Goal: Task Accomplishment & Management: Manage account settings

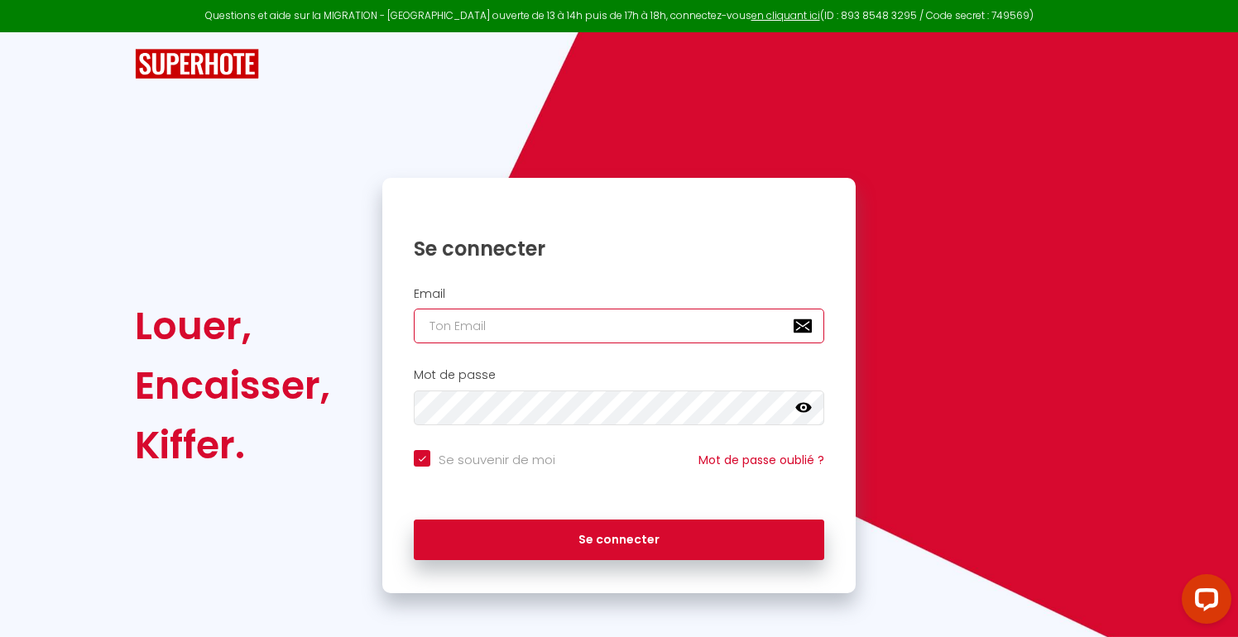
click at [710, 326] on input "email" at bounding box center [619, 326] width 411 height 35
type input "[EMAIL_ADDRESS][DOMAIN_NAME]"
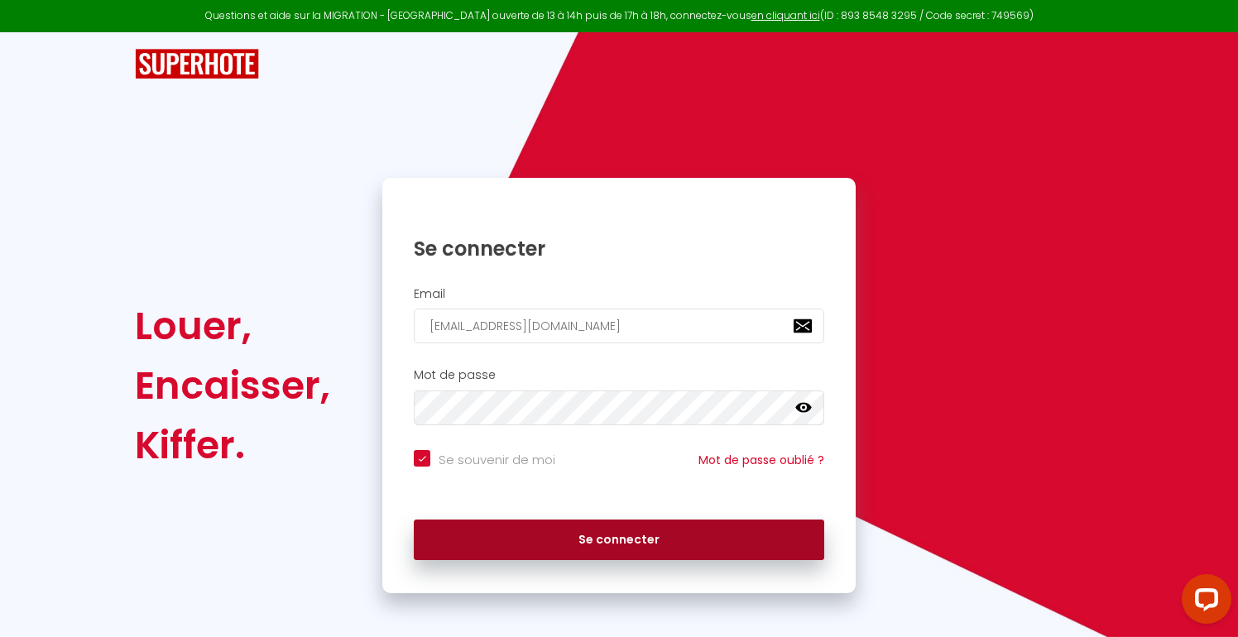
click at [646, 551] on button "Se connecter" at bounding box center [619, 540] width 411 height 41
checkbox input "true"
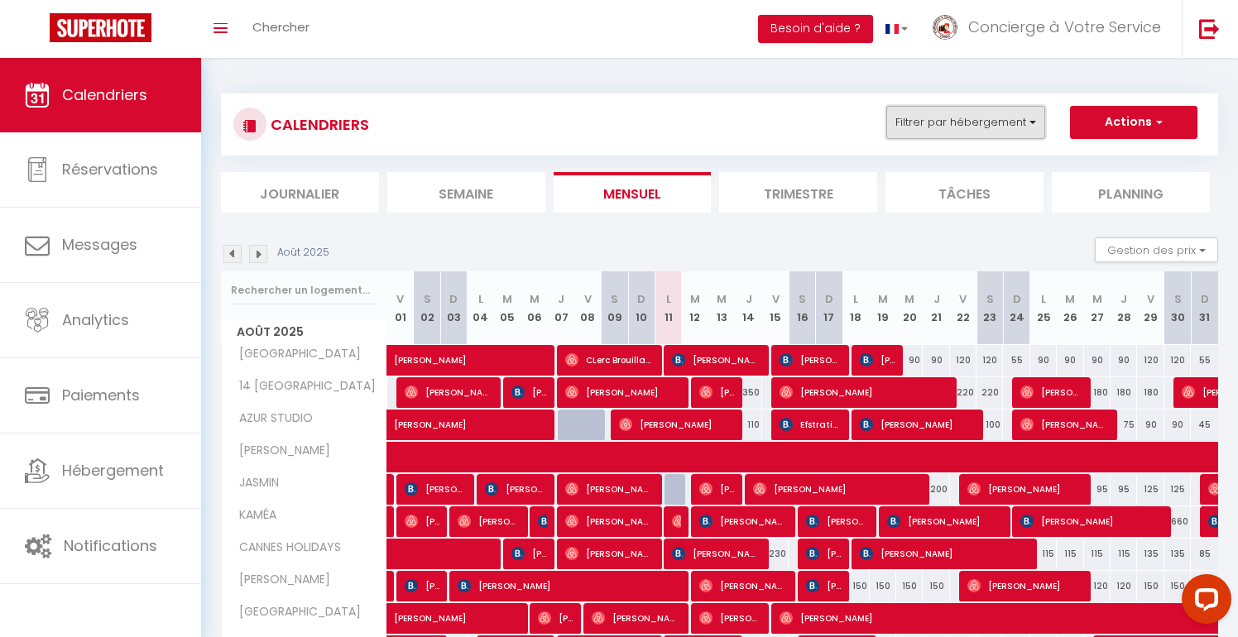
click at [1000, 113] on button "Filtrer par hébergement" at bounding box center [966, 122] width 159 height 33
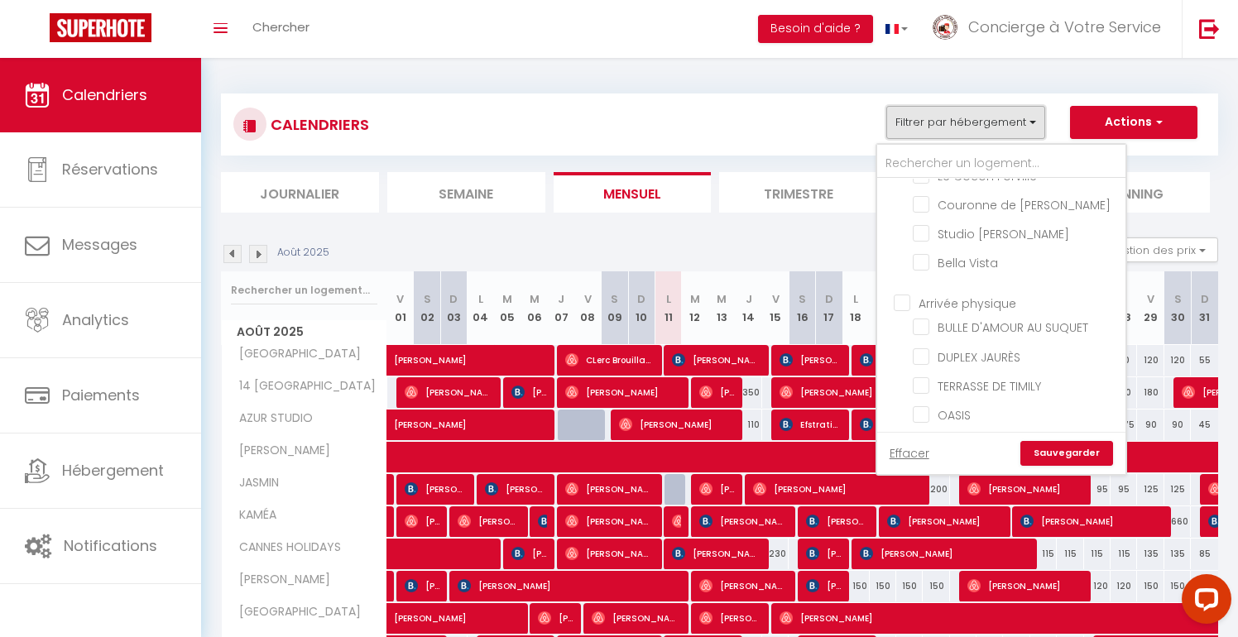
scroll to position [949, 0]
click at [995, 161] on input "text" at bounding box center [1002, 164] width 248 height 30
type input "s"
checkbox input "false"
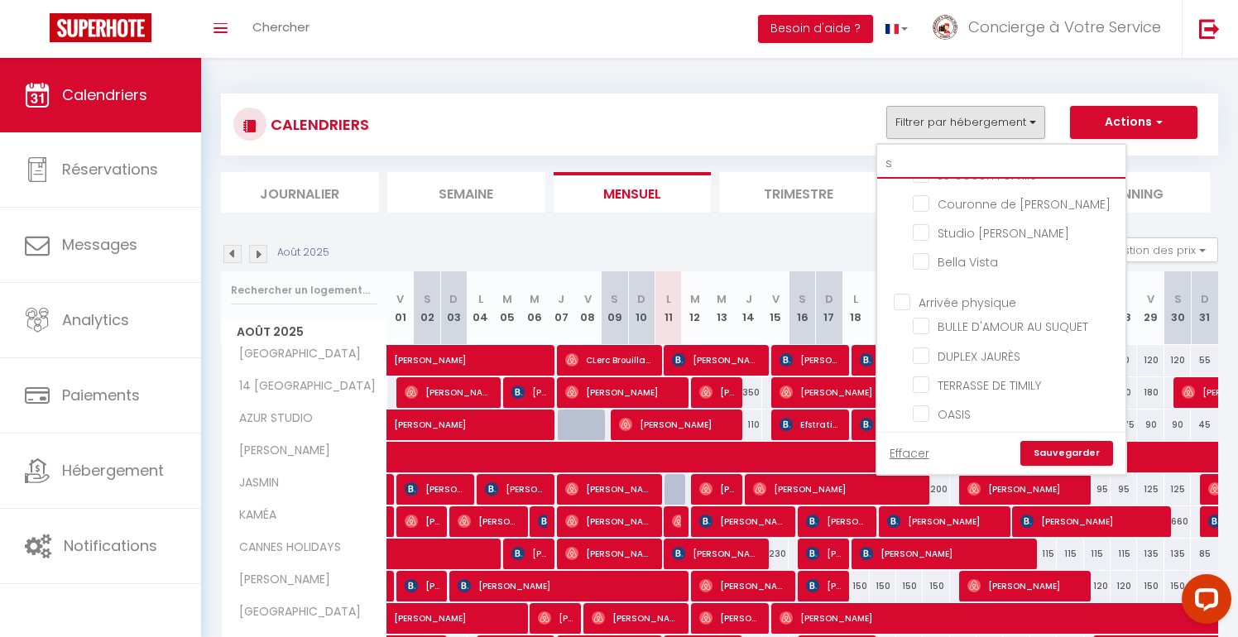
checkbox input "false"
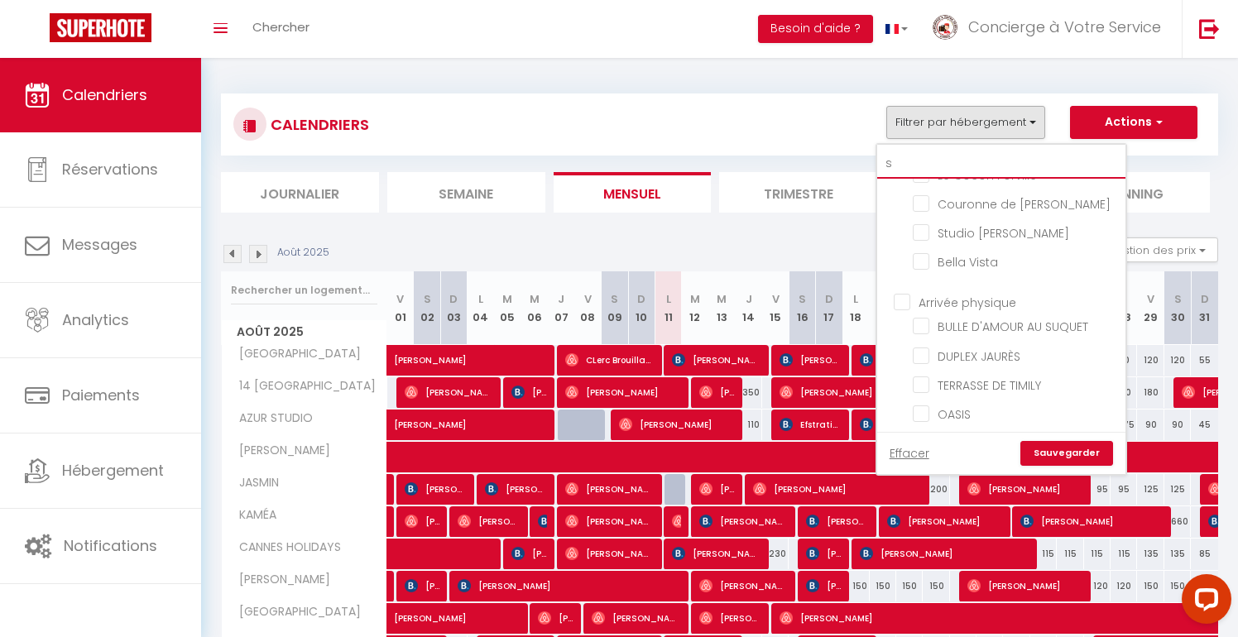
checkbox input "false"
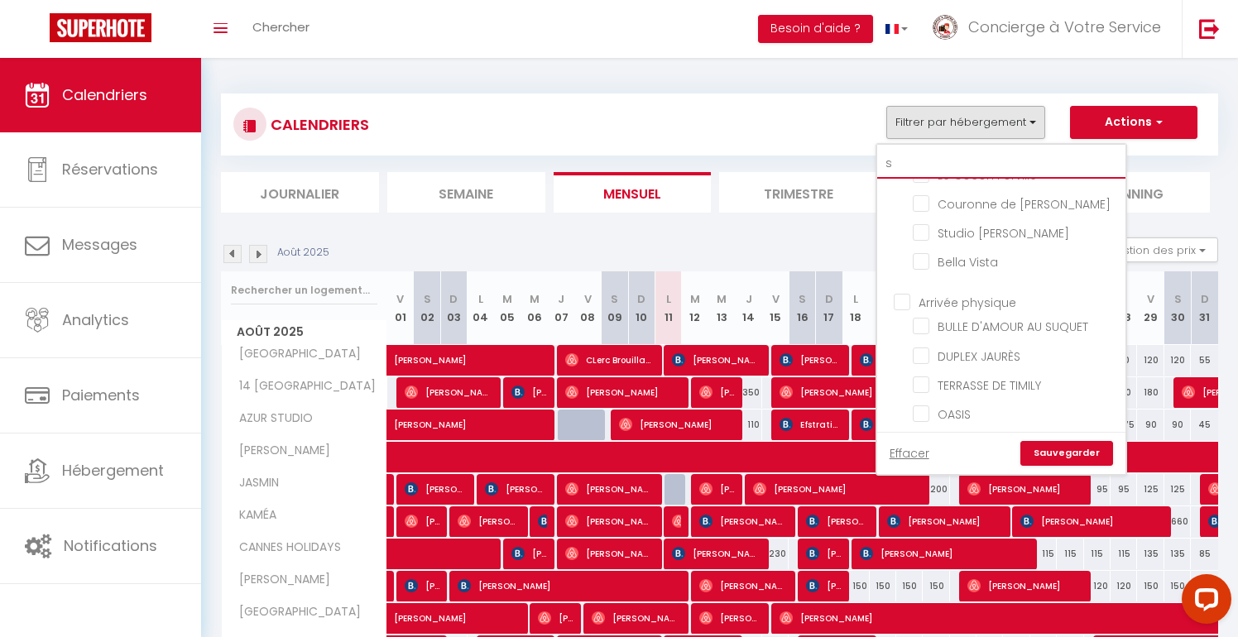
checkbox input "false"
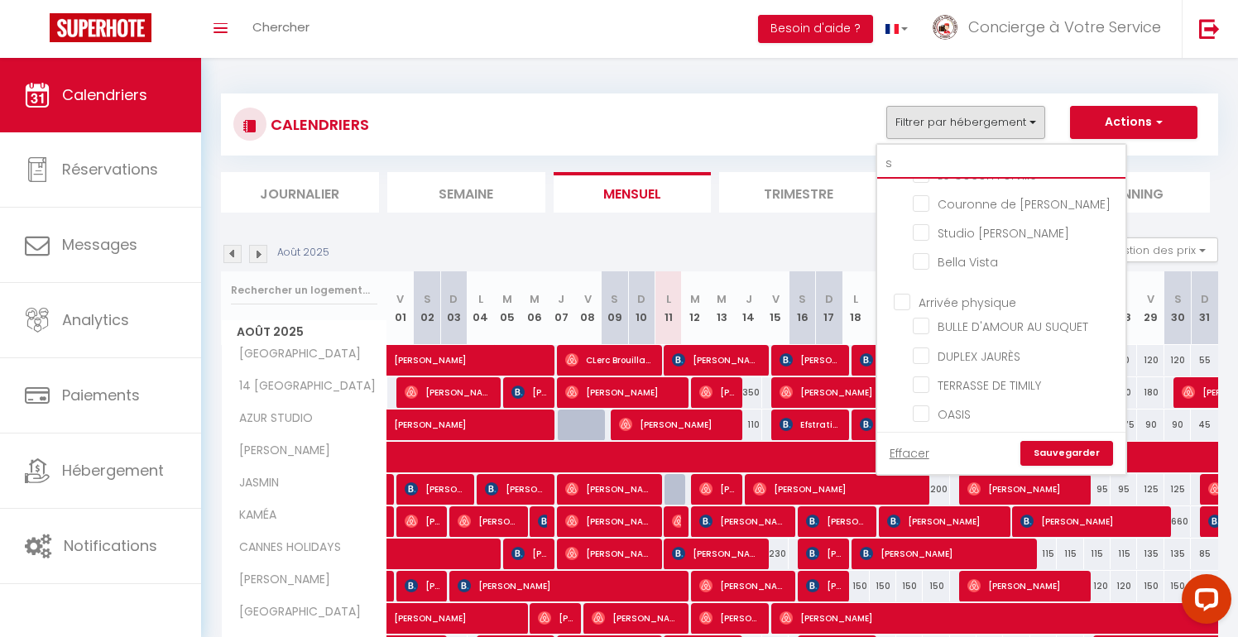
checkbox input "false"
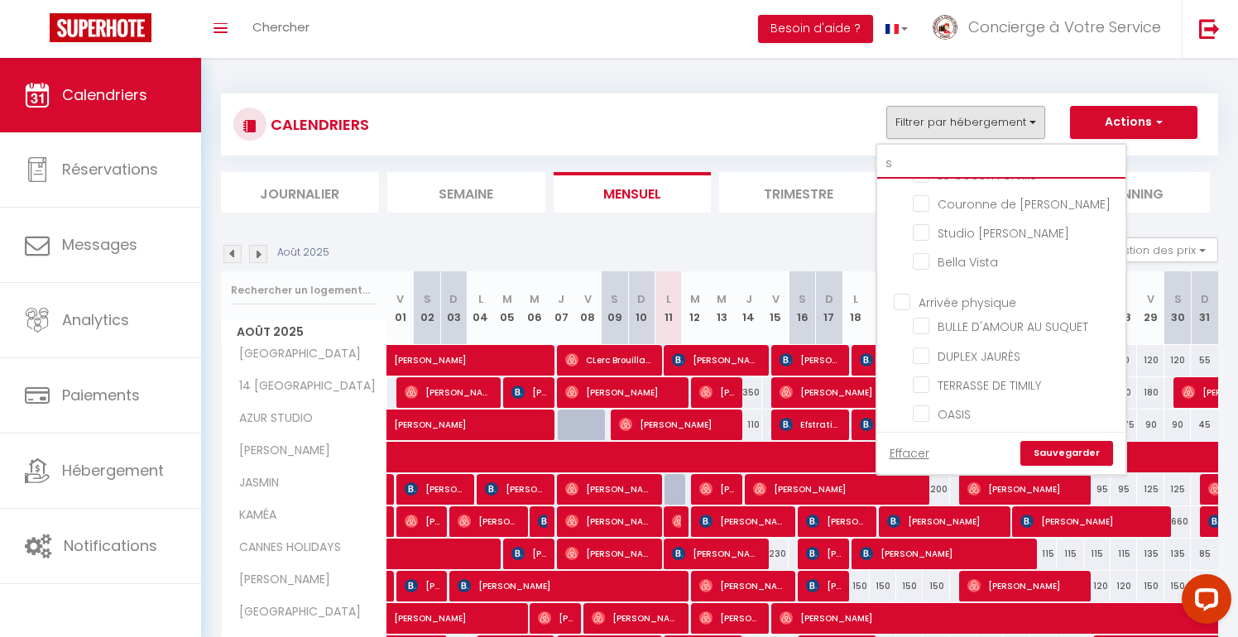
checkbox input "false"
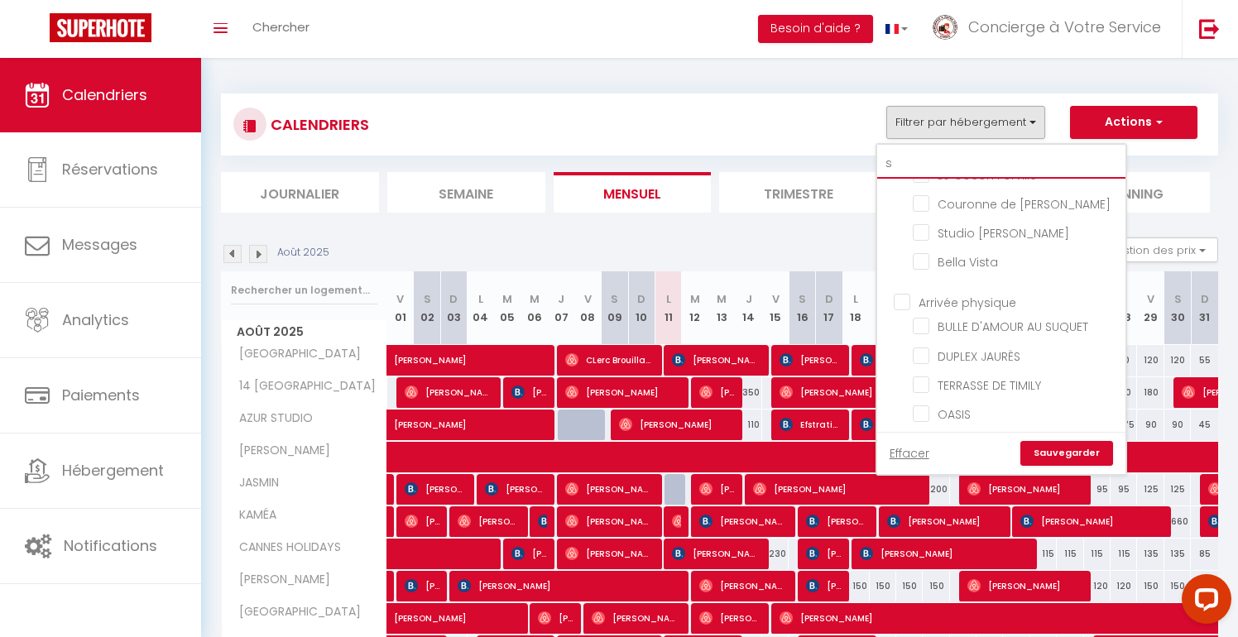
checkbox input "false"
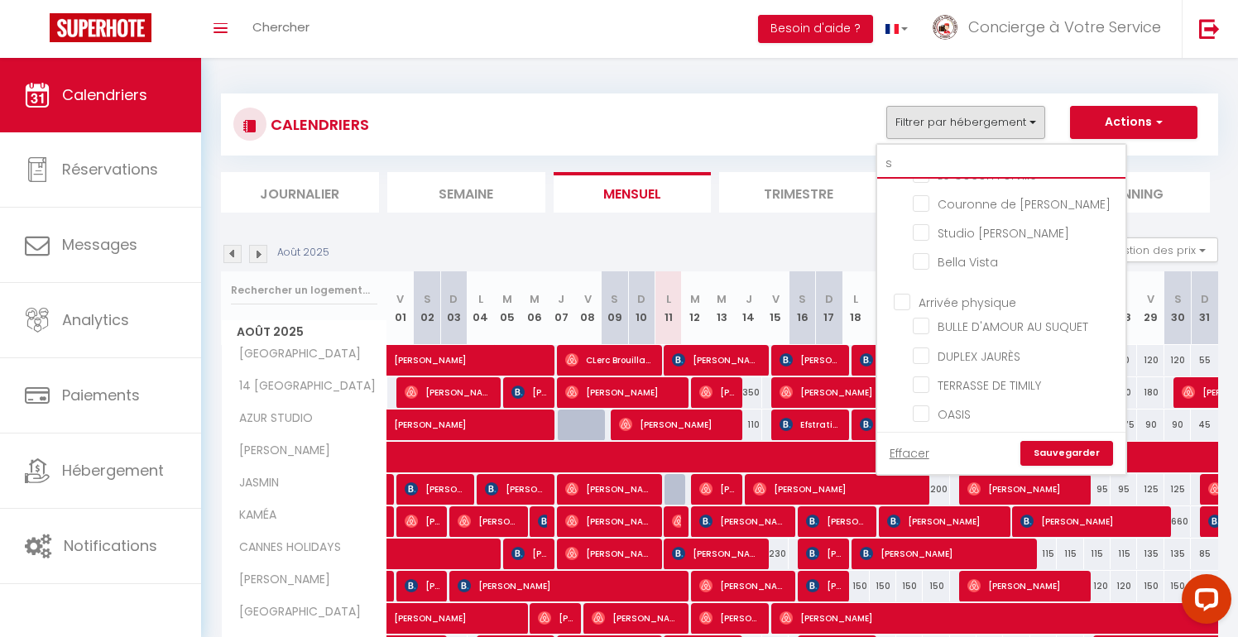
checkbox input "false"
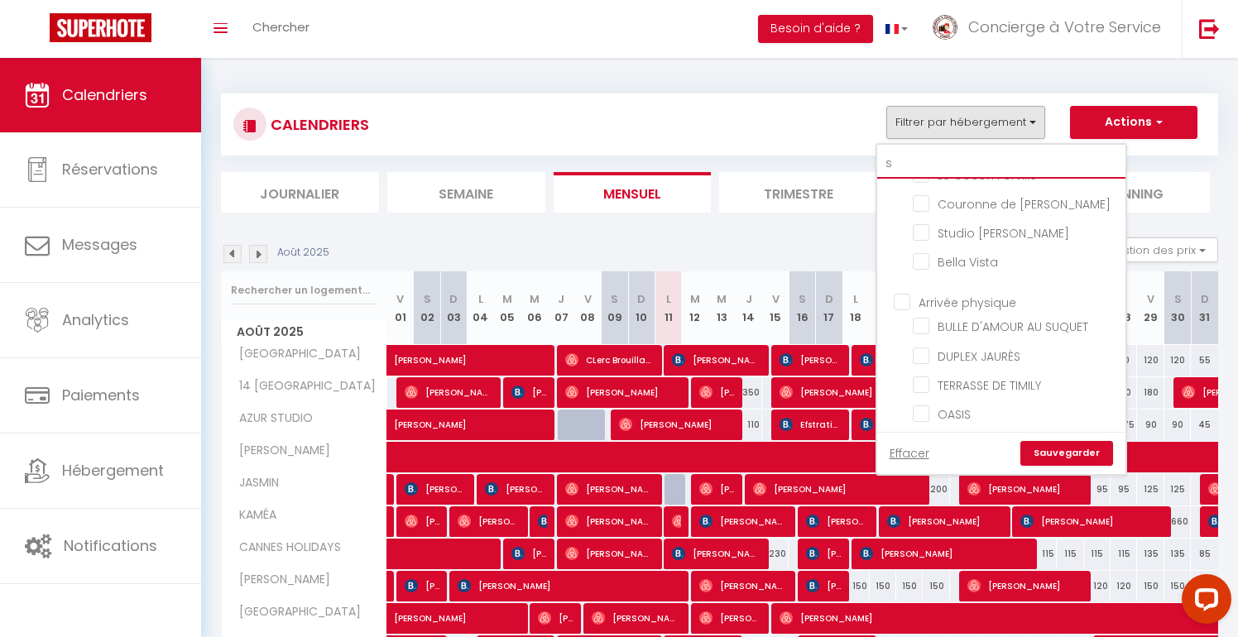
checkbox input "false"
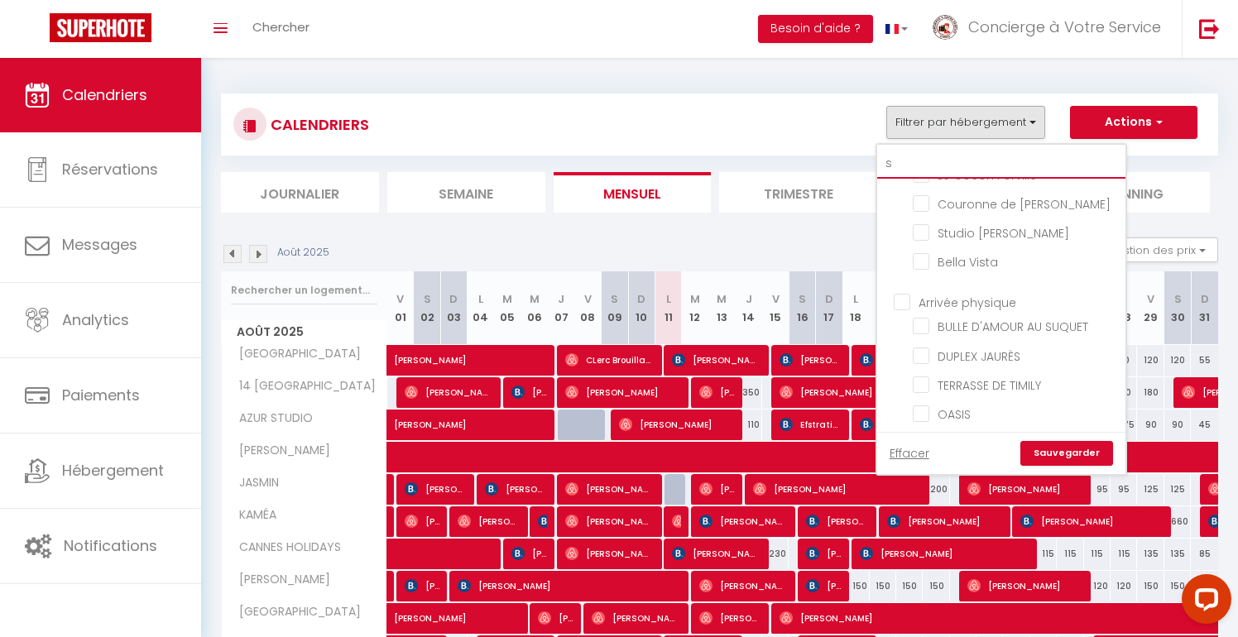
checkbox input "false"
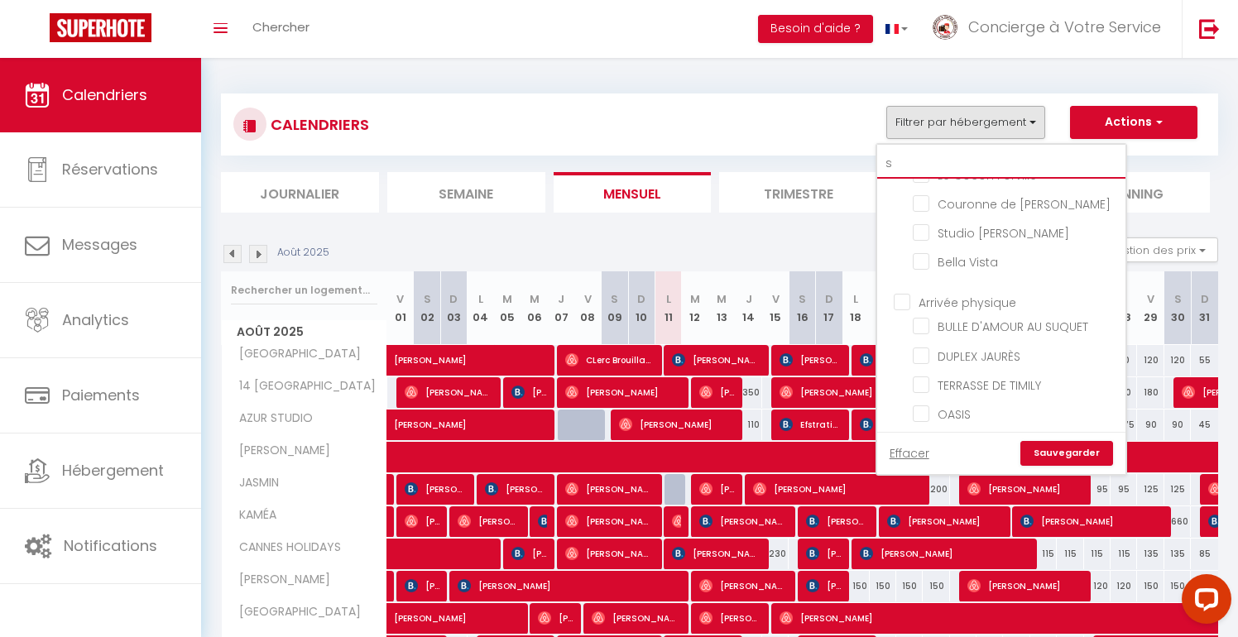
checkbox input "false"
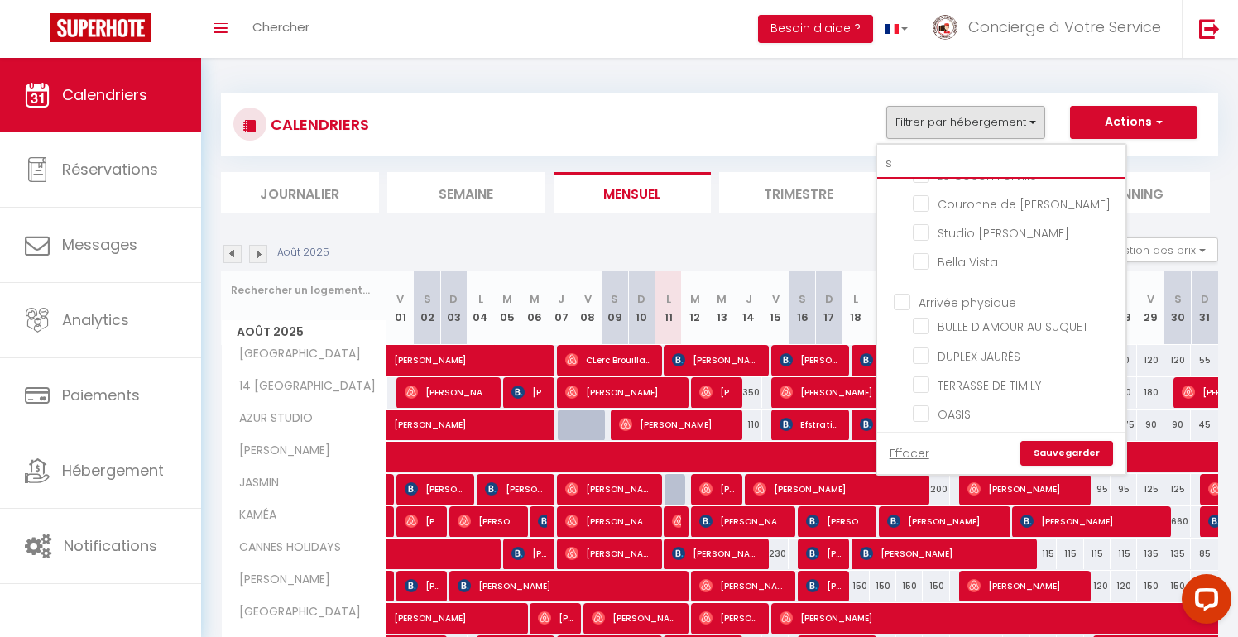
checkbox input "false"
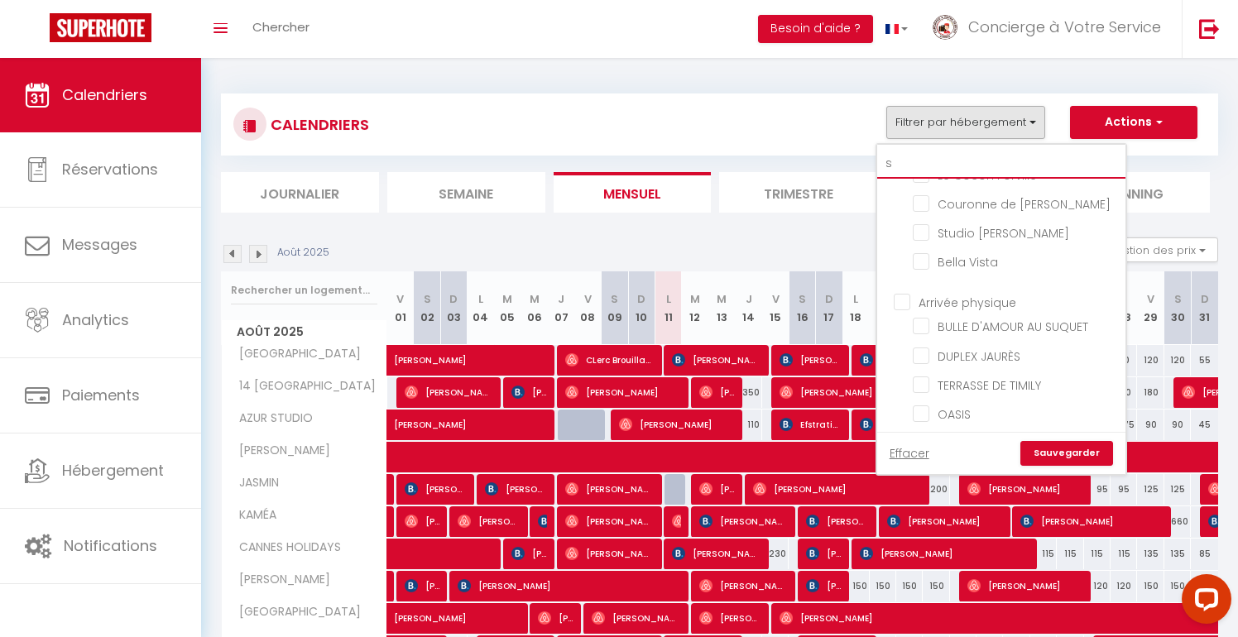
checkbox input "false"
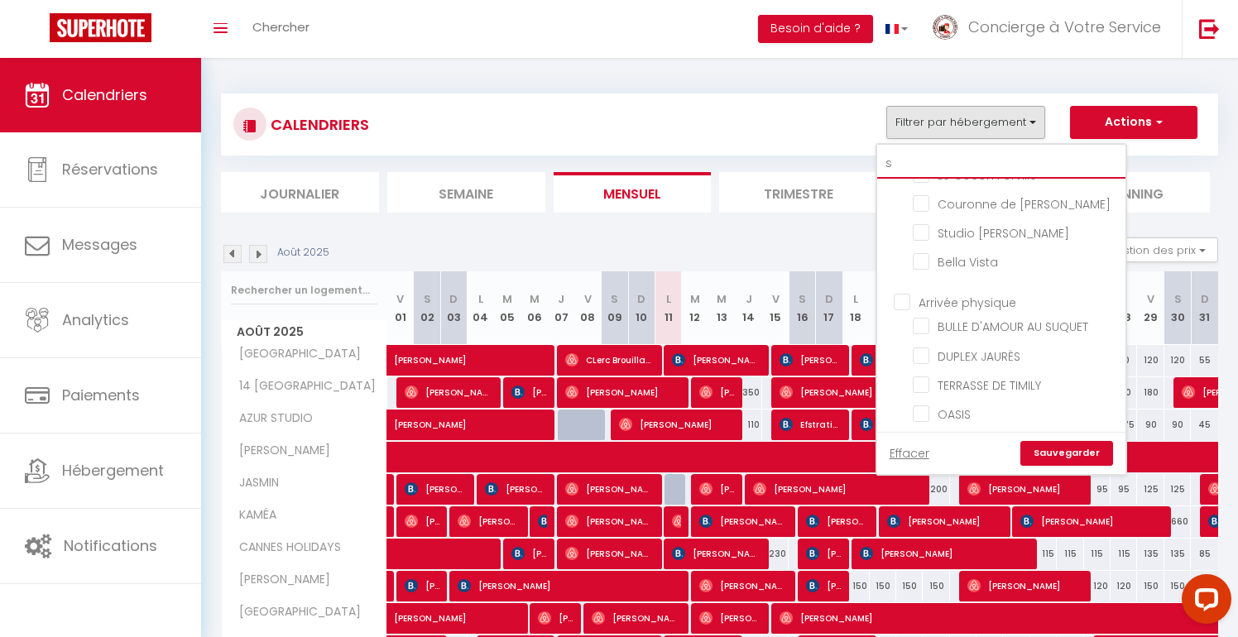
checkbox input "false"
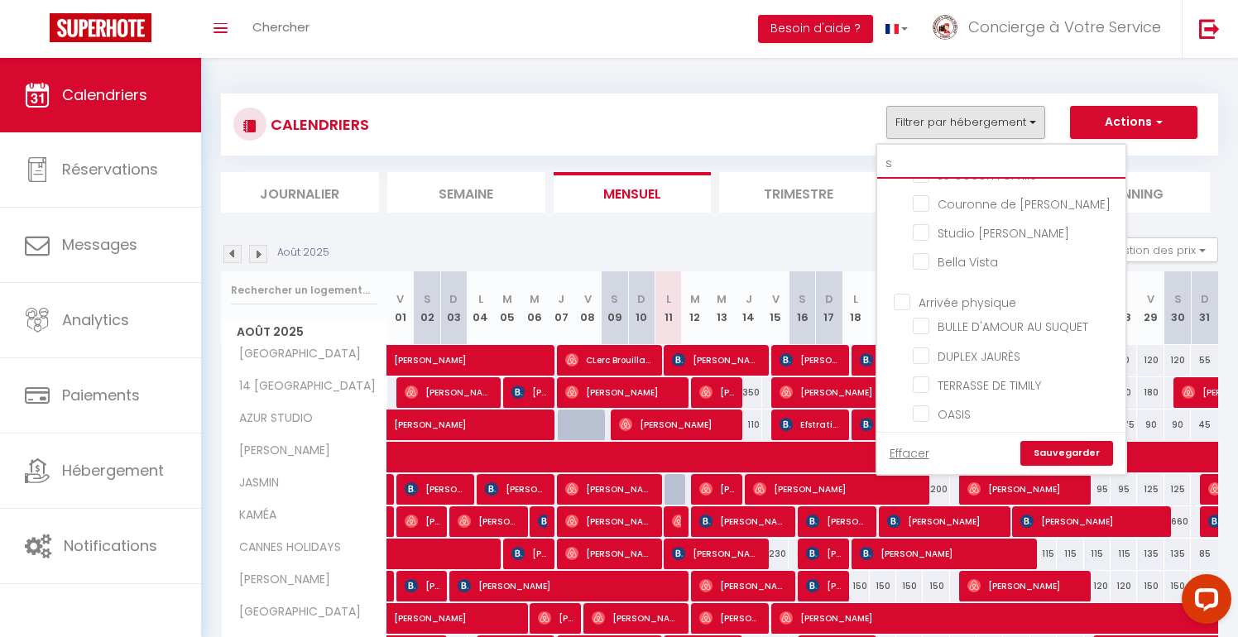
checkbox input "false"
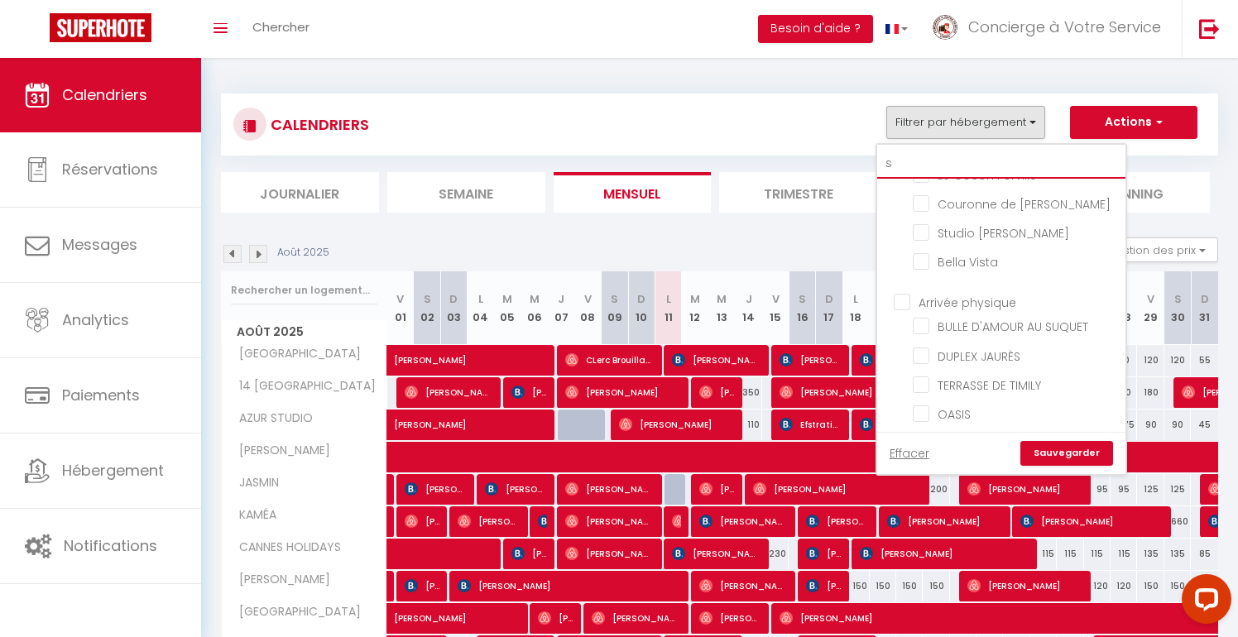
checkbox input "false"
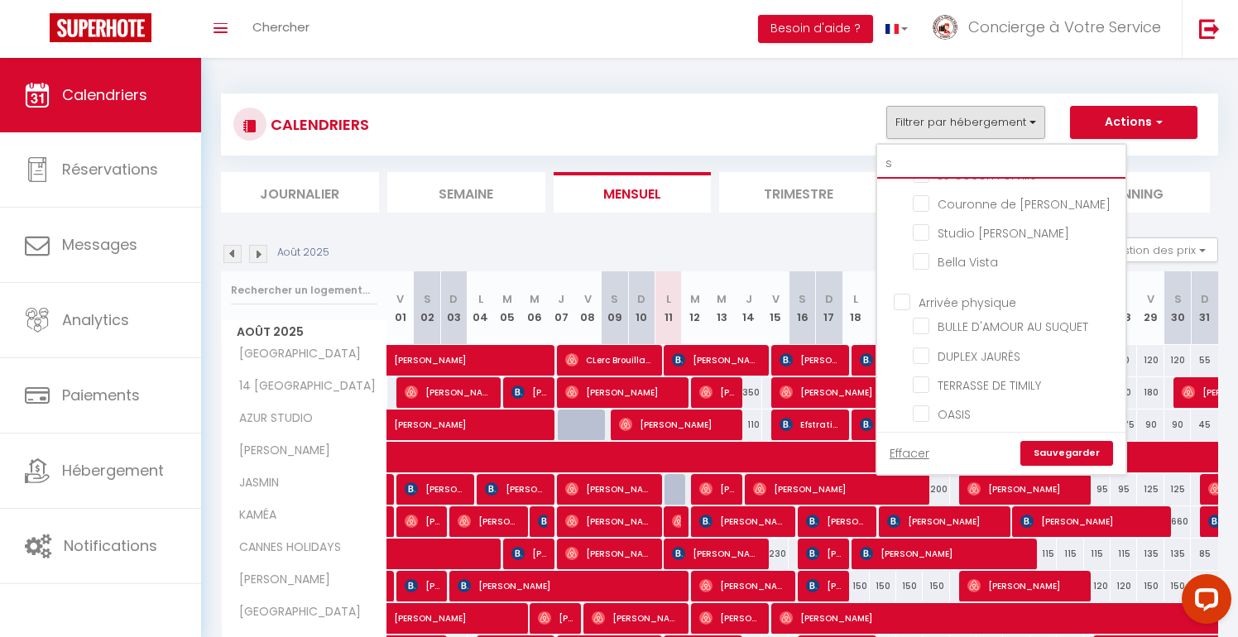
checkbox input "false"
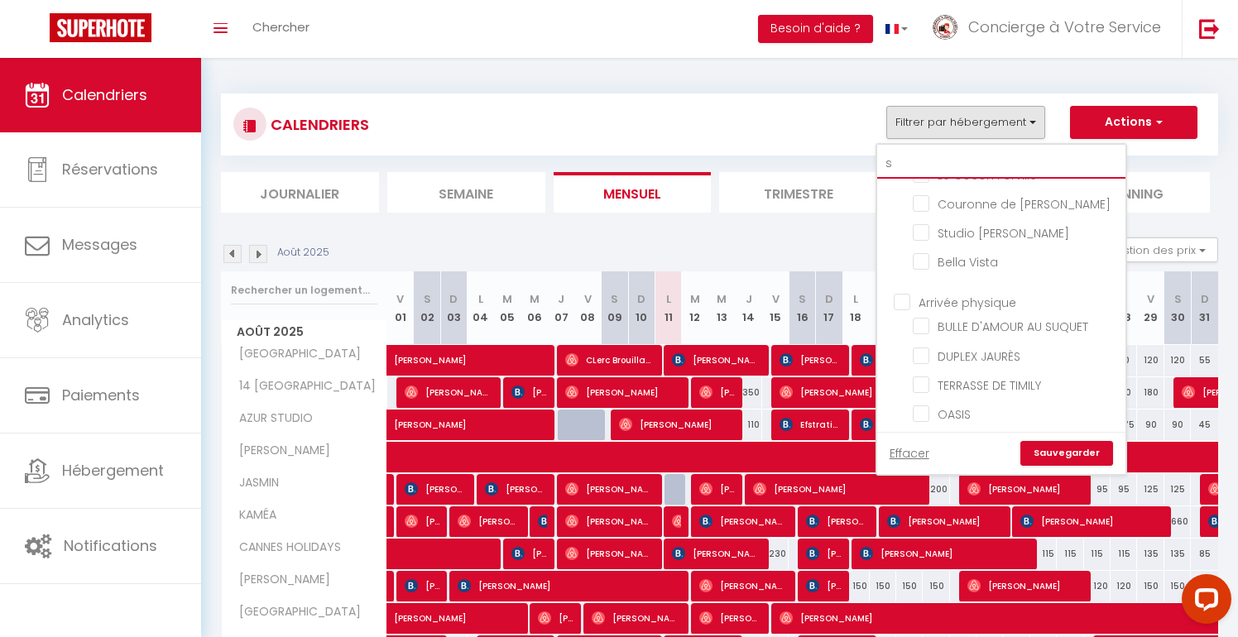
checkbox input "false"
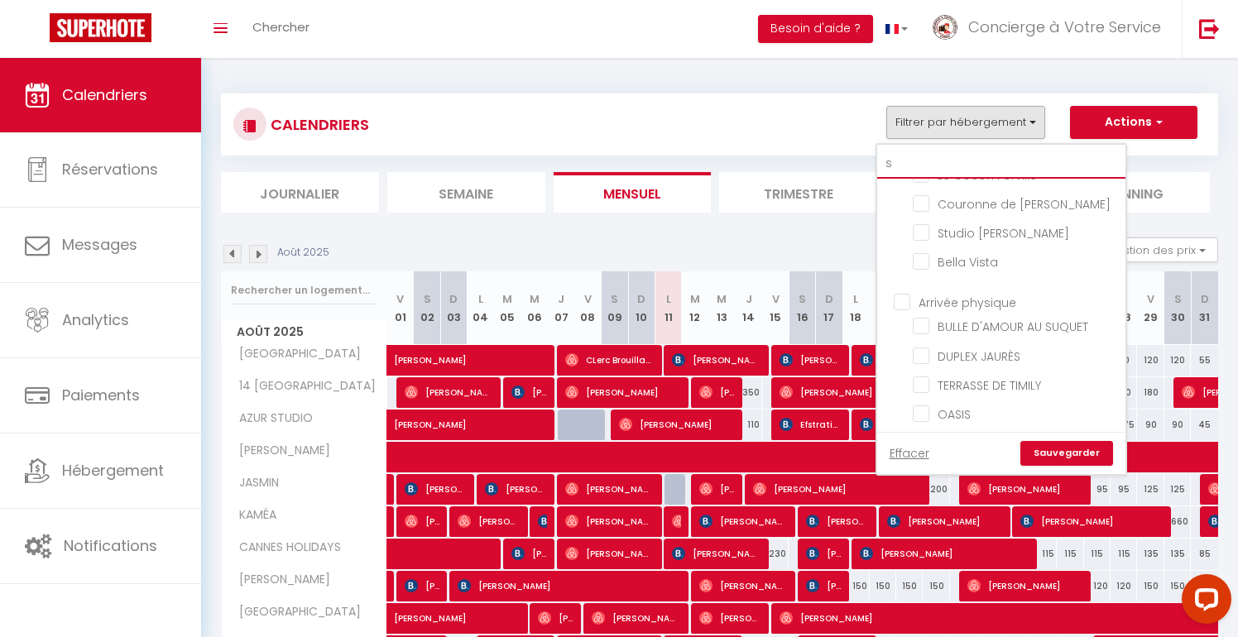
checkbox input "false"
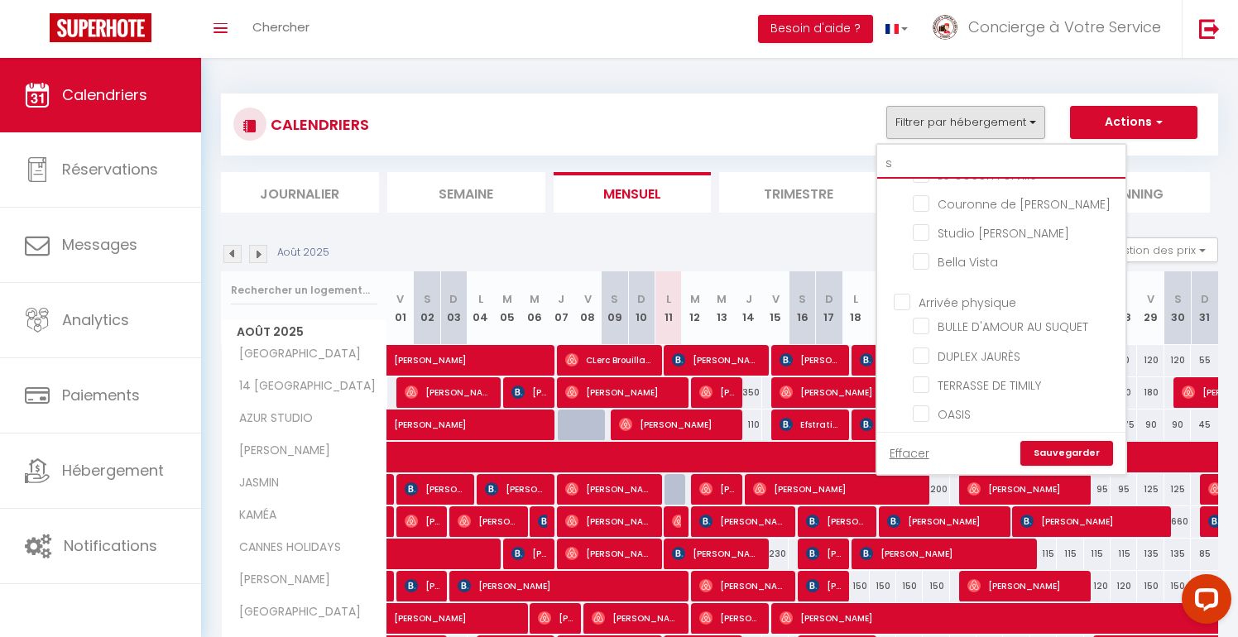
checkbox input "false"
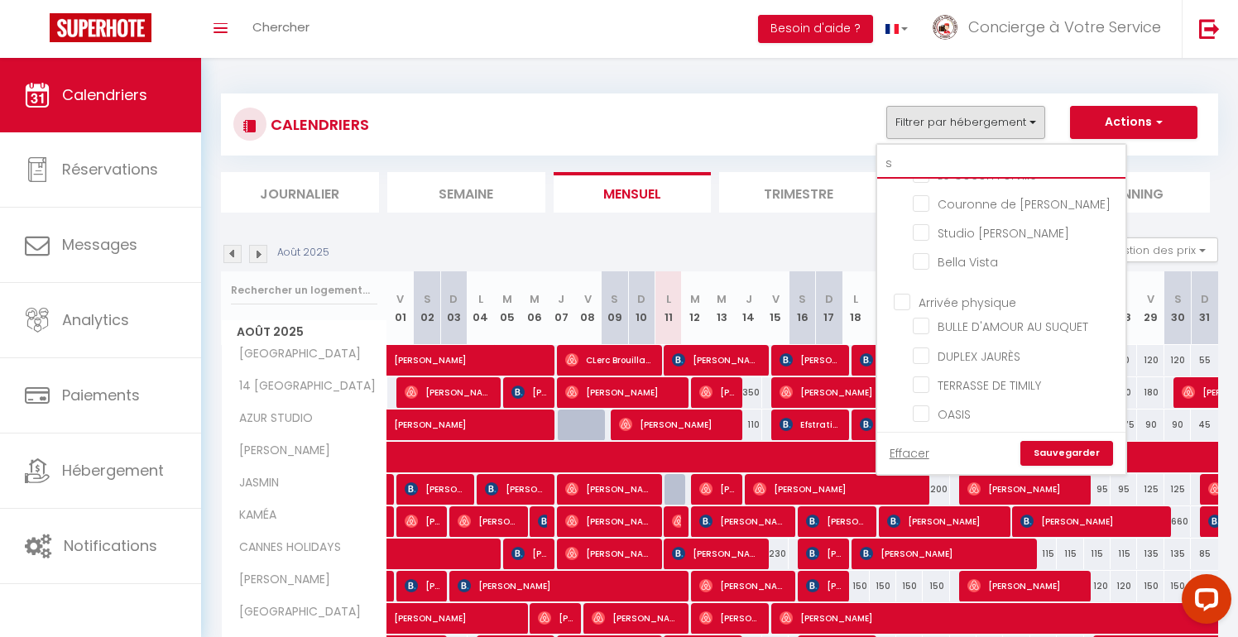
checkbox input "false"
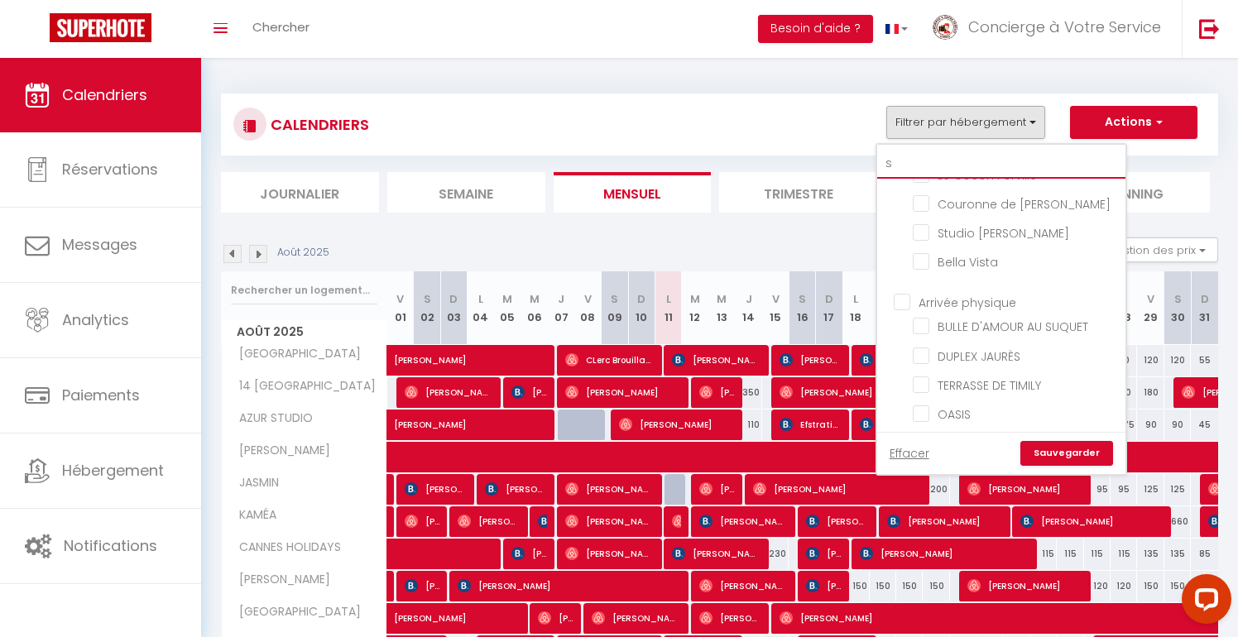
checkbox input "false"
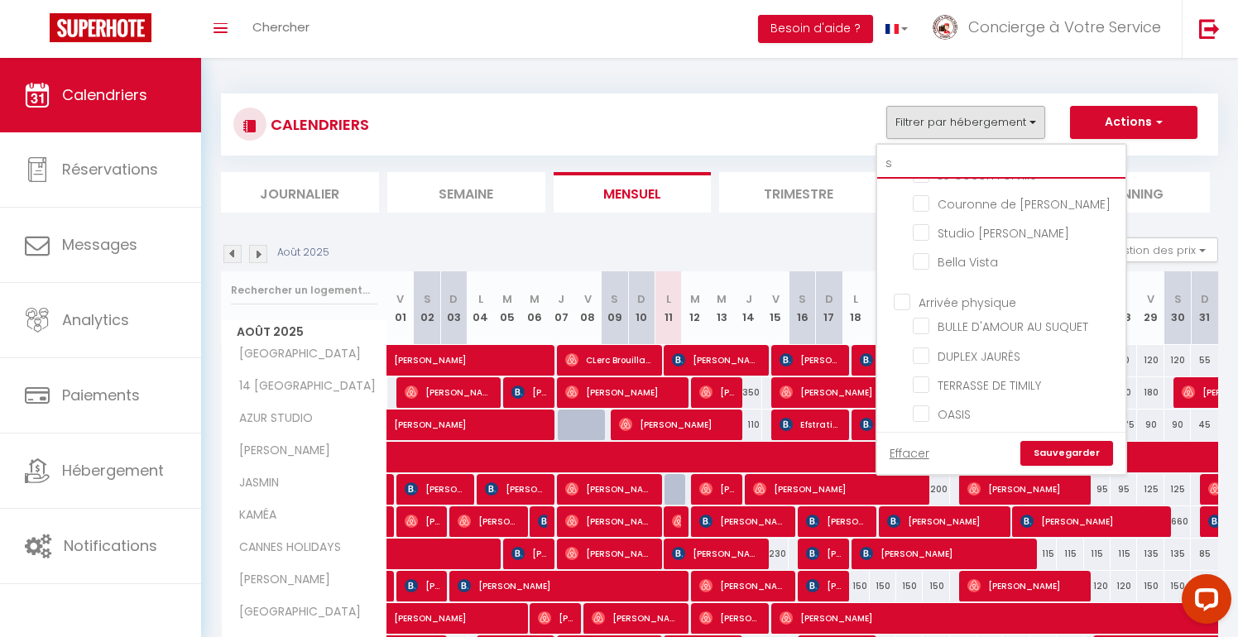
checkbox input "false"
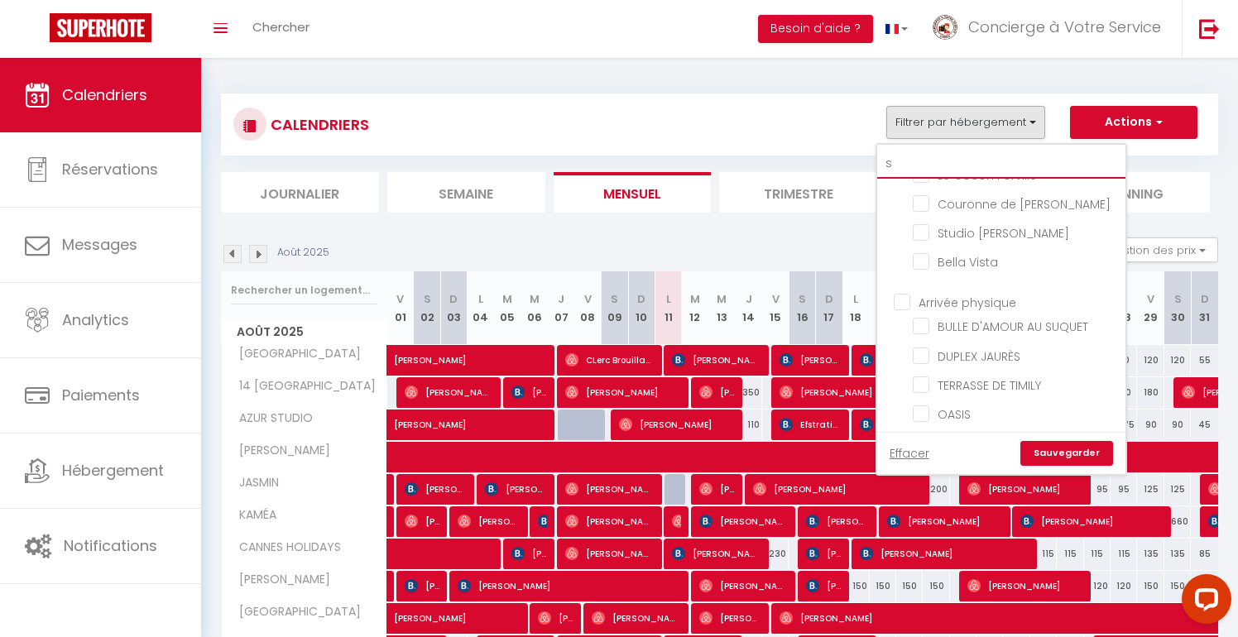
checkbox input "false"
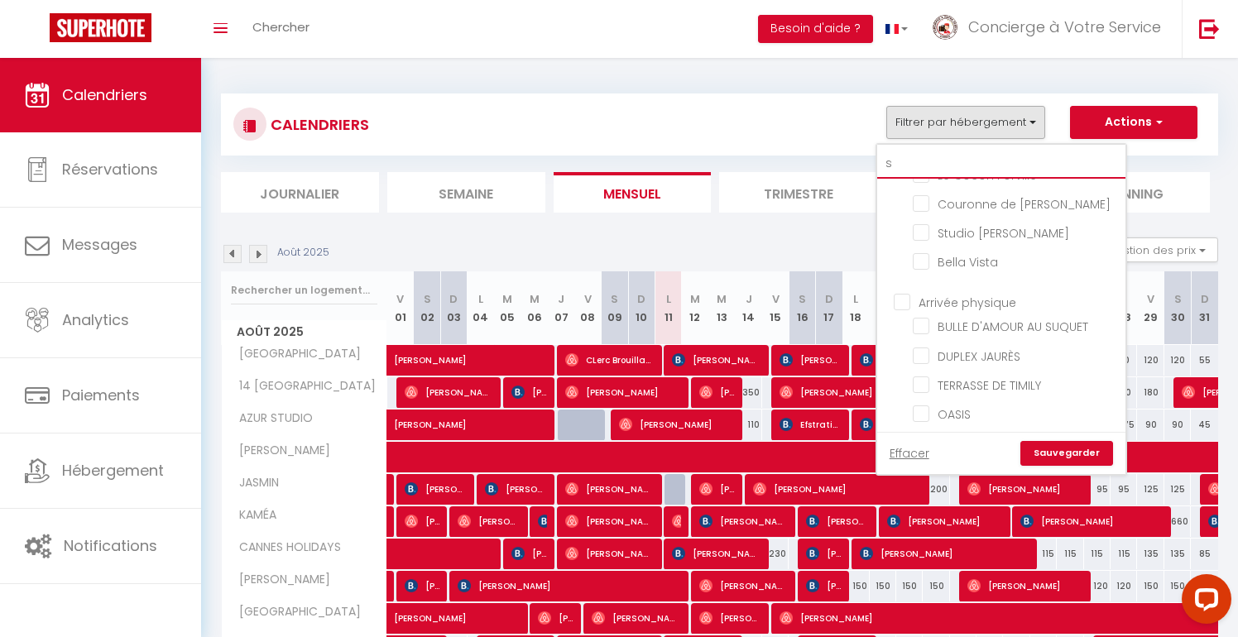
checkbox input "false"
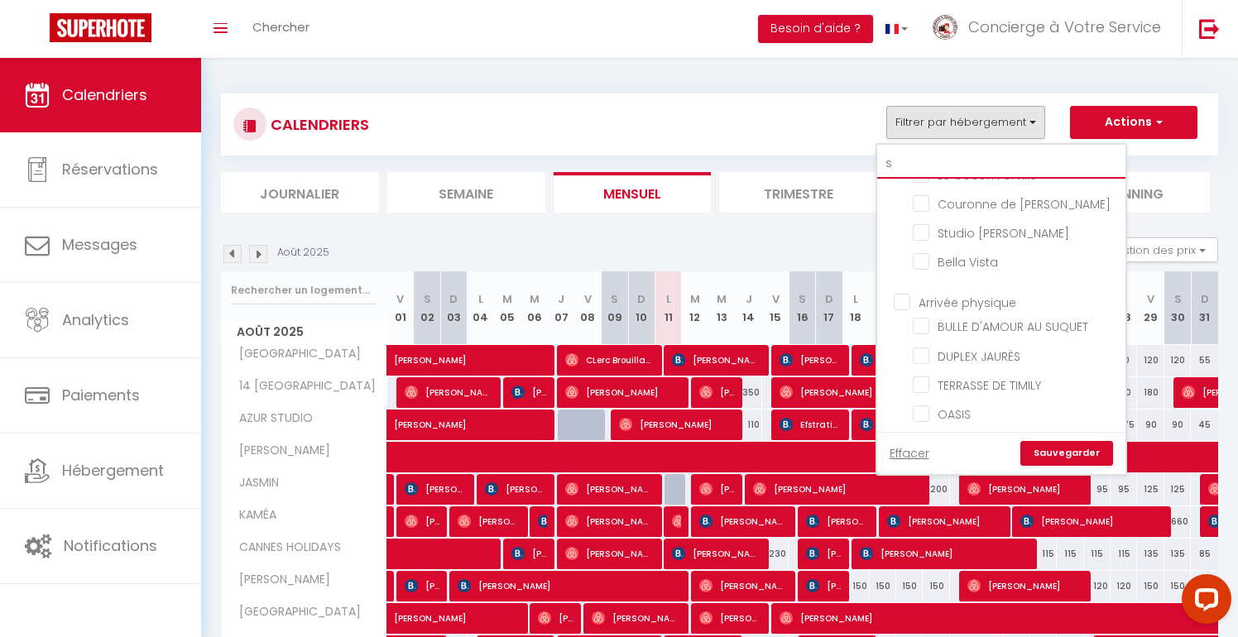
checkbox input "false"
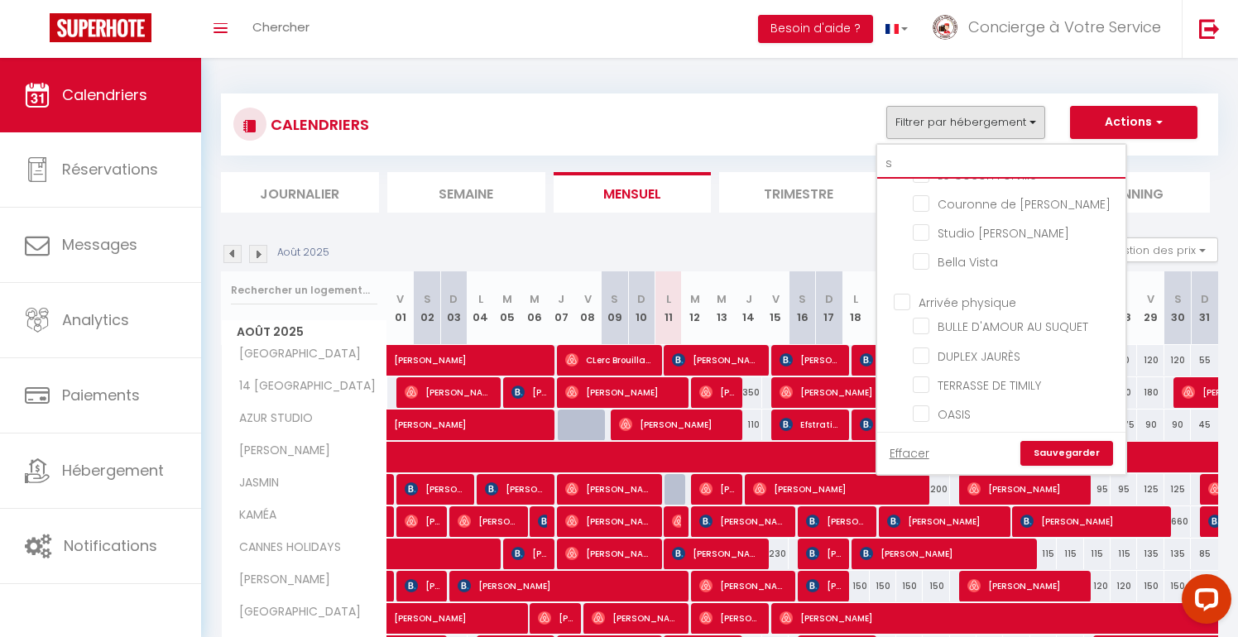
checkbox input "false"
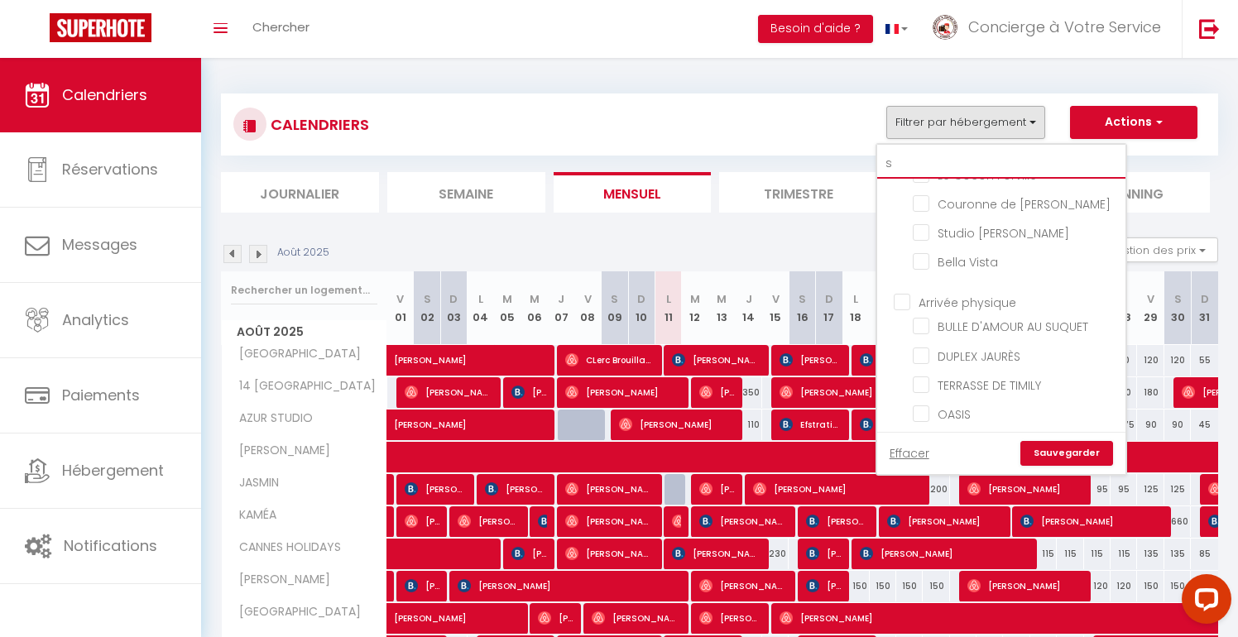
checkbox input "false"
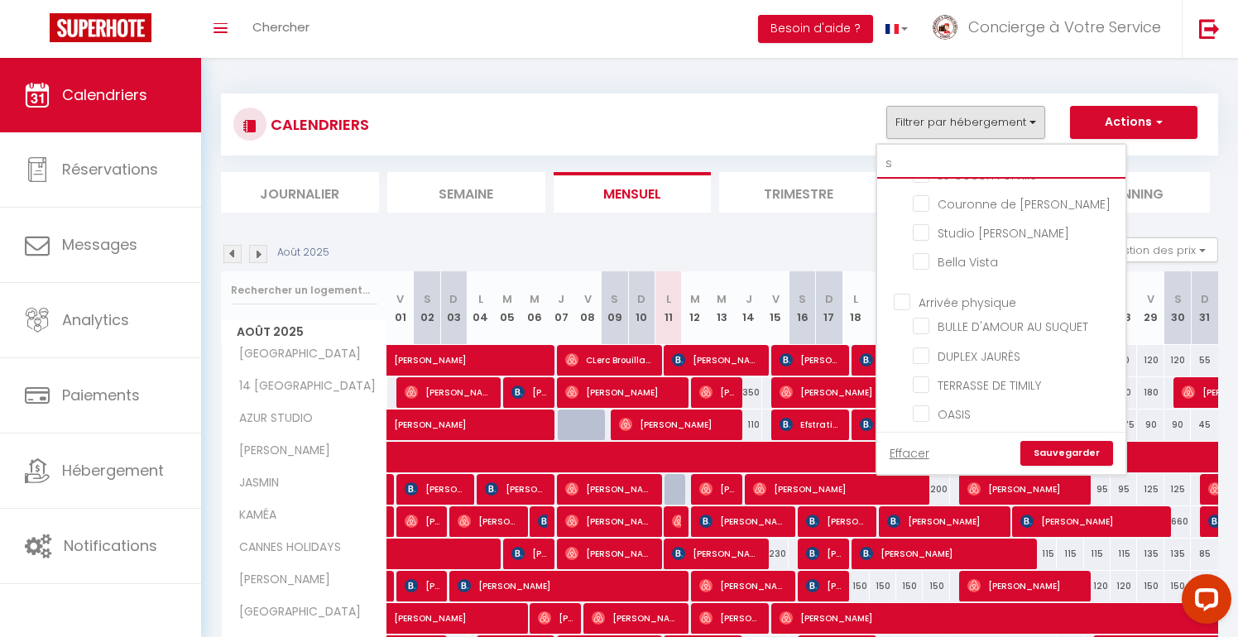
checkbox input "false"
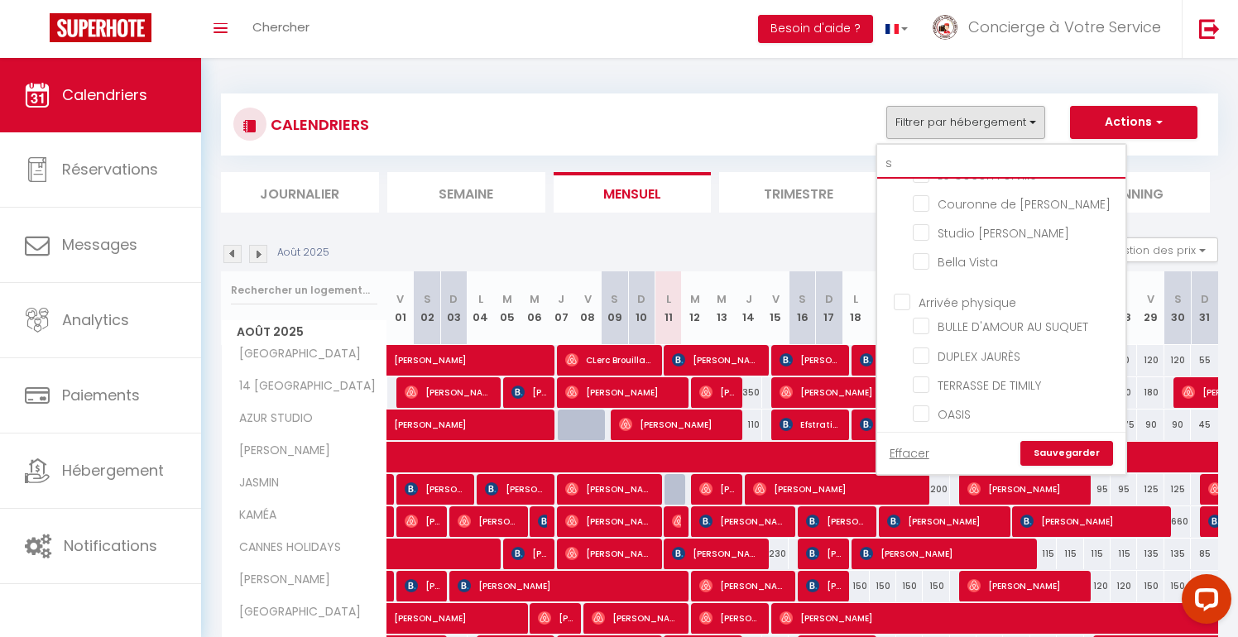
checkbox input "false"
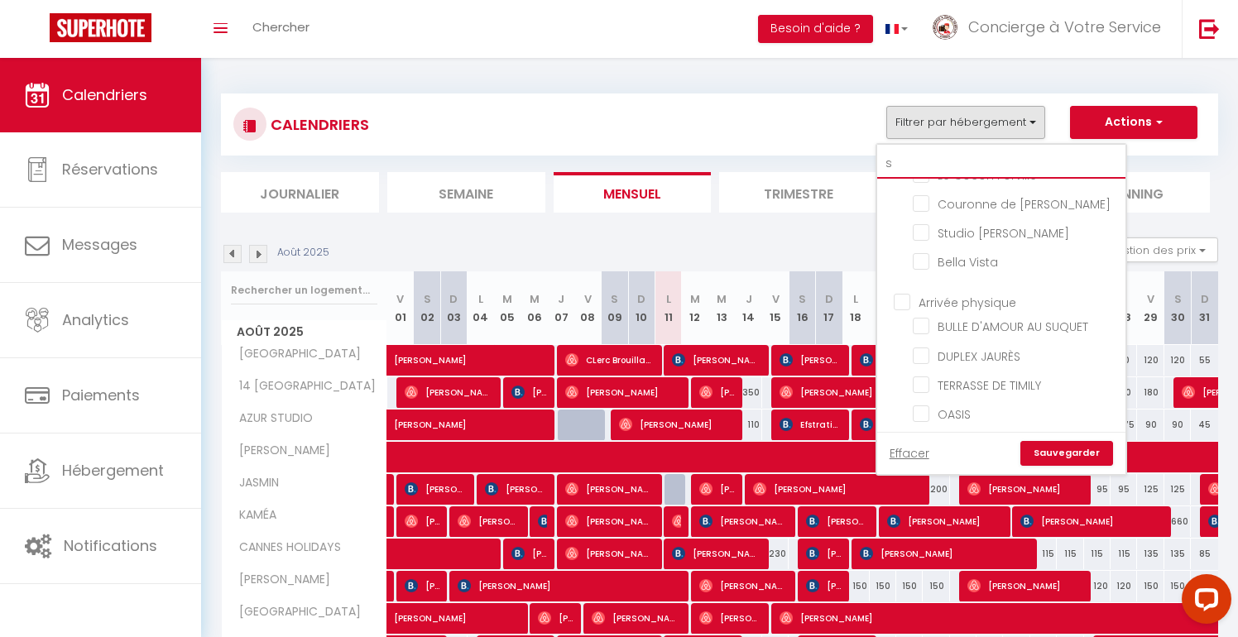
checkbox input "false"
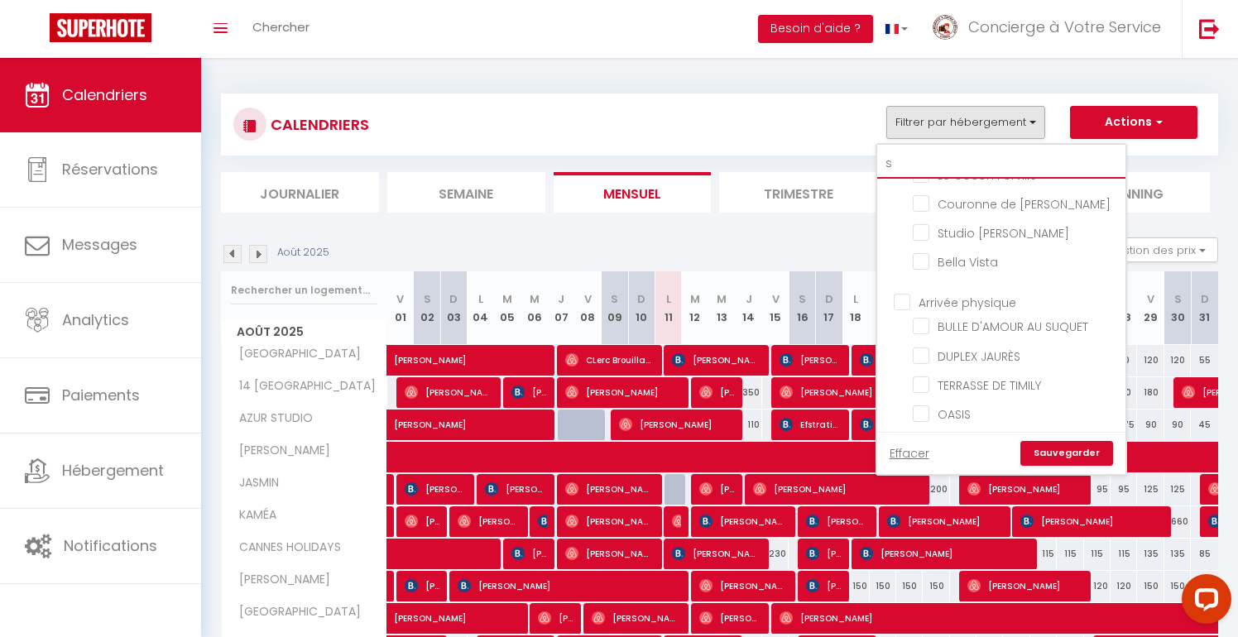
checkbox input "false"
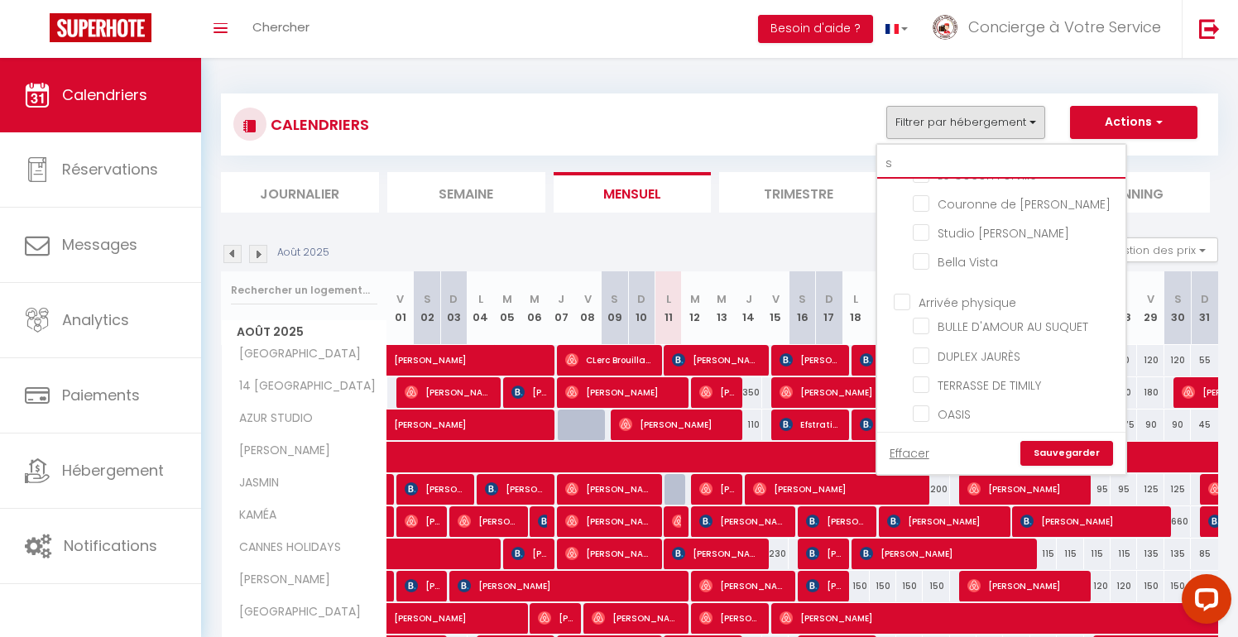
checkbox input "false"
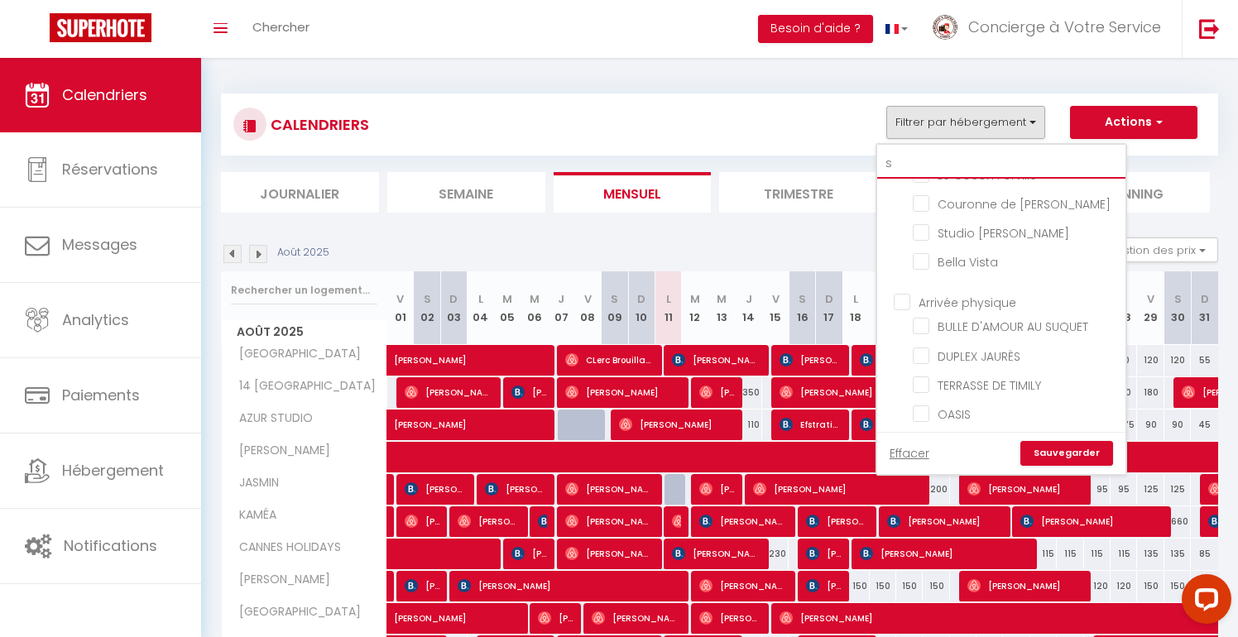
checkbox input "false"
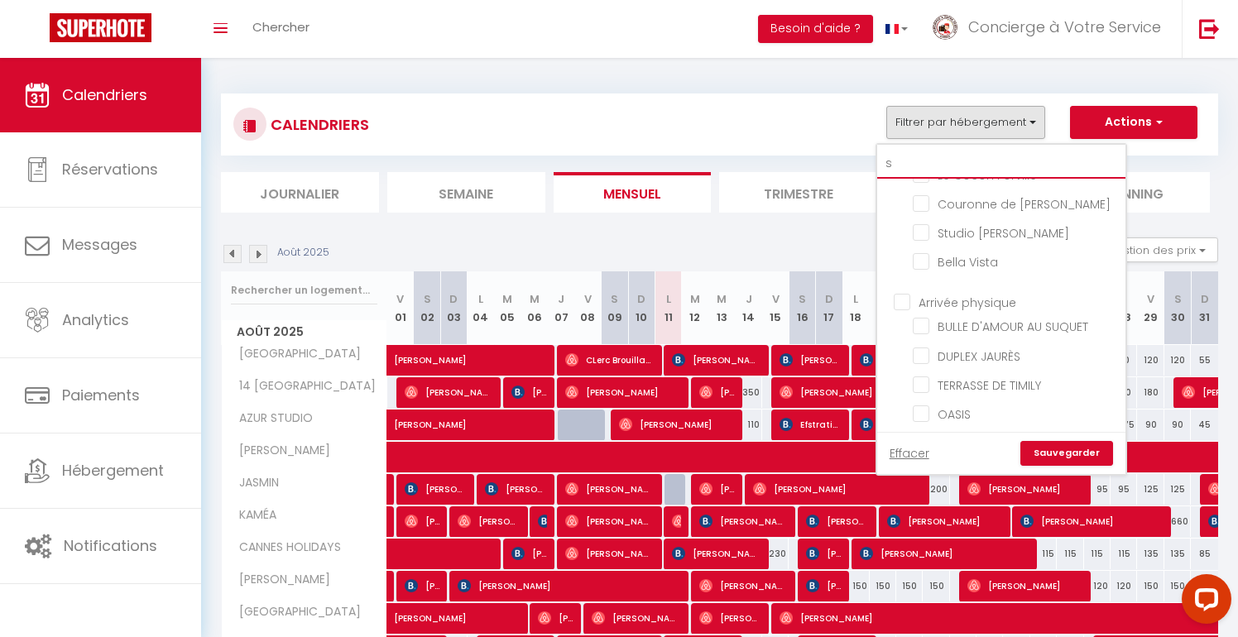
checkbox input "false"
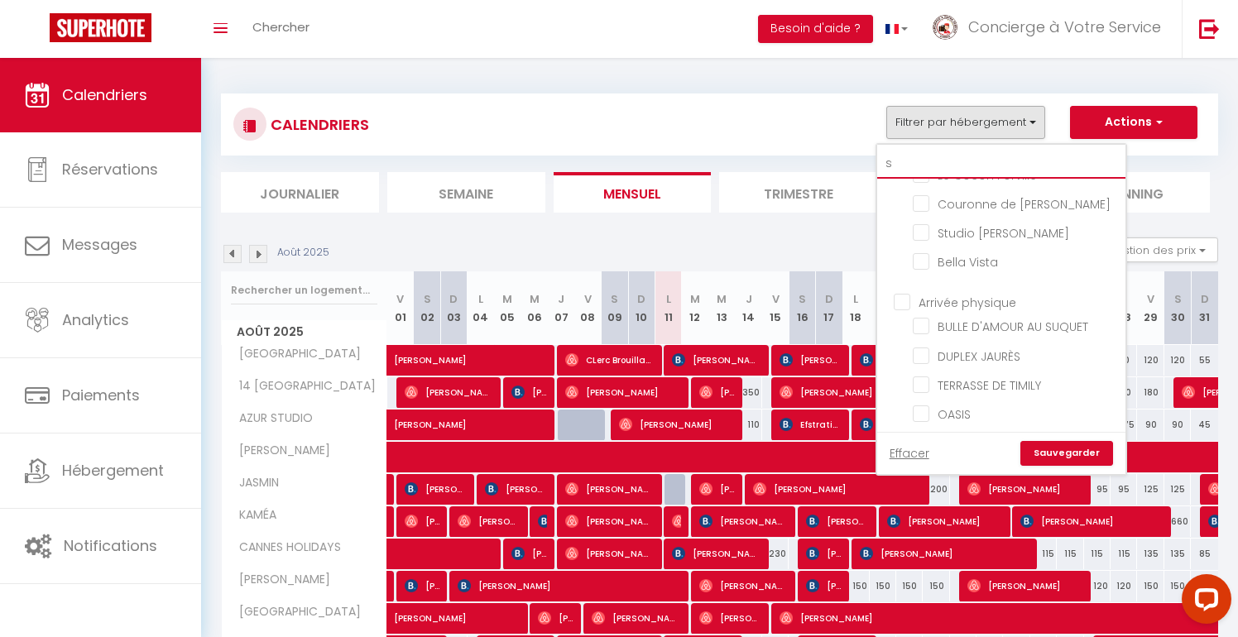
checkbox input "false"
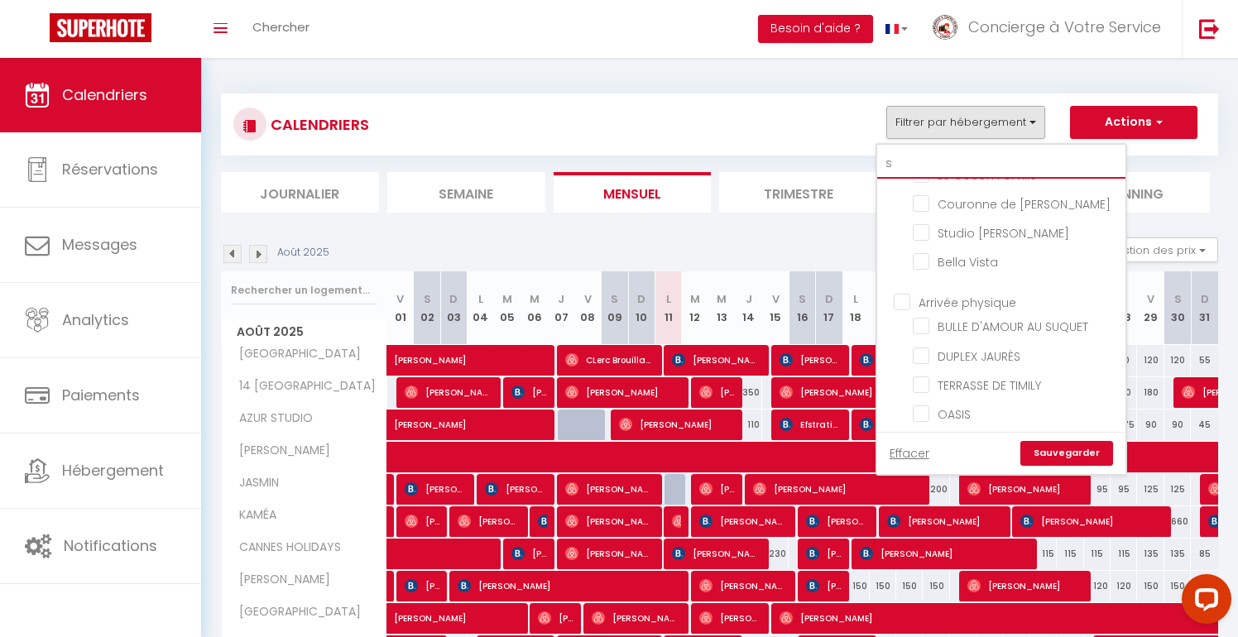
checkbox input "false"
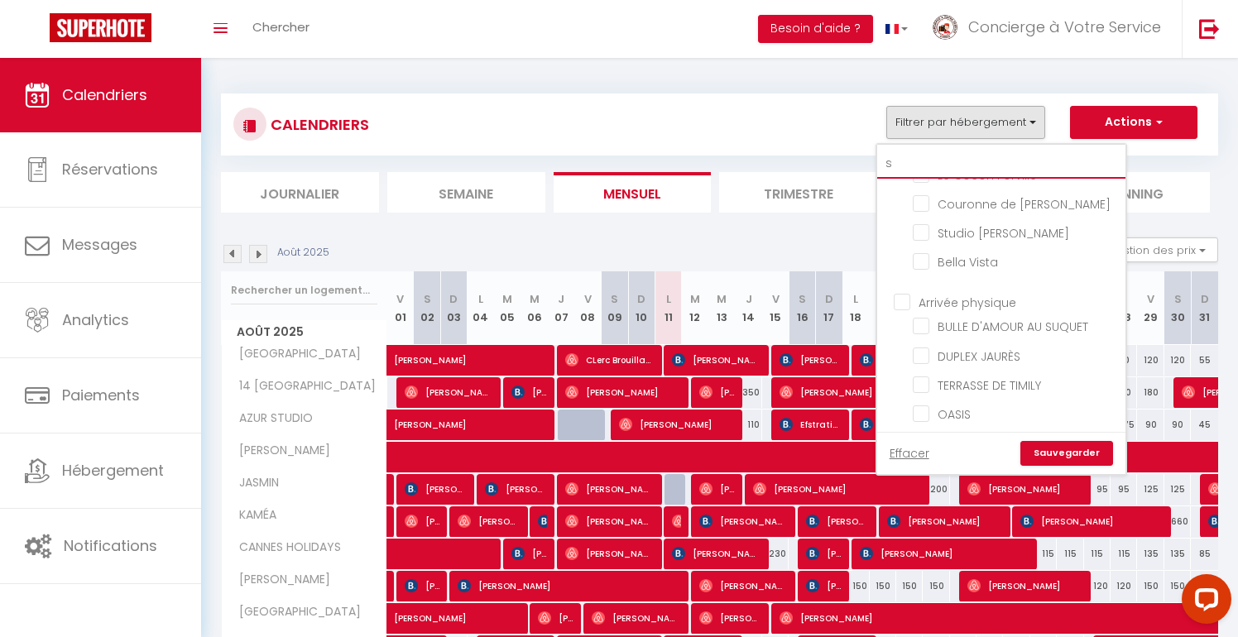
checkbox input "false"
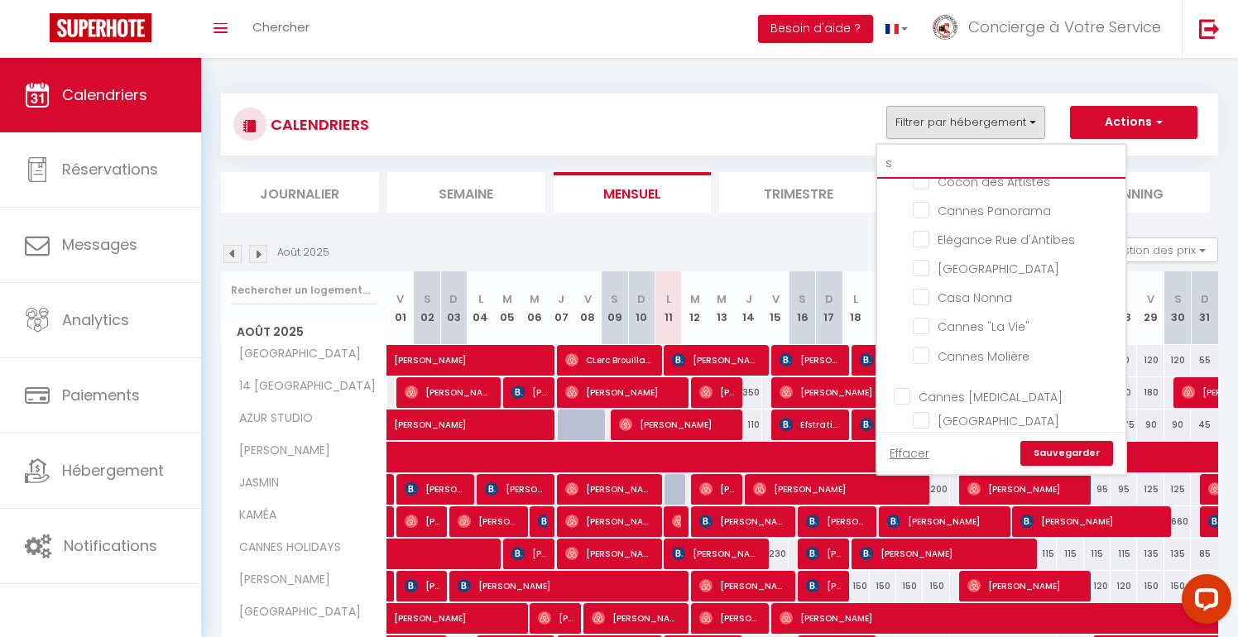
type input "se"
checkbox input "false"
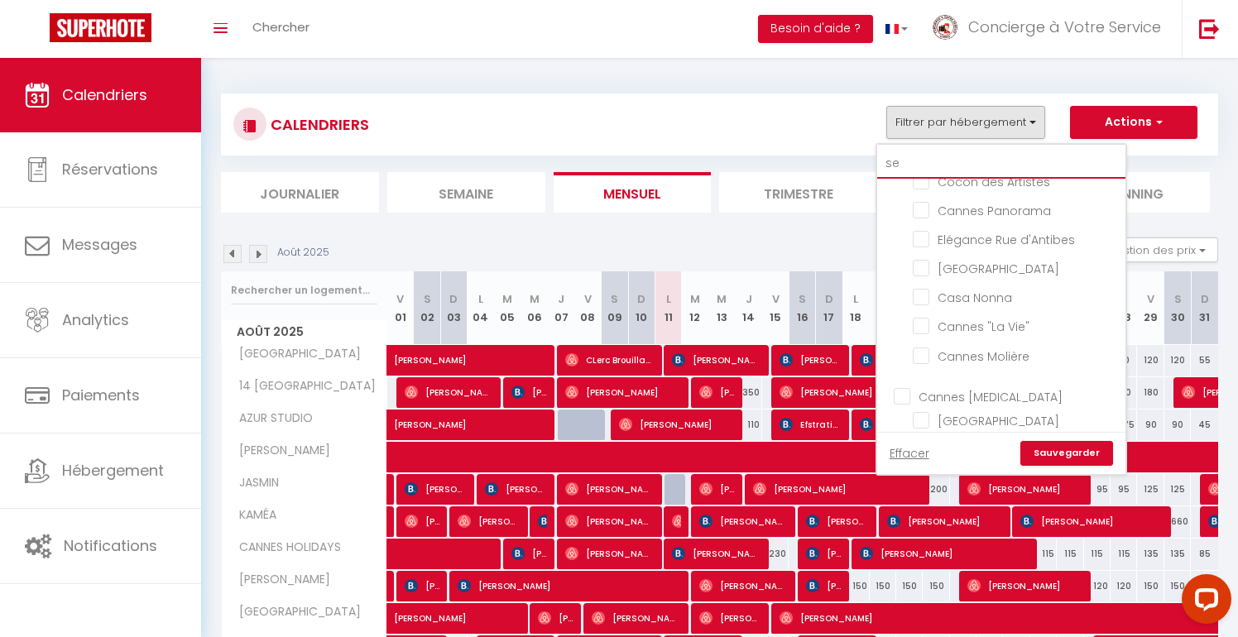
checkbox input "false"
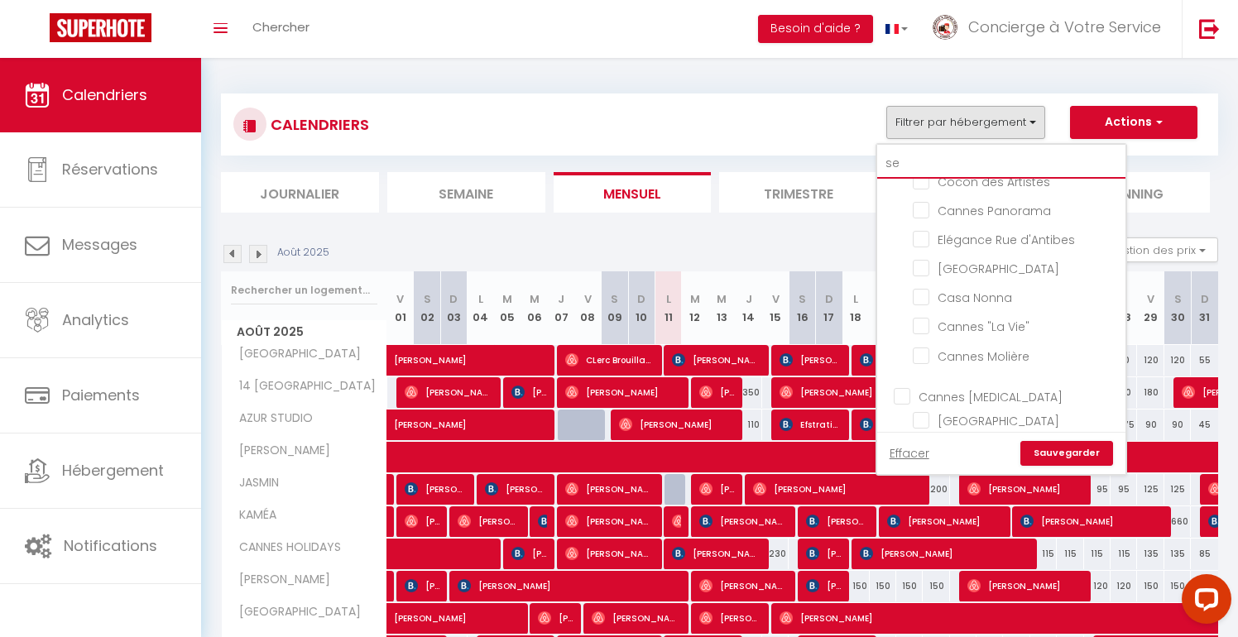
checkbox input "false"
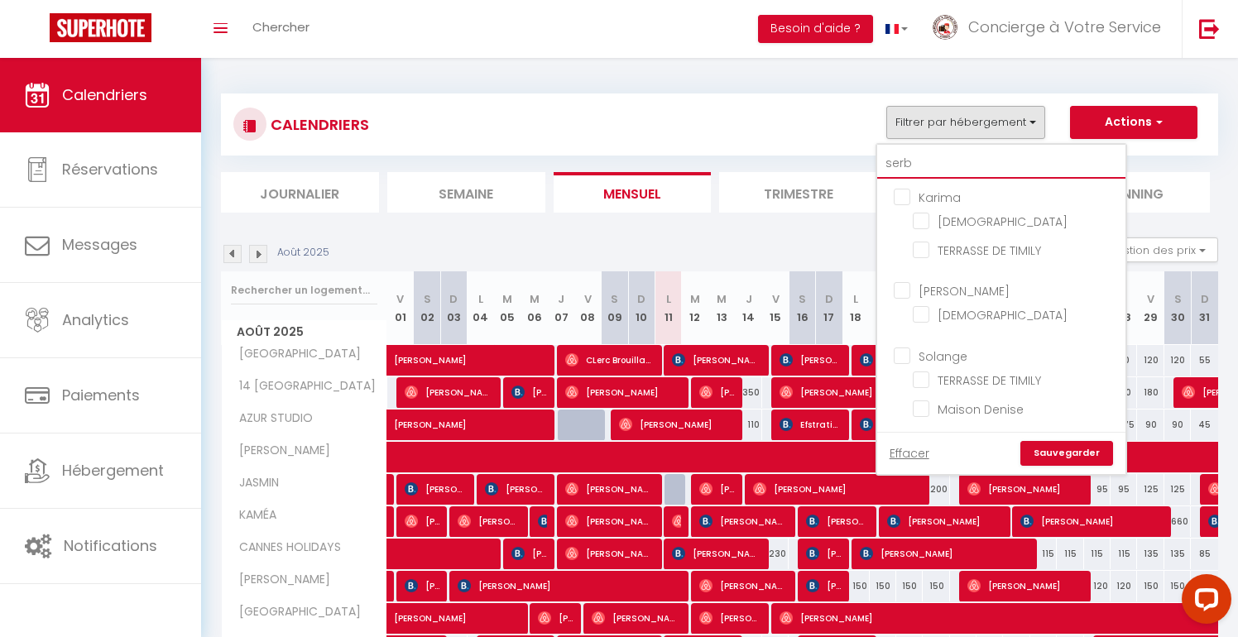
scroll to position [71, 0]
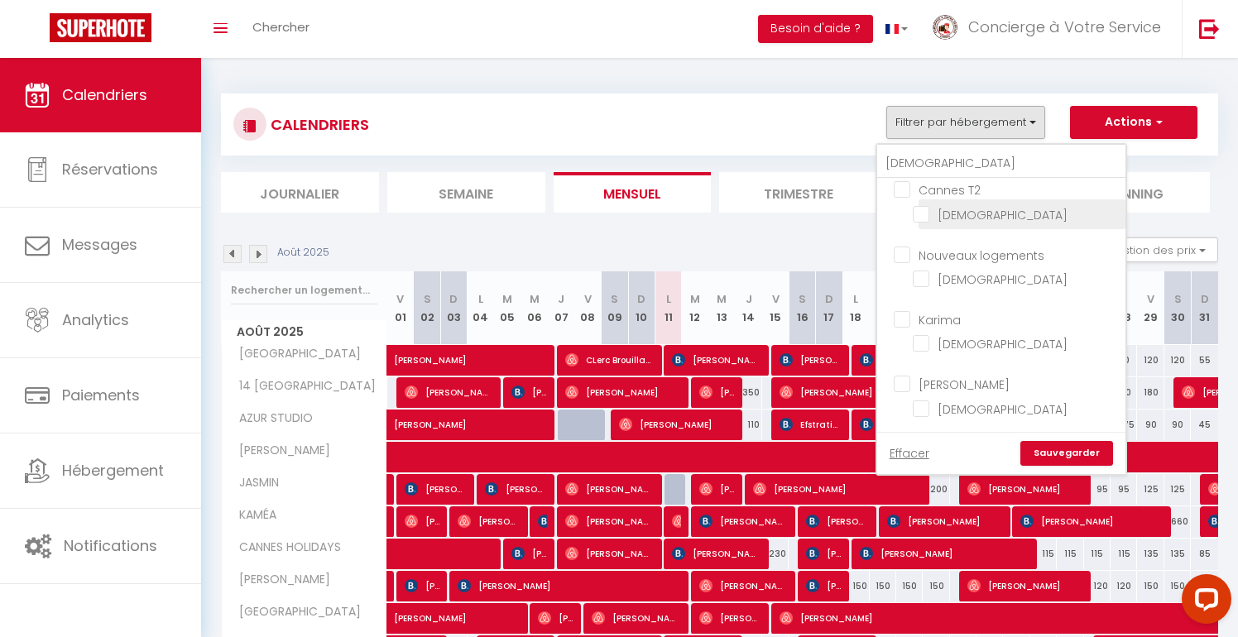
click at [951, 156] on input "[DEMOGRAPHIC_DATA]" at bounding box center [1016, 148] width 207 height 17
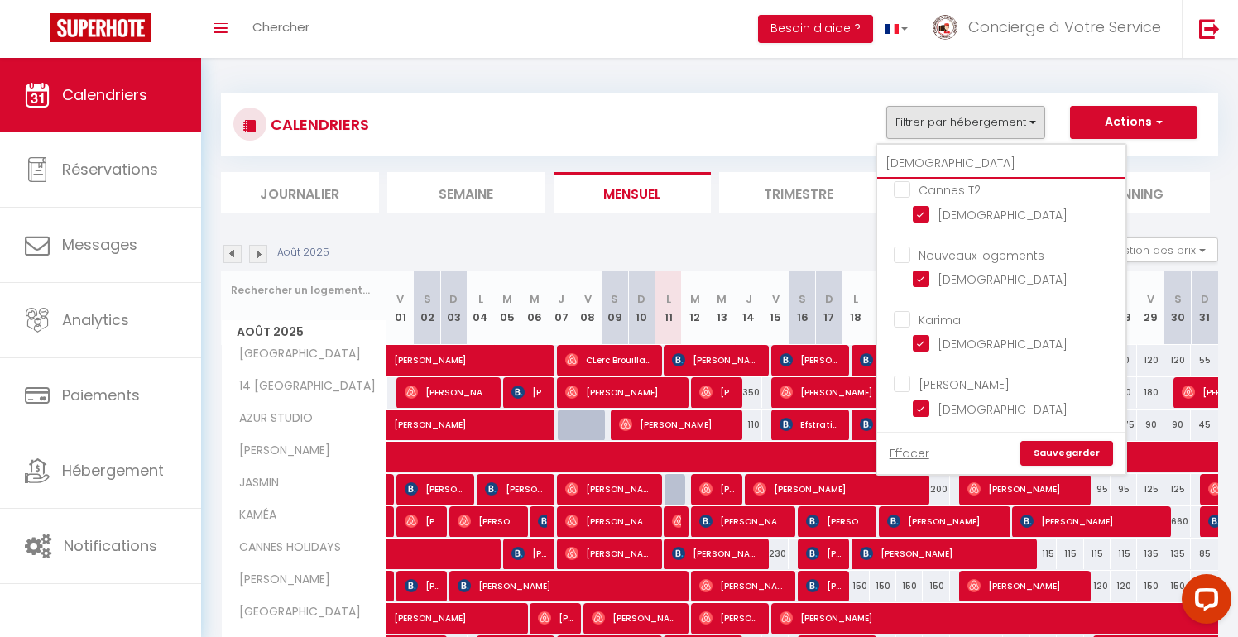
click at [961, 170] on input "[DEMOGRAPHIC_DATA]" at bounding box center [1002, 164] width 248 height 30
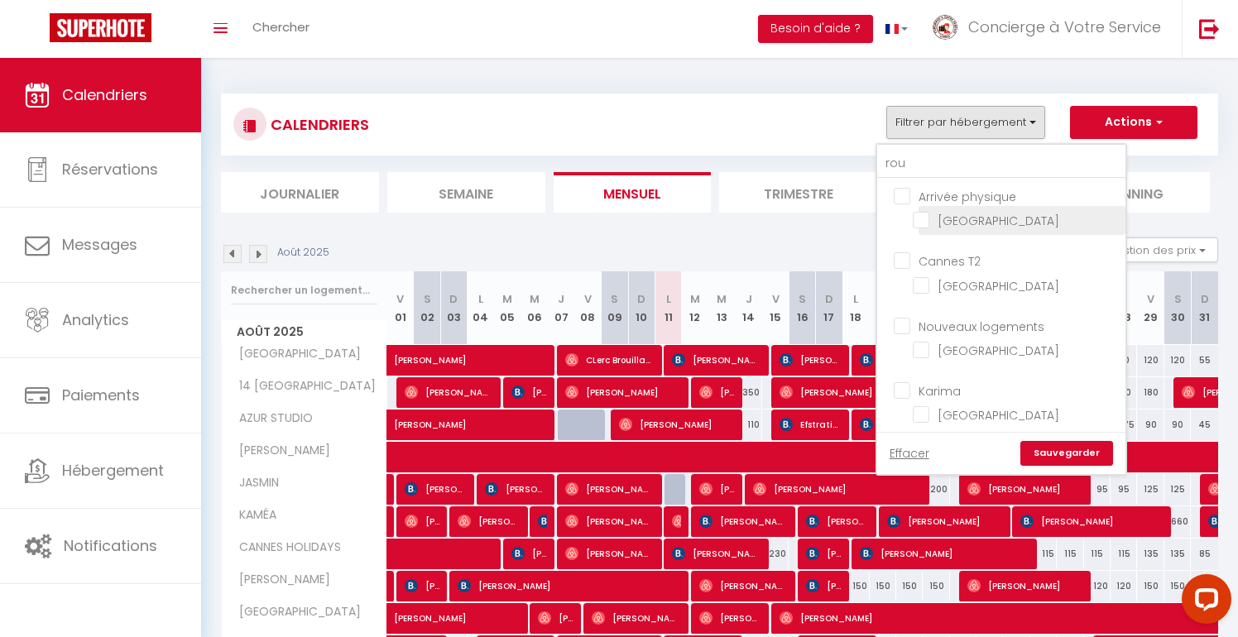
click at [1012, 221] on input "[GEOGRAPHIC_DATA]" at bounding box center [1016, 219] width 207 height 17
click at [1044, 451] on link "Sauvegarder" at bounding box center [1067, 453] width 93 height 25
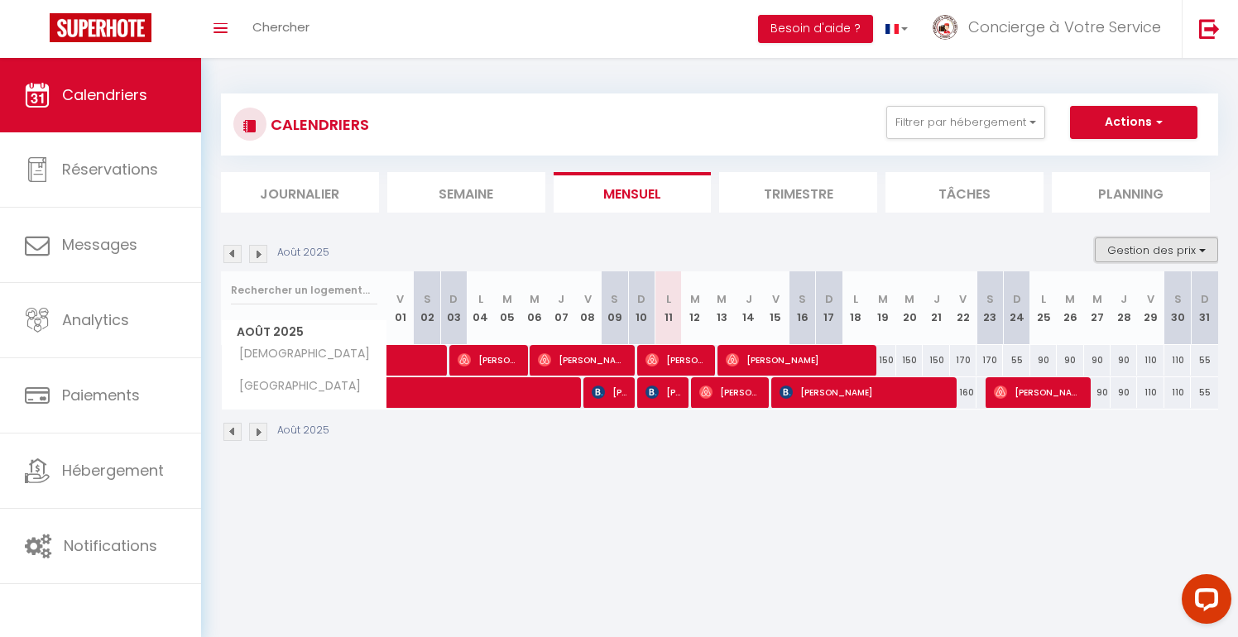
click at [1120, 243] on button "Gestion des prix" at bounding box center [1156, 250] width 123 height 25
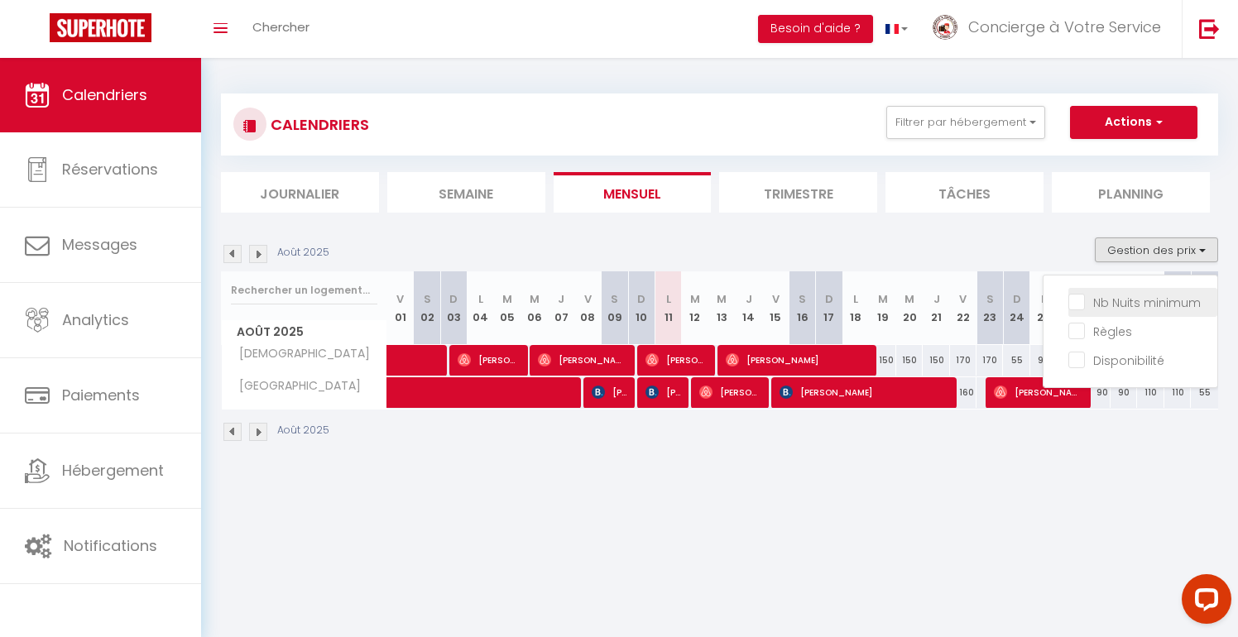
click at [1118, 301] on input "Nb Nuits minimum" at bounding box center [1143, 301] width 149 height 17
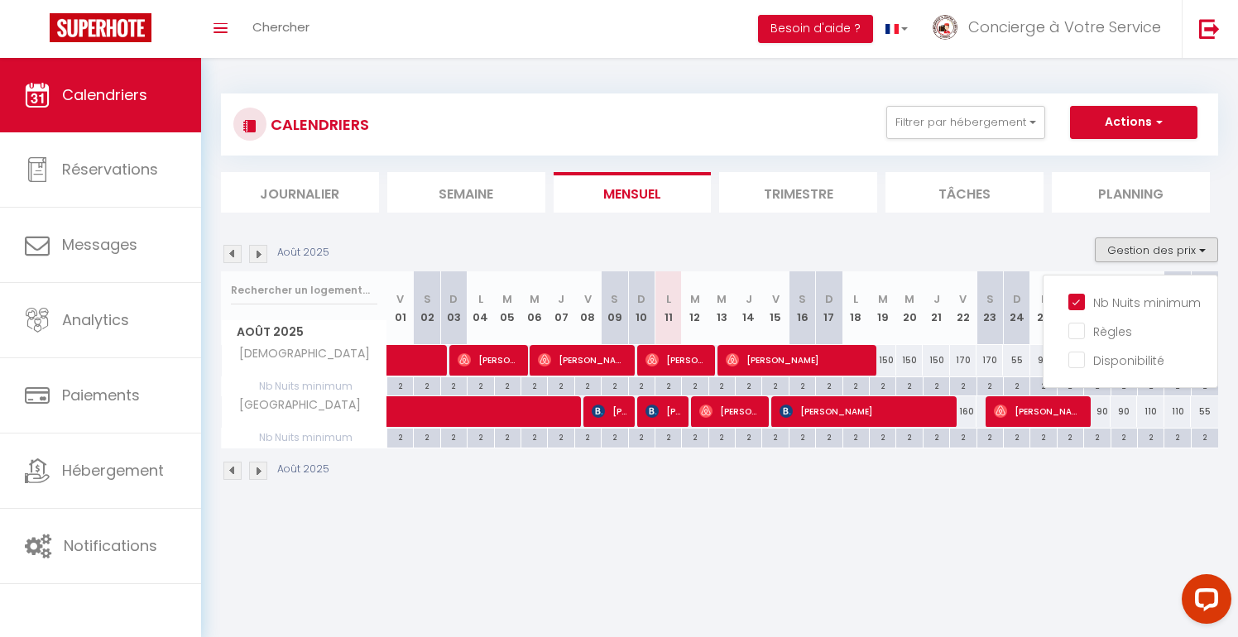
click at [867, 514] on div "CALENDRIERS Filtrer par hébergement rou Arrivée physique [GEOGRAPHIC_DATA] [GEO…" at bounding box center [719, 287] width 1037 height 459
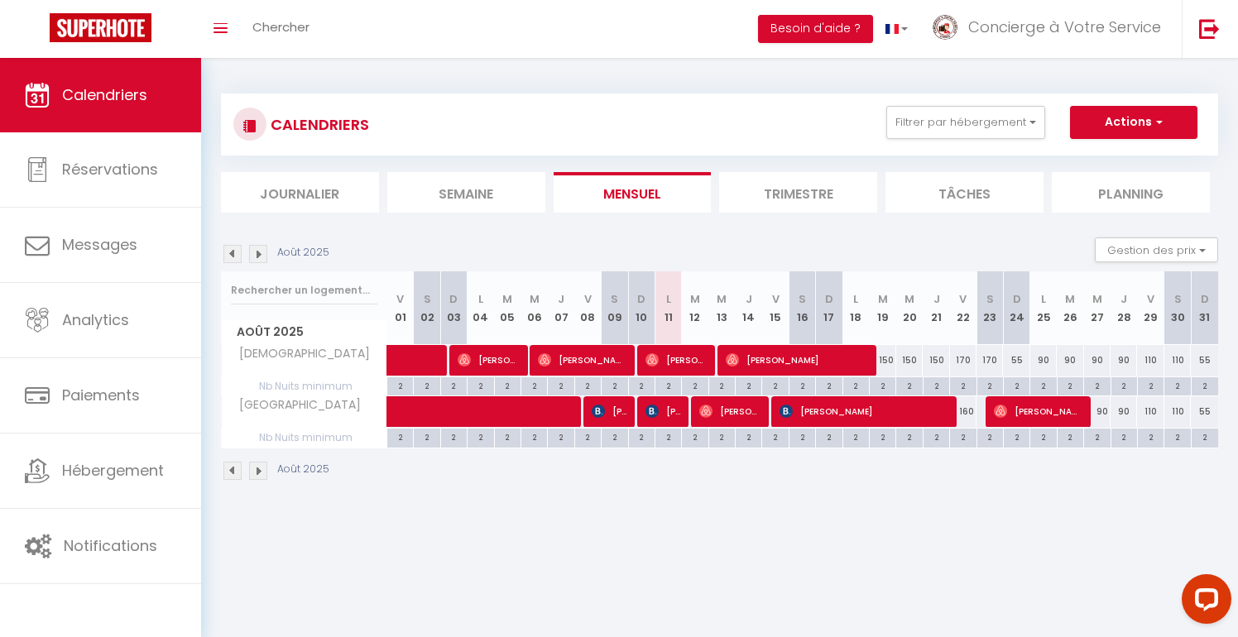
click at [1104, 414] on div "90" at bounding box center [1097, 412] width 26 height 31
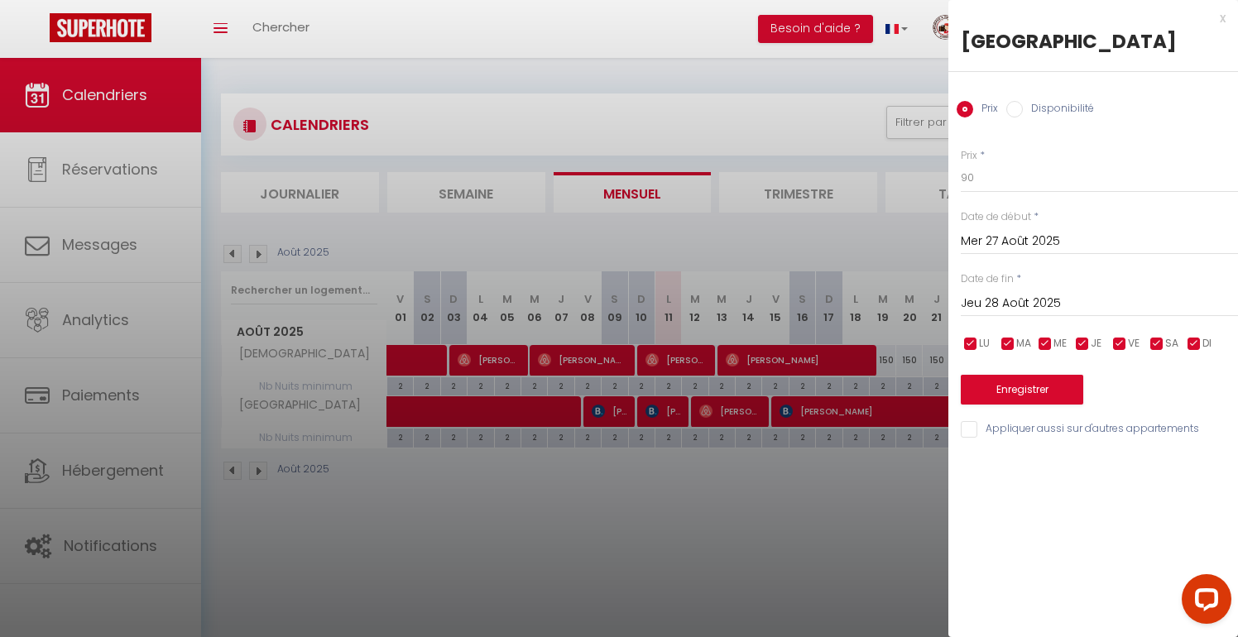
click at [1123, 305] on input "Jeu 28 Août 2025" at bounding box center [1099, 304] width 277 height 22
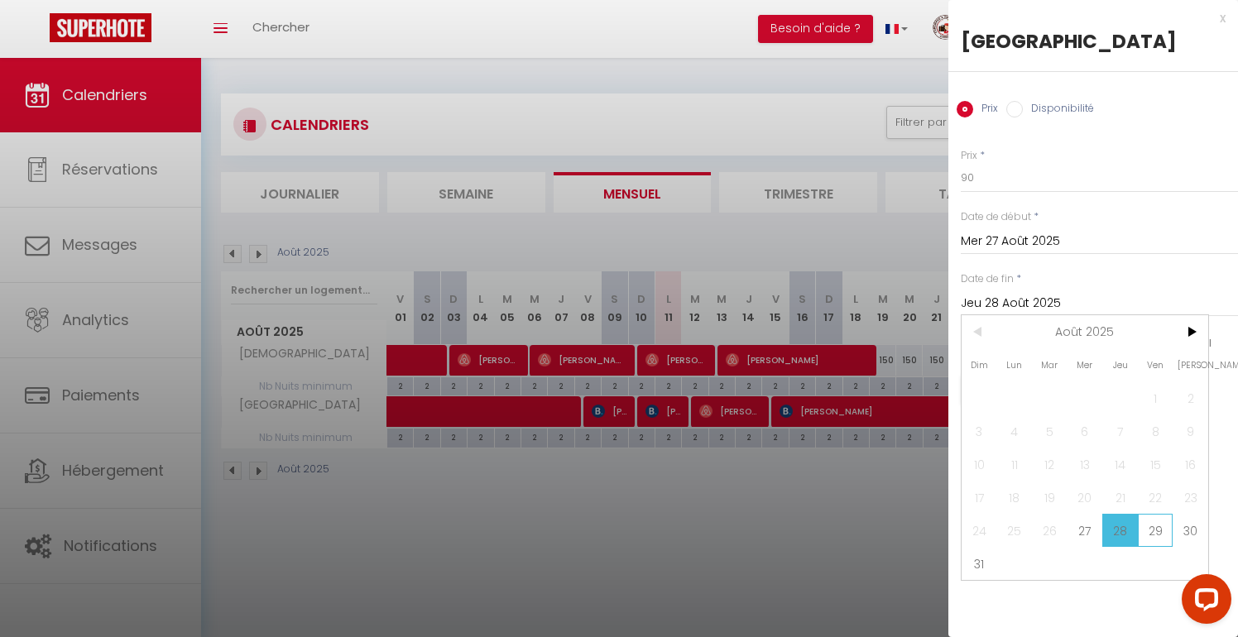
click at [1157, 533] on span "29" at bounding box center [1156, 530] width 36 height 33
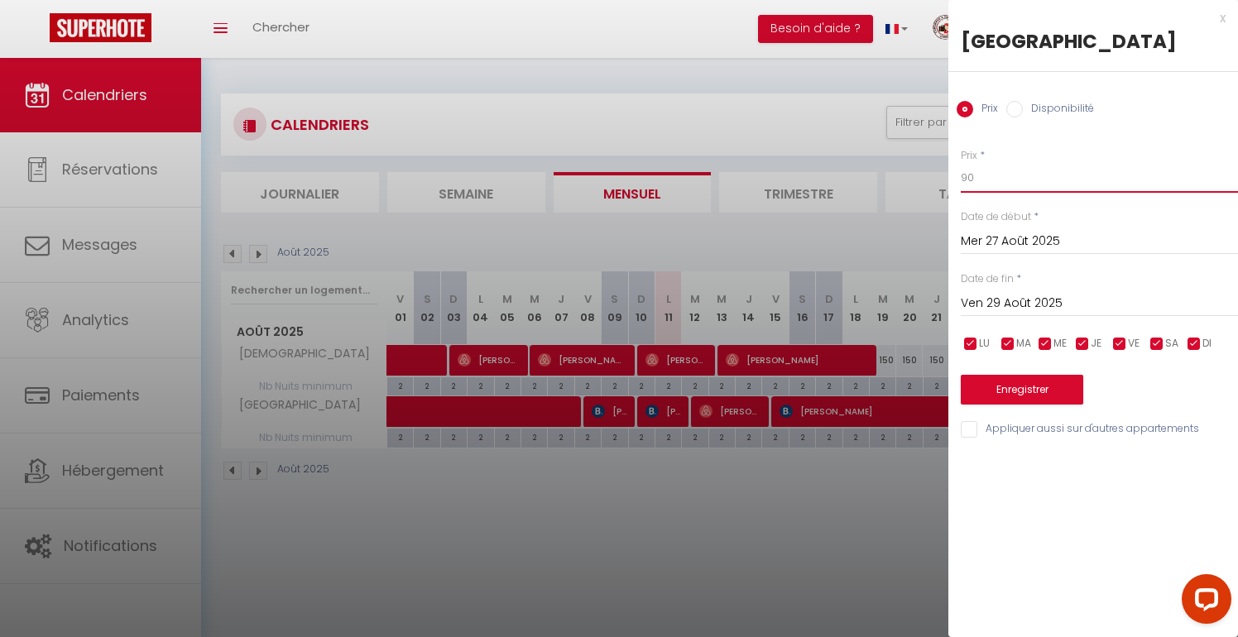
click at [969, 174] on input "90" at bounding box center [1099, 178] width 277 height 30
click at [1032, 387] on button "Enregistrer" at bounding box center [1022, 390] width 123 height 30
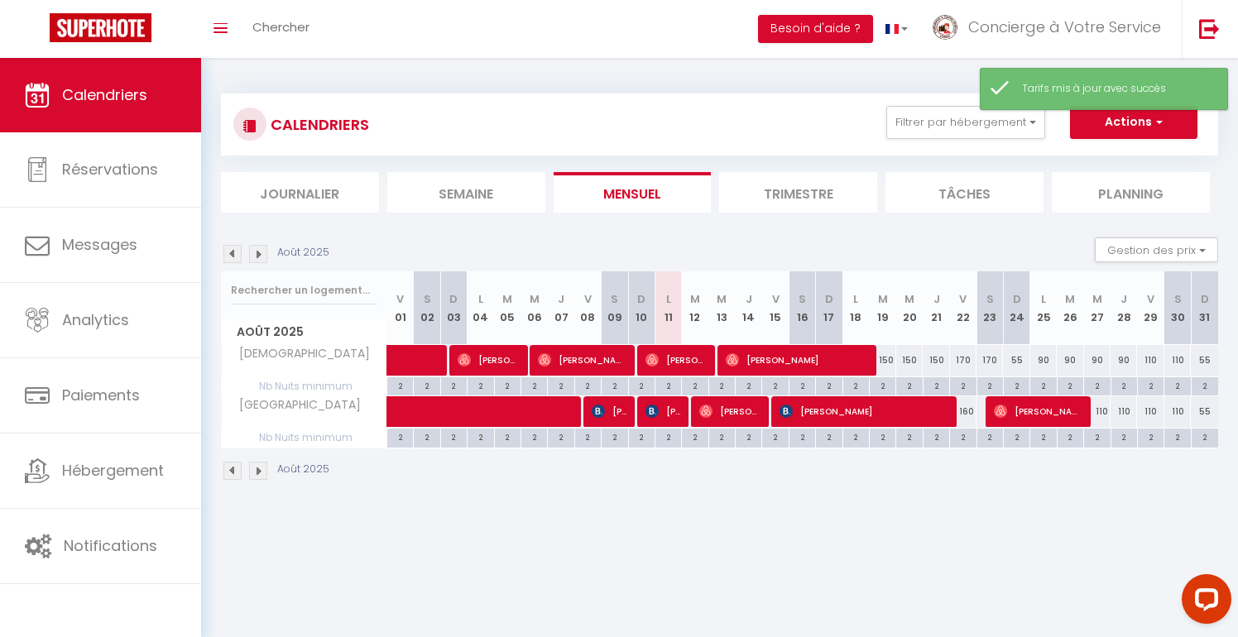
click at [1129, 416] on div "110" at bounding box center [1124, 412] width 26 height 31
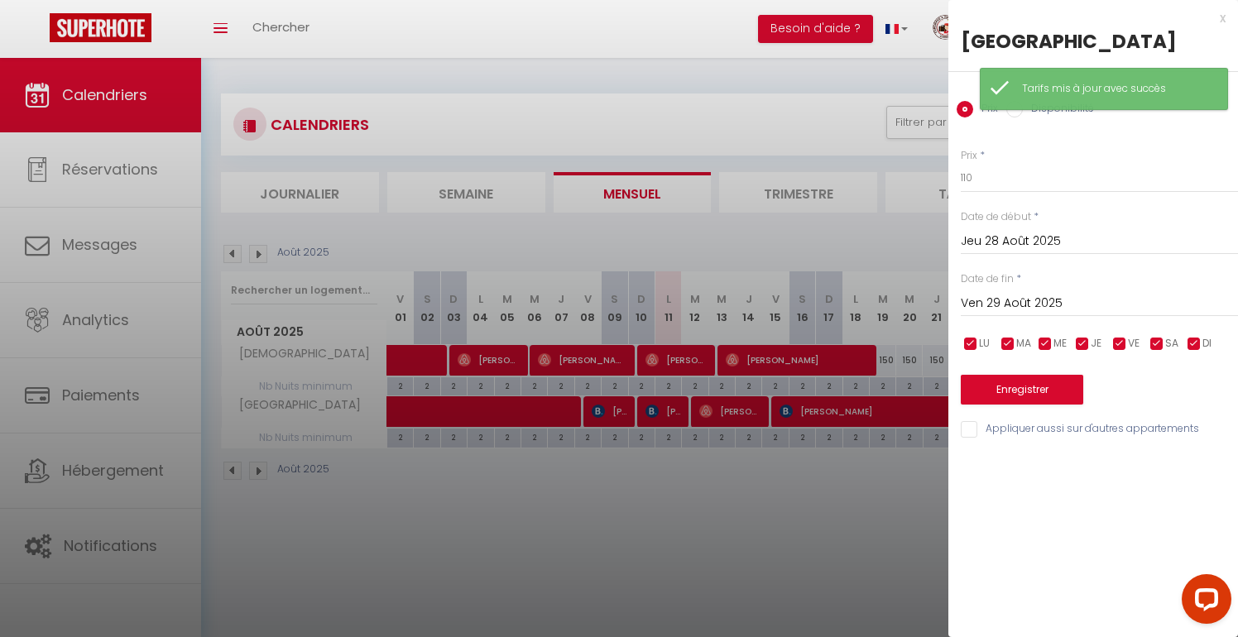
click at [1103, 250] on input "Jeu 28 Août 2025" at bounding box center [1099, 242] width 277 height 22
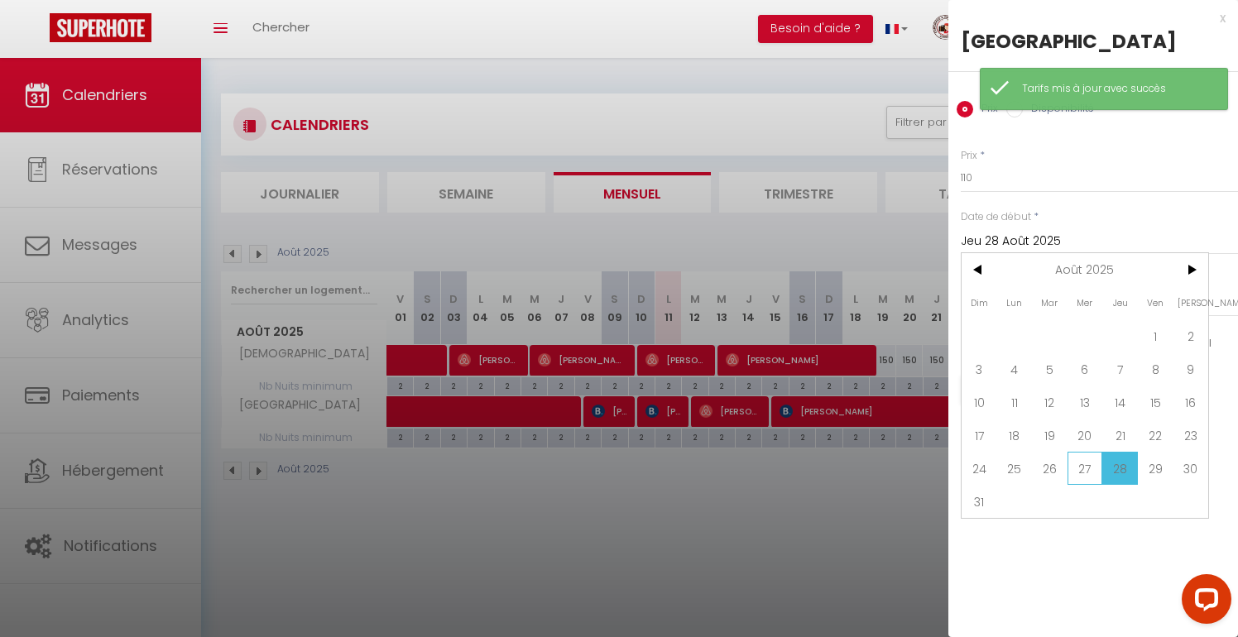
click at [1088, 463] on span "27" at bounding box center [1086, 468] width 36 height 33
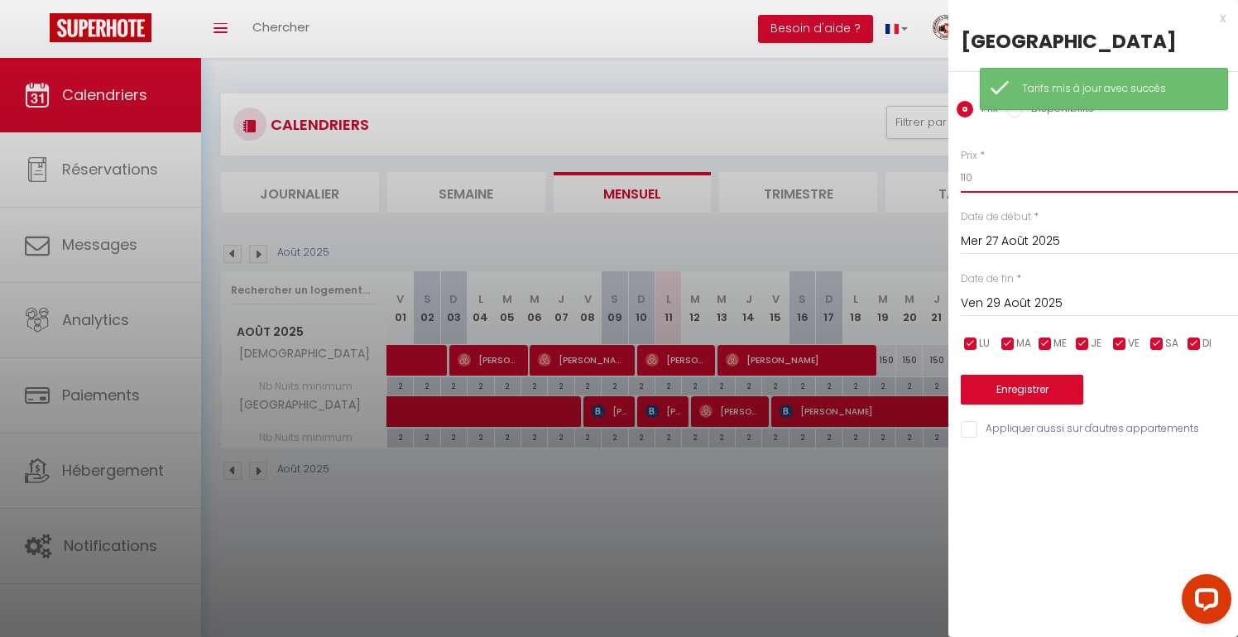
click at [969, 179] on input "110" at bounding box center [1099, 178] width 277 height 30
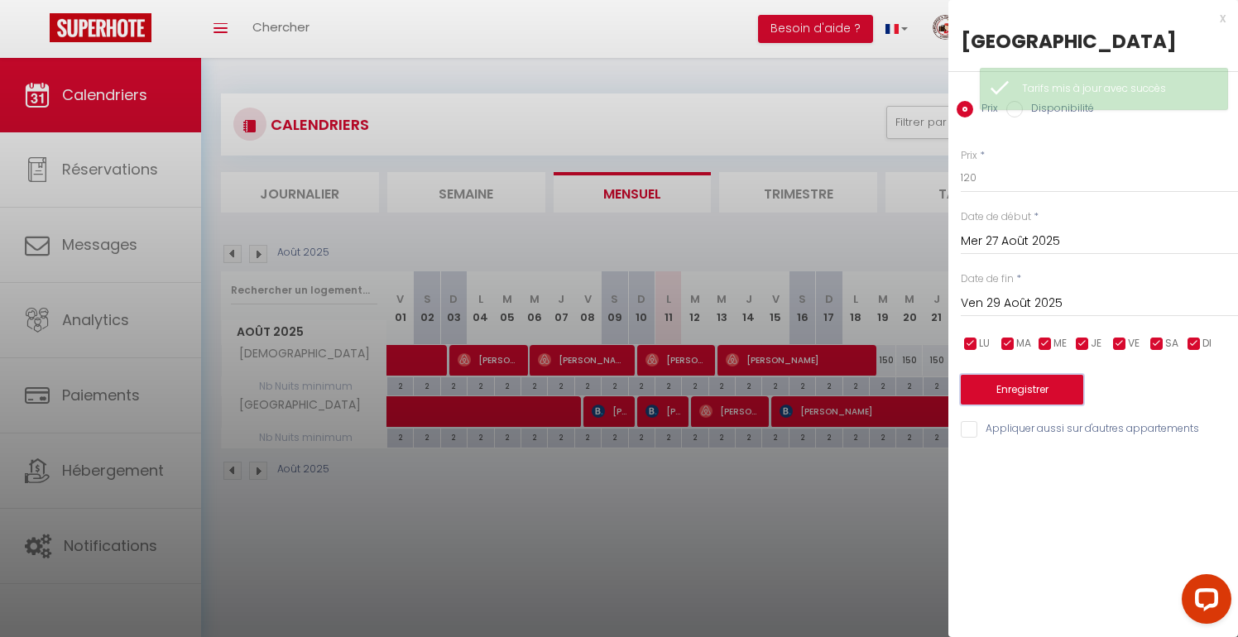
click at [1019, 386] on button "Enregistrer" at bounding box center [1022, 390] width 123 height 30
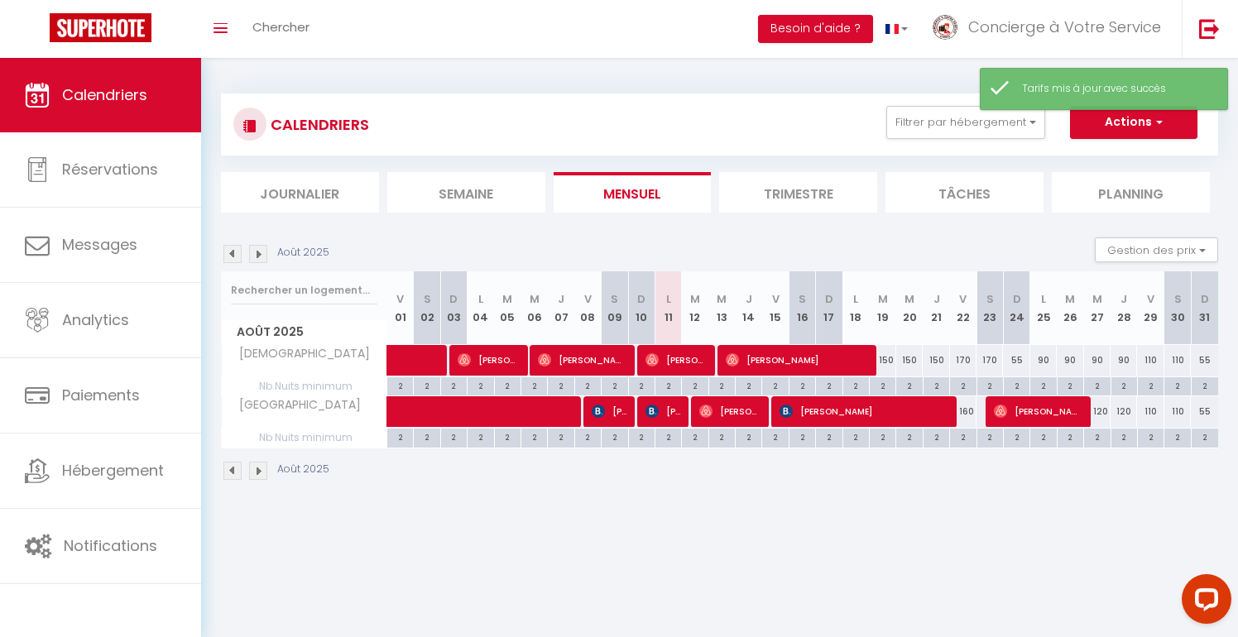
click at [1150, 414] on div "110" at bounding box center [1150, 412] width 26 height 31
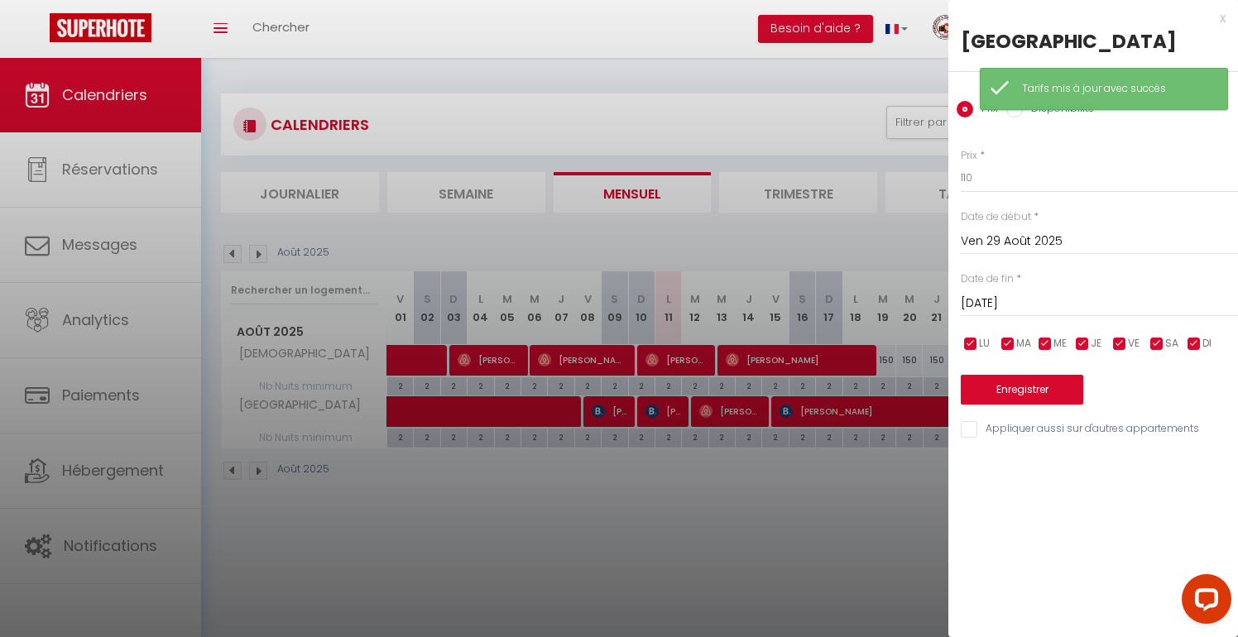
click at [1219, 10] on div "x" at bounding box center [1087, 18] width 277 height 20
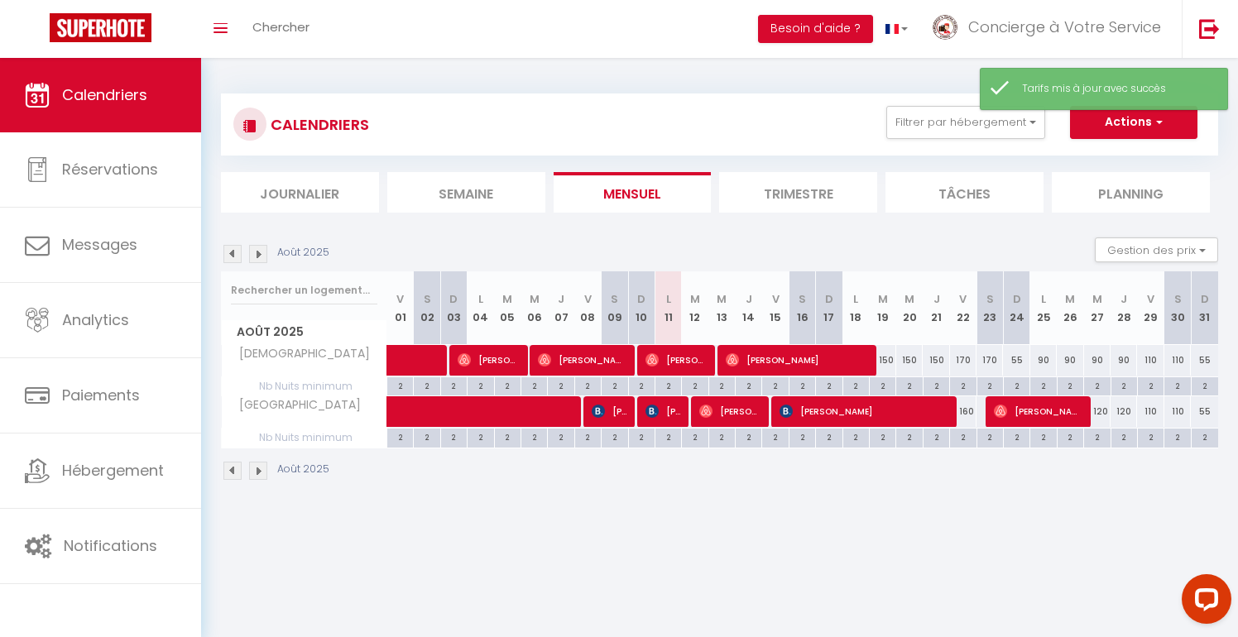
click at [1151, 410] on div "110" at bounding box center [1150, 412] width 26 height 31
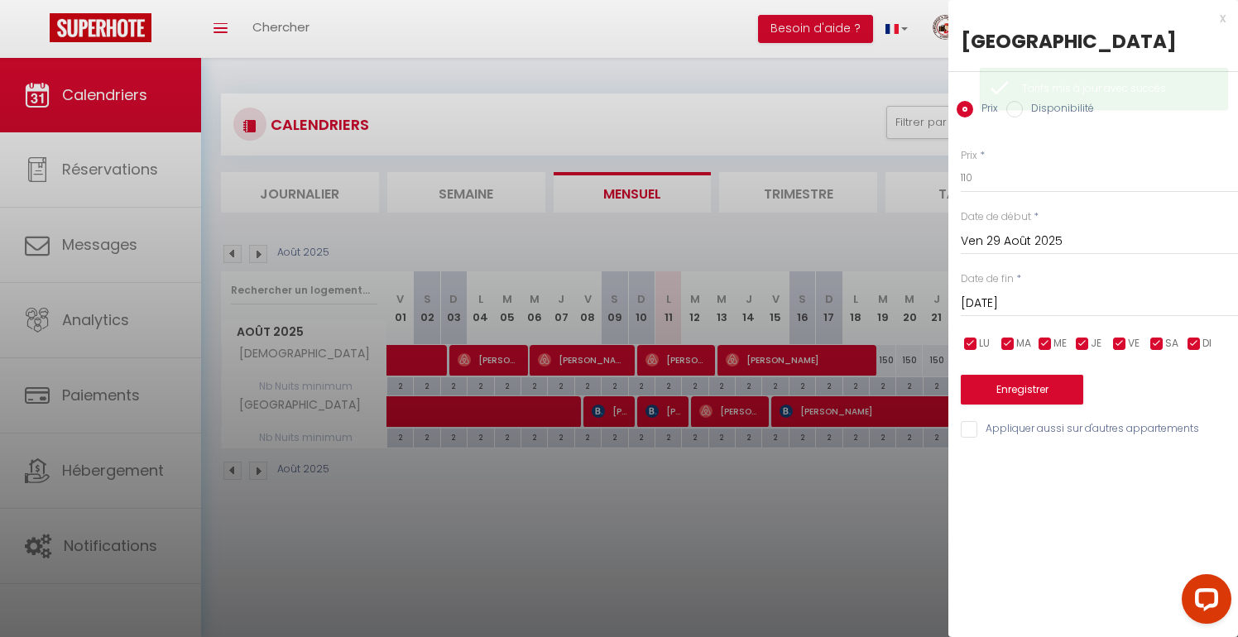
click at [1088, 320] on div "Prix * 110 Statut * Disponible Indisponible Date de début * [DATE] < [DATE] > D…" at bounding box center [1094, 283] width 290 height 313
click at [1087, 312] on input "[DATE]" at bounding box center [1099, 304] width 277 height 22
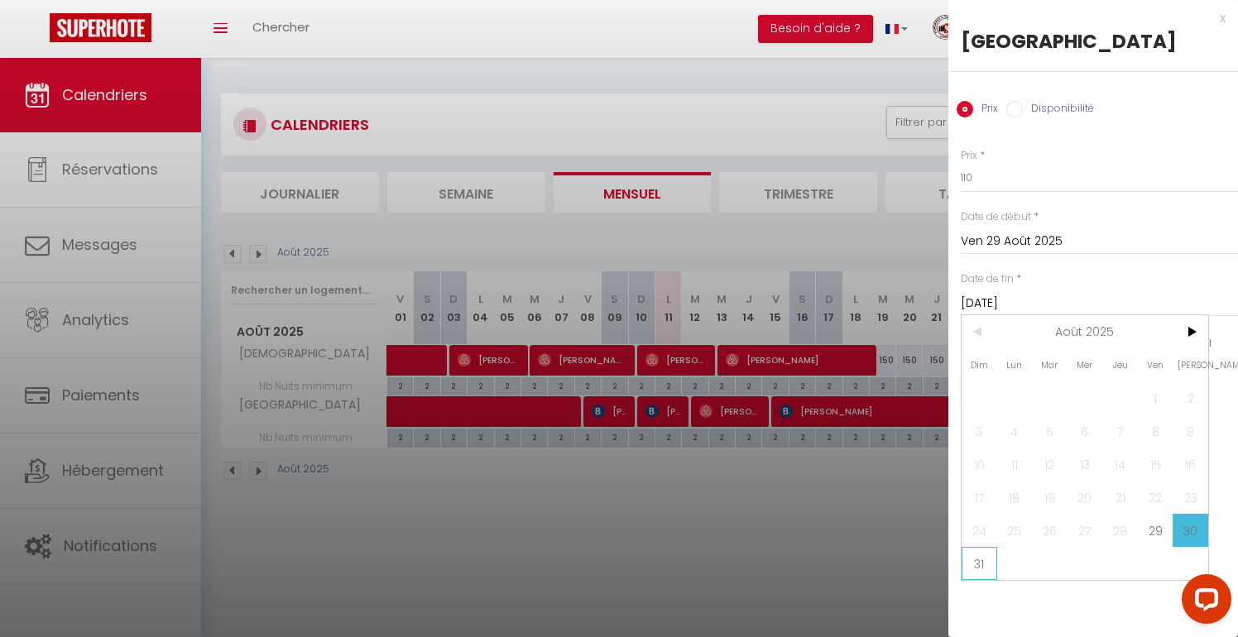
click at [985, 564] on span "31" at bounding box center [980, 563] width 36 height 33
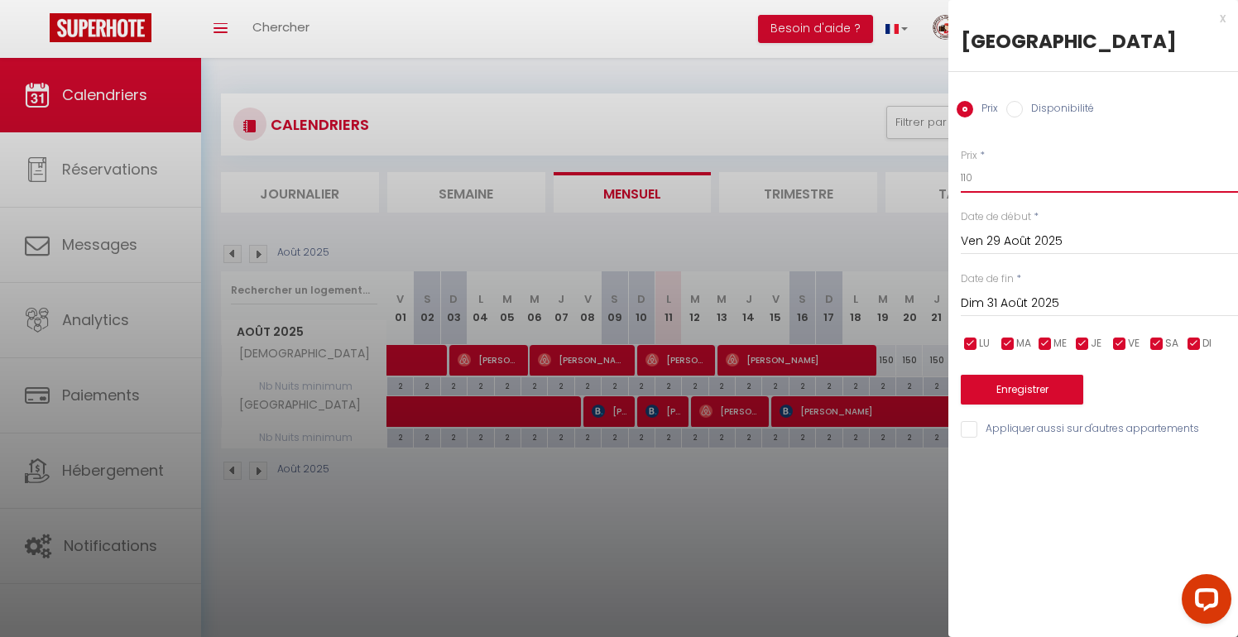
click at [969, 179] on input "110" at bounding box center [1099, 178] width 277 height 30
click at [1003, 390] on button "Enregistrer" at bounding box center [1022, 390] width 123 height 30
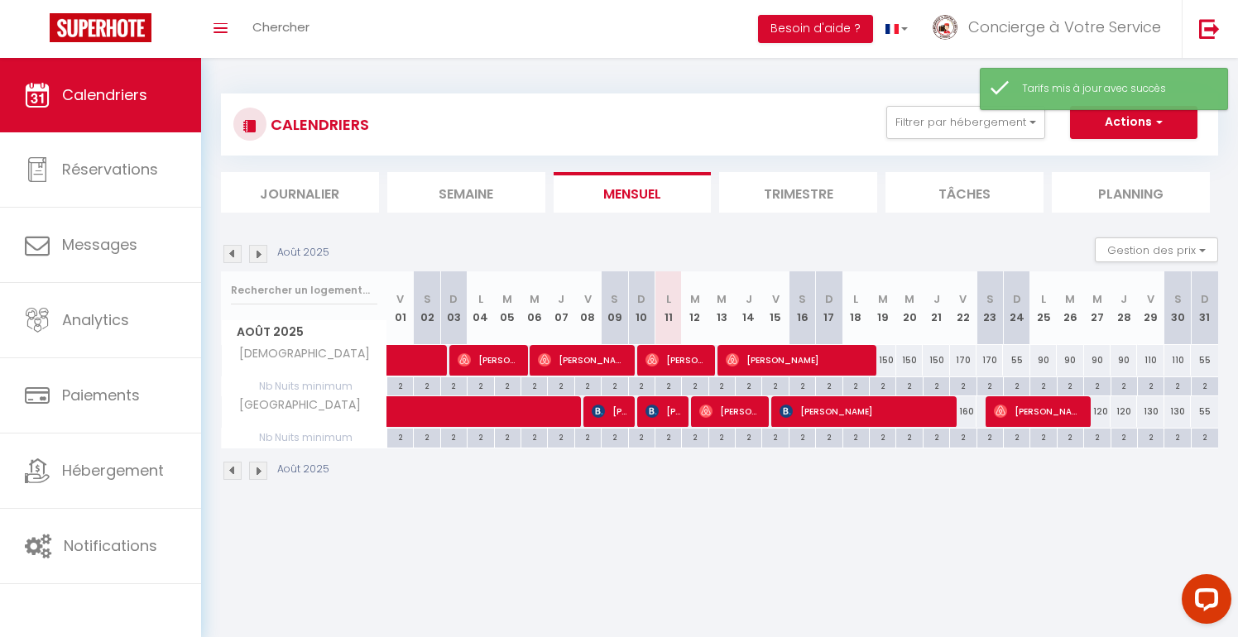
click at [1208, 411] on div "55" at bounding box center [1204, 412] width 27 height 31
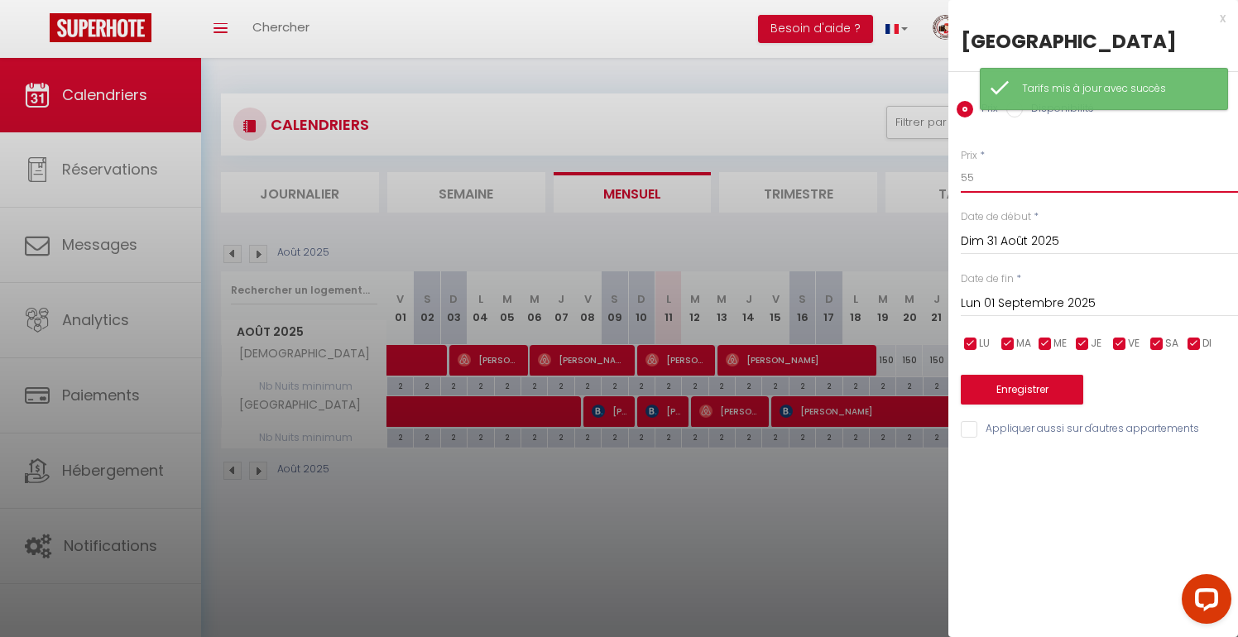
drag, startPoint x: 979, startPoint y: 180, endPoint x: 934, endPoint y: 180, distance: 44.7
click at [938, 180] on body "Questions et aide sur la MIGRATION - [GEOGRAPHIC_DATA] ouverte de 13 à 14h puis…" at bounding box center [619, 376] width 1238 height 637
click at [1022, 395] on button "Enregistrer" at bounding box center [1022, 390] width 123 height 30
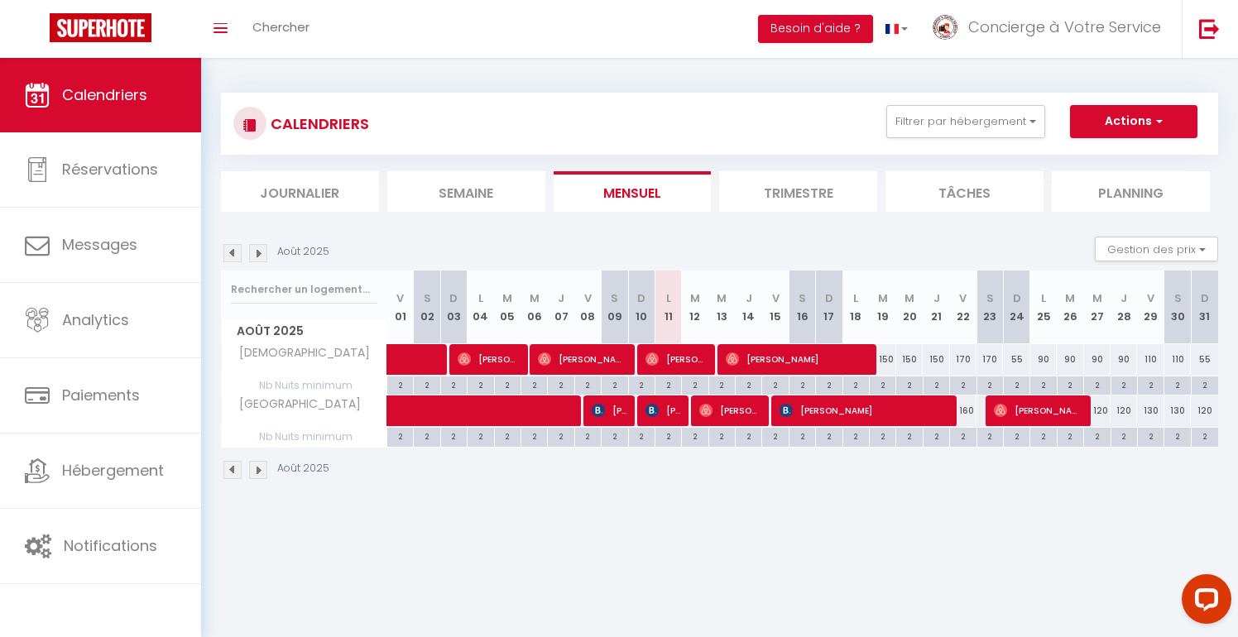
click at [257, 251] on img at bounding box center [258, 253] width 18 height 18
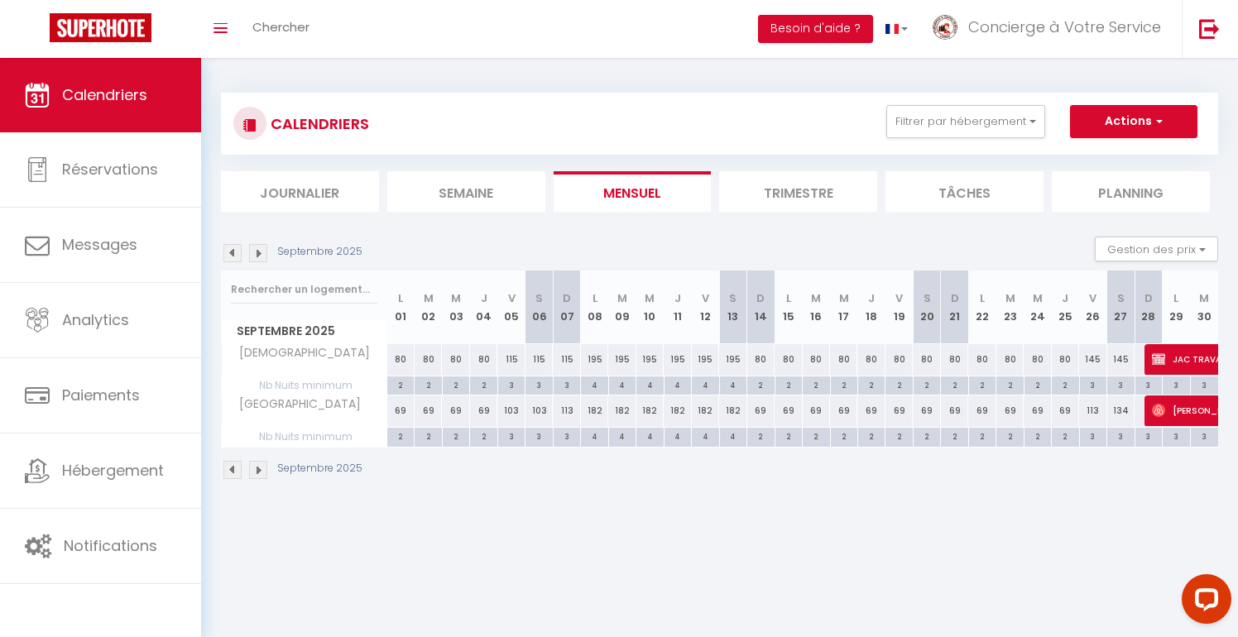
click at [399, 415] on div "69" at bounding box center [400, 411] width 27 height 31
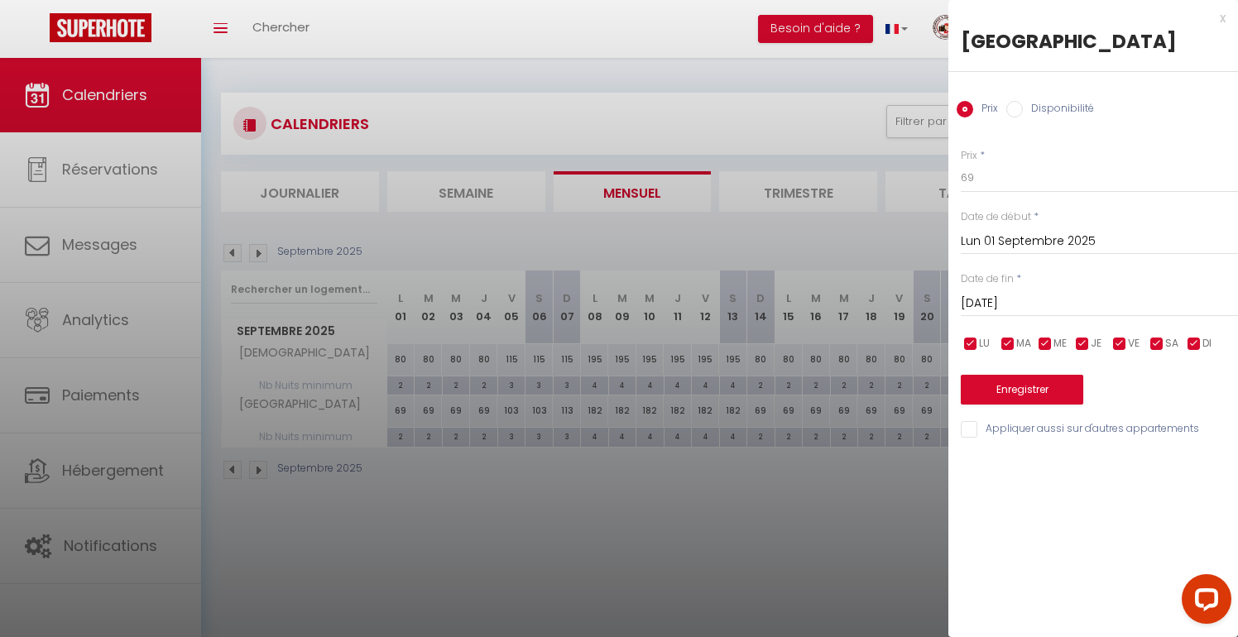
click at [1046, 291] on div "[DATE] < [DATE] > Dim Lun Mar Mer Jeu Ven Sam 1 2 3 4 5 6 7 8 9 10 11 12 13 14 …" at bounding box center [1099, 302] width 277 height 30
click at [1055, 298] on input "[DATE]" at bounding box center [1099, 304] width 277 height 22
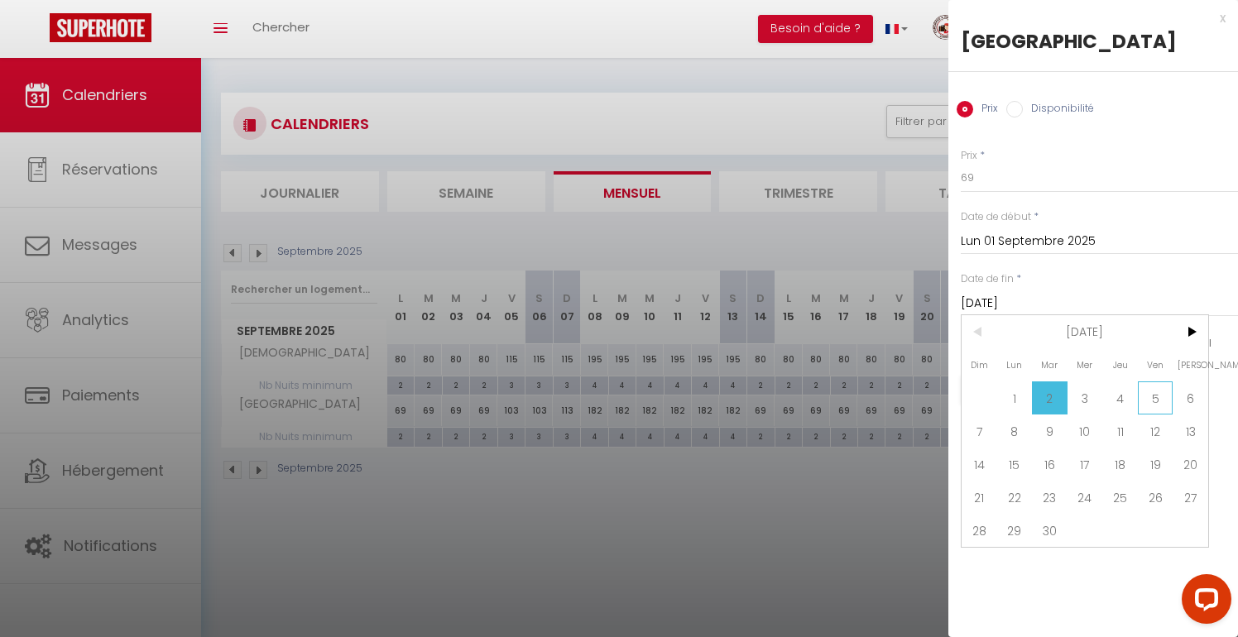
click at [1147, 407] on span "5" at bounding box center [1156, 398] width 36 height 33
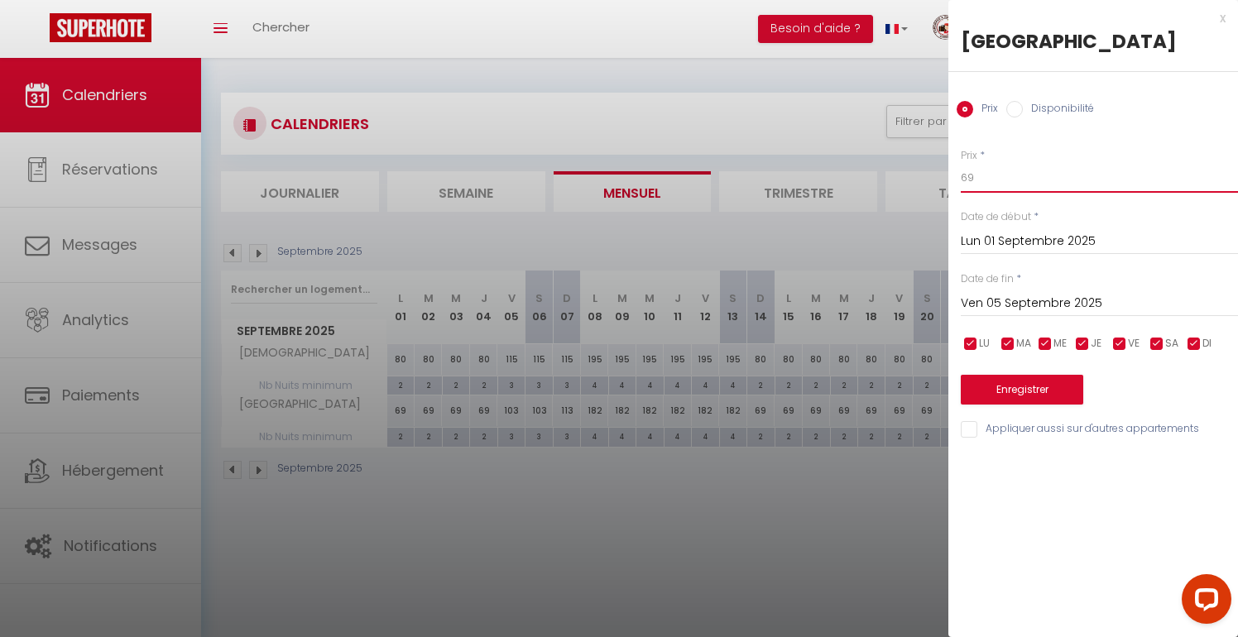
drag, startPoint x: 993, startPoint y: 174, endPoint x: 951, endPoint y: 174, distance: 41.4
click at [951, 174] on div "Prix * 69 Statut * Disponible Indisponible Date de début * [DATE] < [DATE] > Di…" at bounding box center [1094, 283] width 290 height 313
click at [1004, 390] on button "Enregistrer" at bounding box center [1022, 390] width 123 height 30
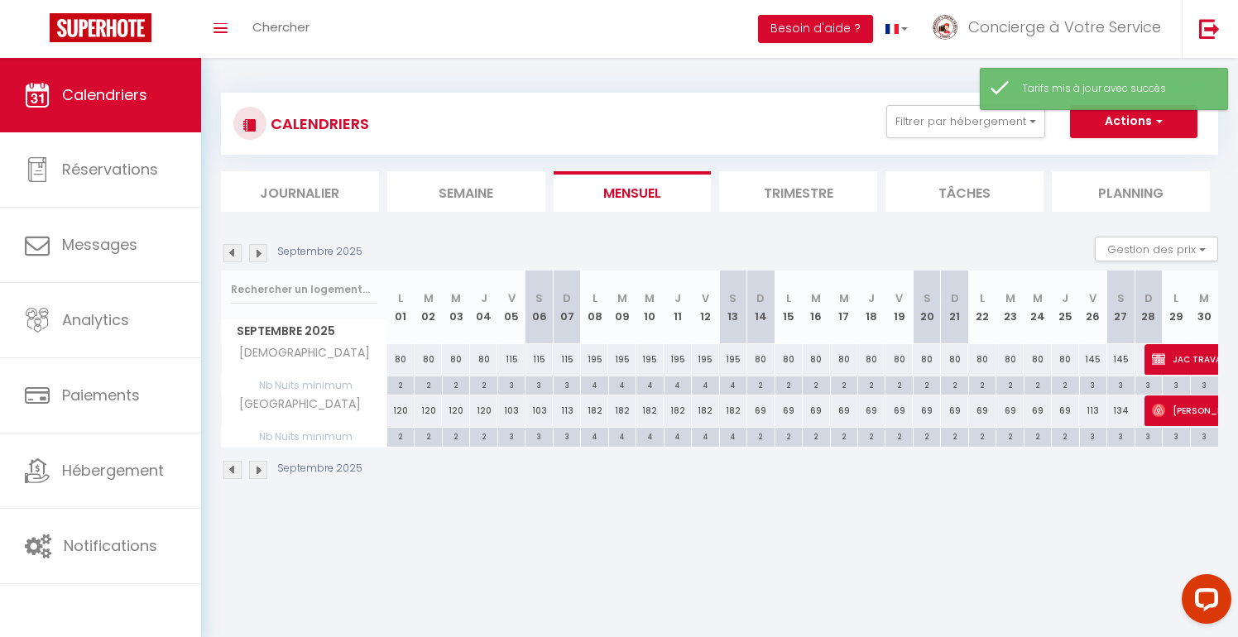
click at [512, 414] on div "103" at bounding box center [511, 411] width 27 height 31
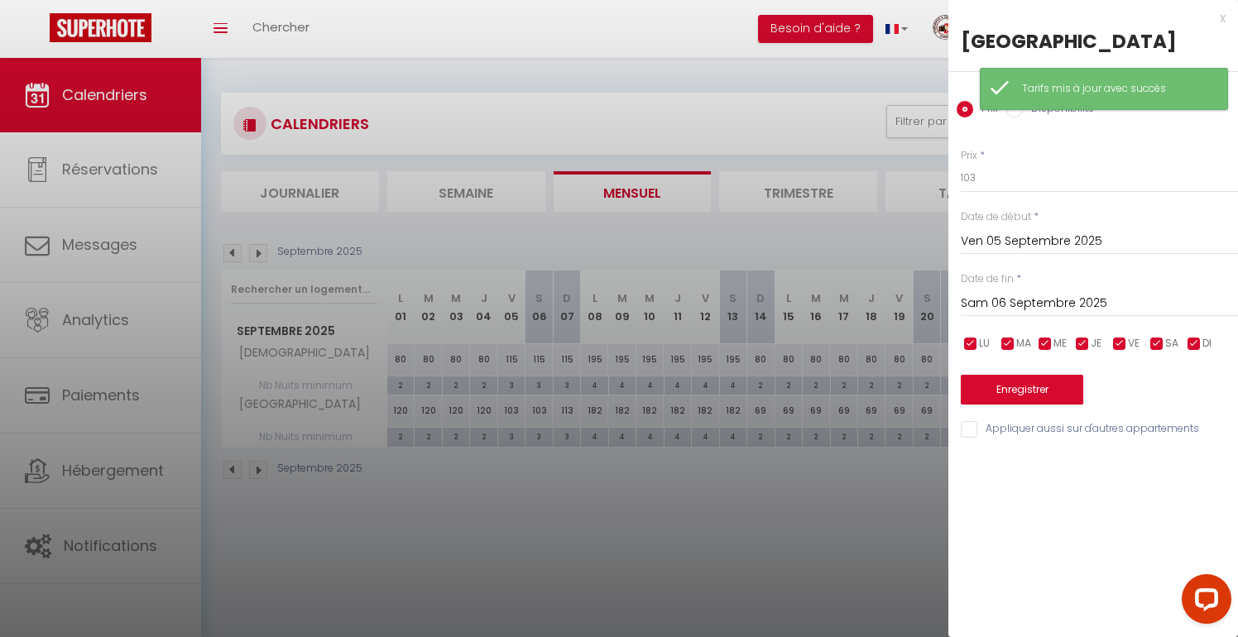
click at [1036, 305] on input "Sam 06 Septembre 2025" at bounding box center [1099, 304] width 277 height 22
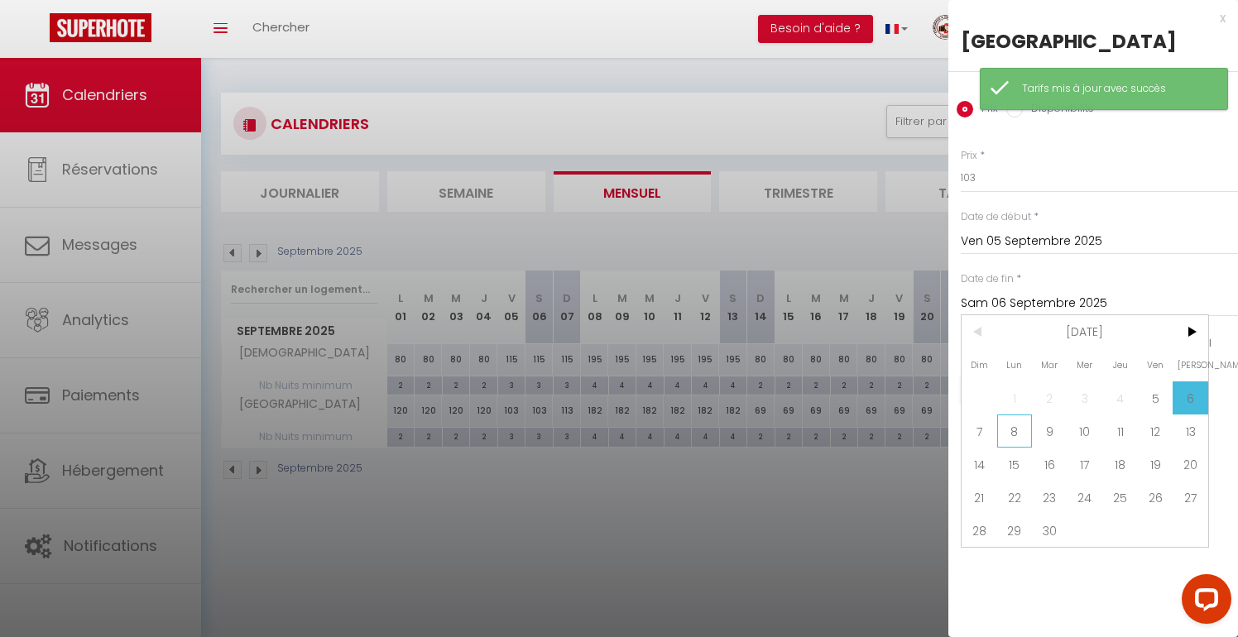
click at [1023, 433] on span "8" at bounding box center [1016, 431] width 36 height 33
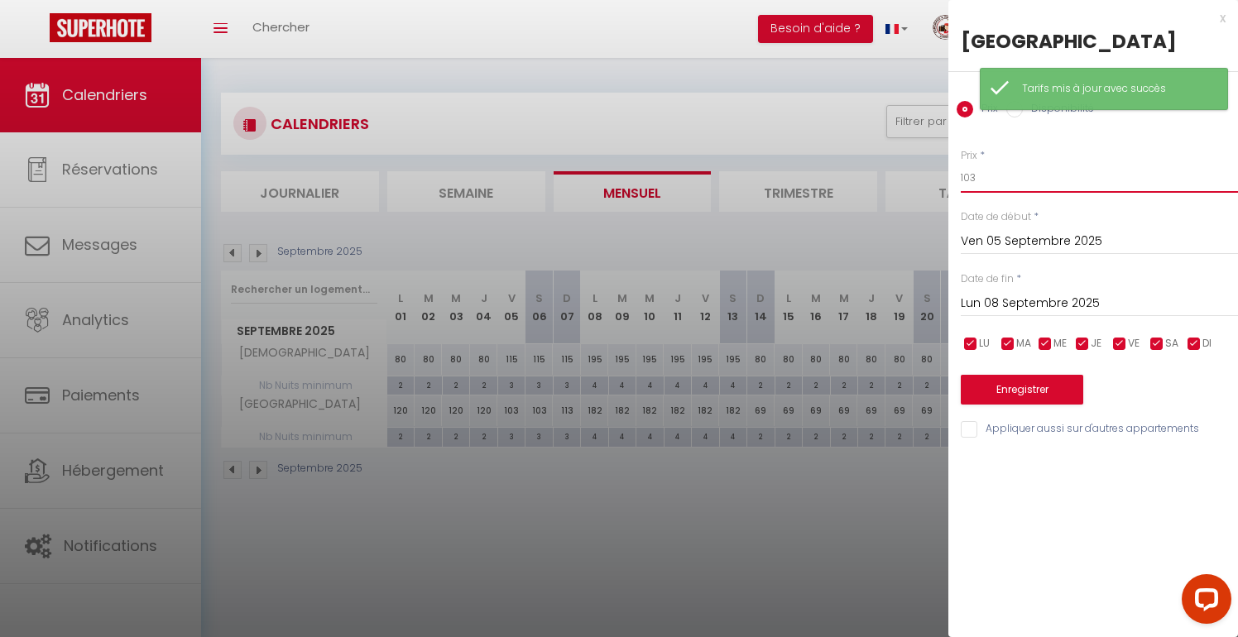
click at [982, 180] on input "103" at bounding box center [1099, 178] width 277 height 30
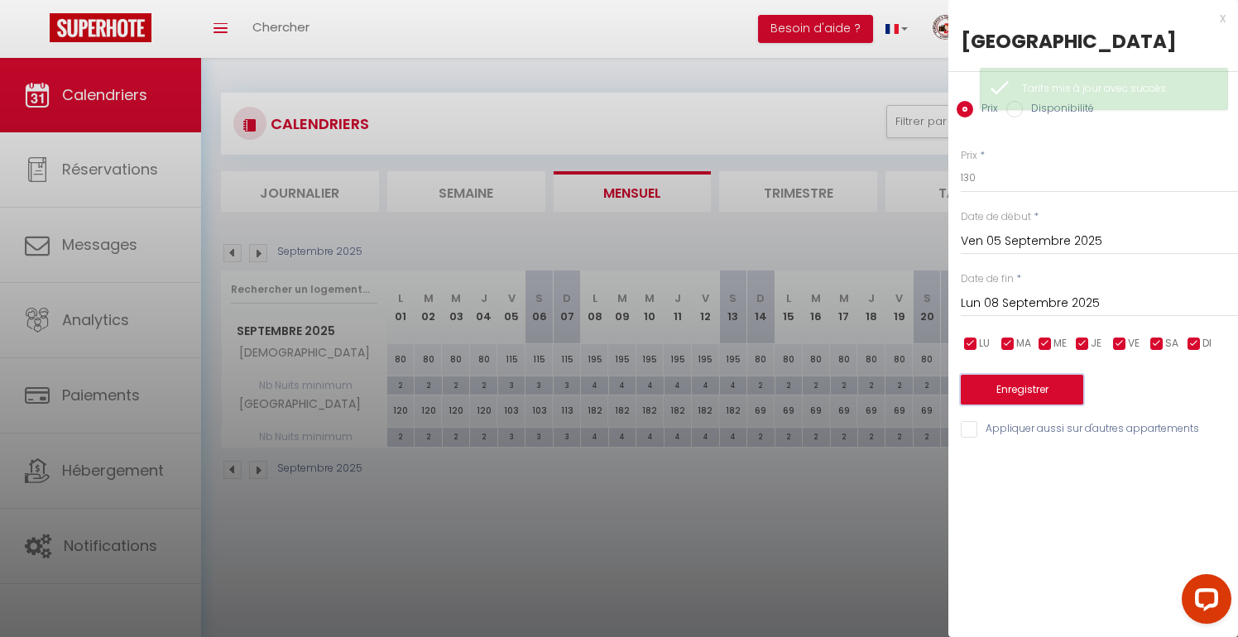
click at [981, 403] on button "Enregistrer" at bounding box center [1022, 390] width 123 height 30
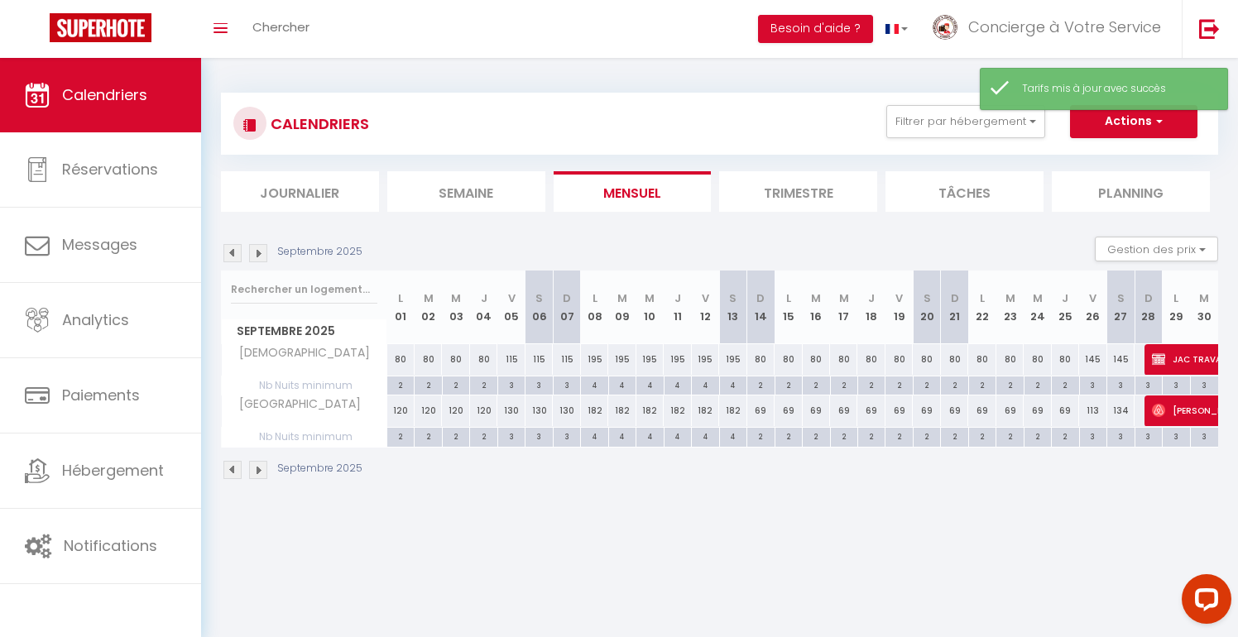
click at [595, 416] on div "182" at bounding box center [594, 411] width 27 height 31
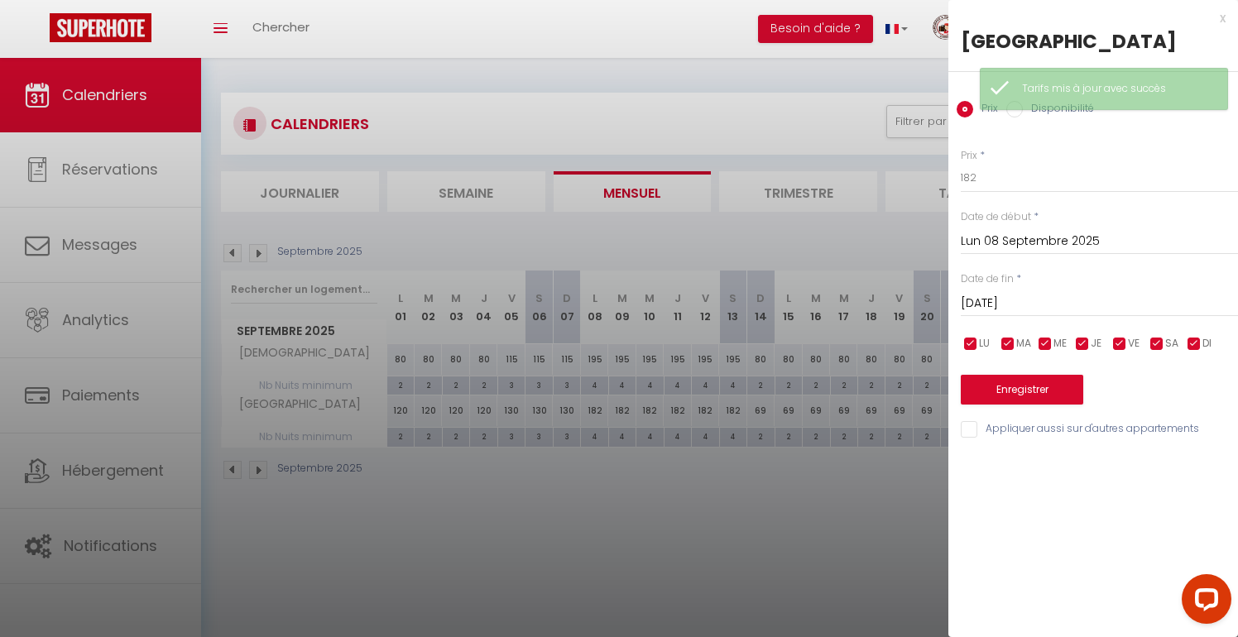
click at [1037, 310] on input "[DATE]" at bounding box center [1099, 304] width 277 height 22
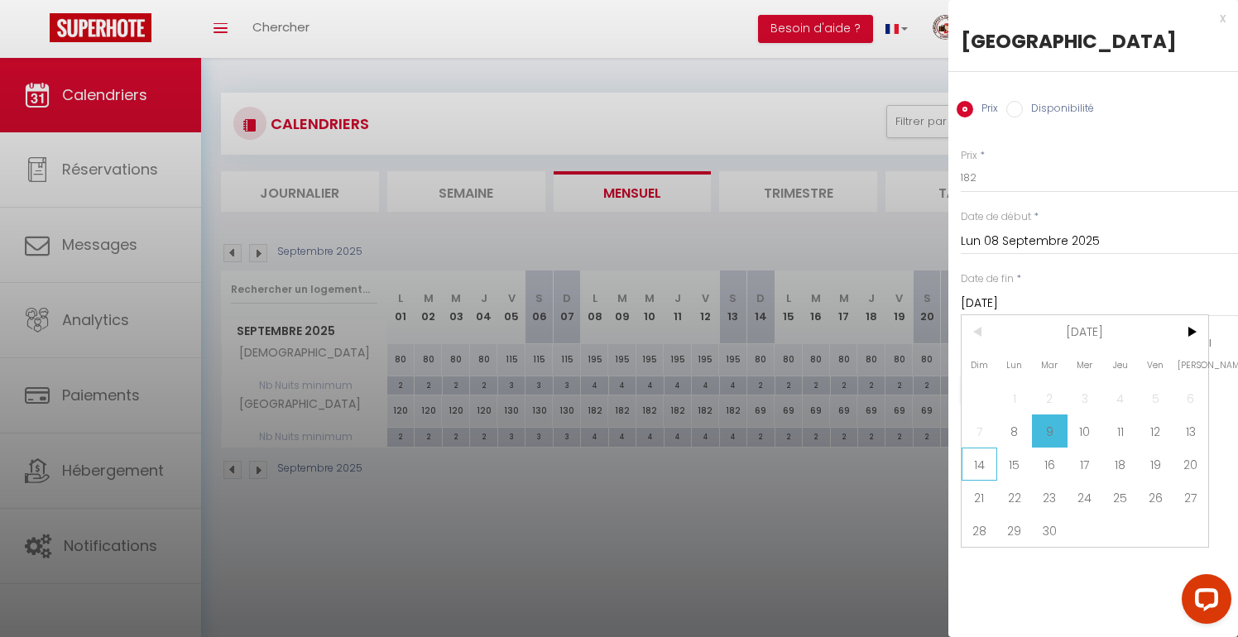
click at [983, 475] on span "14" at bounding box center [980, 464] width 36 height 33
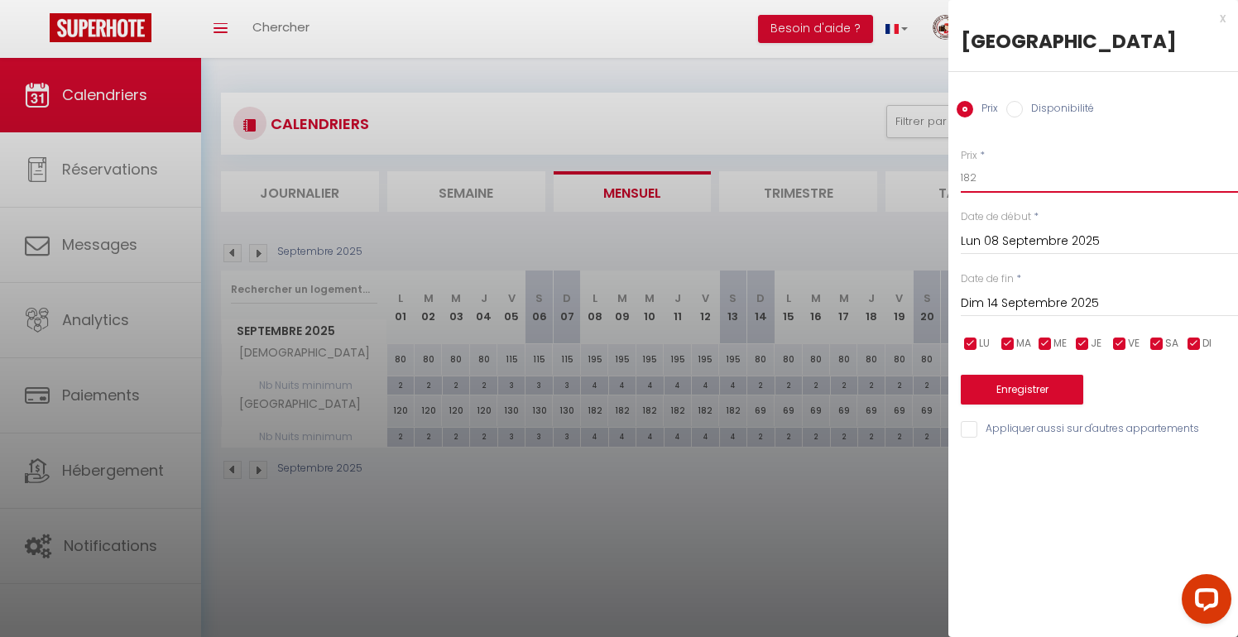
drag, startPoint x: 984, startPoint y: 174, endPoint x: 911, endPoint y: 153, distance: 75.7
click at [913, 154] on body "Questions et aide sur la MIGRATION - [GEOGRAPHIC_DATA] ouverte de 13 à 14h puis…" at bounding box center [619, 375] width 1238 height 637
click at [1021, 401] on button "Enregistrer" at bounding box center [1022, 390] width 123 height 30
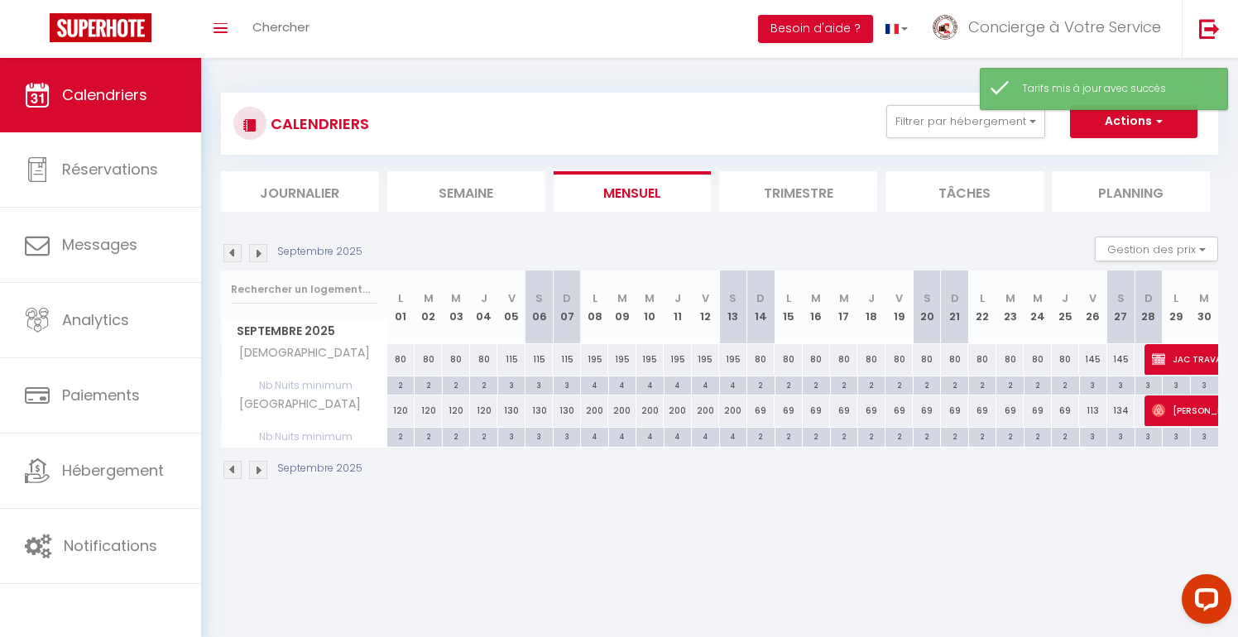
click at [757, 413] on div "69" at bounding box center [761, 411] width 27 height 31
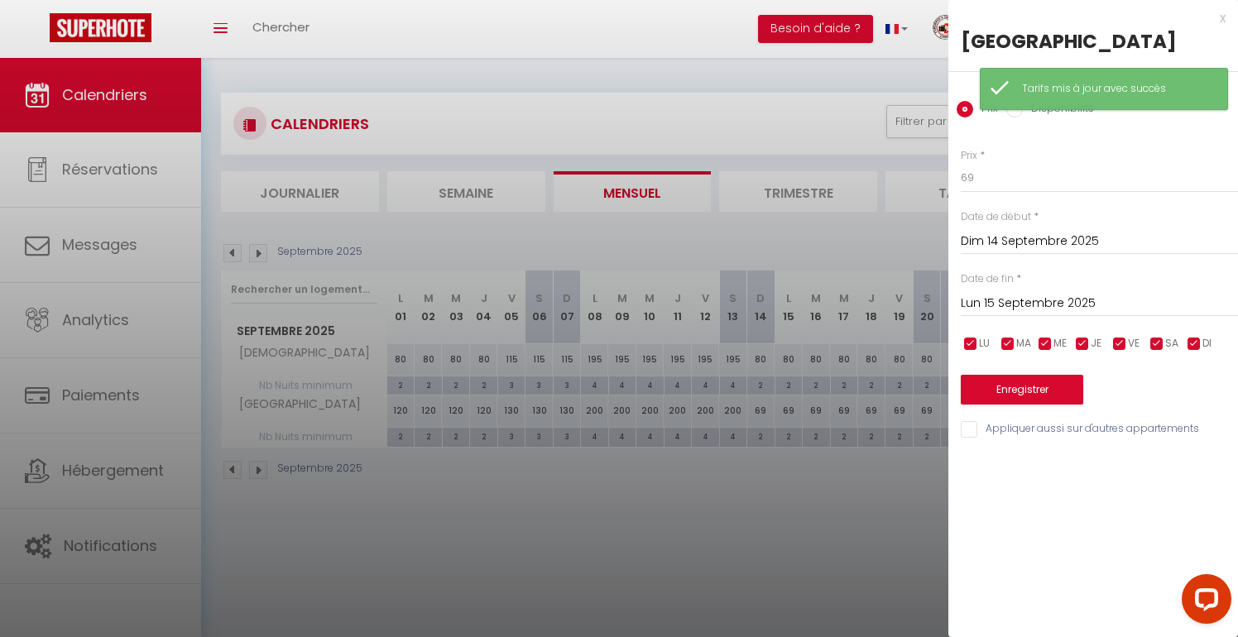
click at [1108, 319] on div "Prix * 69 Statut * Disponible Indisponible Date de début * [DATE] < [DATE] > Di…" at bounding box center [1094, 283] width 290 height 313
click at [1108, 311] on input "Lun 15 Septembre 2025" at bounding box center [1099, 304] width 277 height 22
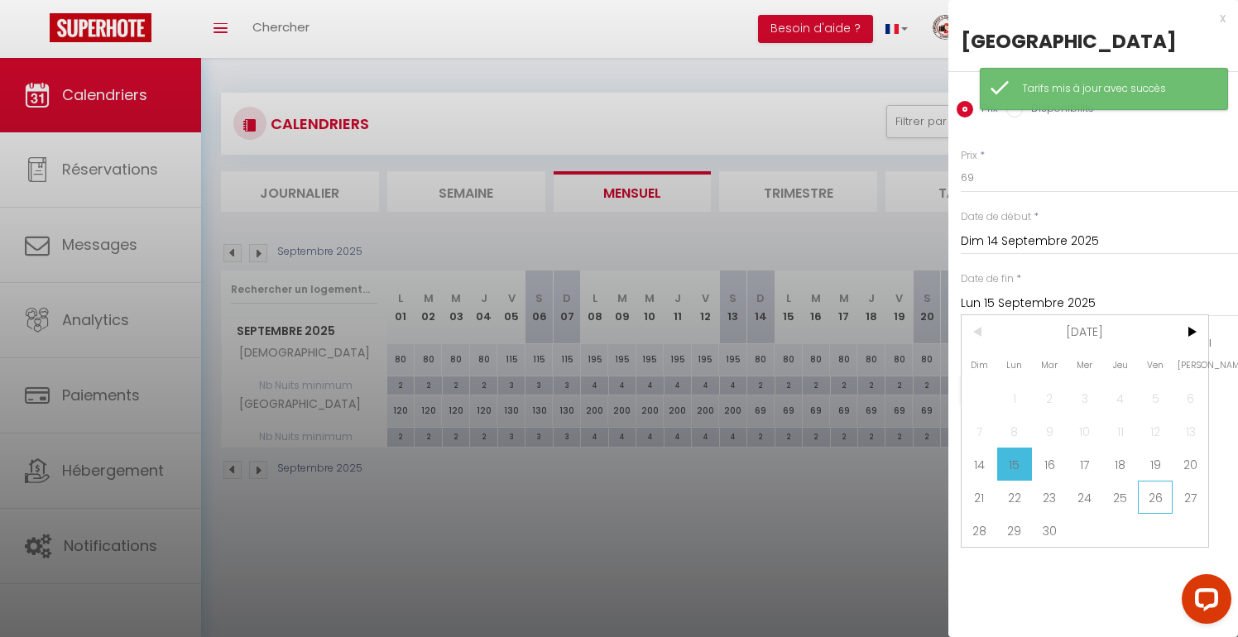
click at [1151, 510] on span "26" at bounding box center [1156, 497] width 36 height 33
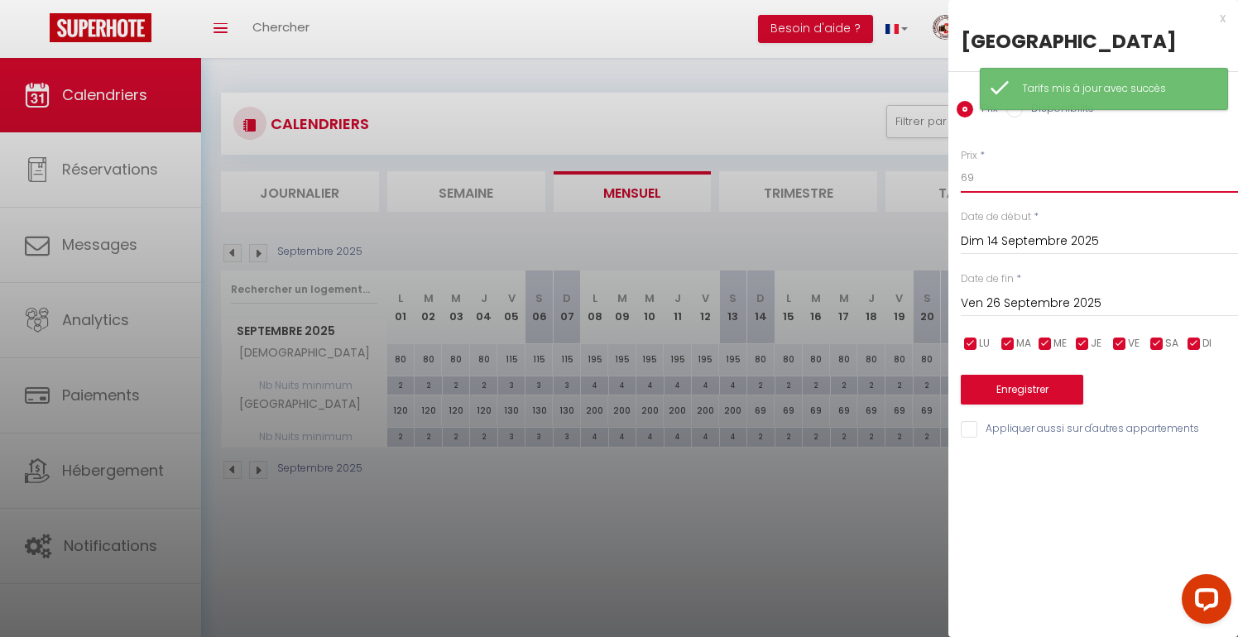
drag, startPoint x: 988, startPoint y: 170, endPoint x: 921, endPoint y: 171, distance: 67.1
click at [925, 170] on body "Questions et aide sur la MIGRATION - [GEOGRAPHIC_DATA] ouverte de 13 à 14h puis…" at bounding box center [619, 375] width 1238 height 637
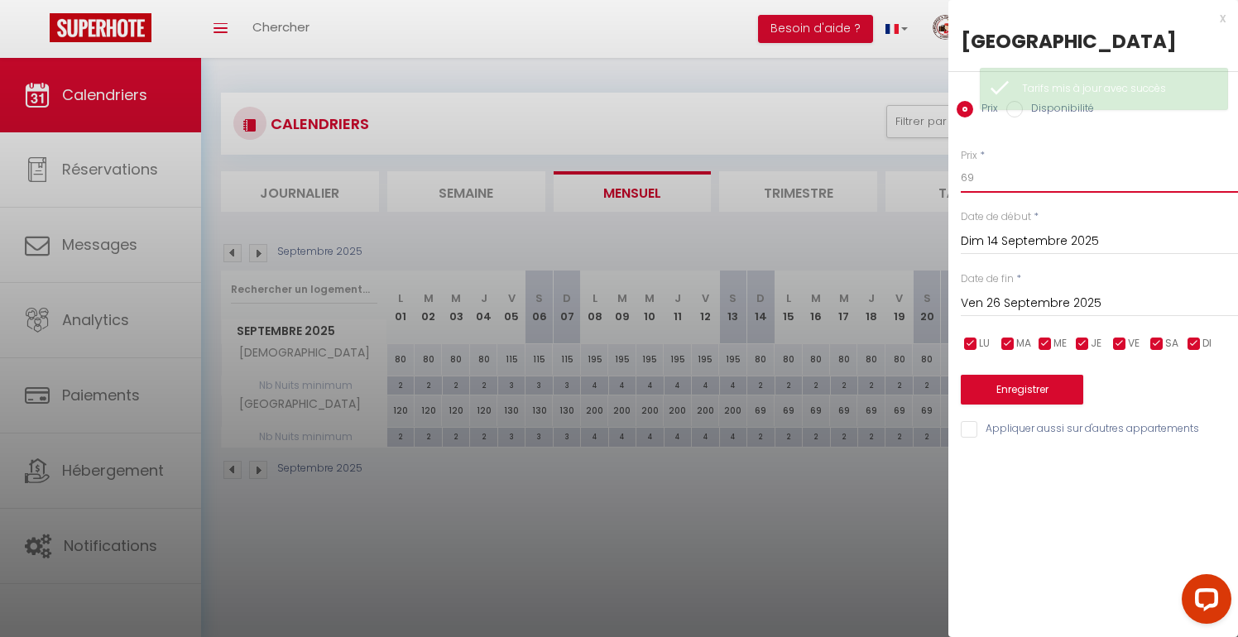
drag, startPoint x: 998, startPoint y: 182, endPoint x: 897, endPoint y: 180, distance: 100.2
click at [905, 182] on body "Questions et aide sur la MIGRATION - [GEOGRAPHIC_DATA] ouverte de 13 à 14h puis…" at bounding box center [619, 375] width 1238 height 637
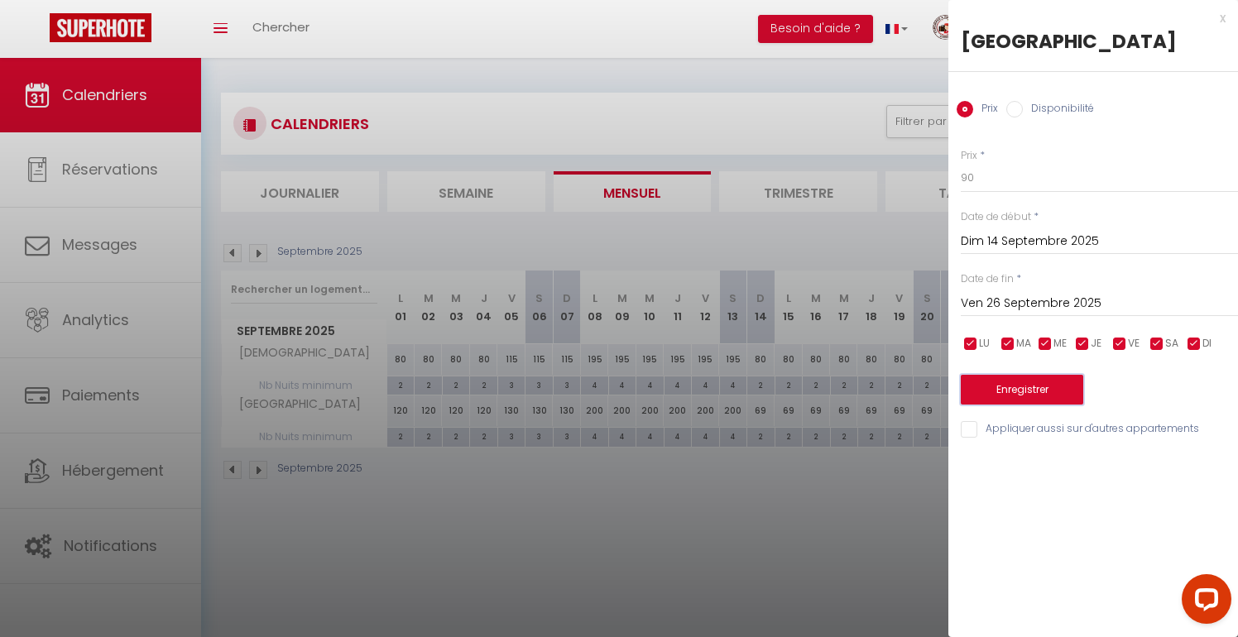
click at [1012, 396] on button "Enregistrer" at bounding box center [1022, 390] width 123 height 30
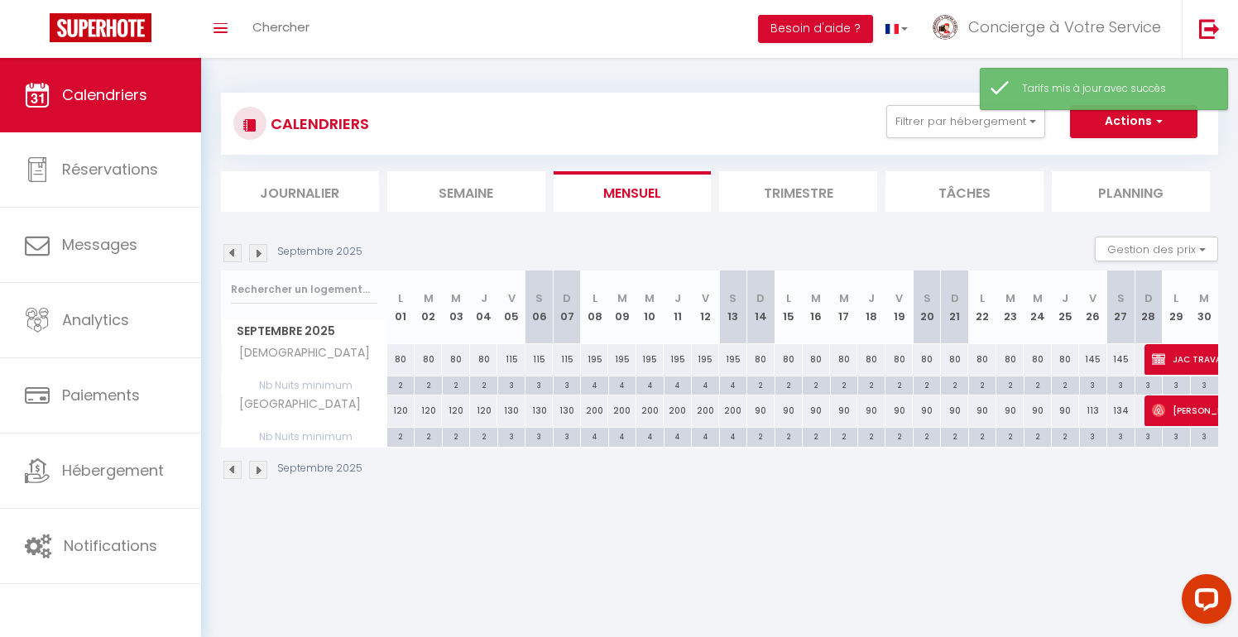
click at [1092, 409] on div "113" at bounding box center [1092, 411] width 27 height 31
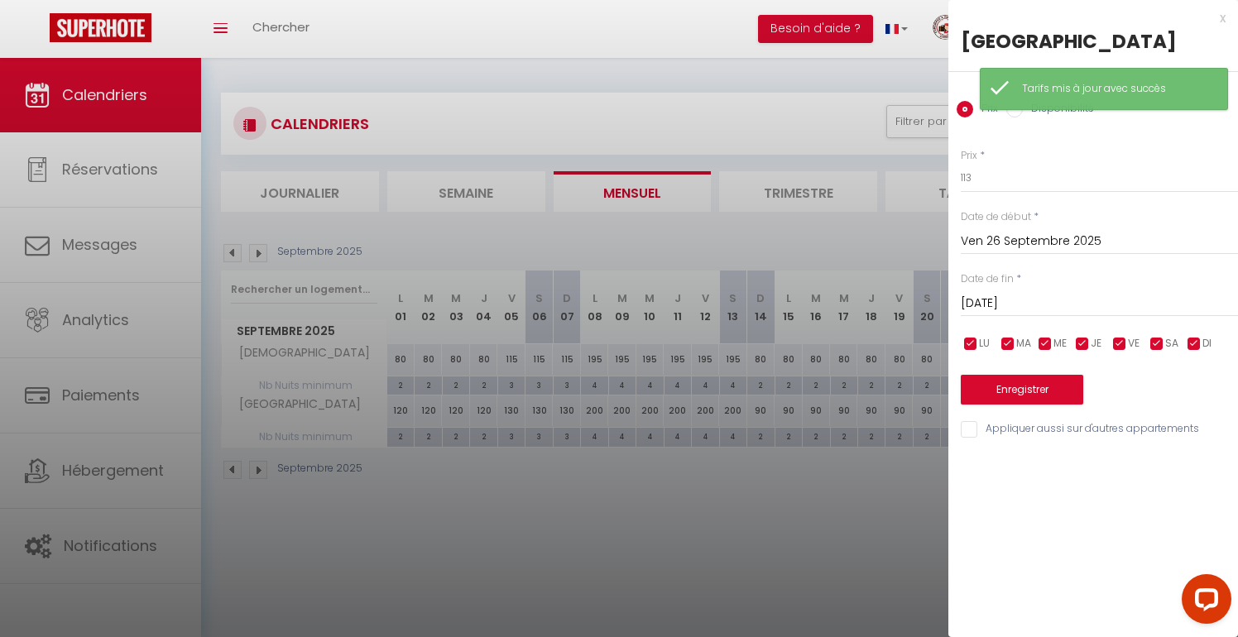
click at [1099, 306] on input "[DATE]" at bounding box center [1099, 304] width 277 height 22
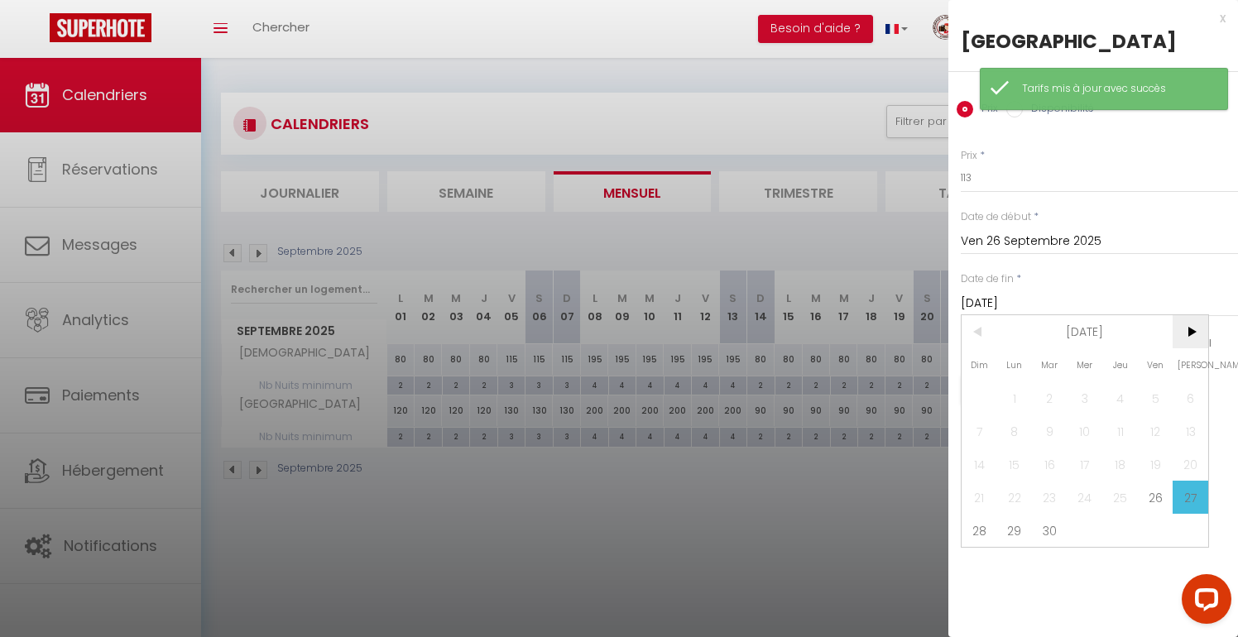
click at [1188, 339] on span ">" at bounding box center [1191, 331] width 36 height 33
click at [1128, 390] on span "2" at bounding box center [1121, 398] width 36 height 33
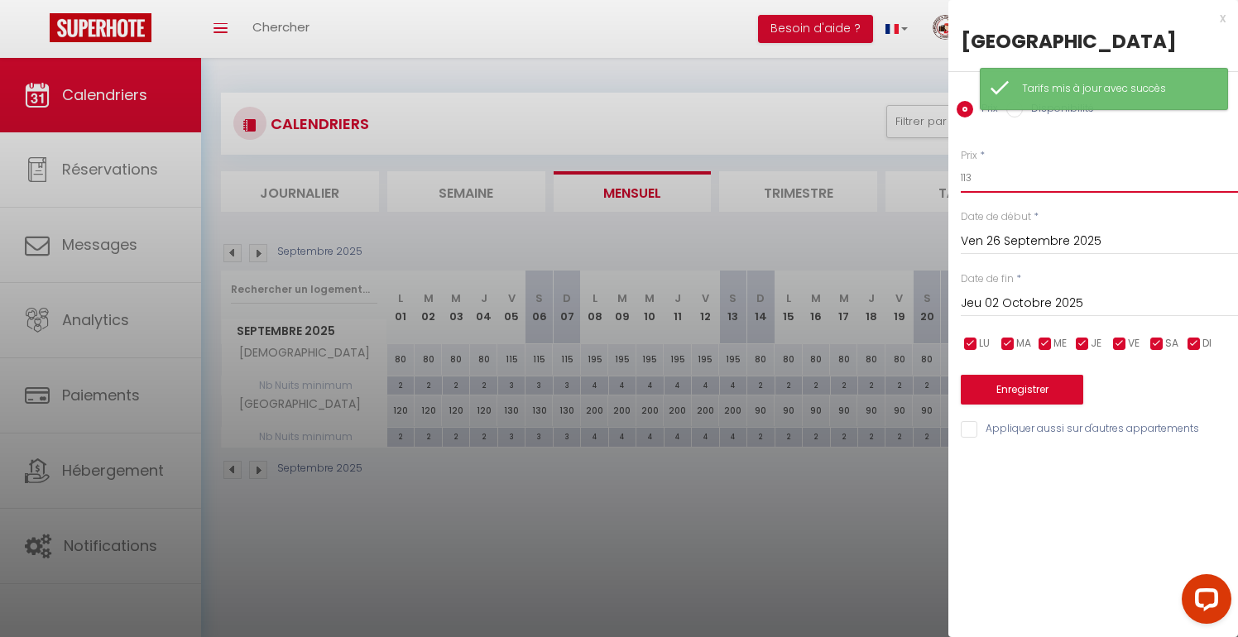
click at [1000, 181] on input "113" at bounding box center [1099, 178] width 277 height 30
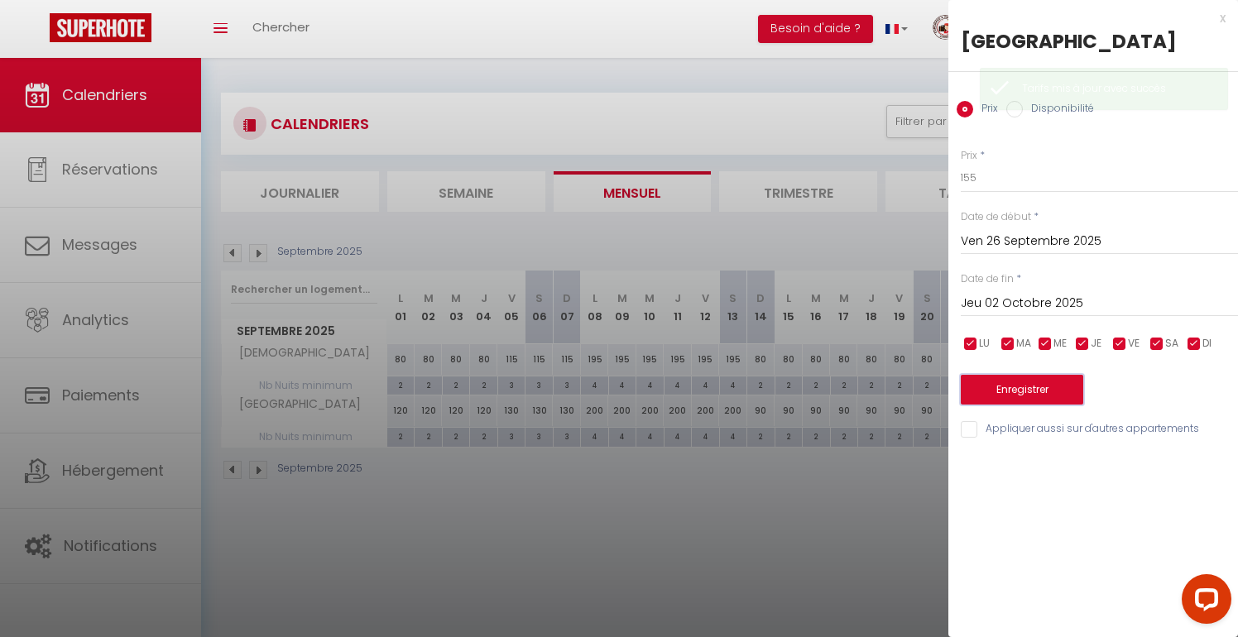
click at [1012, 397] on button "Enregistrer" at bounding box center [1022, 390] width 123 height 30
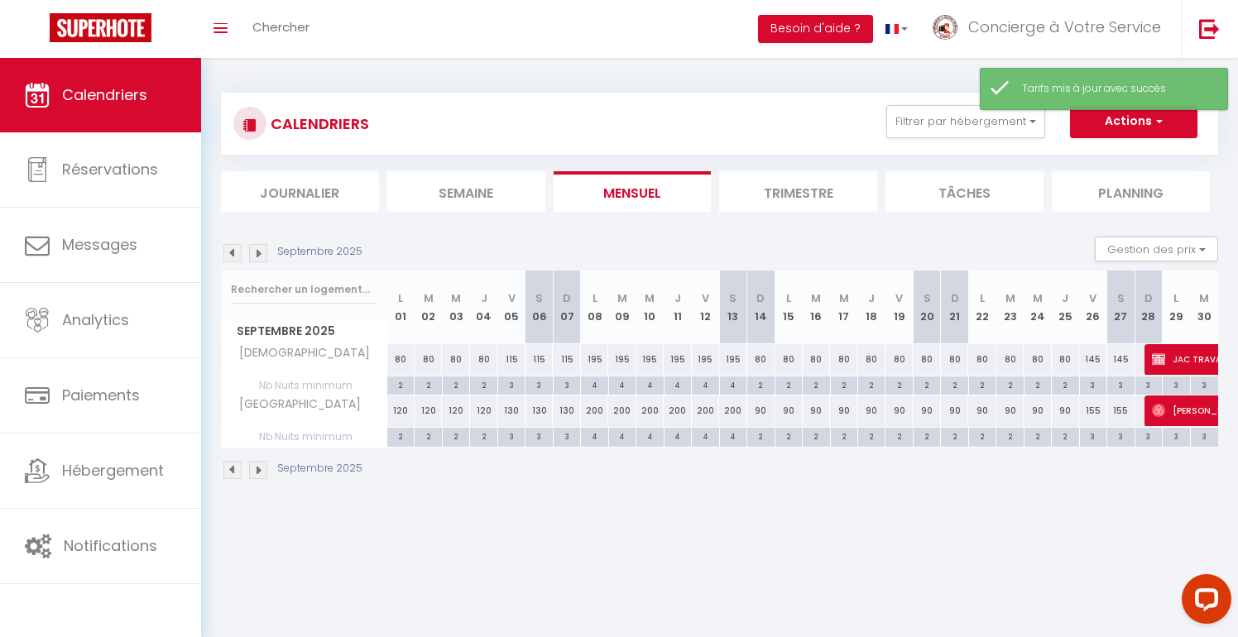
click at [261, 259] on img at bounding box center [258, 253] width 18 height 18
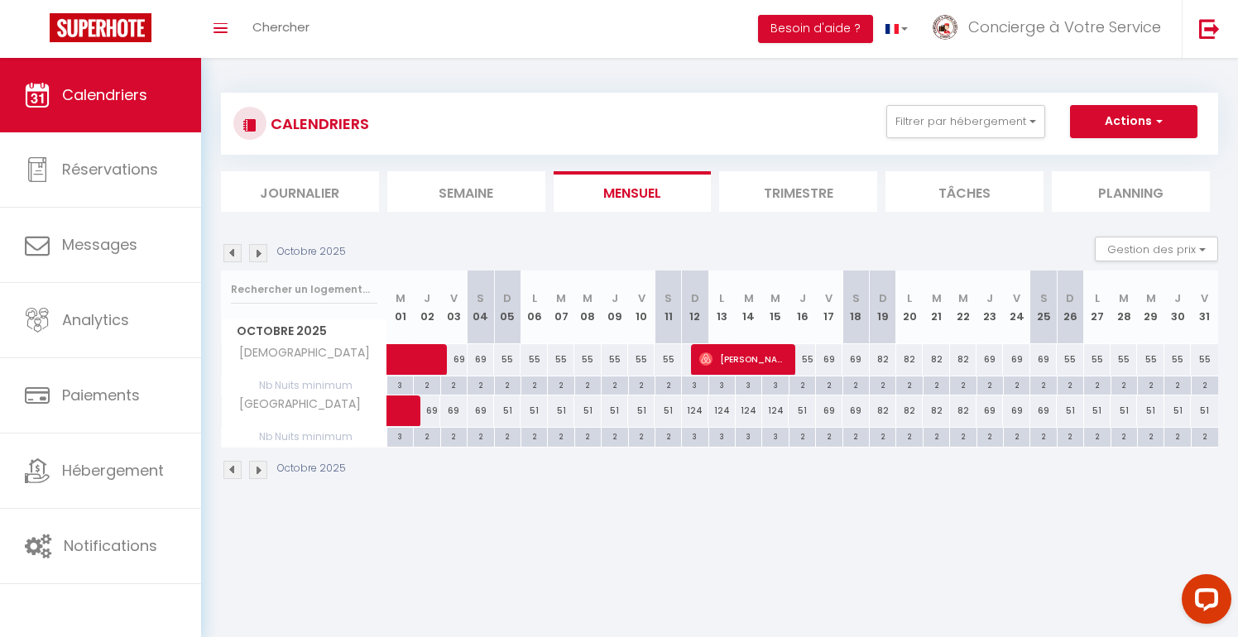
click at [482, 411] on div "69" at bounding box center [481, 411] width 26 height 31
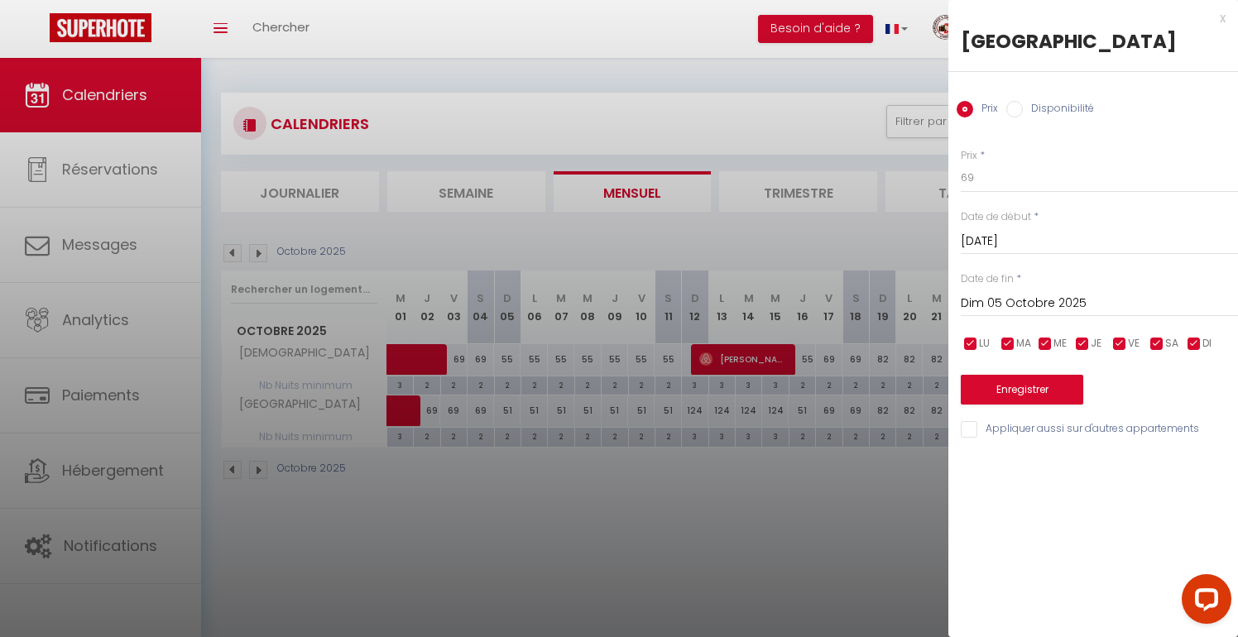
click at [1110, 226] on div "[DATE] < [DATE] > Dim Lun Mar Mer Jeu Ven Sam 1 2 3 4 5 6 7 8 9 10 11 12 13 14 …" at bounding box center [1099, 240] width 277 height 30
click at [1112, 233] on input "[DATE]" at bounding box center [1099, 242] width 277 height 22
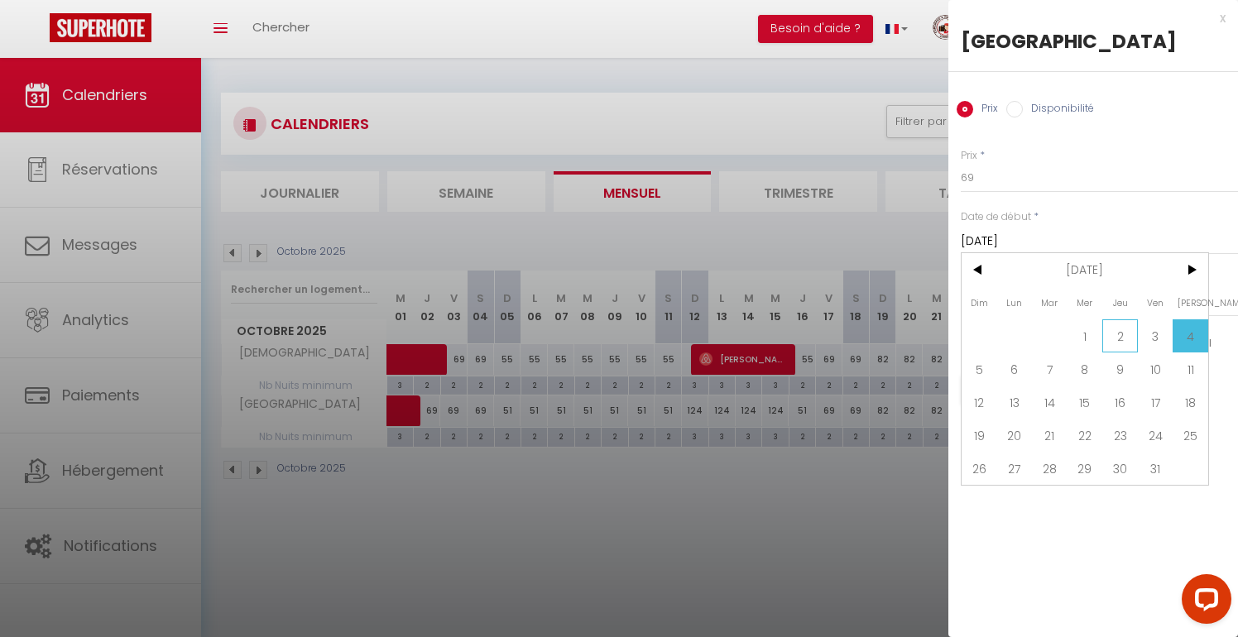
click at [1119, 336] on span "2" at bounding box center [1121, 336] width 36 height 33
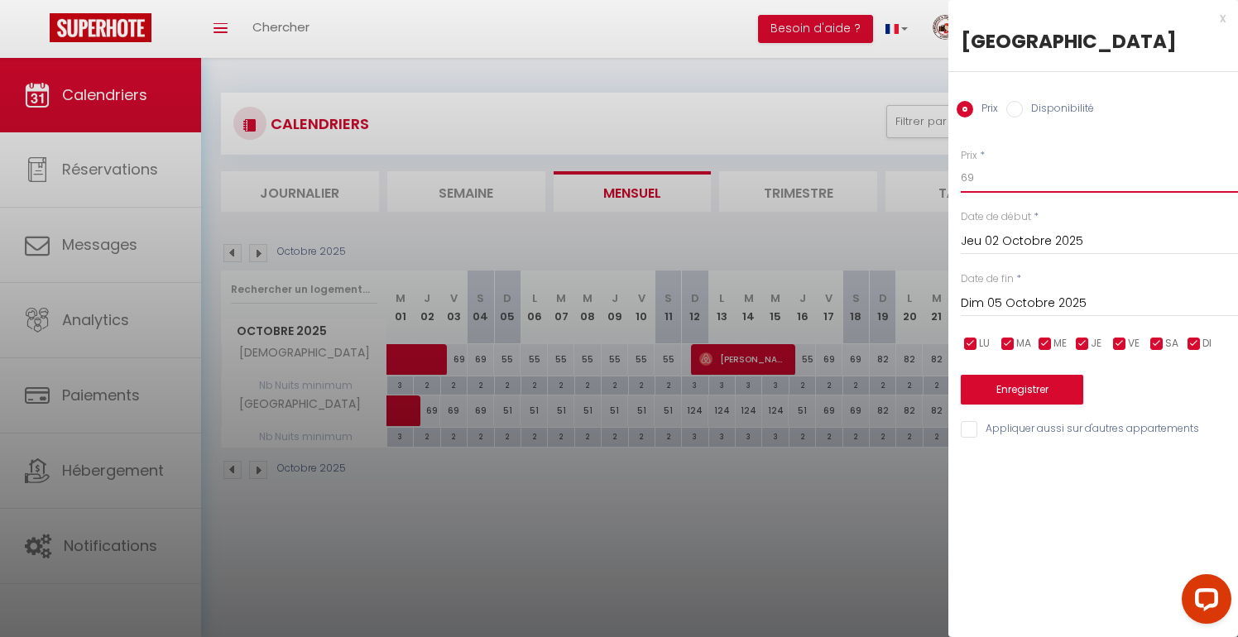
drag, startPoint x: 991, startPoint y: 180, endPoint x: 926, endPoint y: 167, distance: 65.9
click at [926, 167] on body "Questions et aide sur la MIGRATION - [GEOGRAPHIC_DATA] ouverte de 13 à 14h puis…" at bounding box center [619, 375] width 1238 height 637
click at [1008, 383] on button "Enregistrer" at bounding box center [1022, 390] width 123 height 30
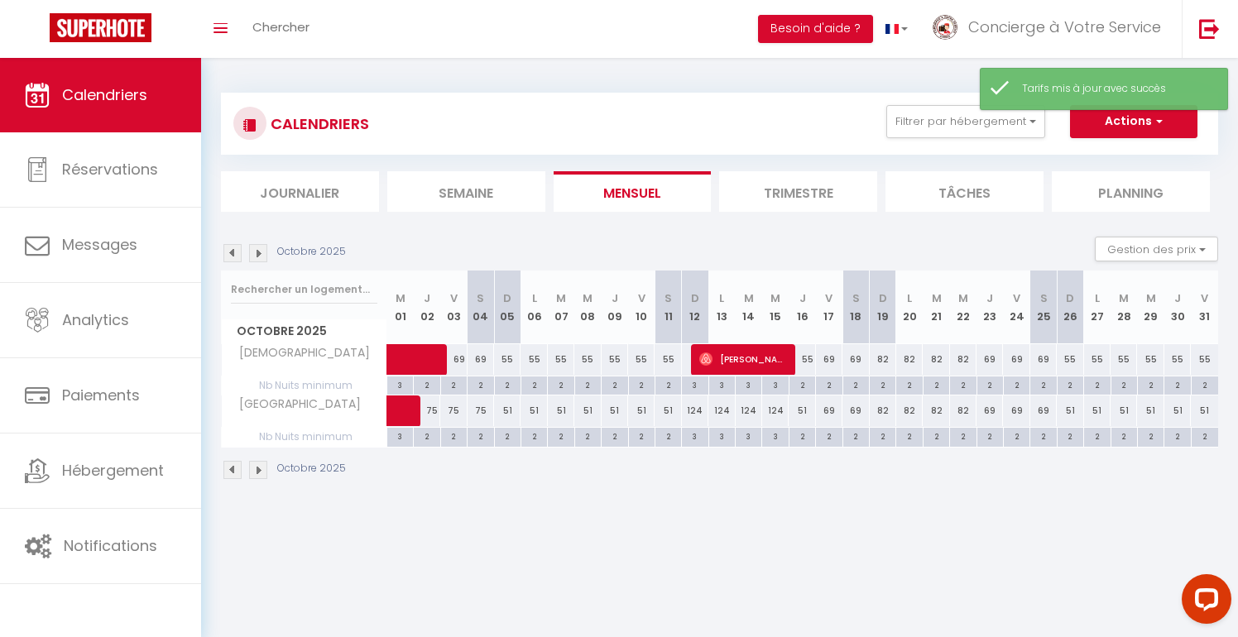
click at [511, 416] on div "51" at bounding box center [507, 411] width 26 height 31
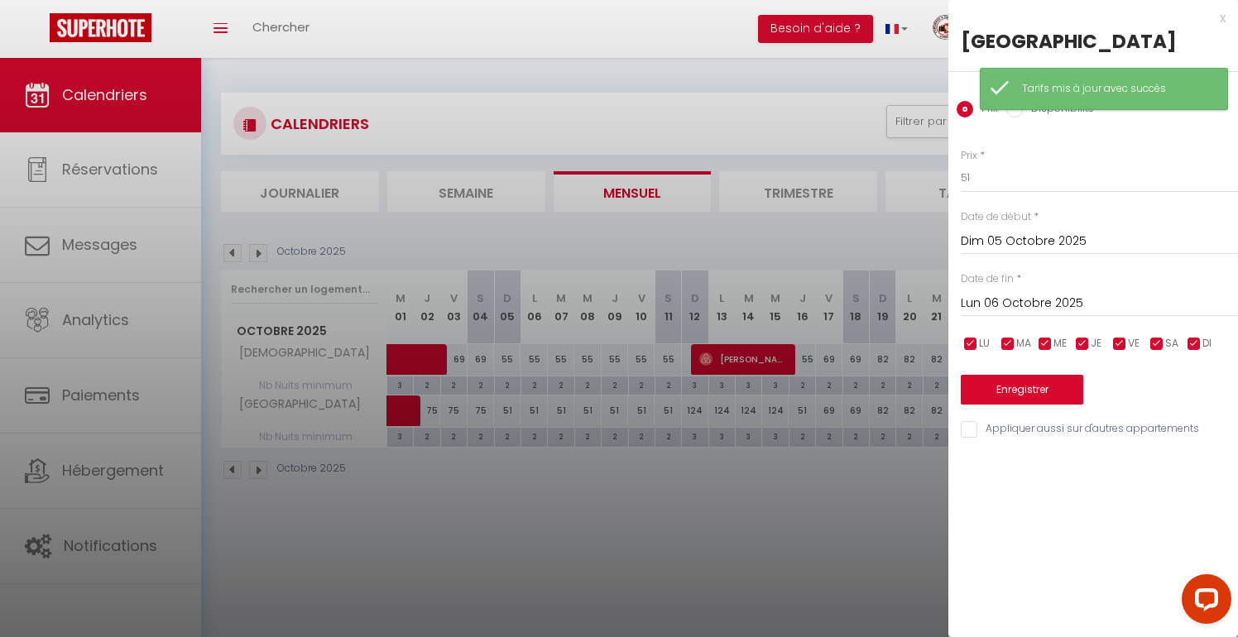
click at [1117, 302] on input "Lun 06 Octobre 2025" at bounding box center [1099, 304] width 277 height 22
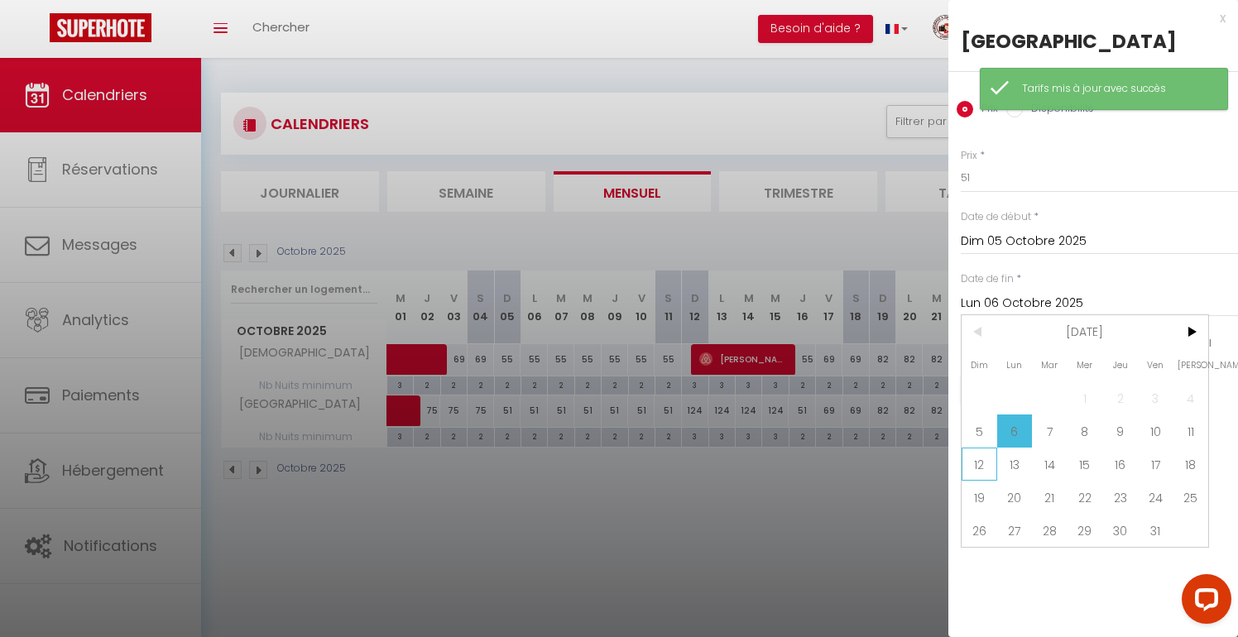
click at [990, 463] on span "12" at bounding box center [980, 464] width 36 height 33
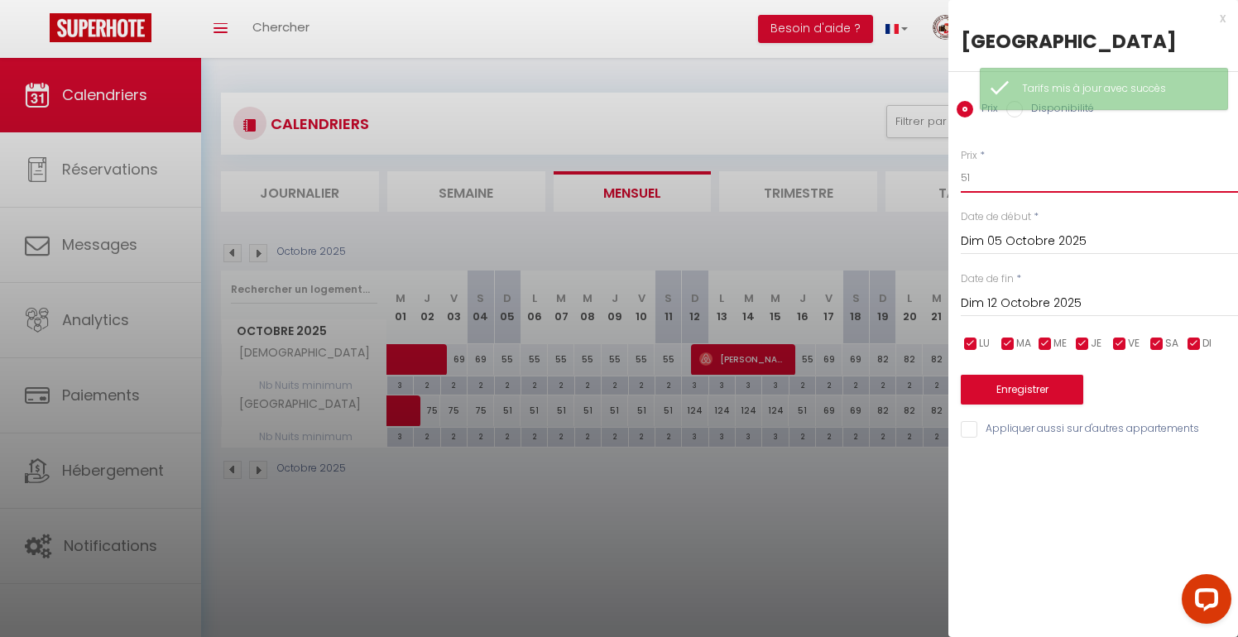
click at [983, 181] on input "51" at bounding box center [1099, 178] width 277 height 30
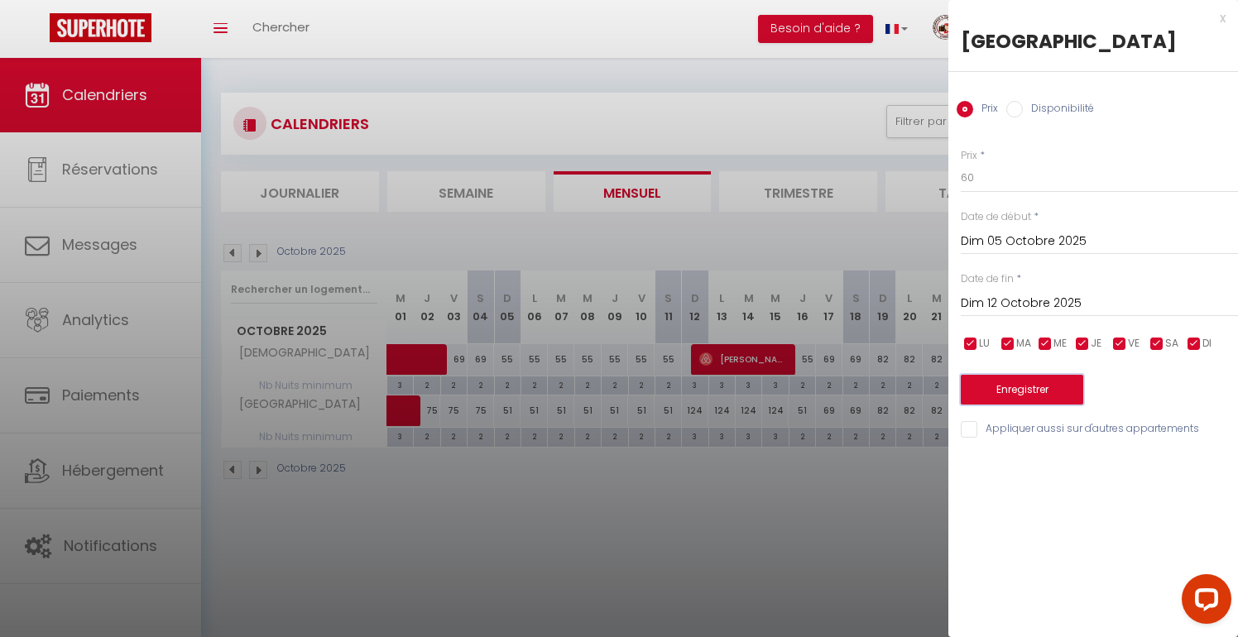
click at [1005, 402] on button "Enregistrer" at bounding box center [1022, 390] width 123 height 30
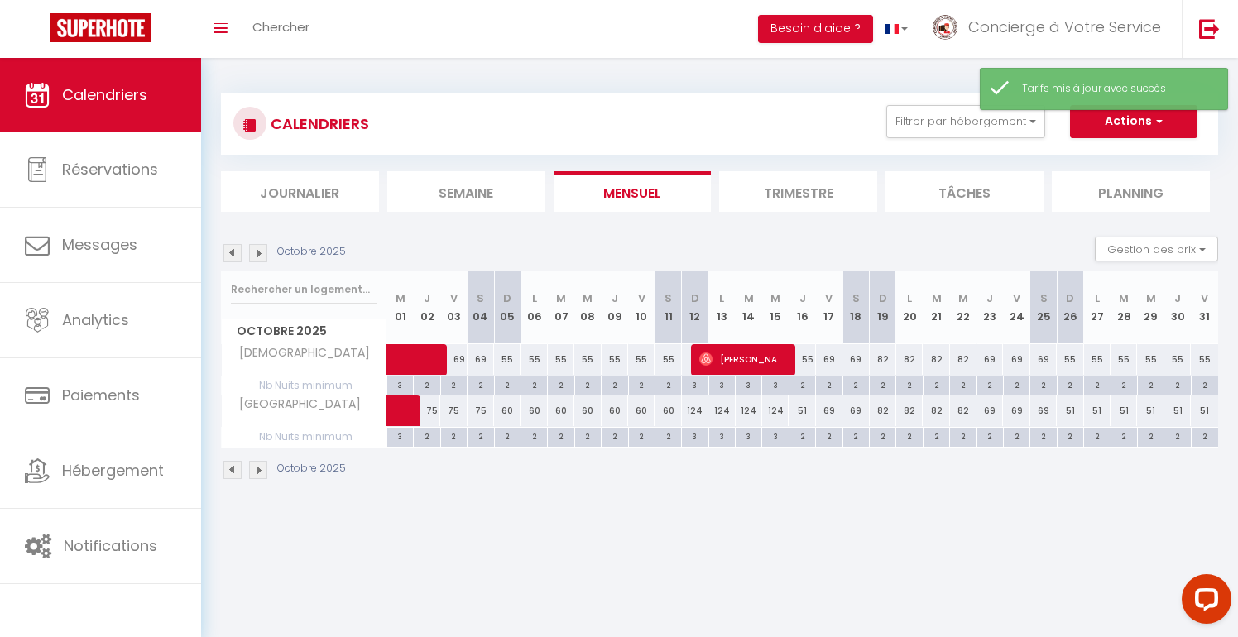
click at [801, 414] on div "51" at bounding box center [802, 411] width 26 height 31
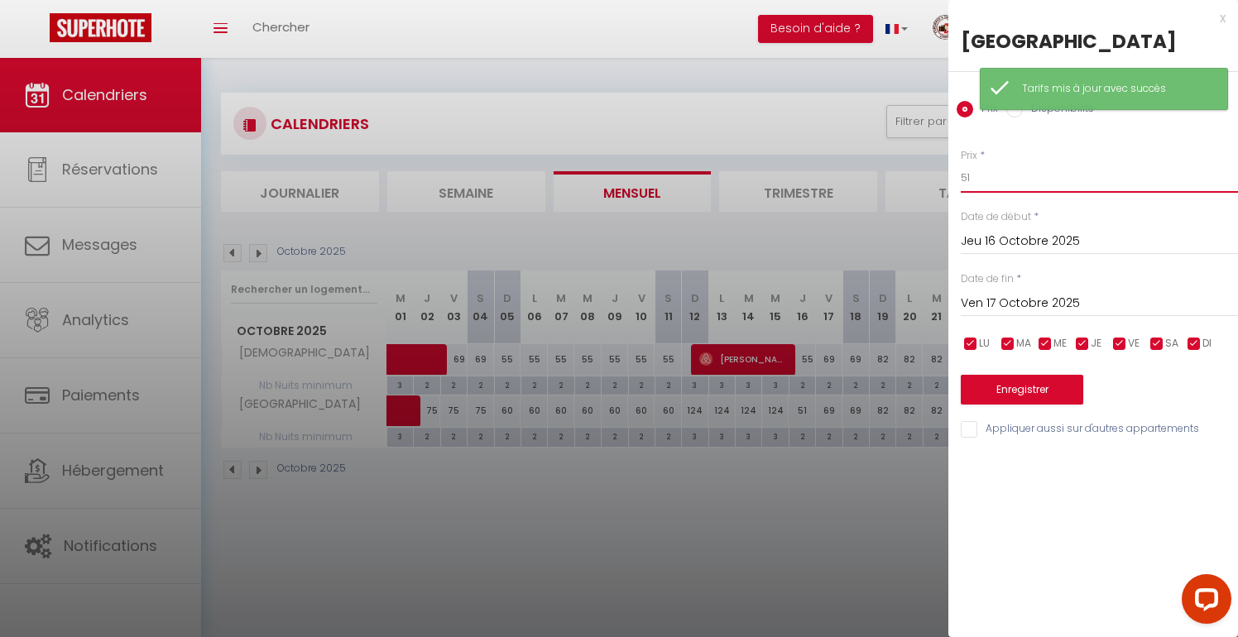
click at [975, 182] on input "51" at bounding box center [1099, 178] width 277 height 30
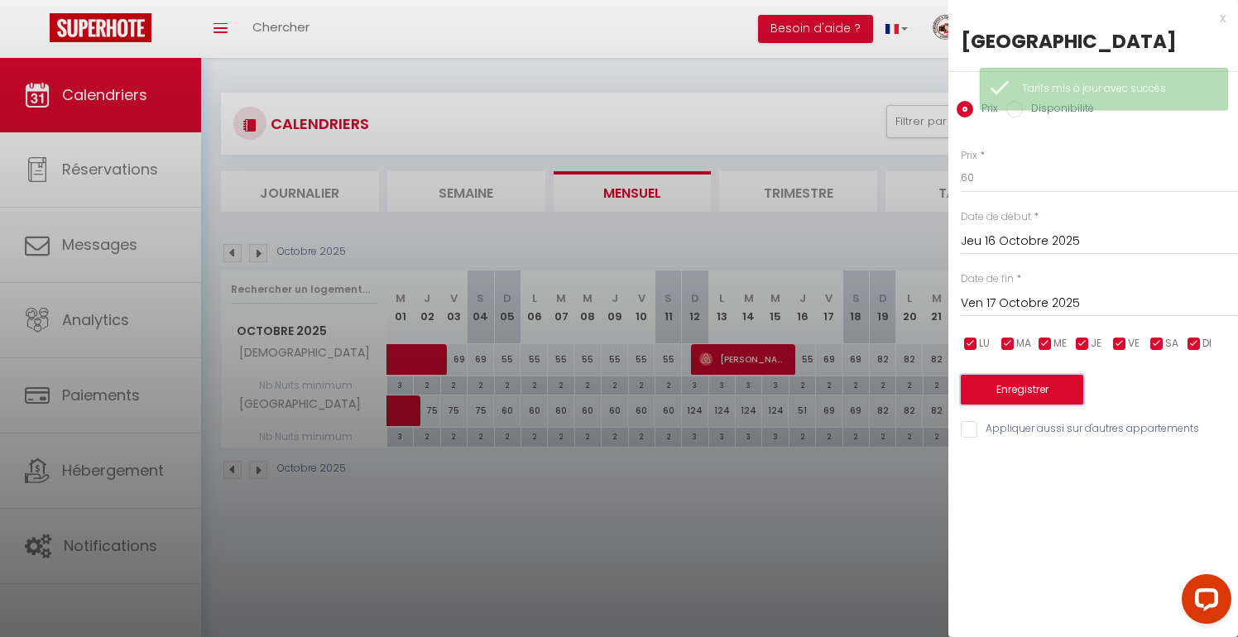
click at [1007, 392] on button "Enregistrer" at bounding box center [1022, 390] width 123 height 30
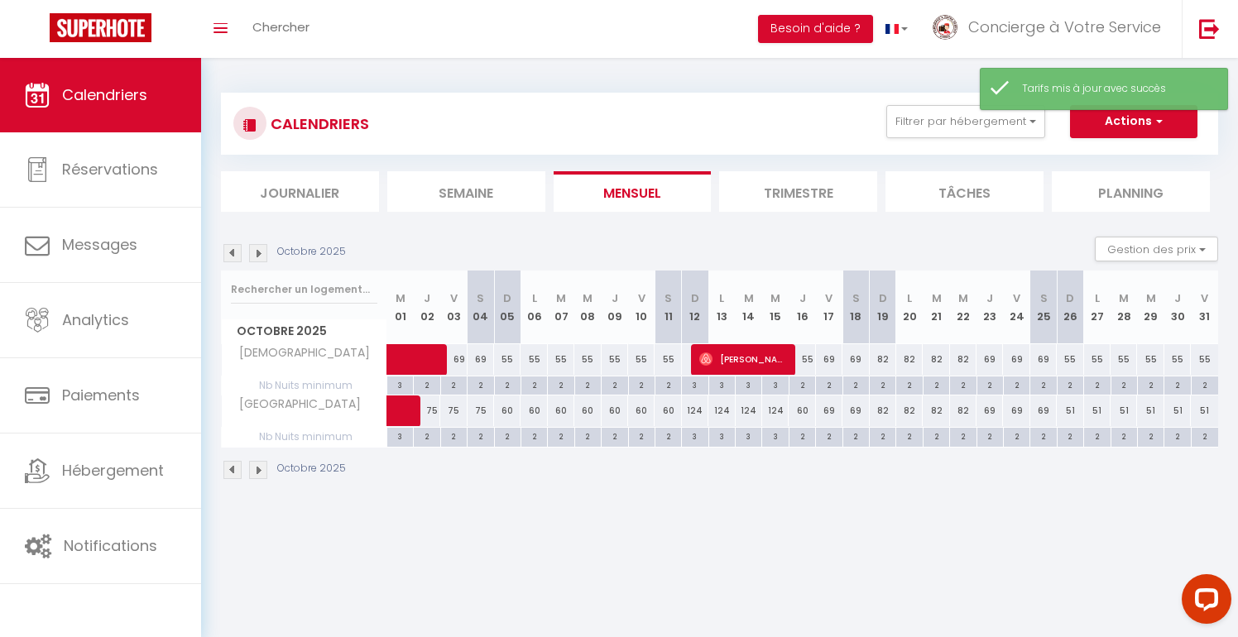
click at [829, 407] on div "69" at bounding box center [829, 411] width 26 height 31
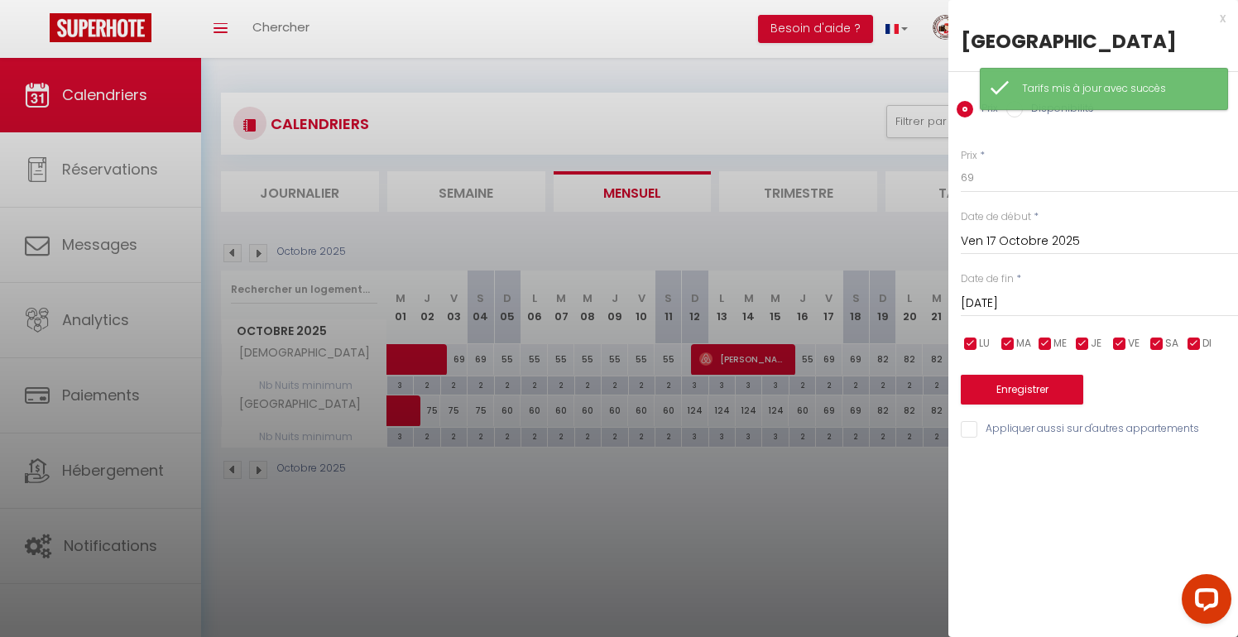
click at [1075, 302] on input "[DATE]" at bounding box center [1099, 304] width 277 height 22
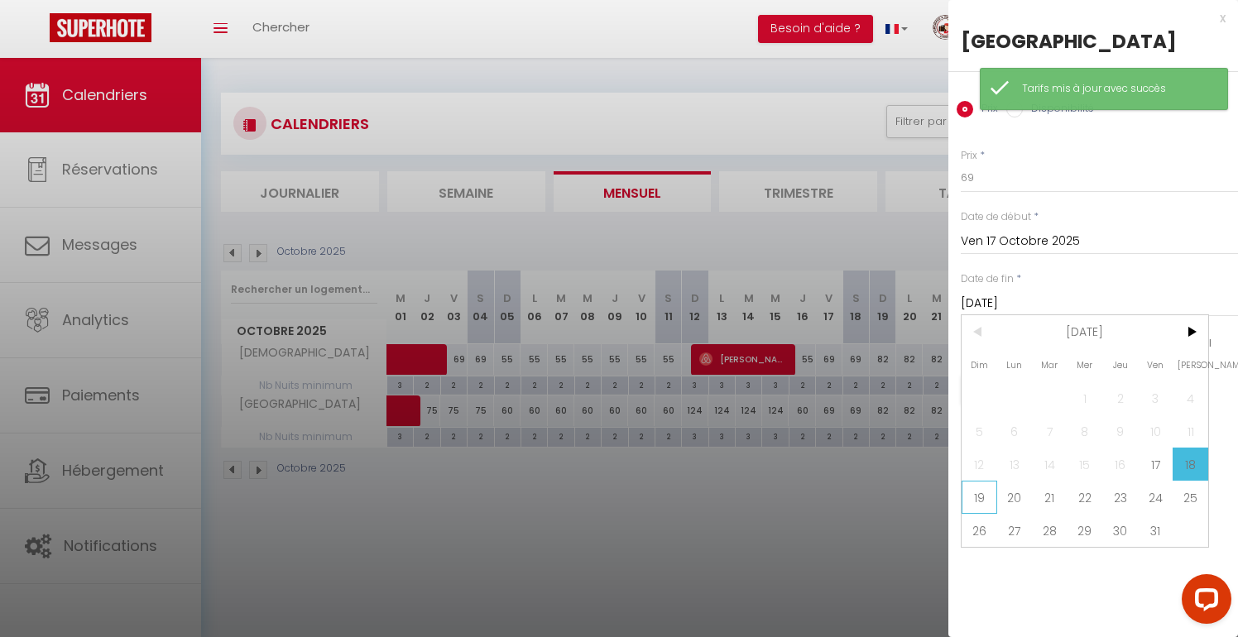
click at [989, 500] on span "19" at bounding box center [980, 497] width 36 height 33
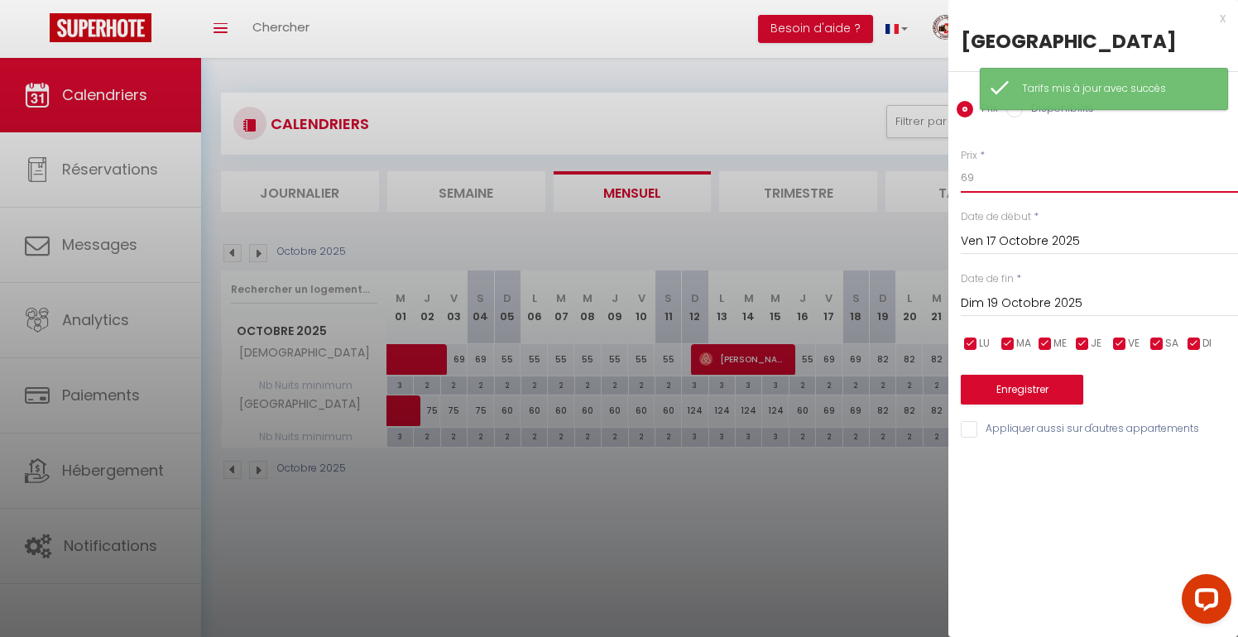
drag, startPoint x: 991, startPoint y: 184, endPoint x: 919, endPoint y: 174, distance: 72.7
click at [921, 174] on body "Questions et aide sur la MIGRATION - [GEOGRAPHIC_DATA] ouverte de 13 à 14h puis…" at bounding box center [619, 375] width 1238 height 637
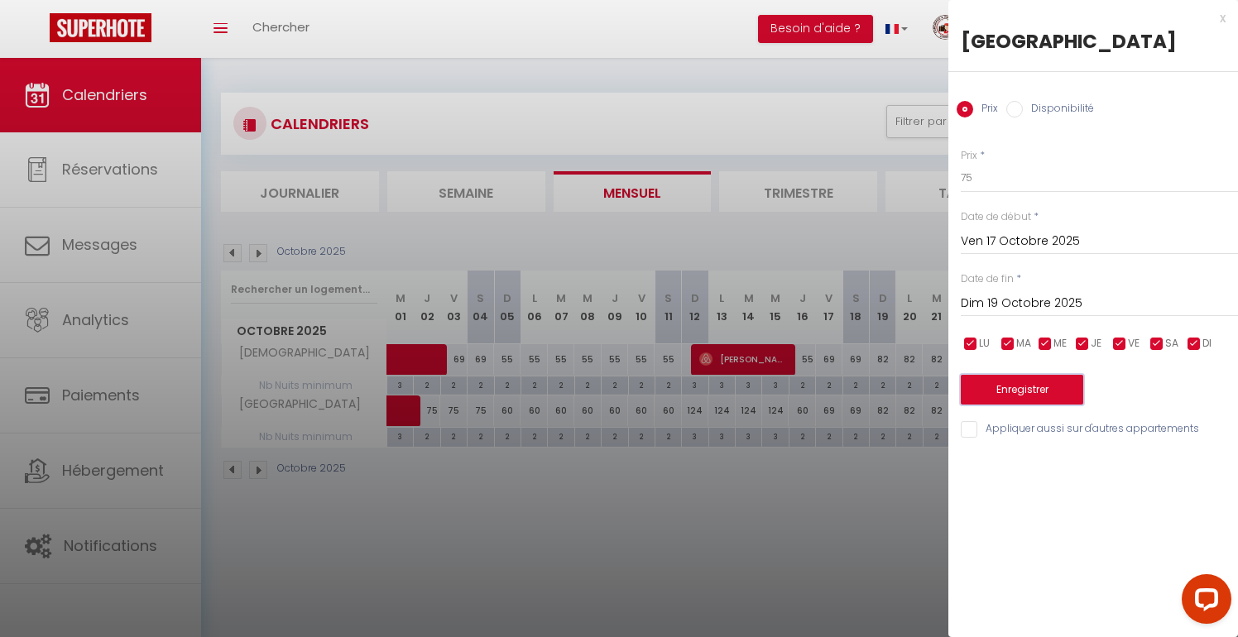
click at [1061, 393] on button "Enregistrer" at bounding box center [1022, 390] width 123 height 30
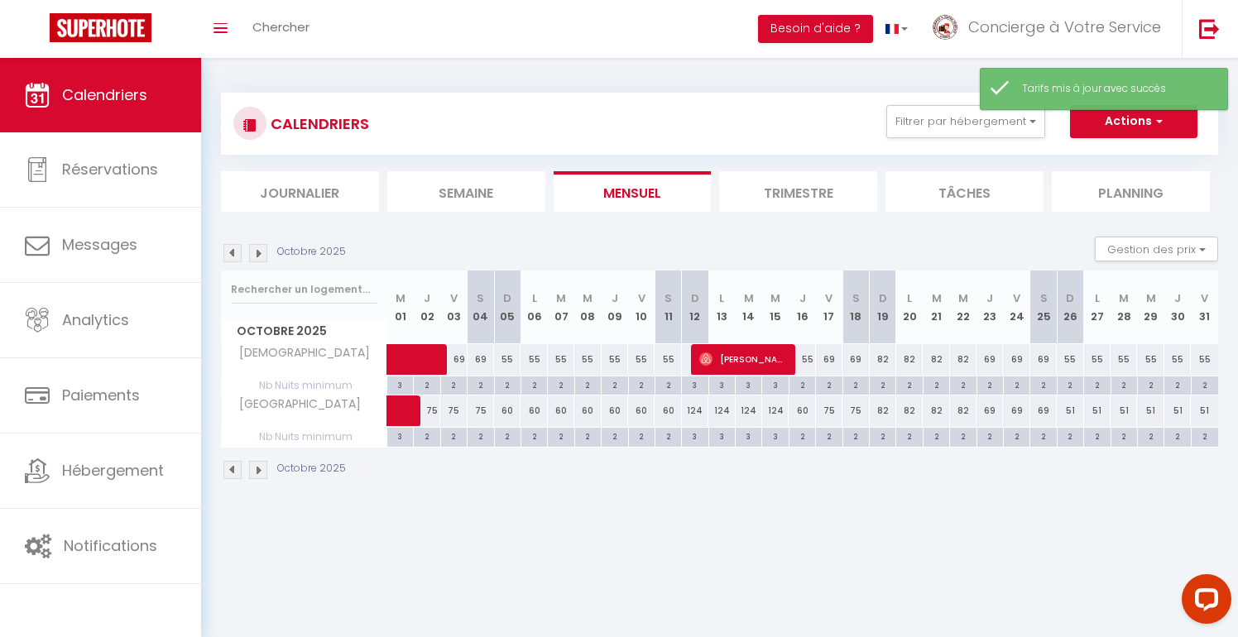
click at [885, 416] on div "82" at bounding box center [883, 411] width 26 height 31
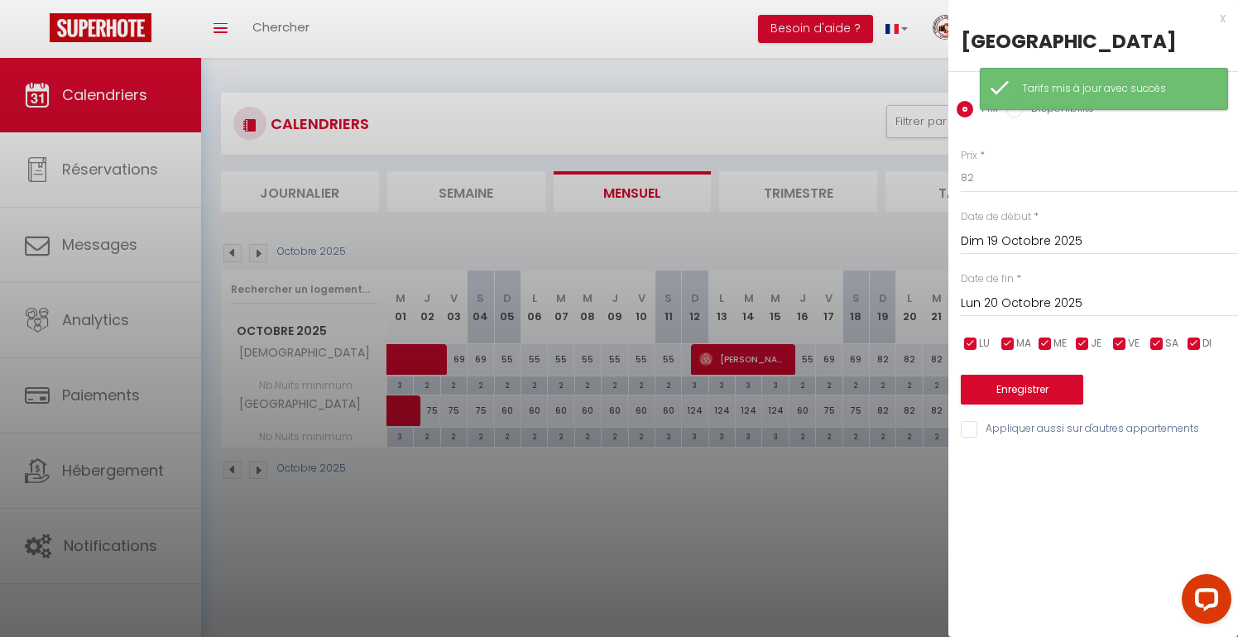
click at [1218, 22] on div "x" at bounding box center [1087, 18] width 277 height 20
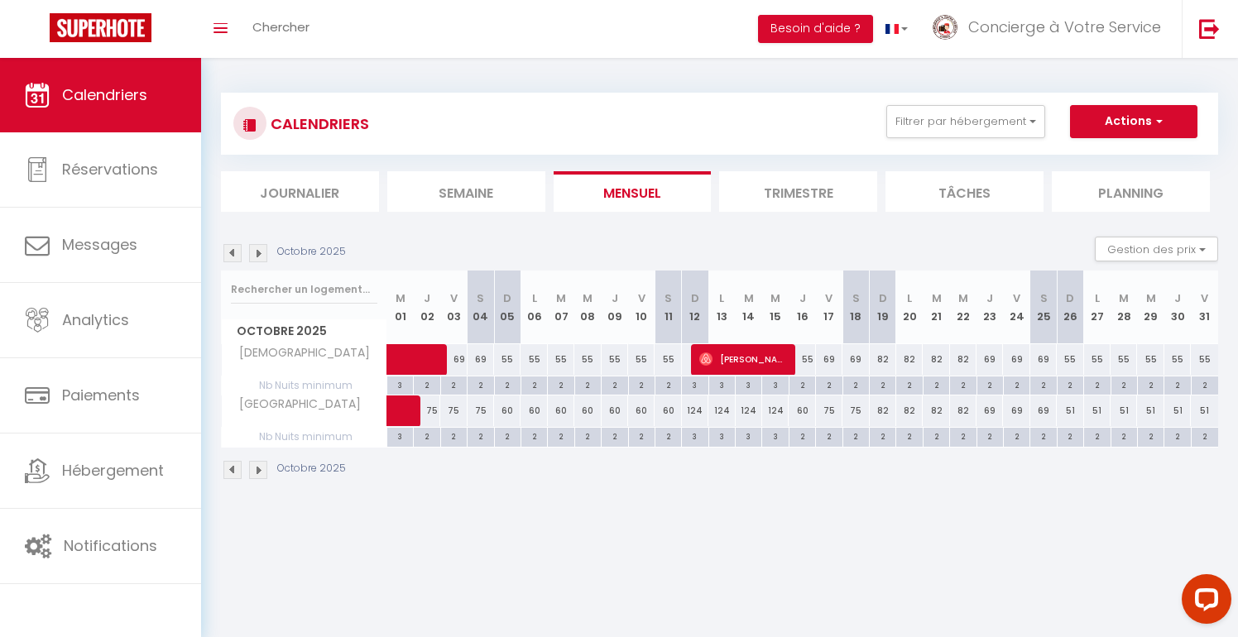
click at [882, 412] on div "82" at bounding box center [883, 411] width 26 height 31
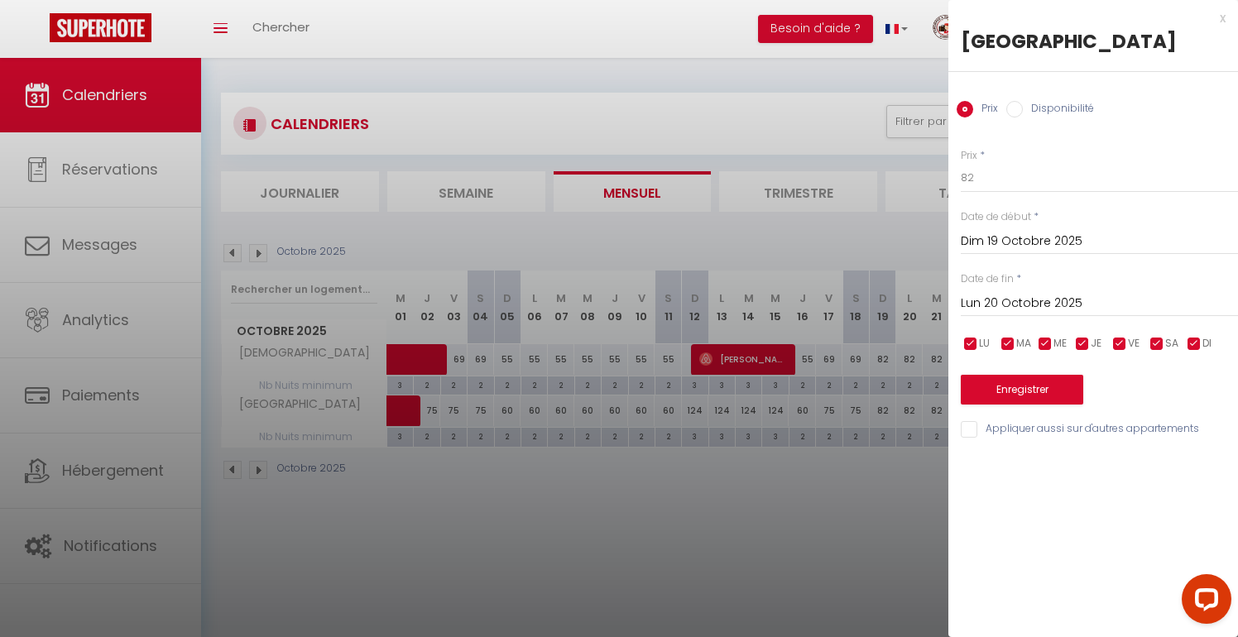
click at [1093, 291] on div "[DATE] < [DATE] > Dim Lun Mar Mer Jeu Ven Sam 1 2 3 4 5 6 7 8 9 10 11 12 13 14 …" at bounding box center [1099, 302] width 277 height 30
click at [1099, 305] on input "Lun 20 Octobre 2025" at bounding box center [1099, 304] width 277 height 22
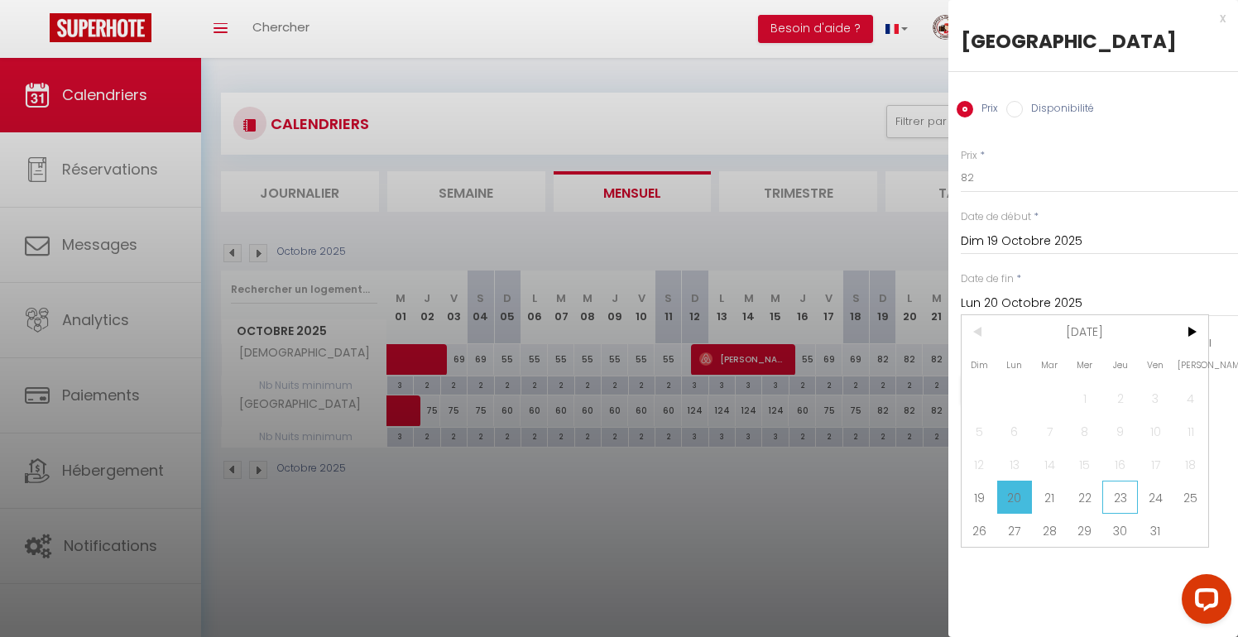
click at [1126, 493] on span "23" at bounding box center [1121, 497] width 36 height 33
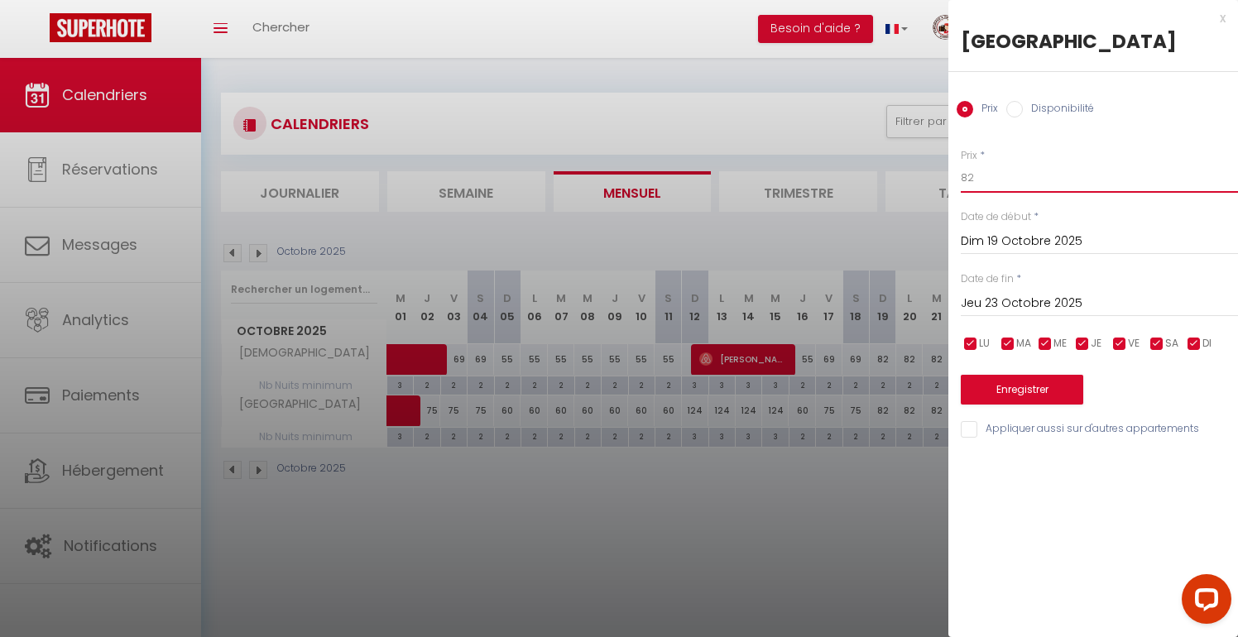
click at [977, 183] on input "82" at bounding box center [1099, 178] width 277 height 30
click at [1010, 390] on button "Enregistrer" at bounding box center [1022, 390] width 123 height 30
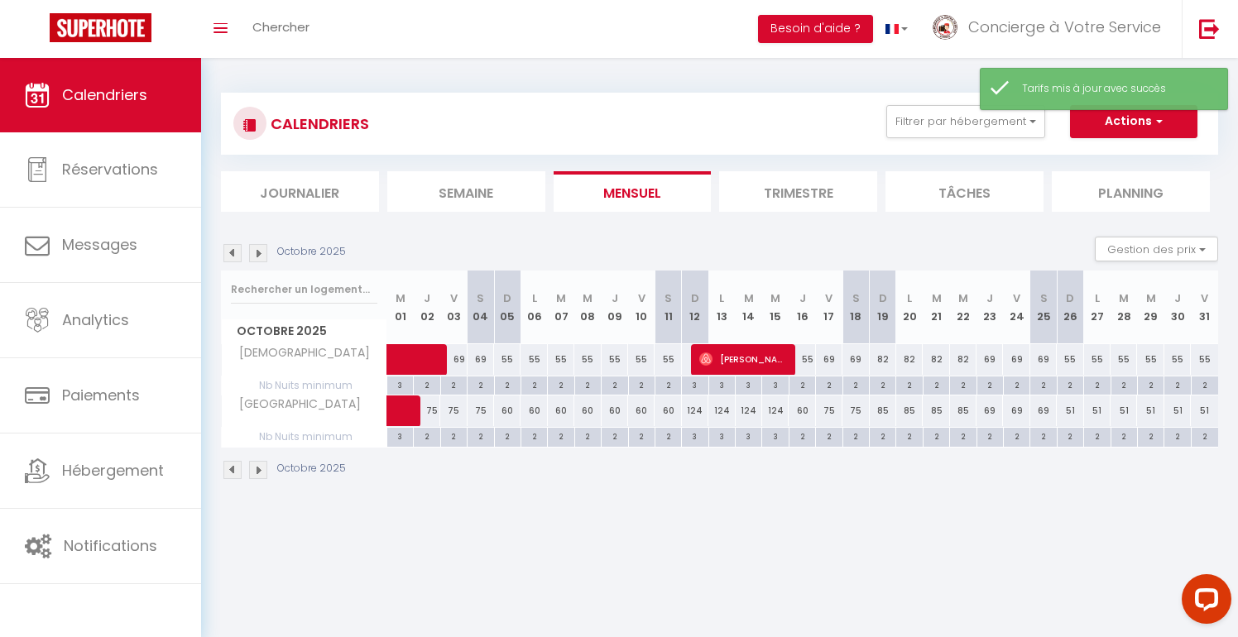
click at [1018, 411] on div "69" at bounding box center [1016, 411] width 26 height 31
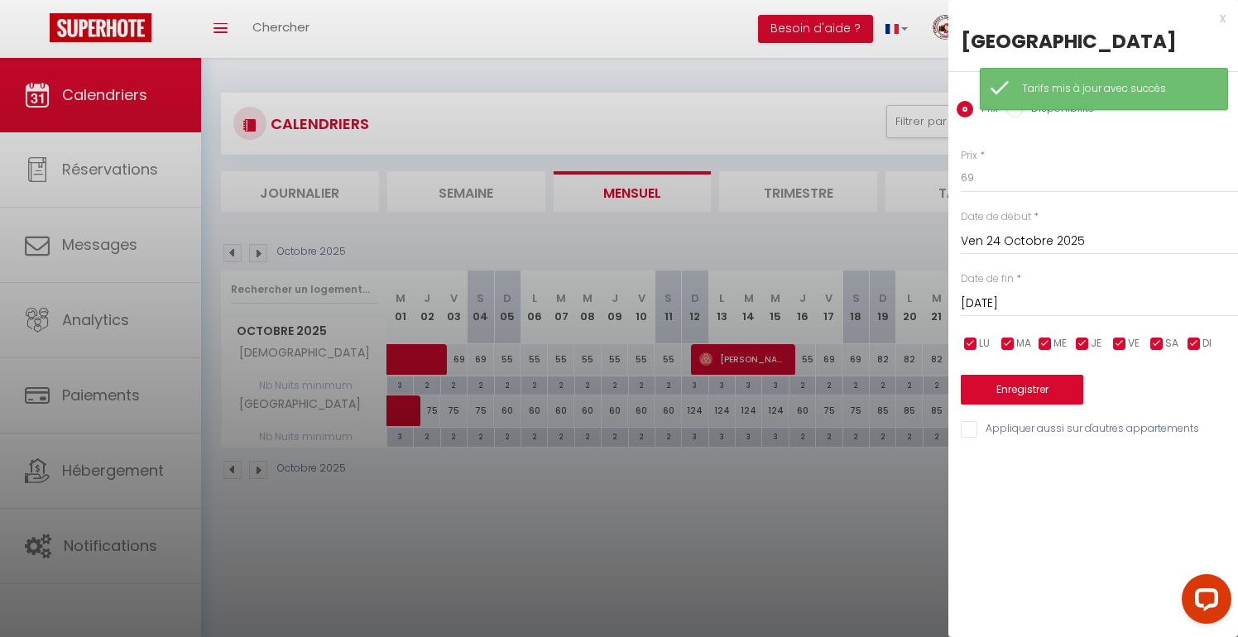
click at [1092, 304] on input "[DATE]" at bounding box center [1099, 304] width 277 height 22
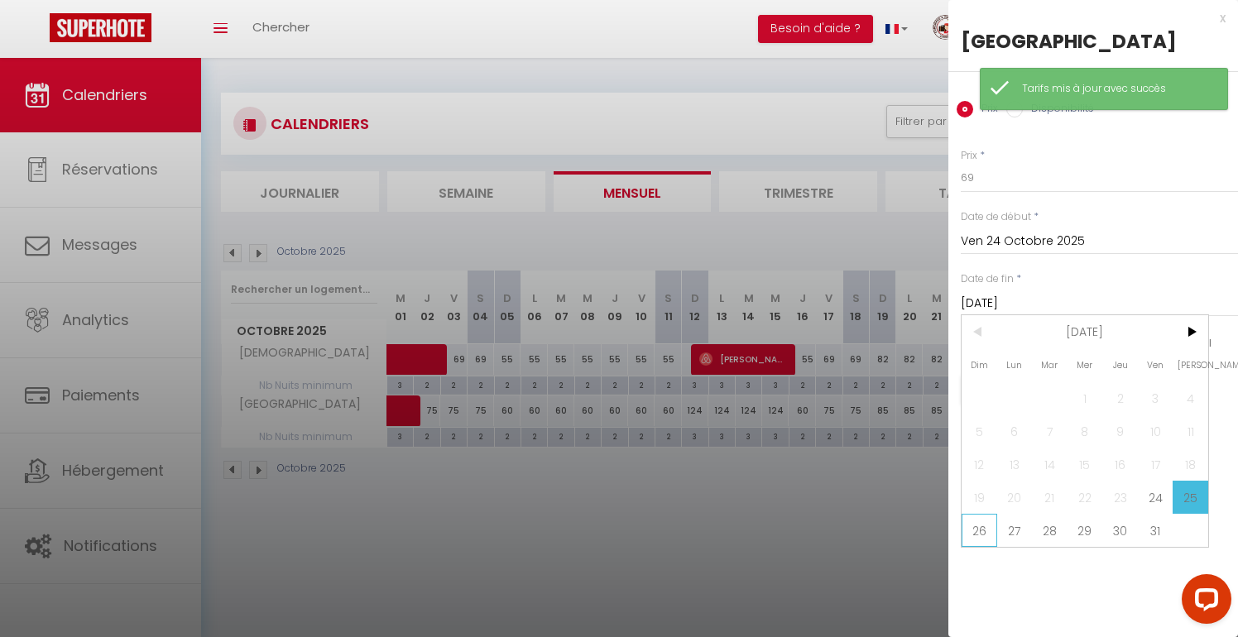
click at [983, 523] on span "26" at bounding box center [980, 530] width 36 height 33
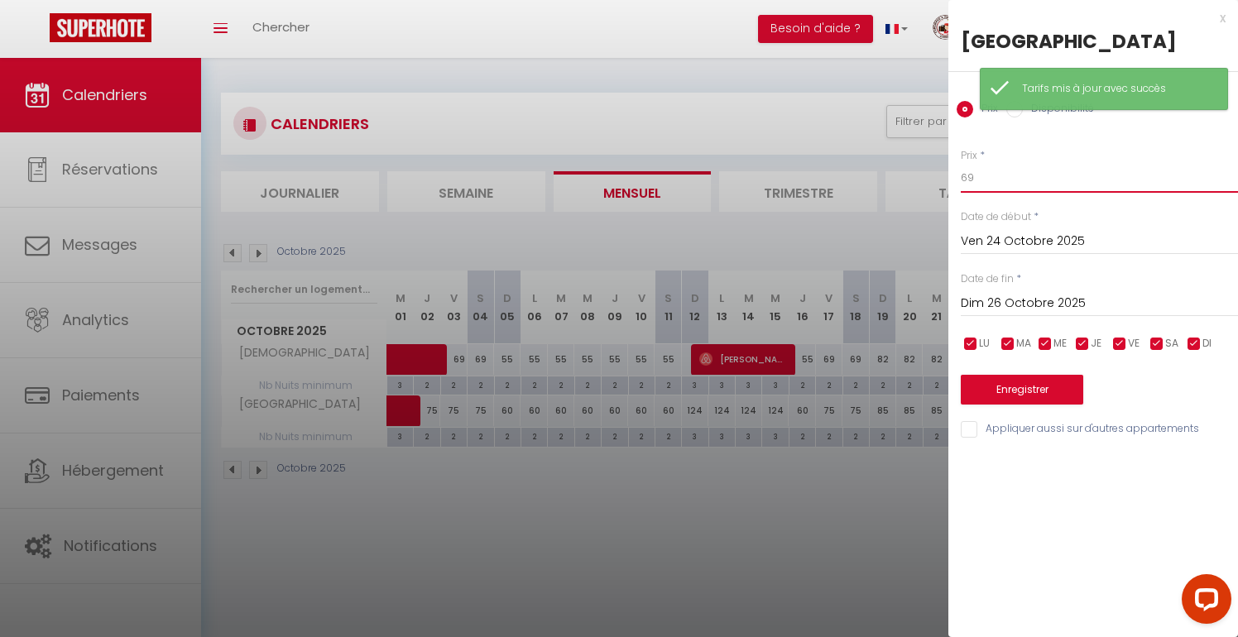
drag, startPoint x: 982, startPoint y: 180, endPoint x: 937, endPoint y: 180, distance: 44.7
click at [937, 180] on body "Questions et aide sur la MIGRATION - [GEOGRAPHIC_DATA] ouverte de 13 à 14h puis…" at bounding box center [619, 375] width 1238 height 637
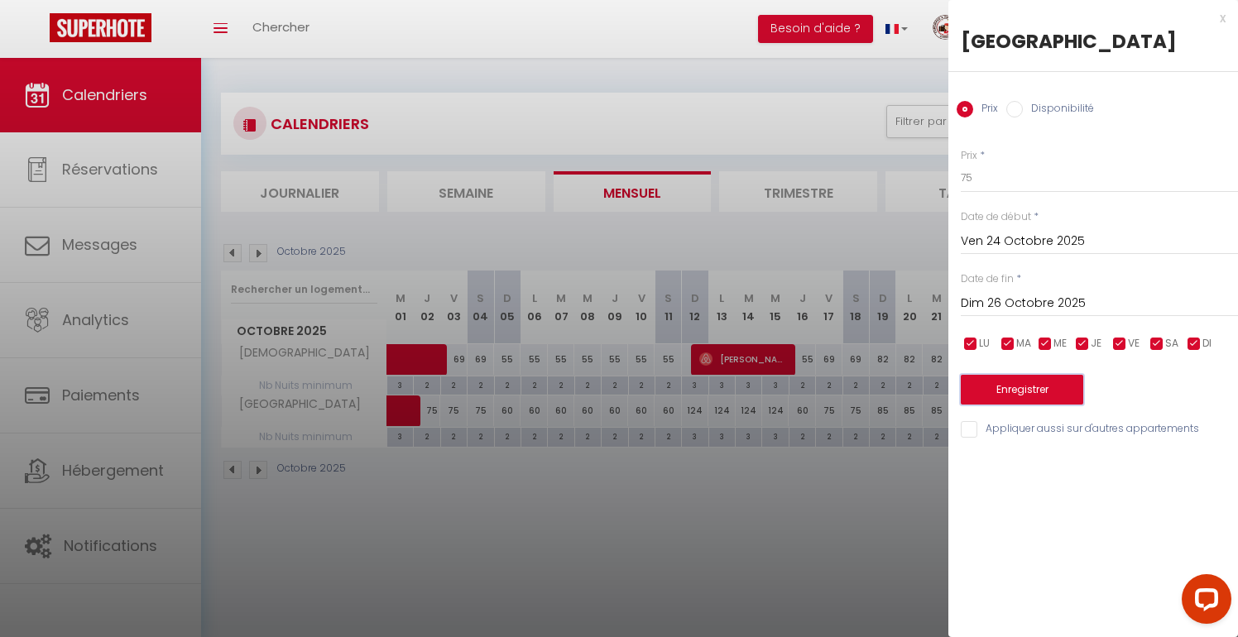
click at [1022, 392] on button "Enregistrer" at bounding box center [1022, 390] width 123 height 30
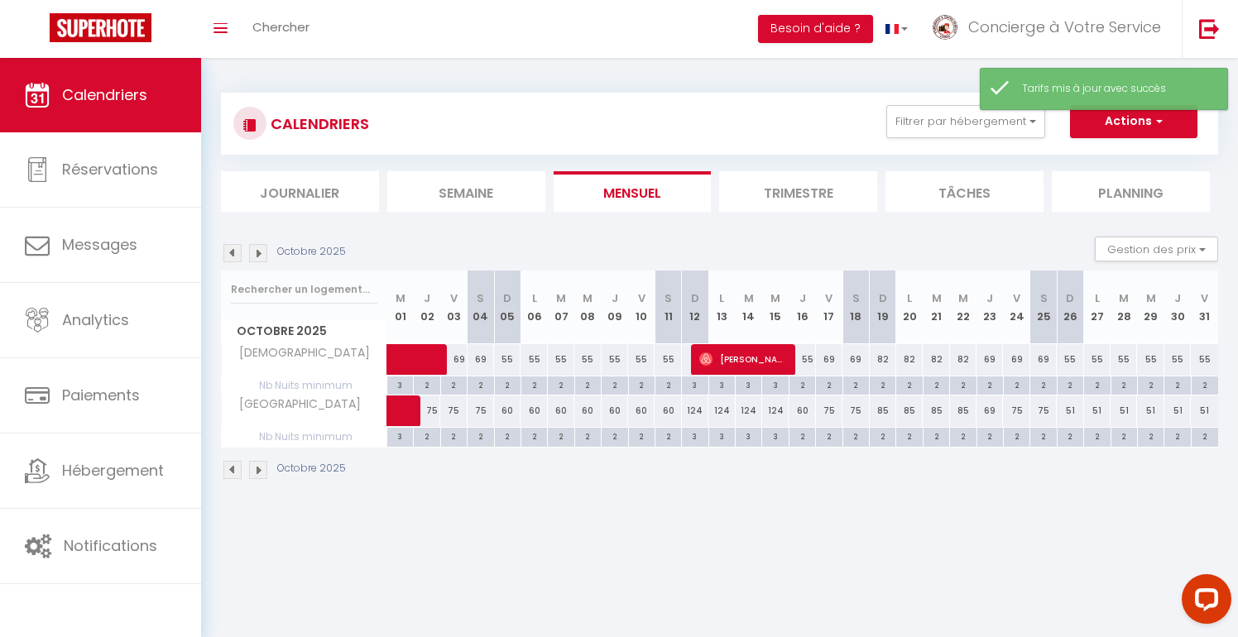
click at [1070, 410] on div "51" at bounding box center [1070, 411] width 26 height 31
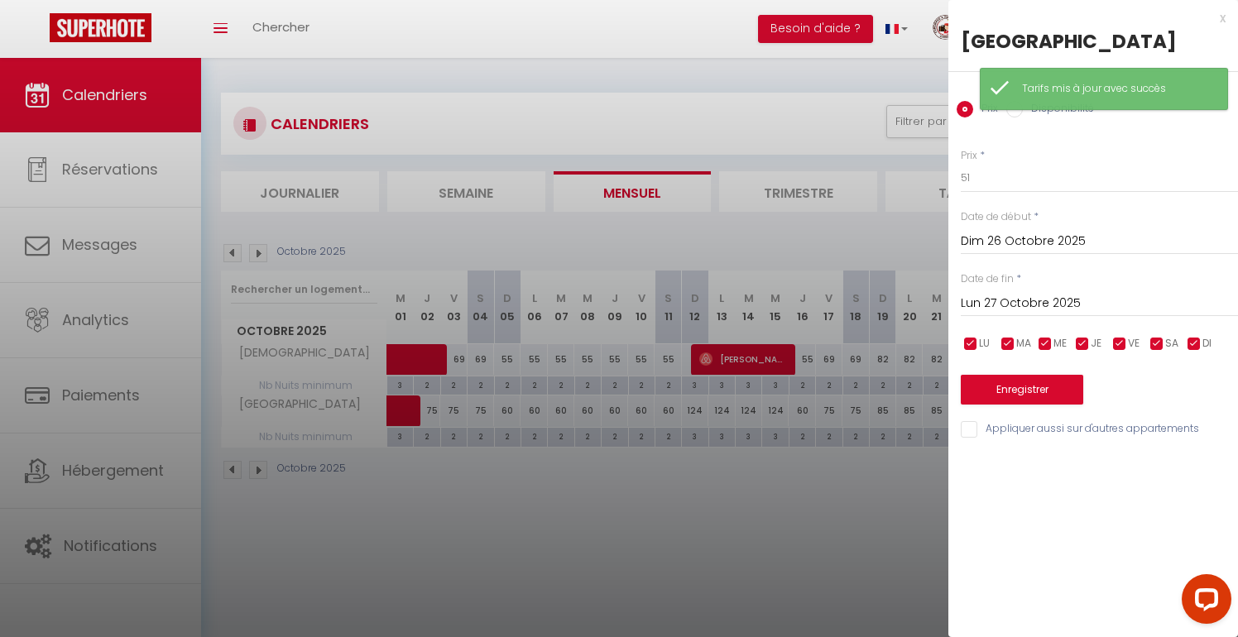
click at [1152, 296] on input "Lun 27 Octobre 2025" at bounding box center [1099, 304] width 277 height 22
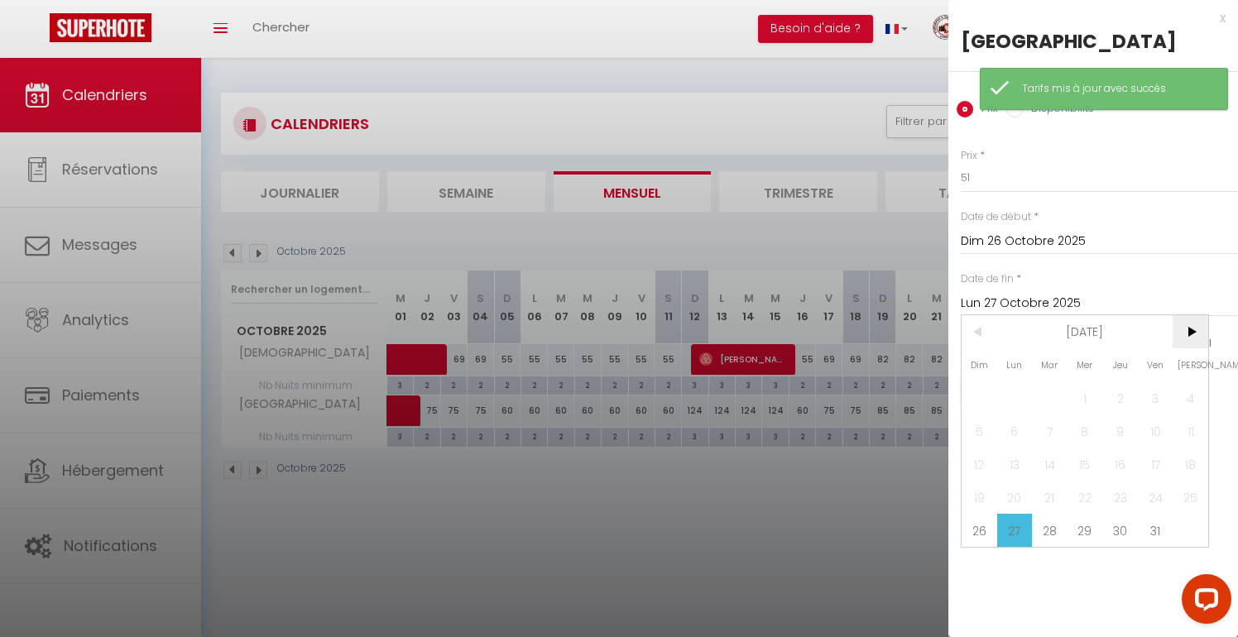
click at [1185, 339] on span ">" at bounding box center [1191, 331] width 36 height 33
click at [1182, 392] on span "1" at bounding box center [1191, 398] width 36 height 33
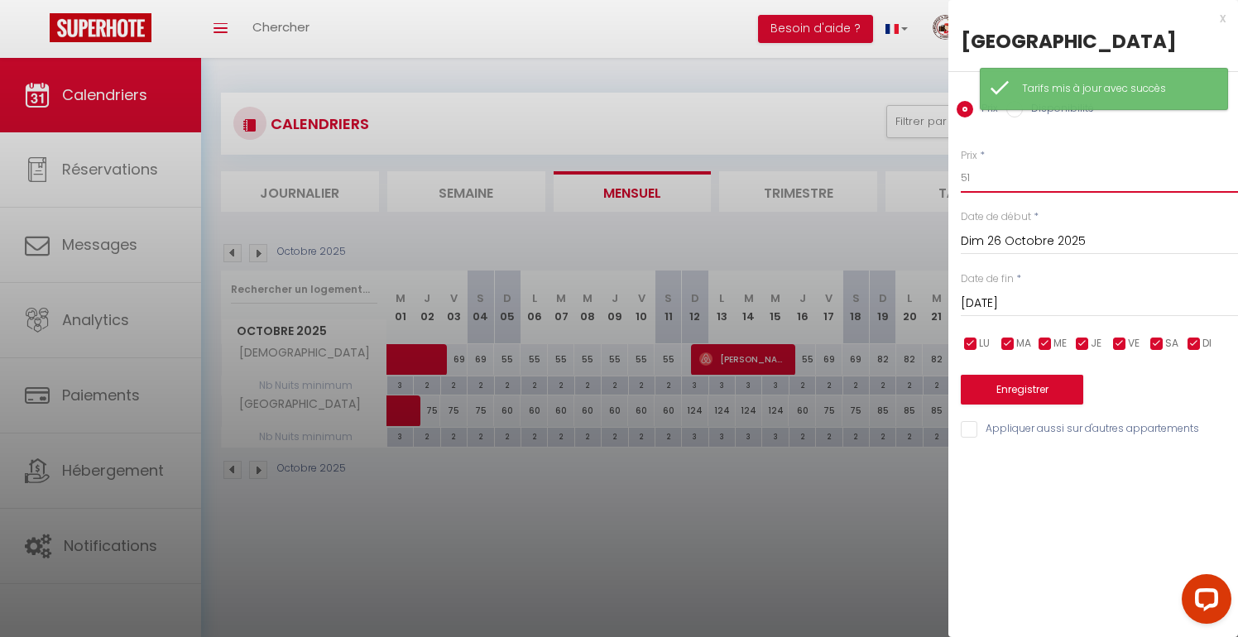
click at [1022, 181] on input "51" at bounding box center [1099, 178] width 277 height 30
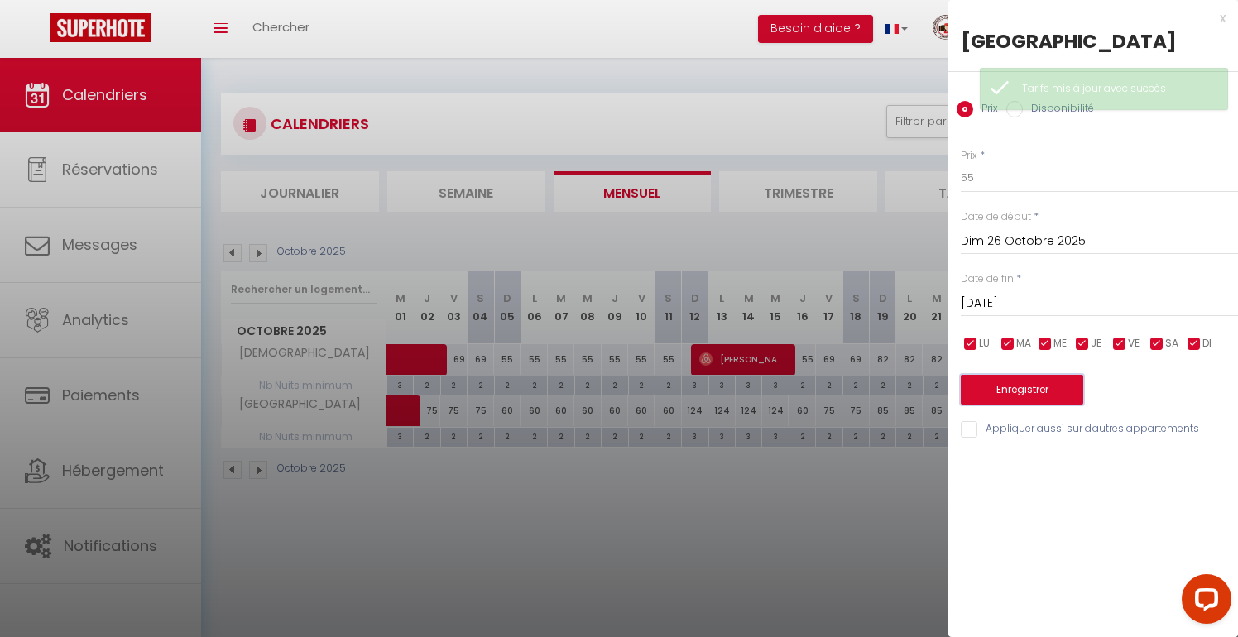
click at [1017, 400] on button "Enregistrer" at bounding box center [1022, 390] width 123 height 30
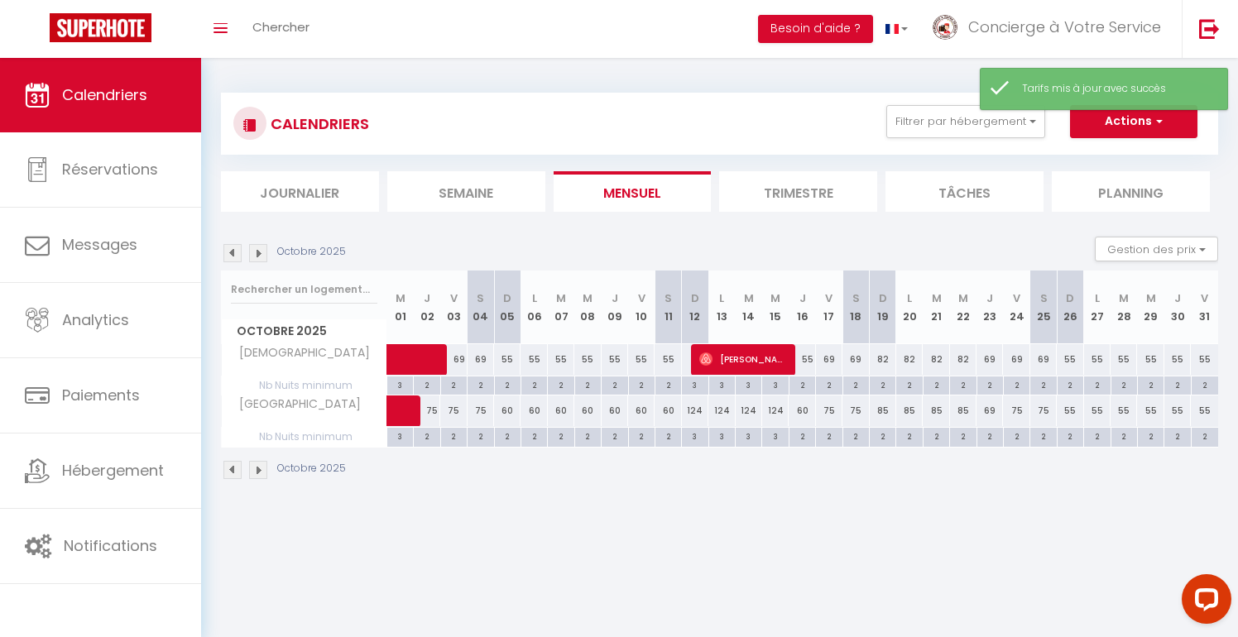
click at [1071, 412] on div "55" at bounding box center [1070, 411] width 26 height 31
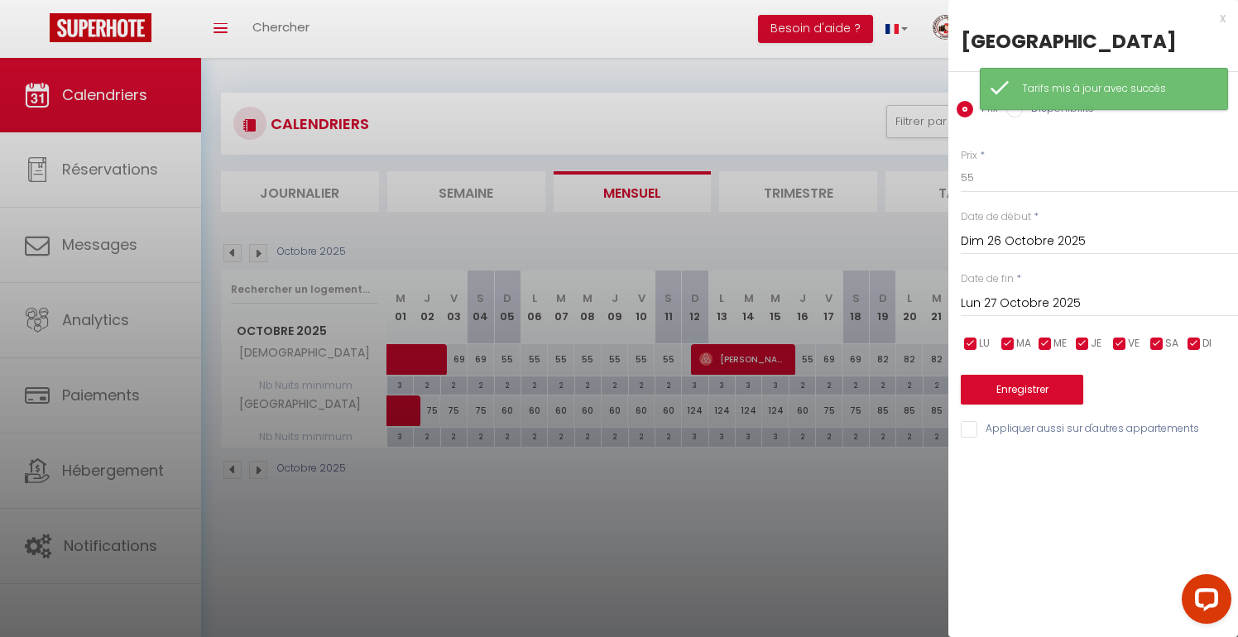
click at [1145, 304] on input "Lun 27 Octobre 2025" at bounding box center [1099, 304] width 277 height 22
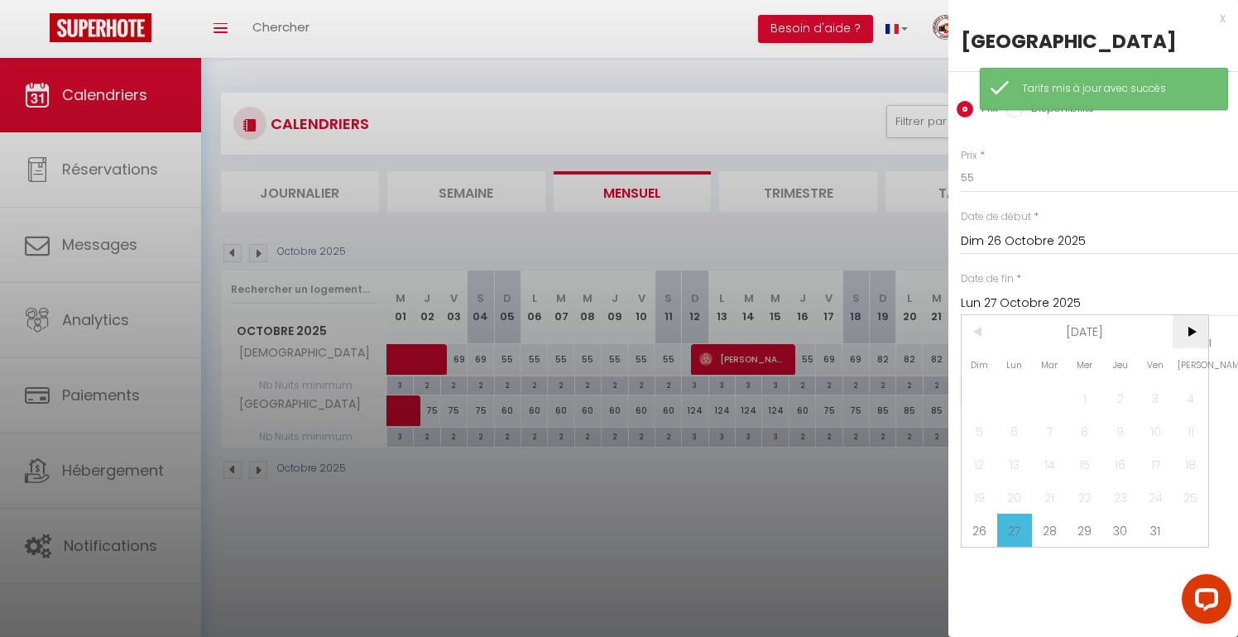
click at [1191, 344] on span ">" at bounding box center [1191, 331] width 36 height 33
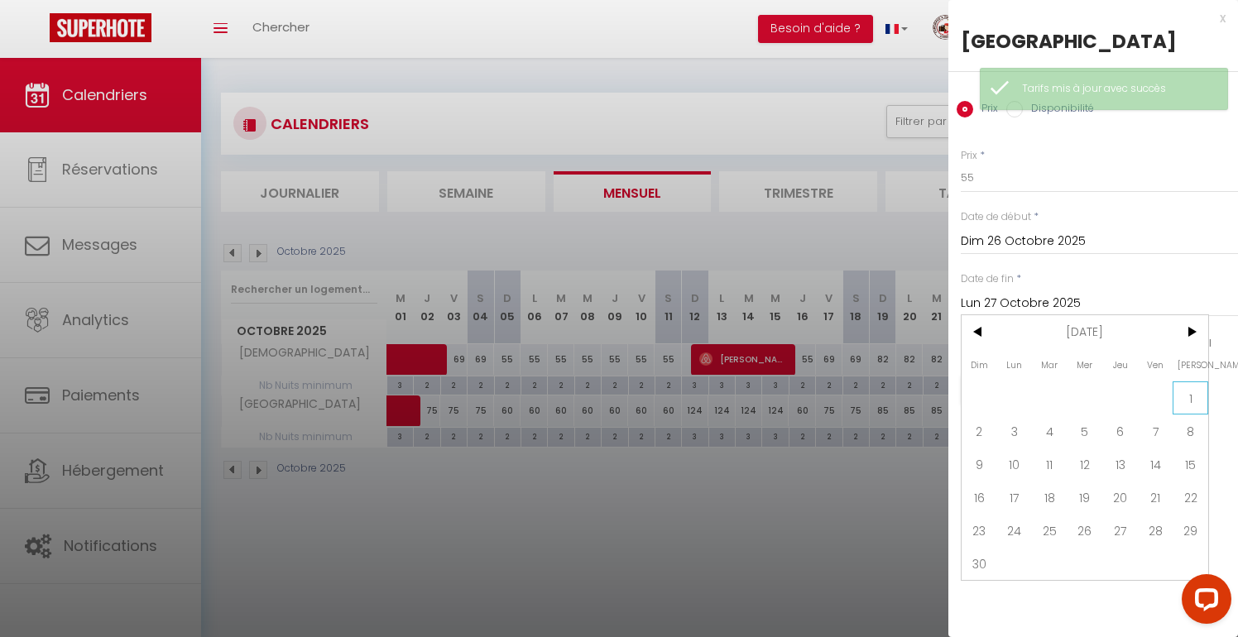
click at [1190, 404] on span "1" at bounding box center [1191, 398] width 36 height 33
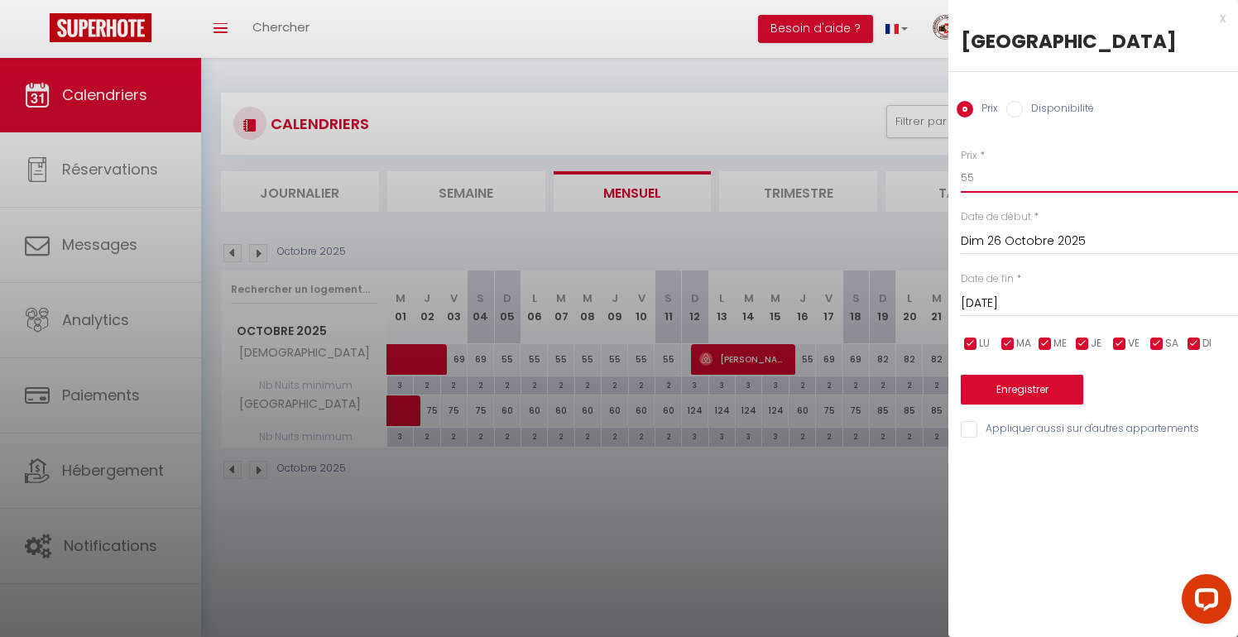
click at [1036, 176] on input "55" at bounding box center [1099, 178] width 277 height 30
click at [986, 382] on button "Enregistrer" at bounding box center [1022, 390] width 123 height 30
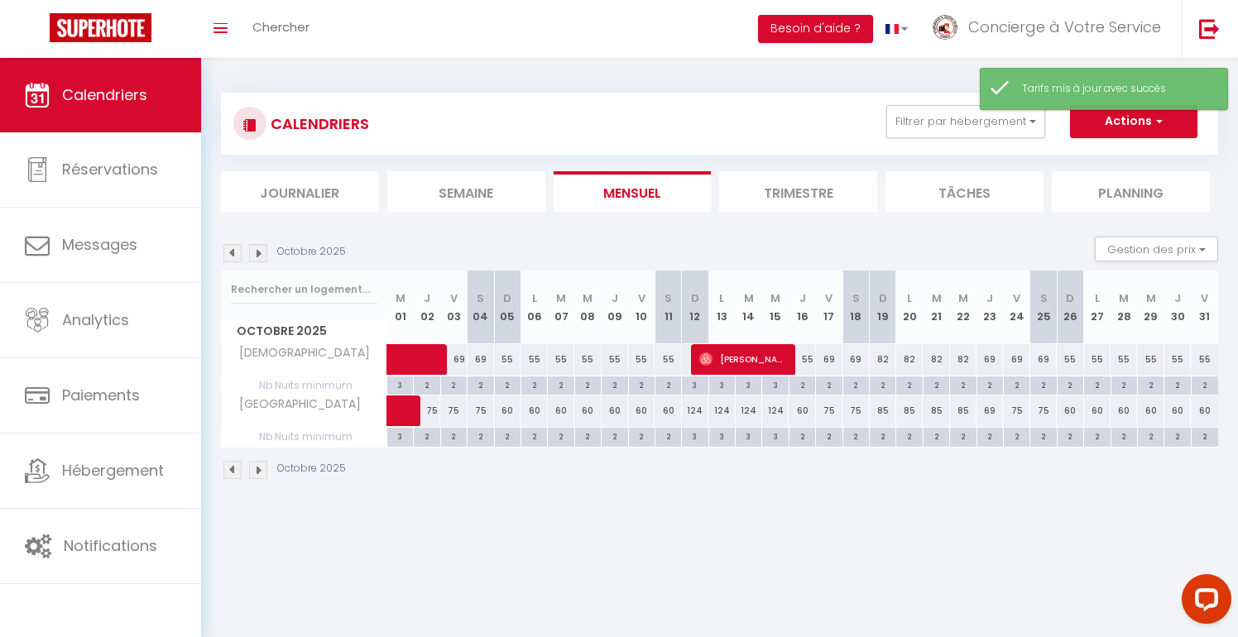
click at [258, 251] on img at bounding box center [258, 253] width 18 height 18
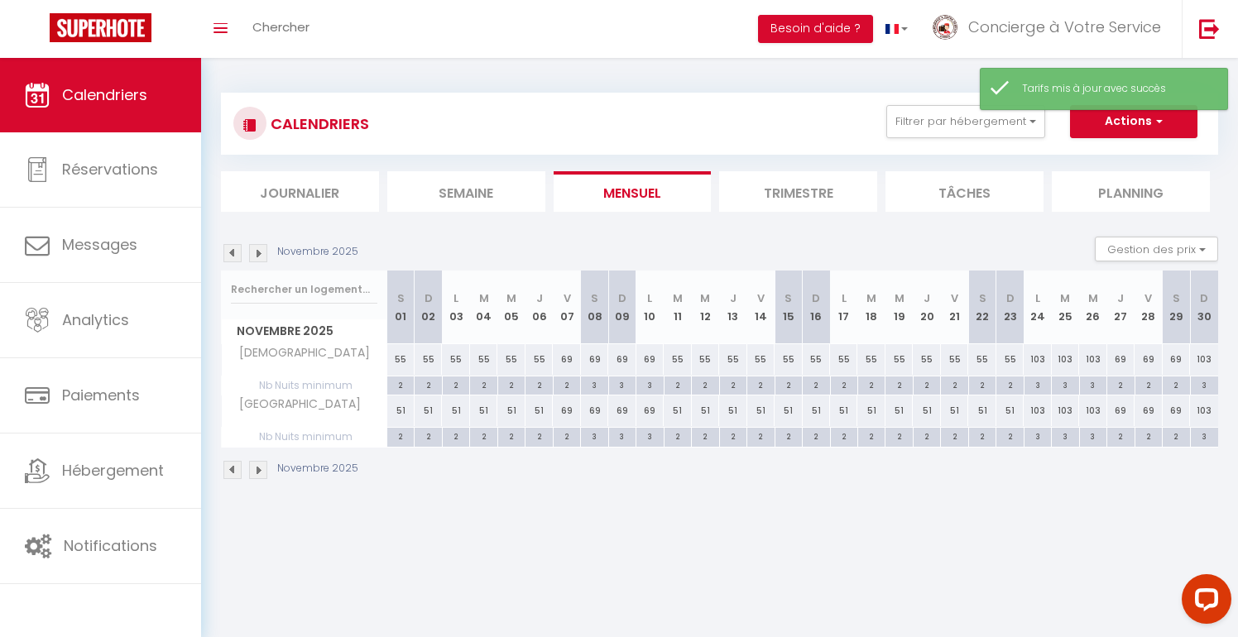
click at [400, 417] on div "51" at bounding box center [400, 411] width 27 height 31
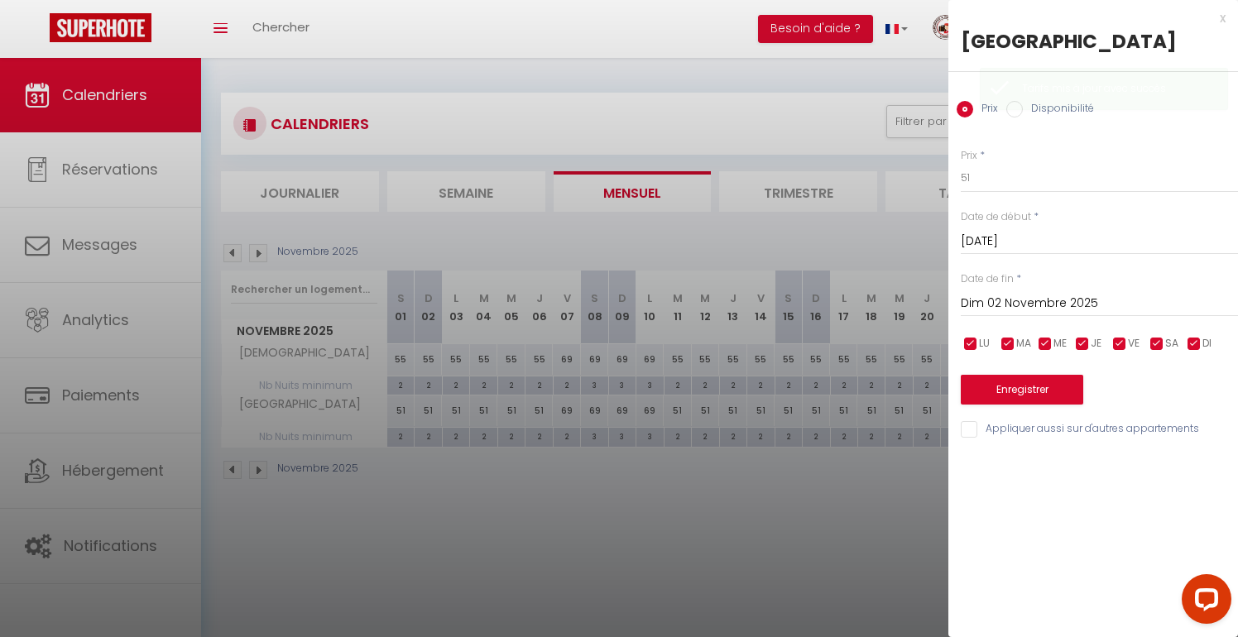
click at [1123, 298] on input "Dim 02 Novembre 2025" at bounding box center [1099, 304] width 277 height 22
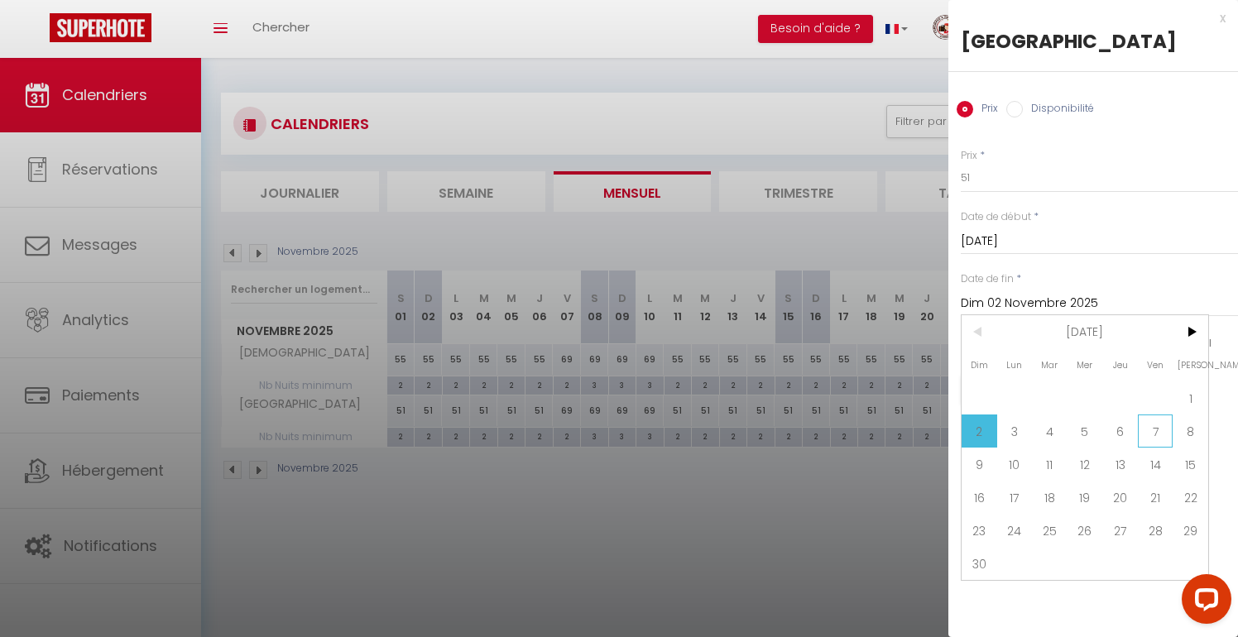
click at [1159, 438] on span "7" at bounding box center [1156, 431] width 36 height 33
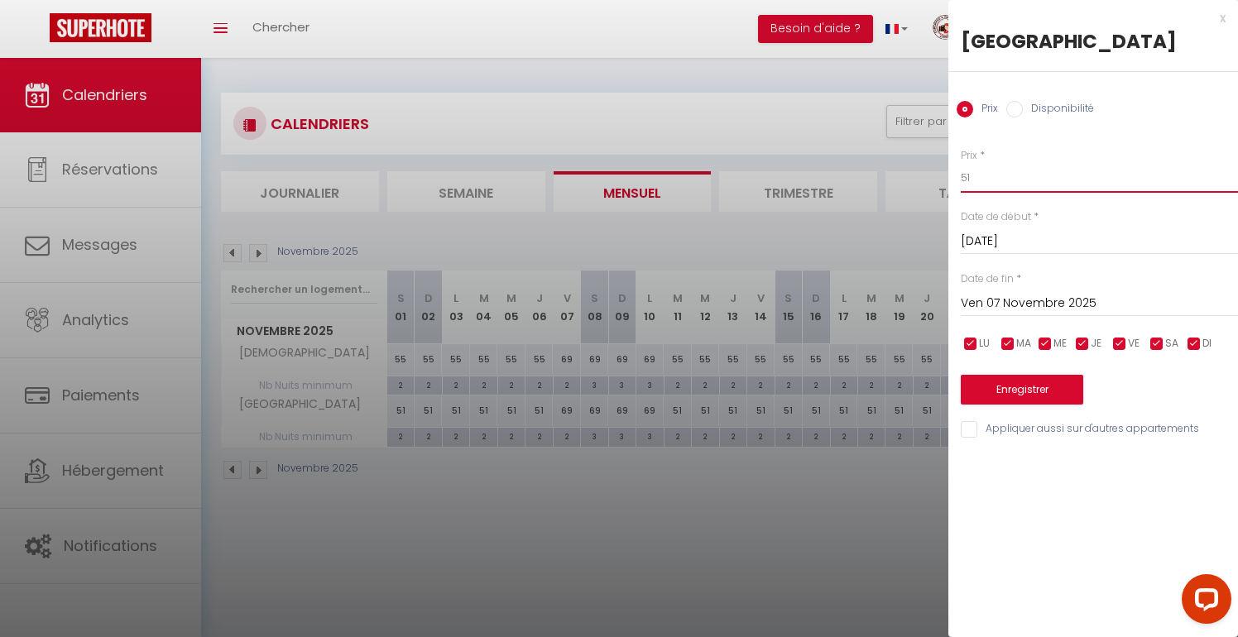
click at [998, 171] on input "51" at bounding box center [1099, 178] width 277 height 30
click at [986, 377] on button "Enregistrer" at bounding box center [1022, 390] width 123 height 30
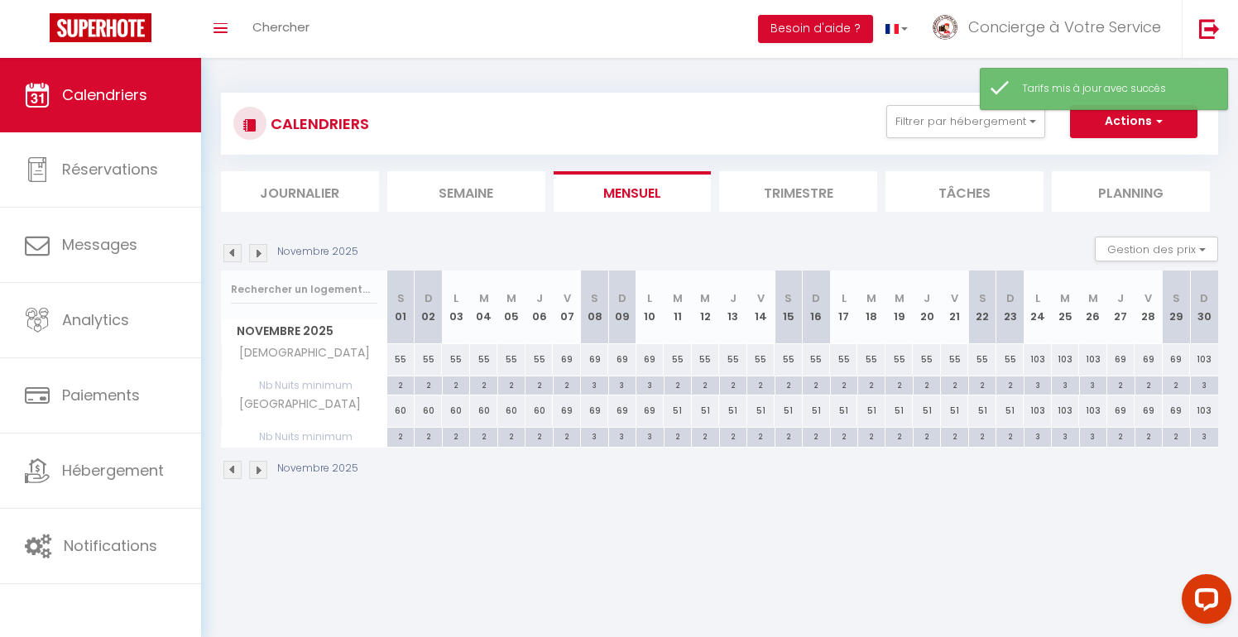
click at [570, 411] on div "69" at bounding box center [566, 411] width 27 height 31
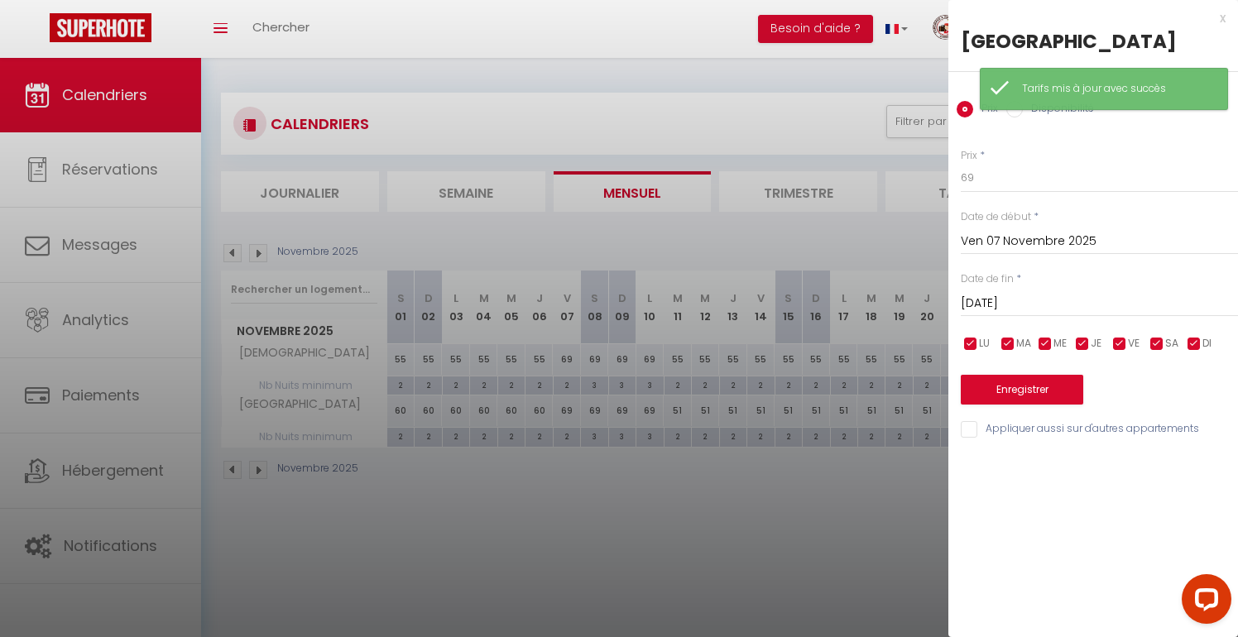
click at [1053, 300] on input "[DATE]" at bounding box center [1099, 304] width 277 height 22
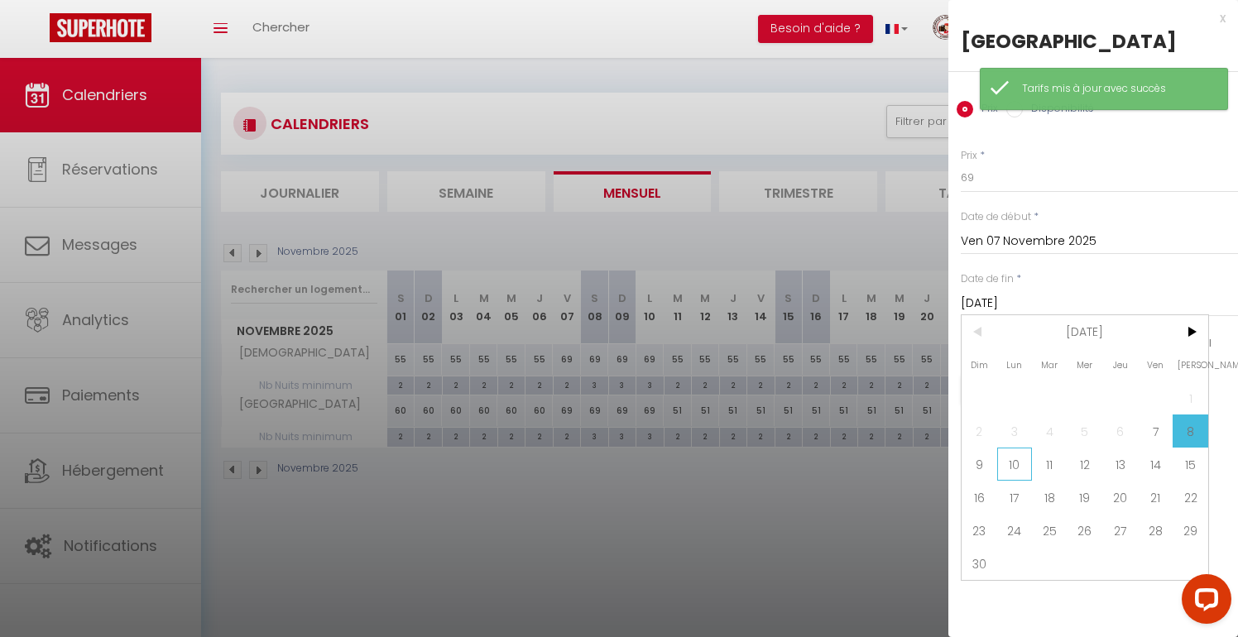
click at [1010, 457] on span "10" at bounding box center [1016, 464] width 36 height 33
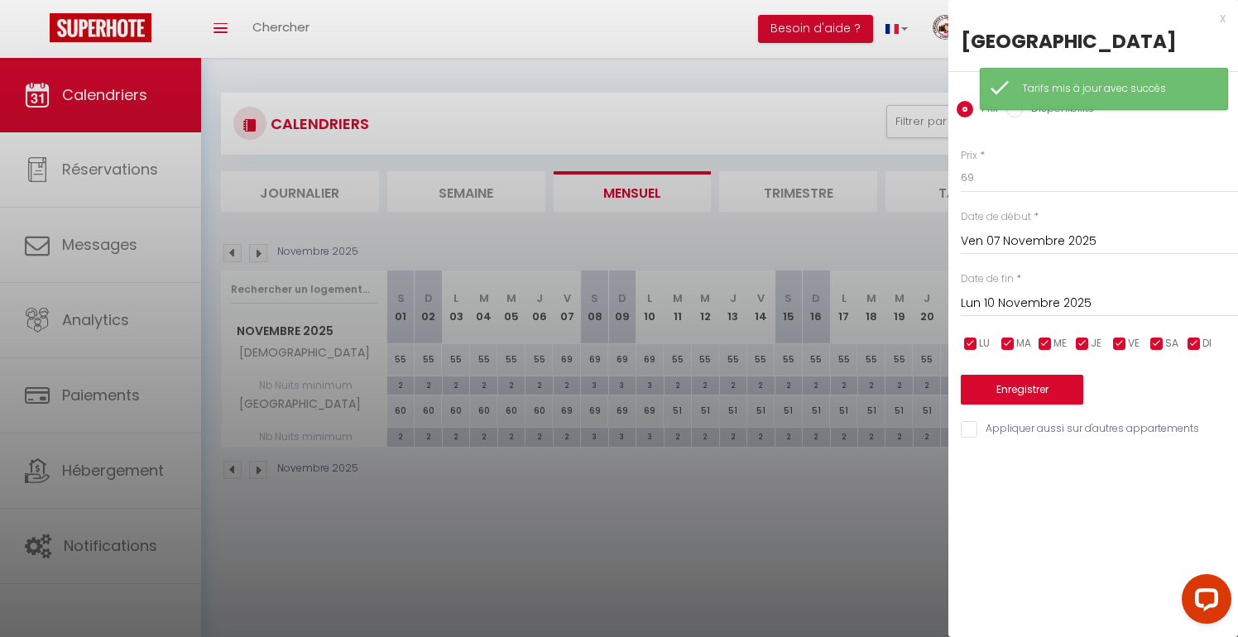
click at [1022, 308] on input "Lun 10 Novembre 2025" at bounding box center [1099, 304] width 277 height 22
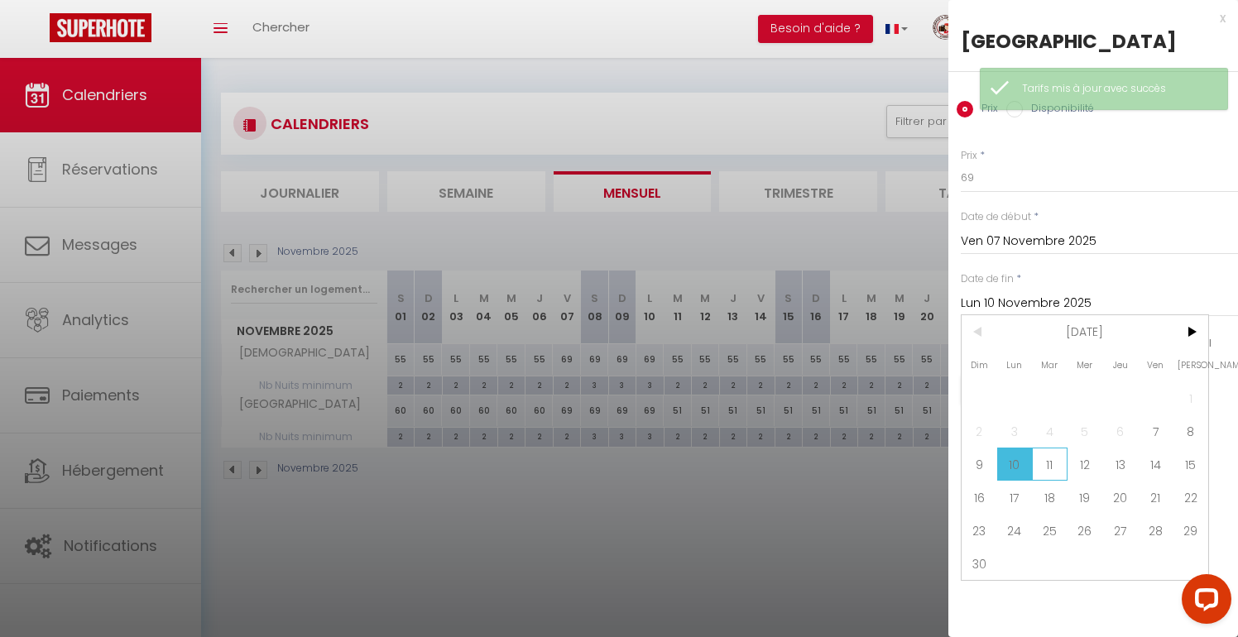
click at [1046, 464] on span "11" at bounding box center [1050, 464] width 36 height 33
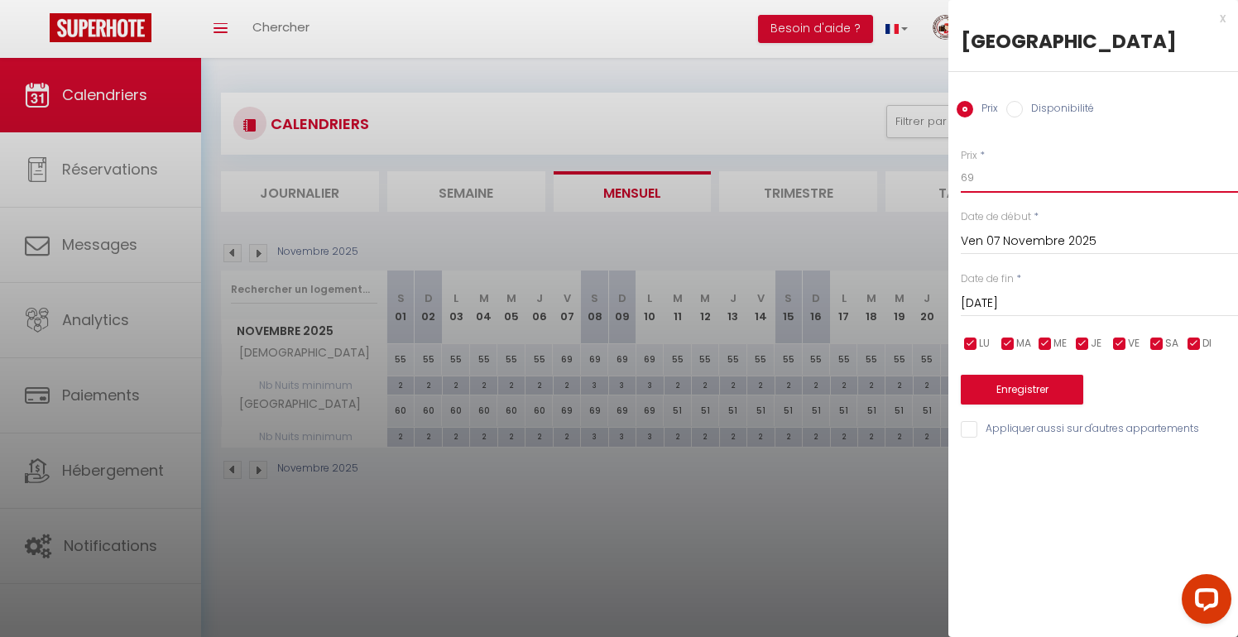
click at [985, 171] on input "69" at bounding box center [1099, 178] width 277 height 30
click at [1015, 389] on button "Enregistrer" at bounding box center [1022, 390] width 123 height 30
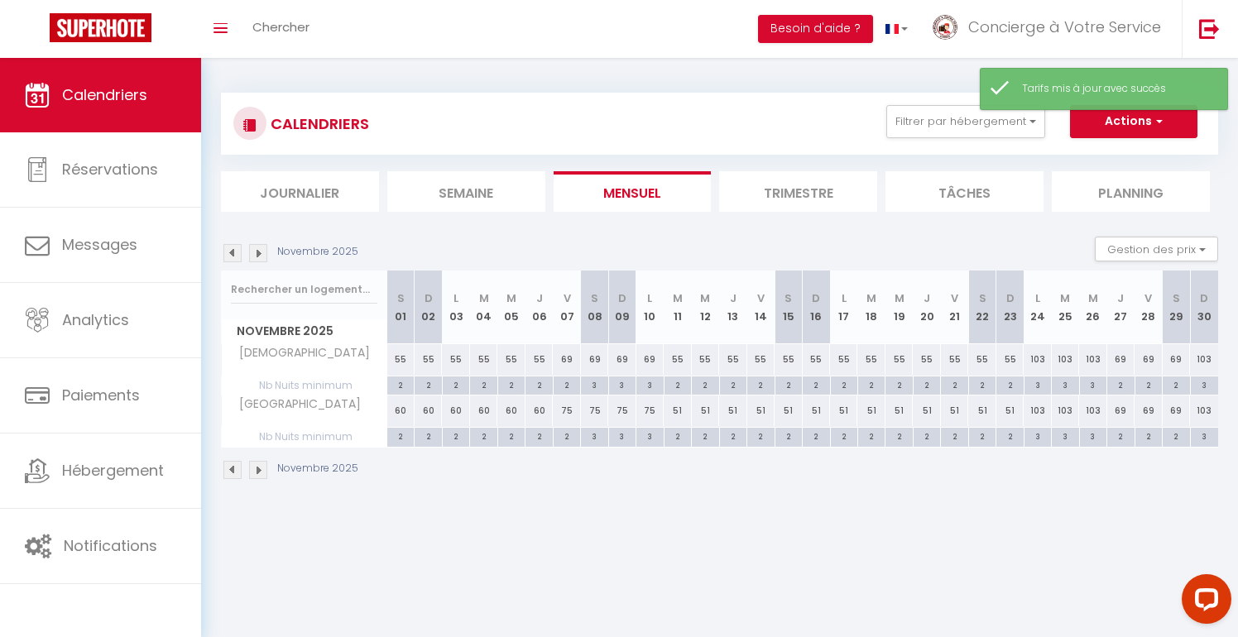
click at [682, 413] on div "51" at bounding box center [677, 411] width 27 height 31
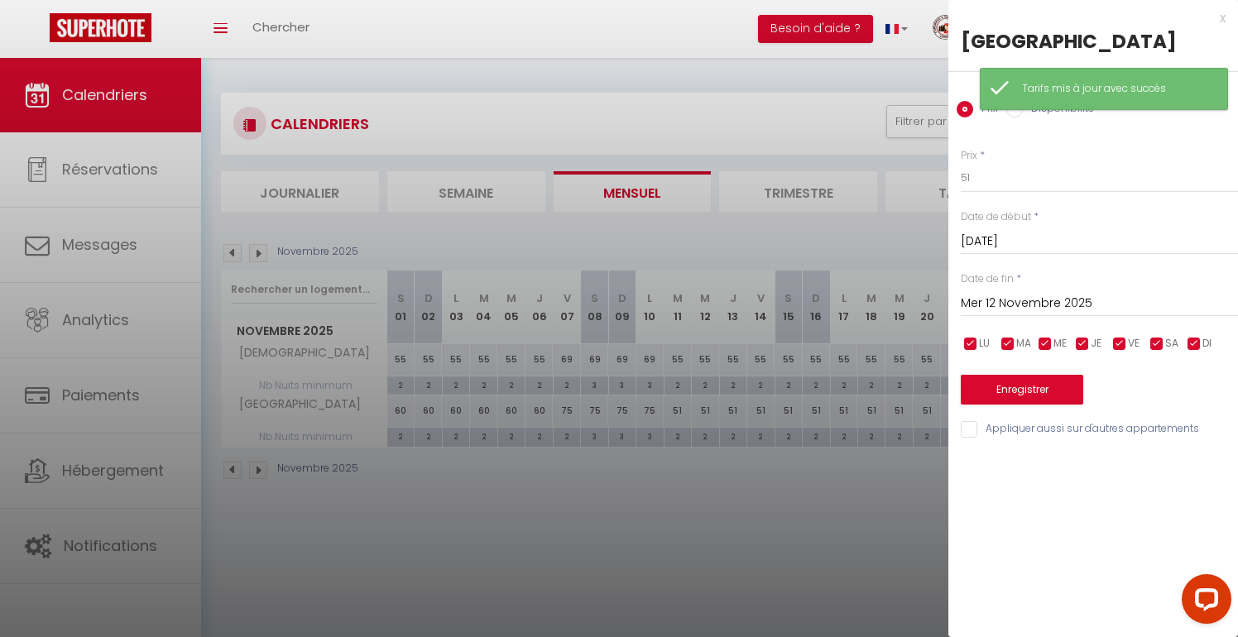
click at [1006, 312] on input "Mer 12 Novembre 2025" at bounding box center [1099, 304] width 277 height 22
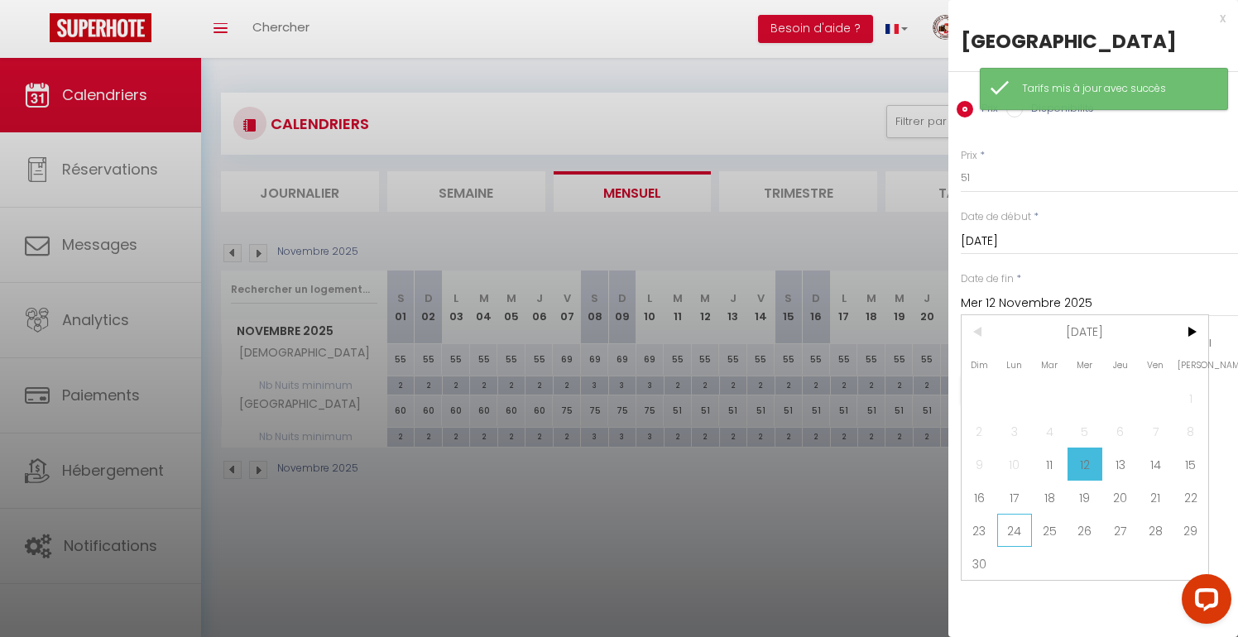
click at [1007, 530] on span "24" at bounding box center [1016, 530] width 36 height 33
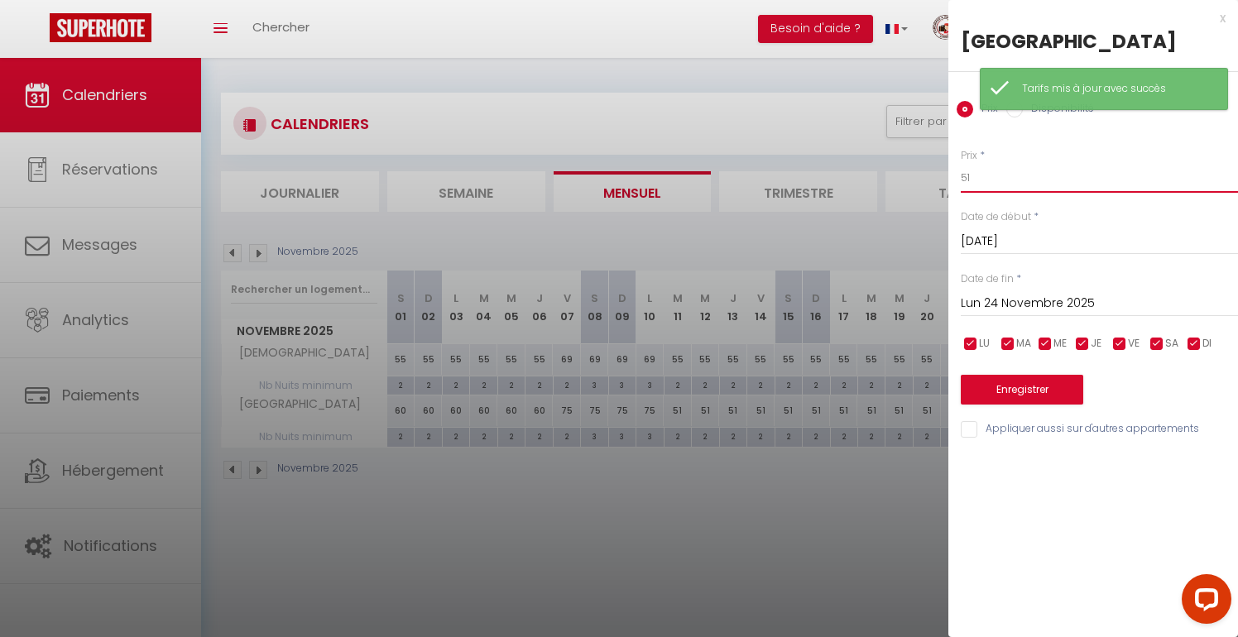
click at [993, 175] on input "51" at bounding box center [1099, 178] width 277 height 30
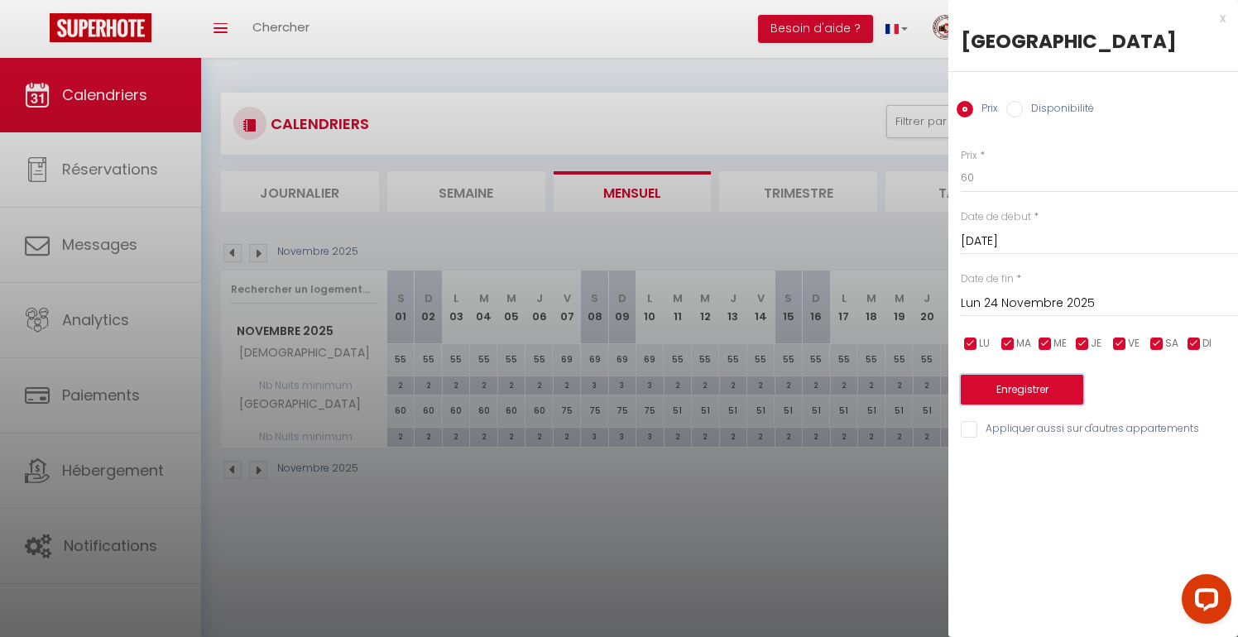
click at [1001, 390] on button "Enregistrer" at bounding box center [1022, 390] width 123 height 30
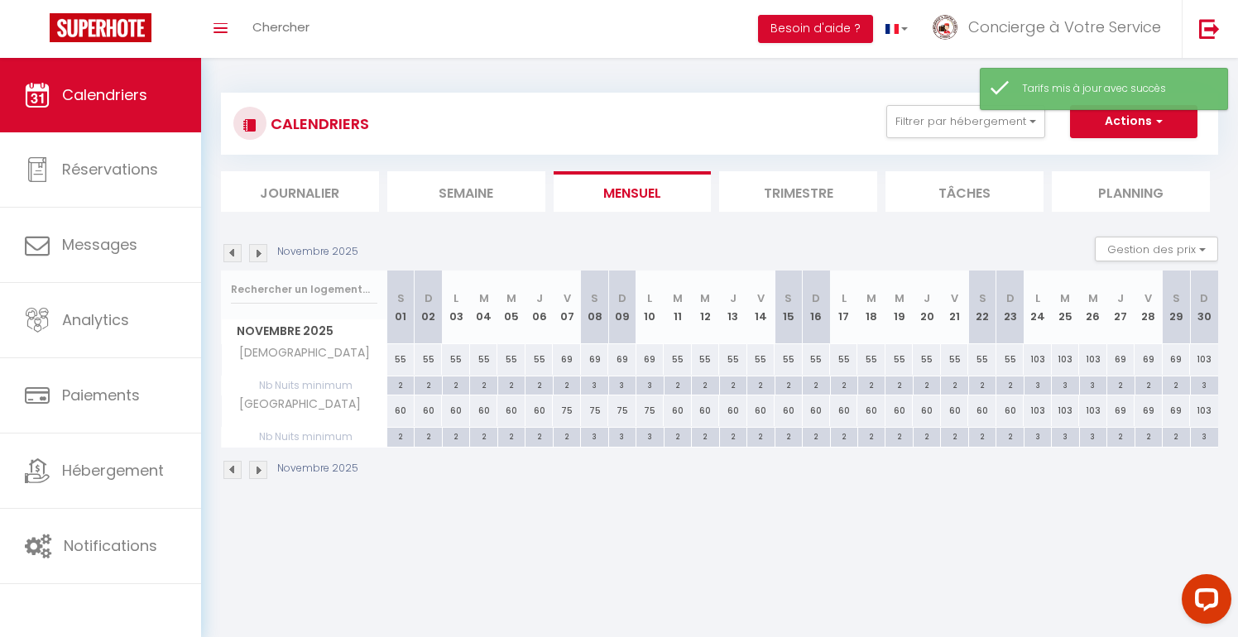
click at [1041, 416] on div "103" at bounding box center [1037, 411] width 27 height 31
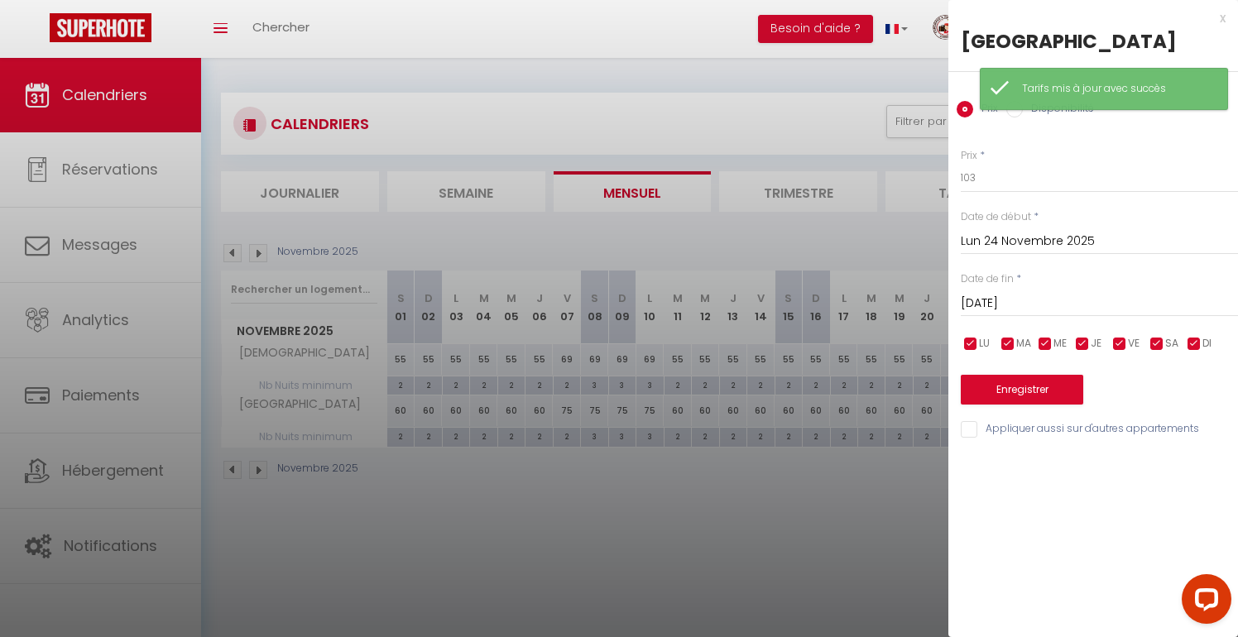
click at [1116, 296] on input "[DATE]" at bounding box center [1099, 304] width 277 height 22
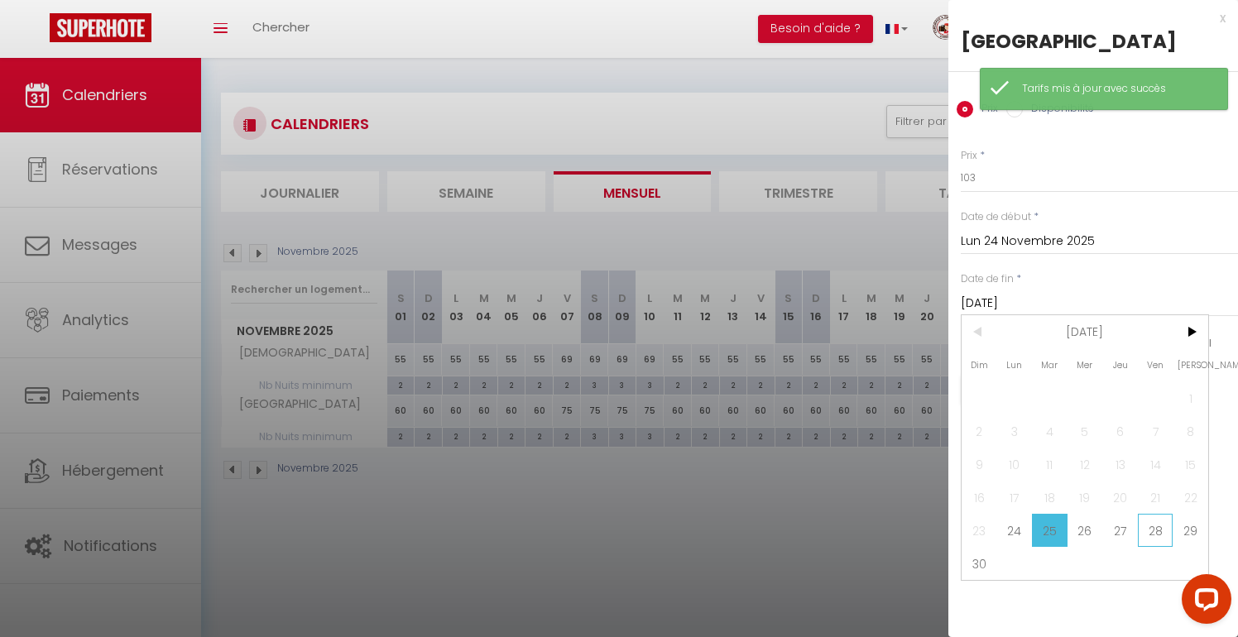
click at [1166, 531] on span "28" at bounding box center [1156, 530] width 36 height 33
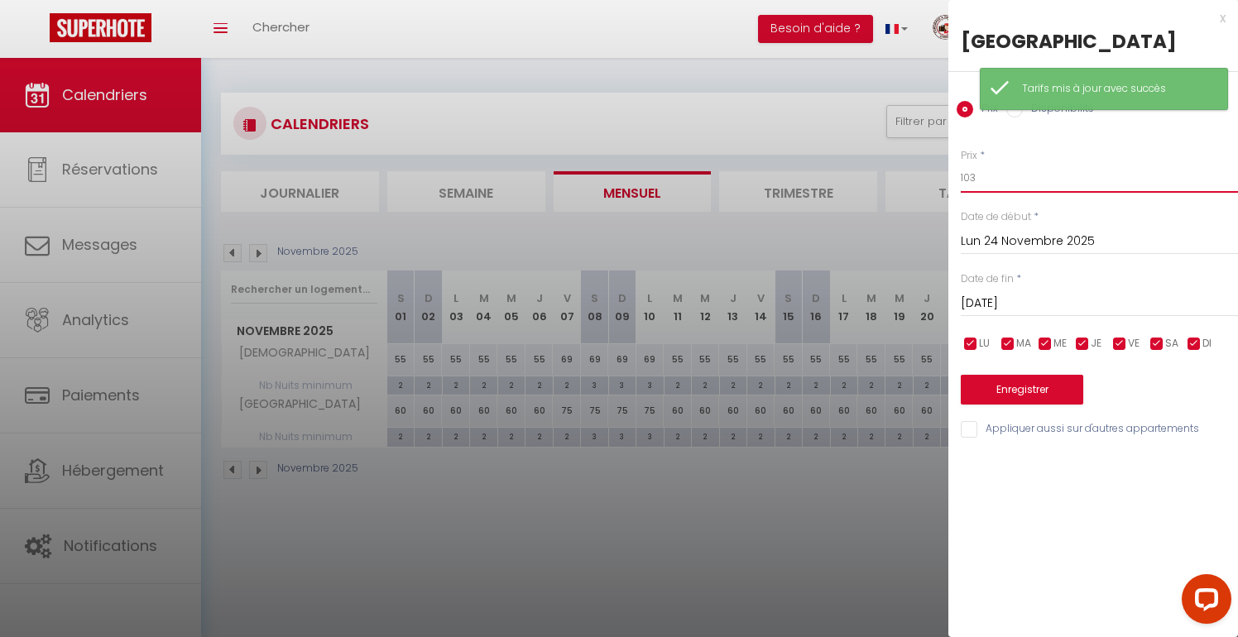
click at [1027, 185] on input "103" at bounding box center [1099, 178] width 277 height 30
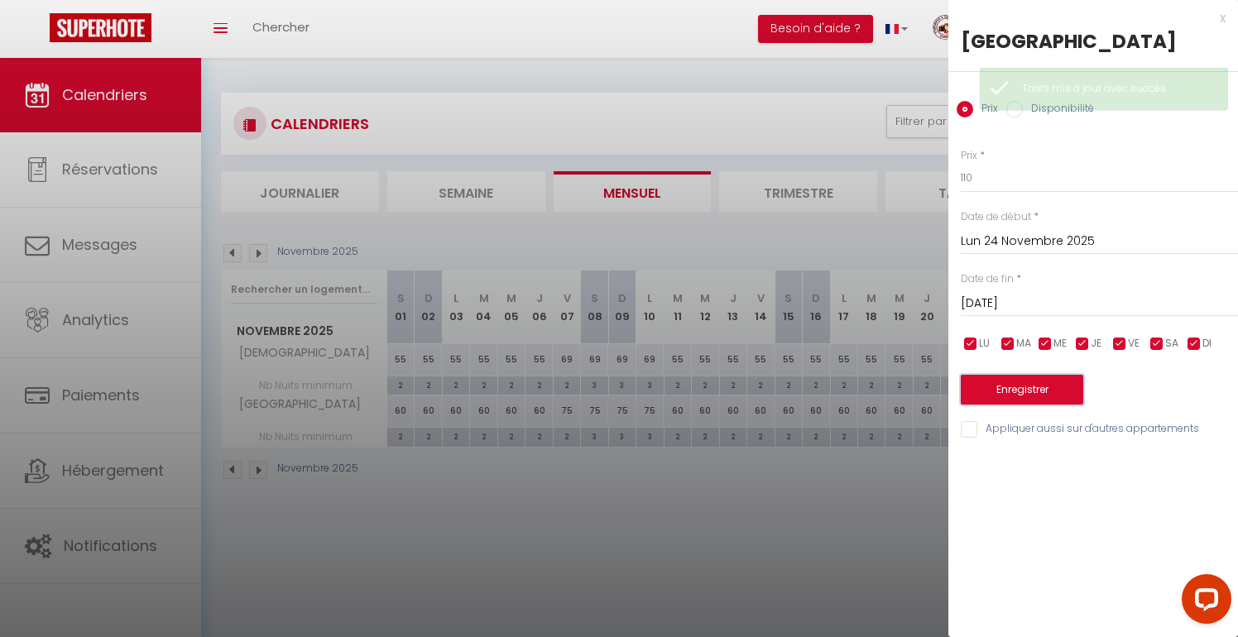
click at [979, 387] on button "Enregistrer" at bounding box center [1022, 390] width 123 height 30
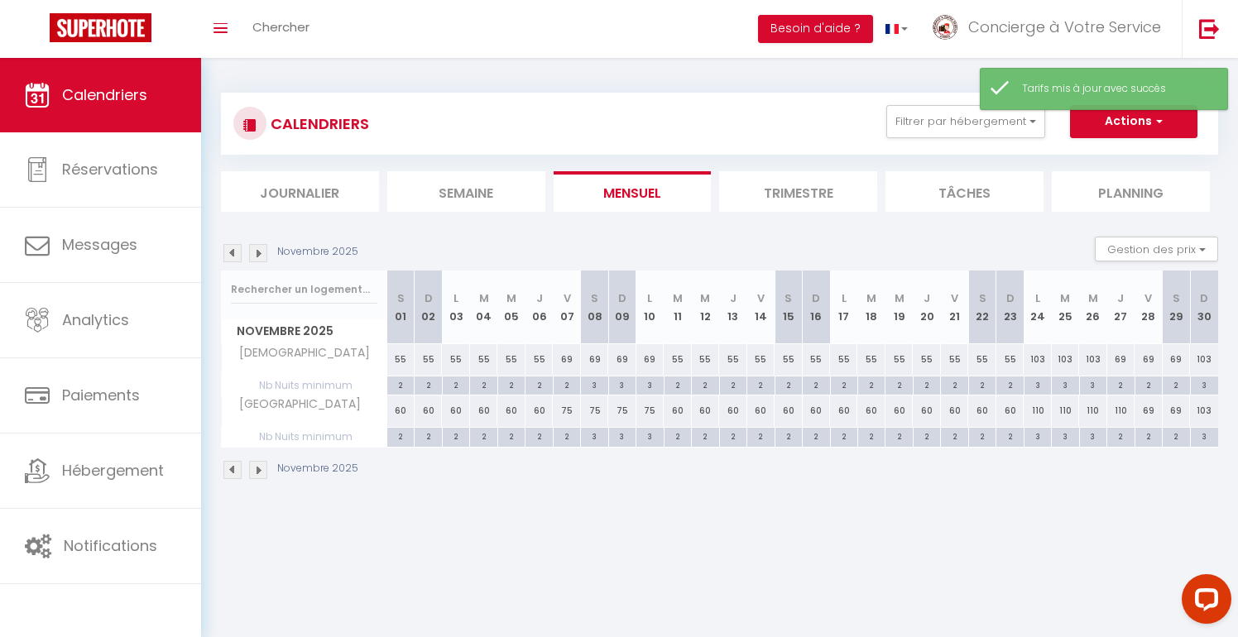
click at [1150, 416] on div "69" at bounding box center [1148, 411] width 27 height 31
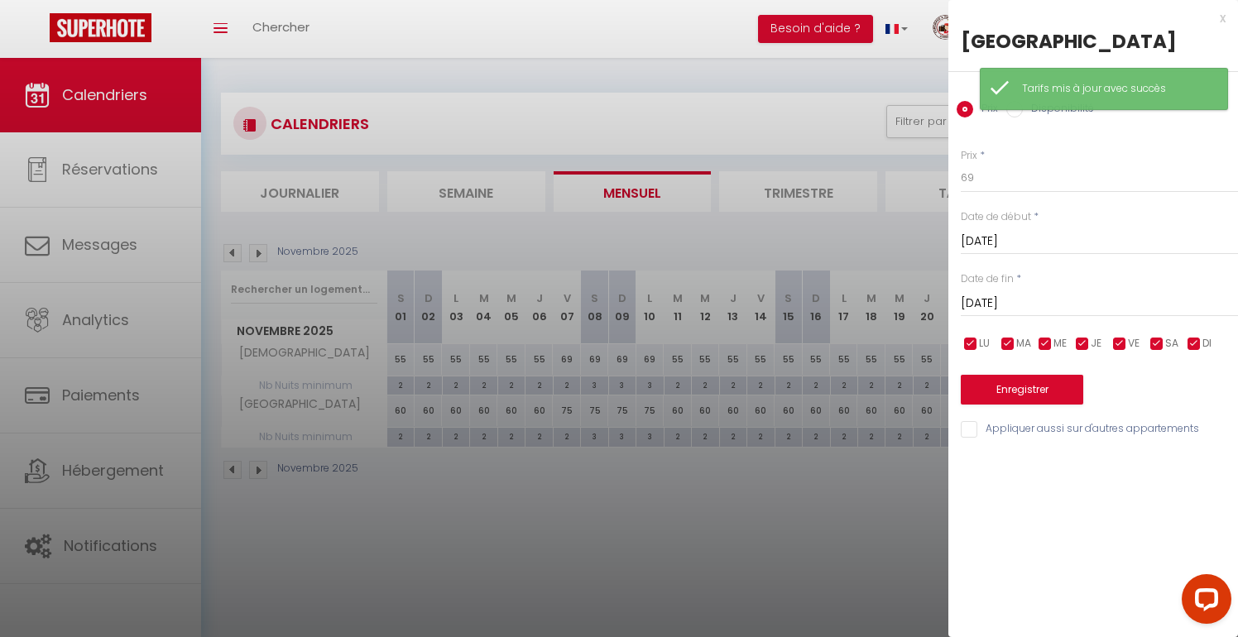
click at [1162, 303] on input "[DATE]" at bounding box center [1099, 304] width 277 height 22
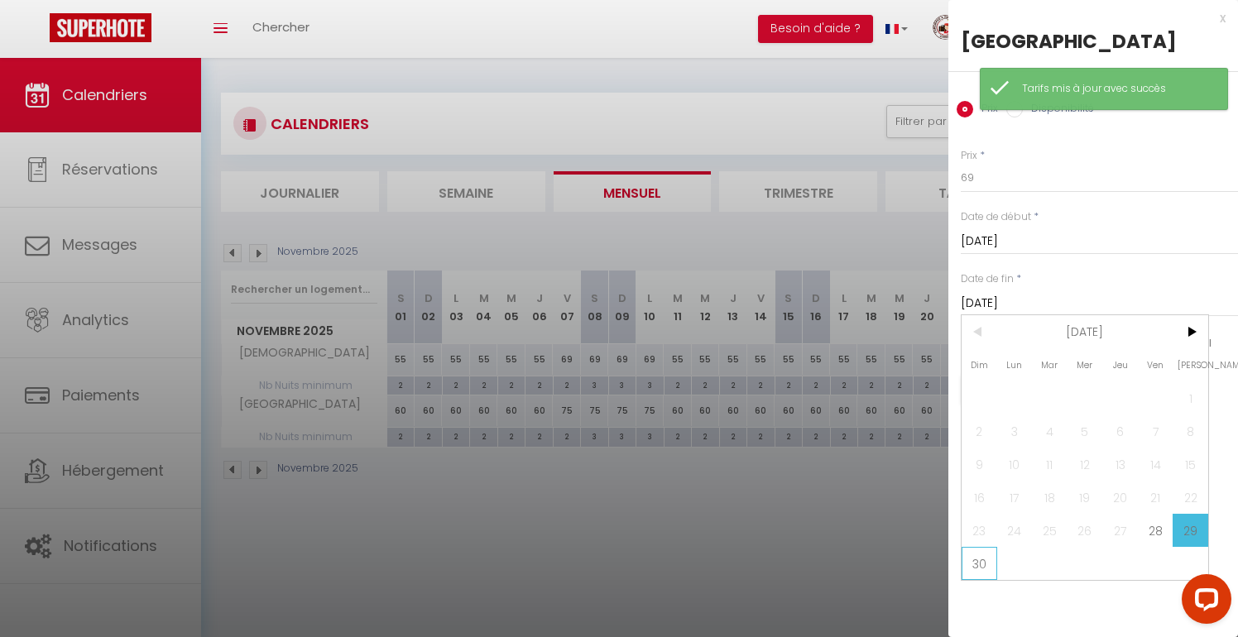
click at [963, 566] on span "30" at bounding box center [980, 563] width 36 height 33
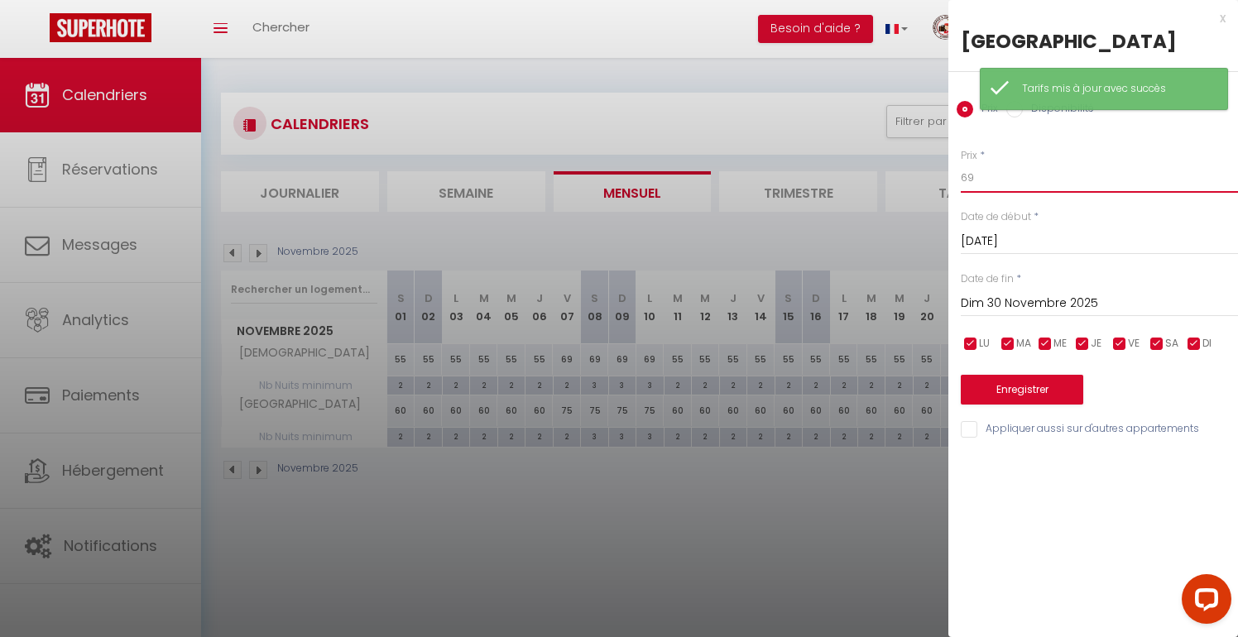
drag, startPoint x: 989, startPoint y: 191, endPoint x: 907, endPoint y: 177, distance: 83.2
click at [908, 178] on body "Questions et aide sur la MIGRATION - [GEOGRAPHIC_DATA] ouverte de 13 à 14h puis…" at bounding box center [619, 375] width 1238 height 637
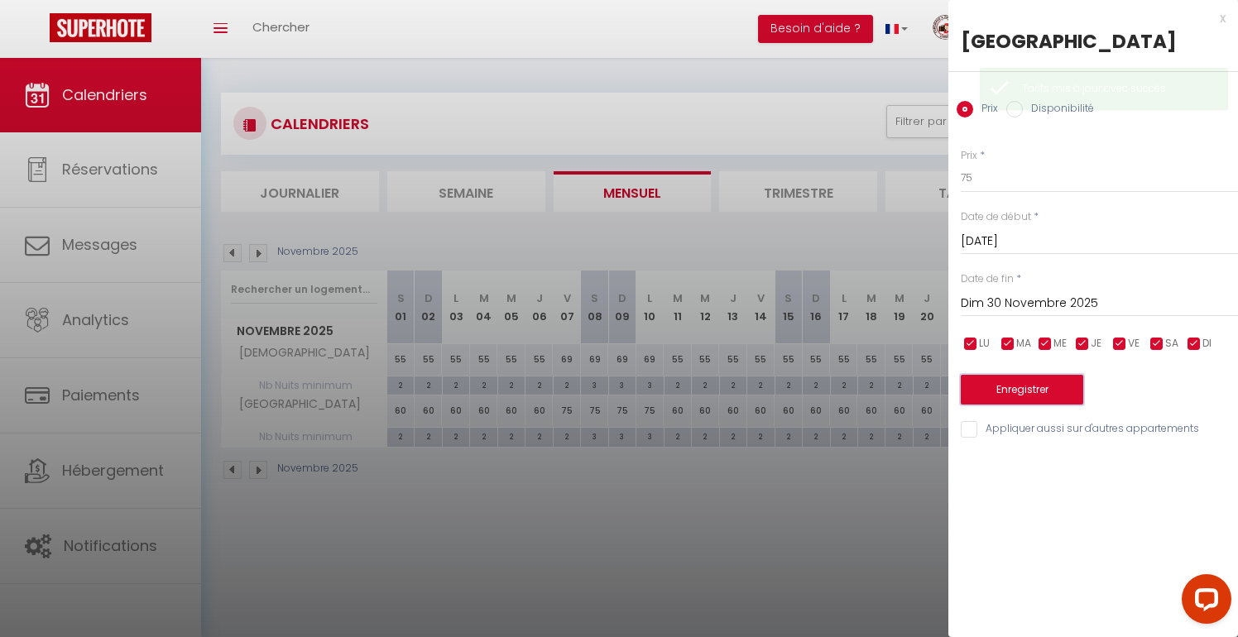
click at [998, 387] on button "Enregistrer" at bounding box center [1022, 390] width 123 height 30
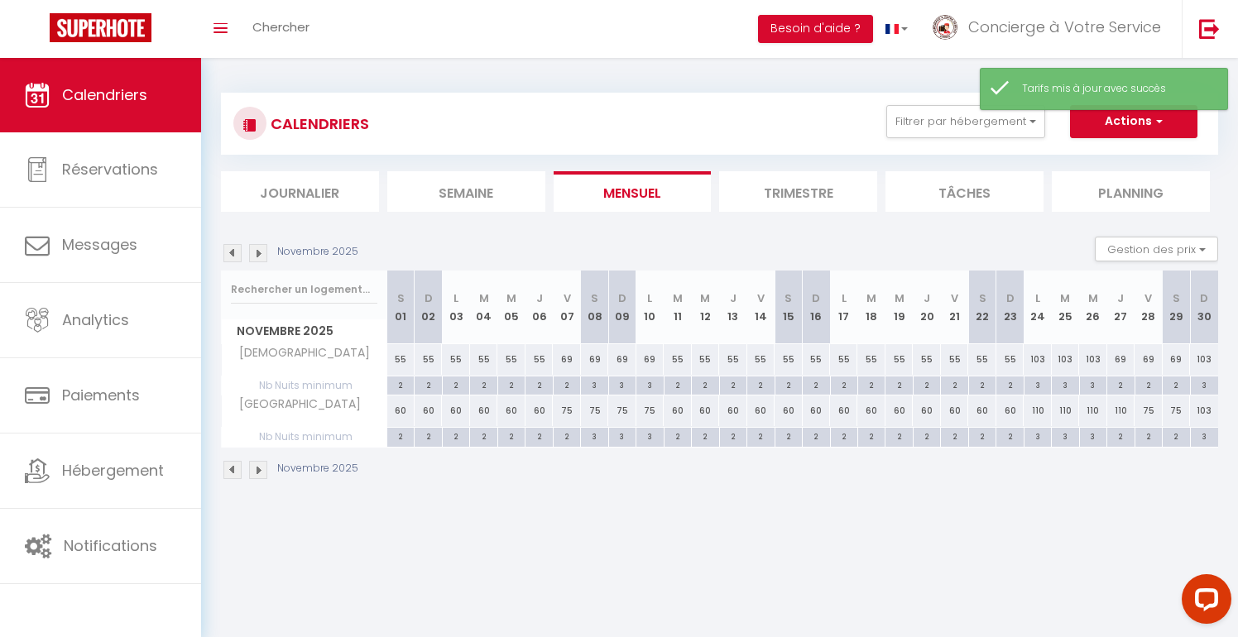
click at [1209, 415] on div "103" at bounding box center [1204, 411] width 28 height 31
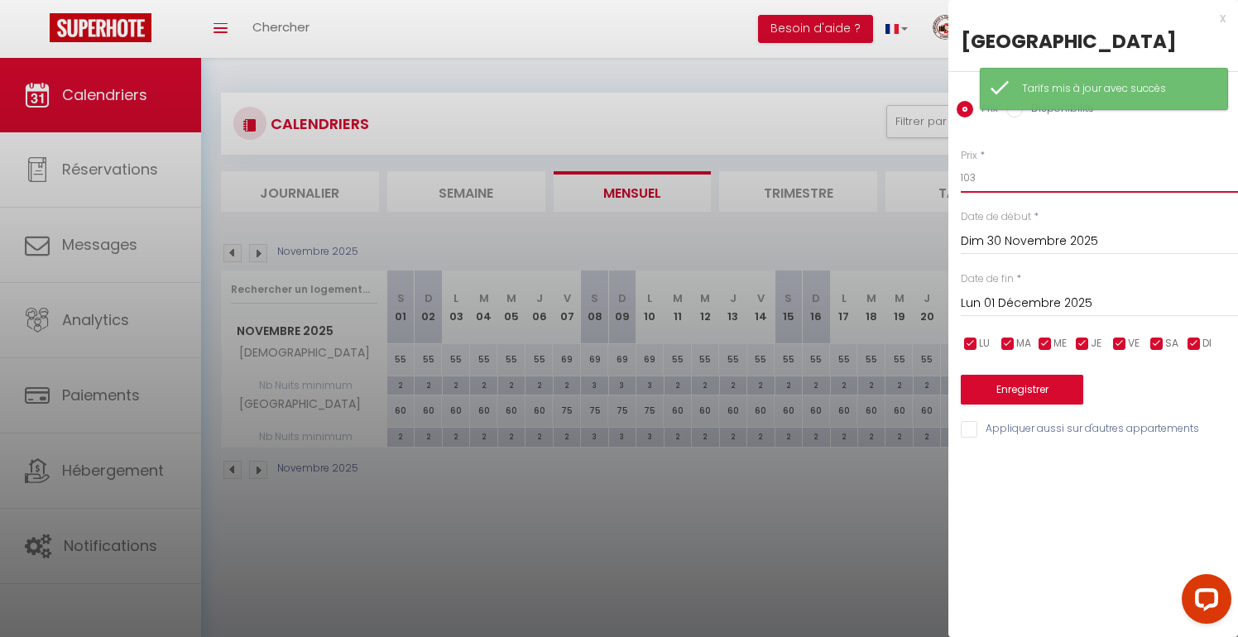
click at [1057, 166] on input "103" at bounding box center [1099, 178] width 277 height 30
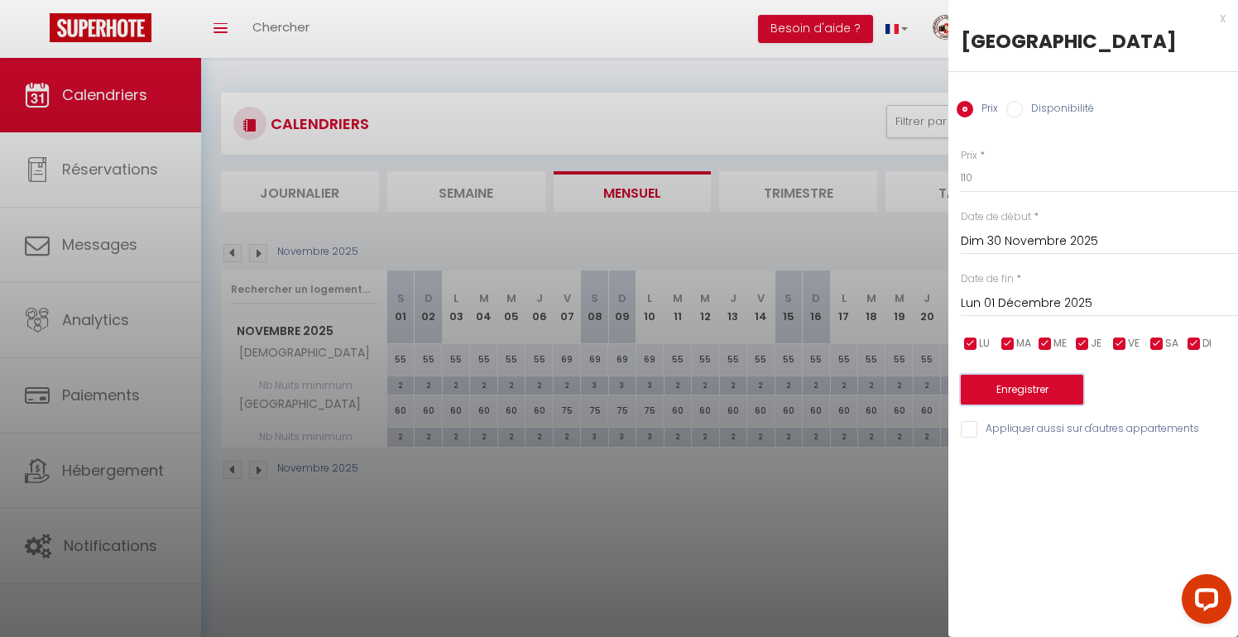
click at [990, 389] on button "Enregistrer" at bounding box center [1022, 390] width 123 height 30
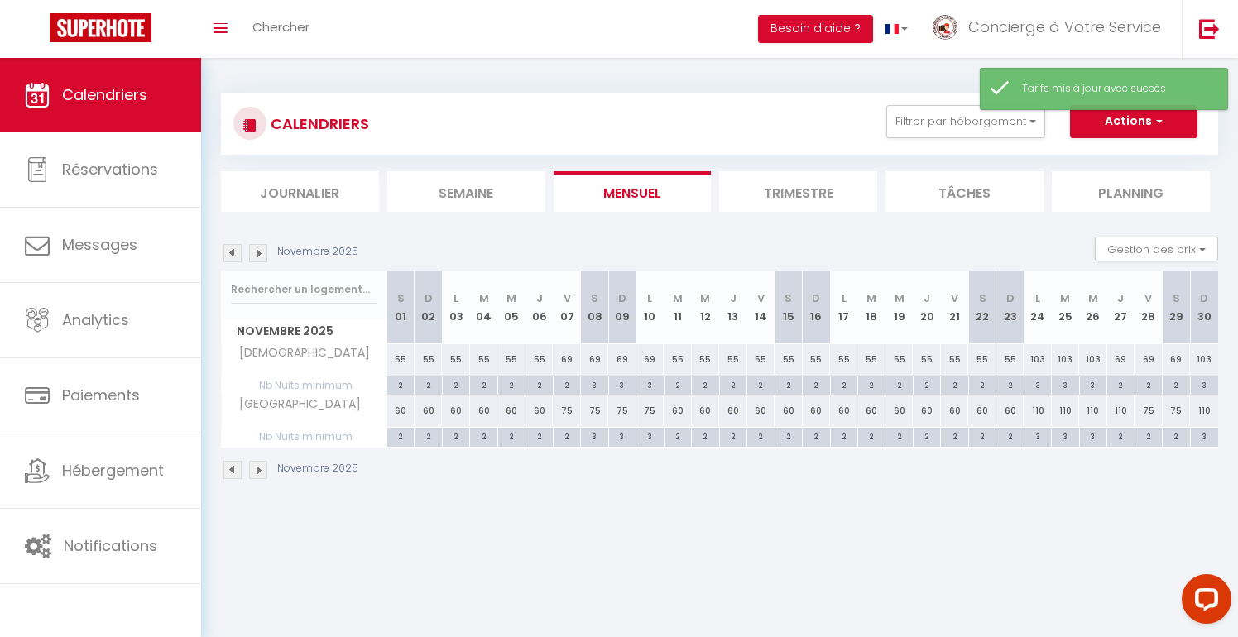
click at [258, 255] on img at bounding box center [258, 253] width 18 height 18
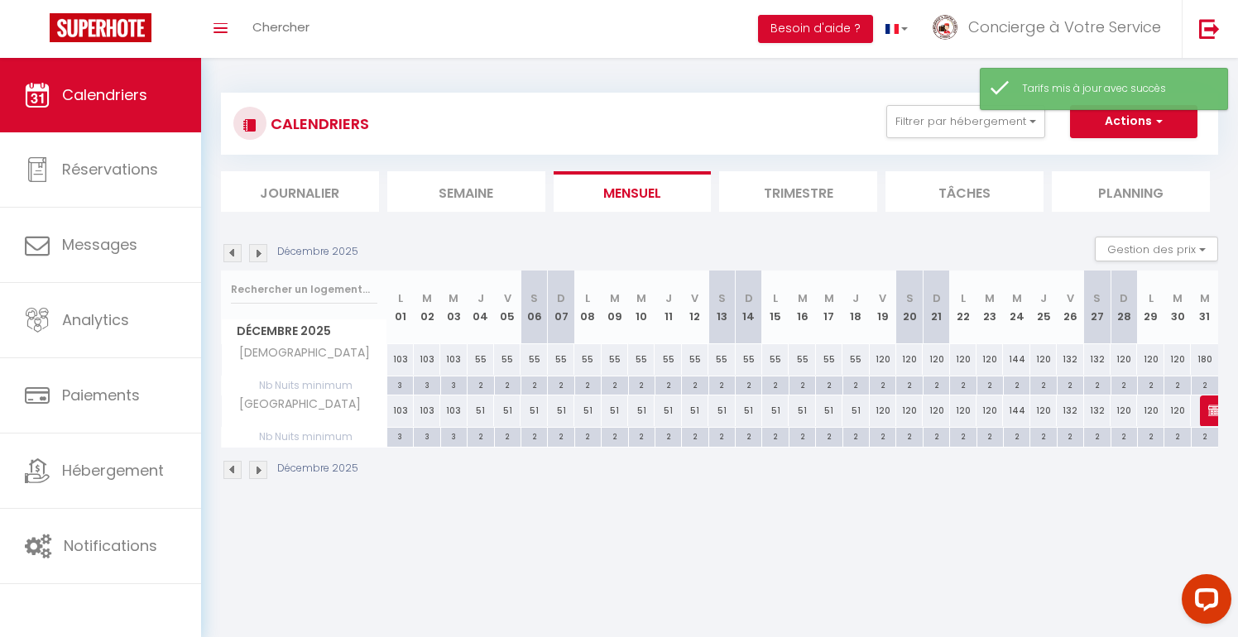
click at [402, 411] on div "103" at bounding box center [400, 411] width 26 height 31
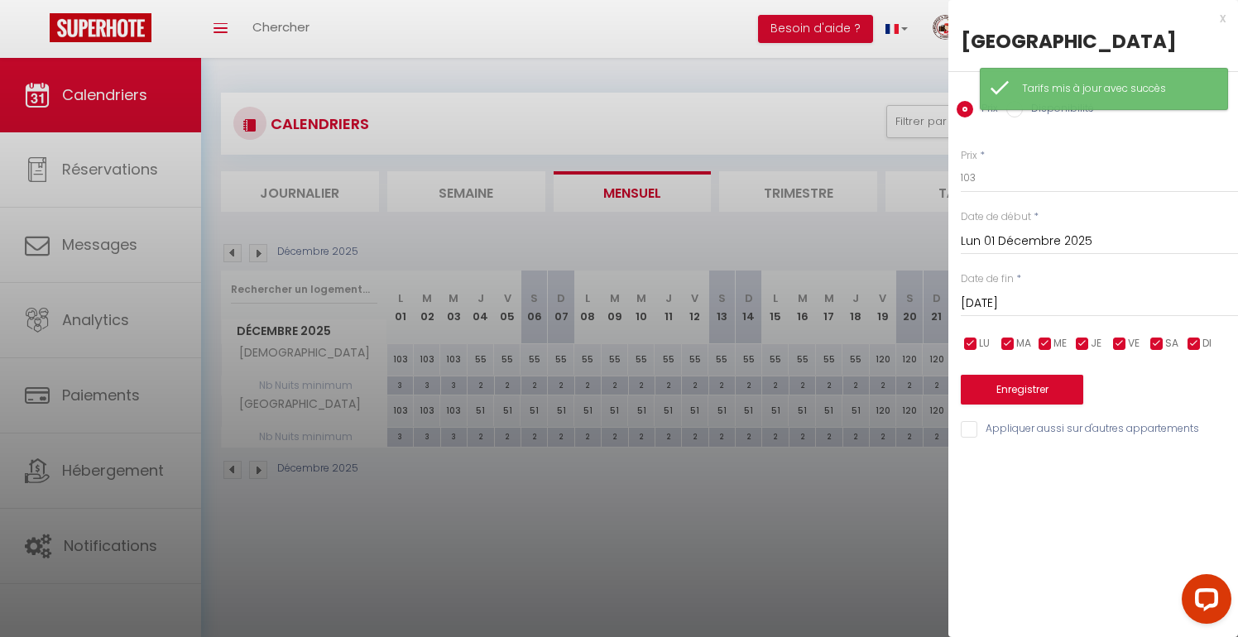
click at [1008, 305] on input "[DATE]" at bounding box center [1099, 304] width 277 height 22
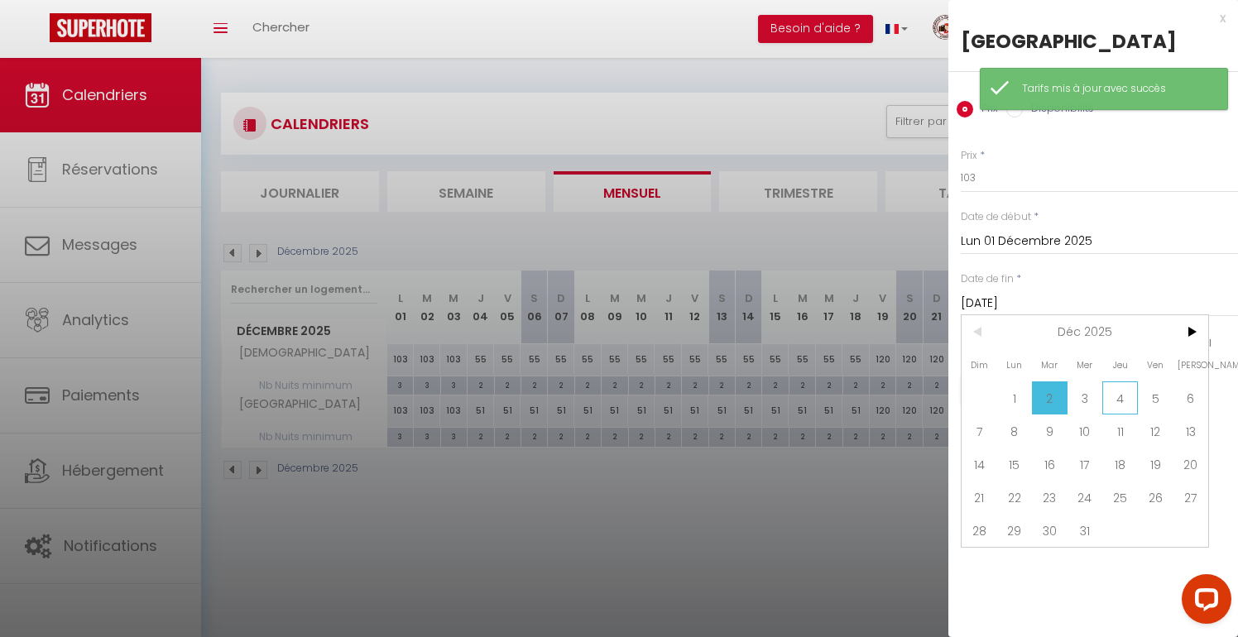
click at [1126, 396] on span "4" at bounding box center [1121, 398] width 36 height 33
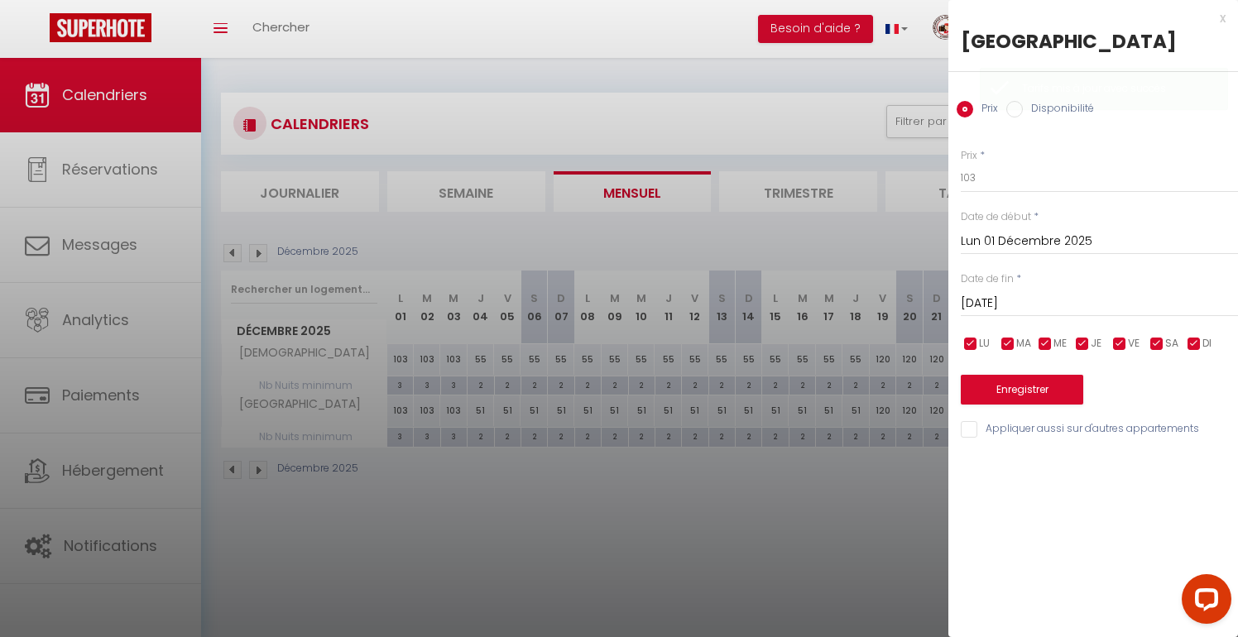
click at [1039, 196] on div "Prix * 103 Statut * Disponible Indisponible Date de début * [DATE] < [DATE] > D…" at bounding box center [1094, 283] width 290 height 313
click at [1022, 182] on input "103" at bounding box center [1099, 178] width 277 height 30
click at [1005, 376] on button "Enregistrer" at bounding box center [1022, 390] width 123 height 30
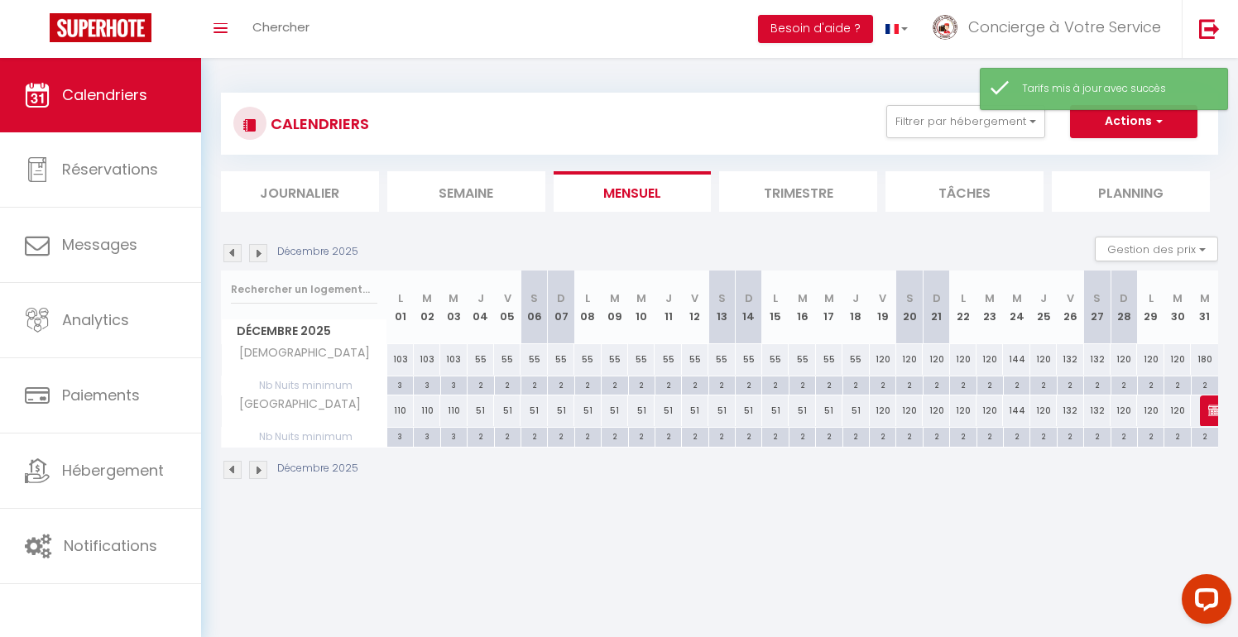
click at [478, 411] on div "51" at bounding box center [481, 411] width 26 height 31
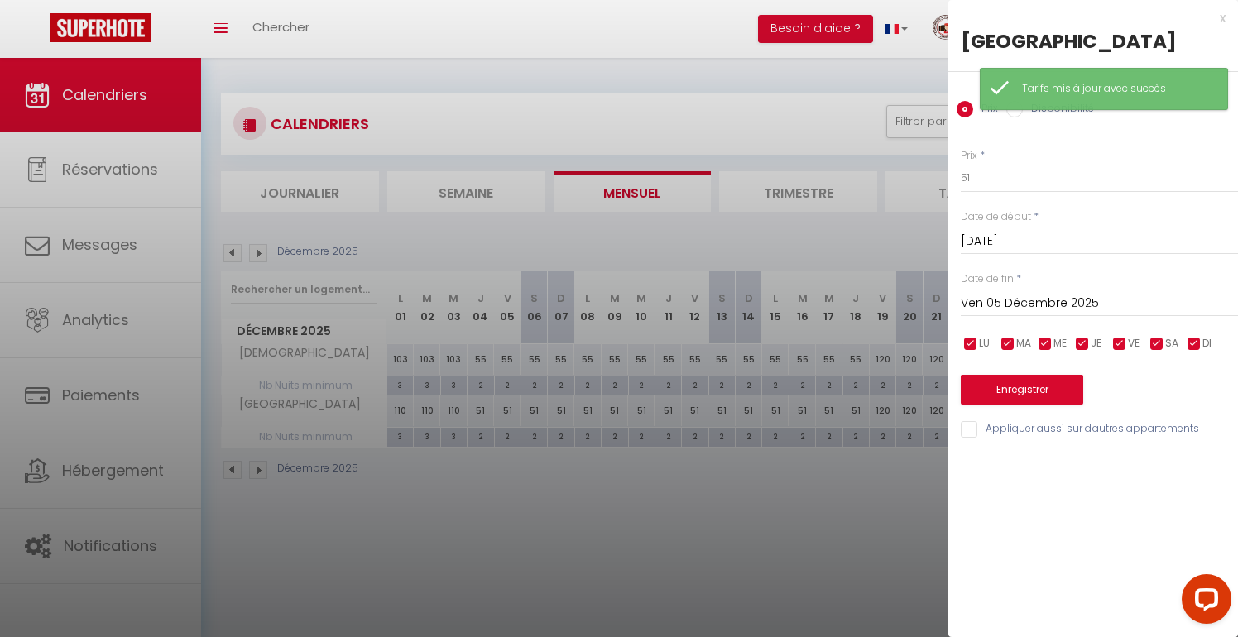
click at [1055, 300] on input "Ven 05 Décembre 2025" at bounding box center [1099, 304] width 277 height 22
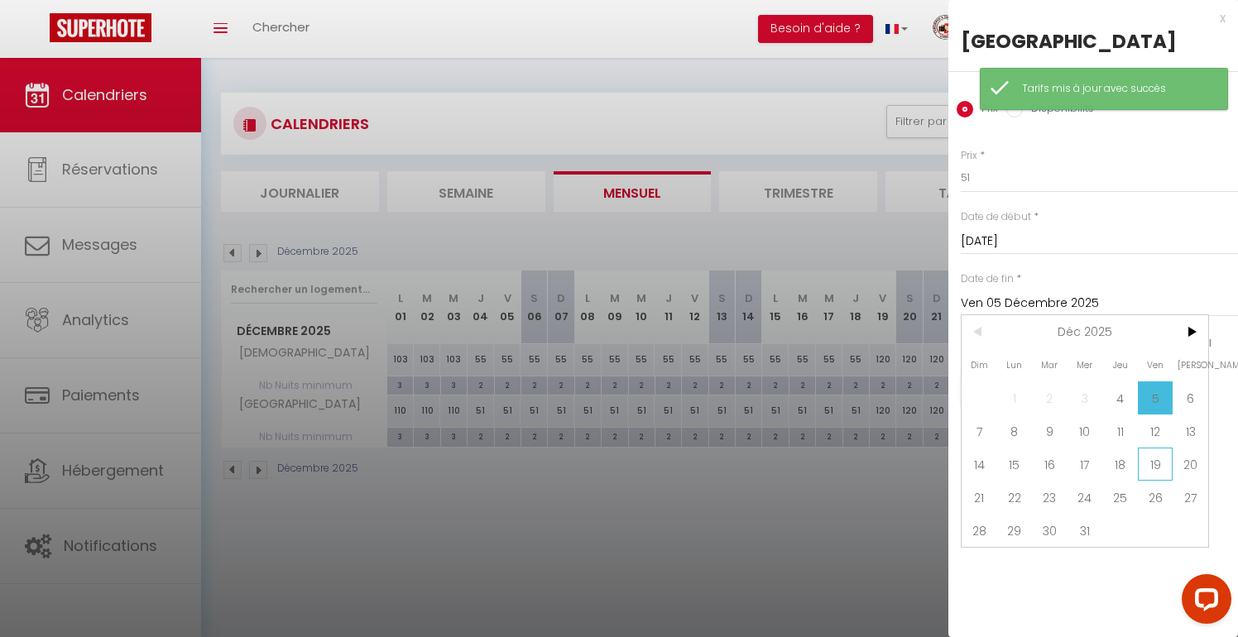
click at [1151, 469] on span "19" at bounding box center [1156, 464] width 36 height 33
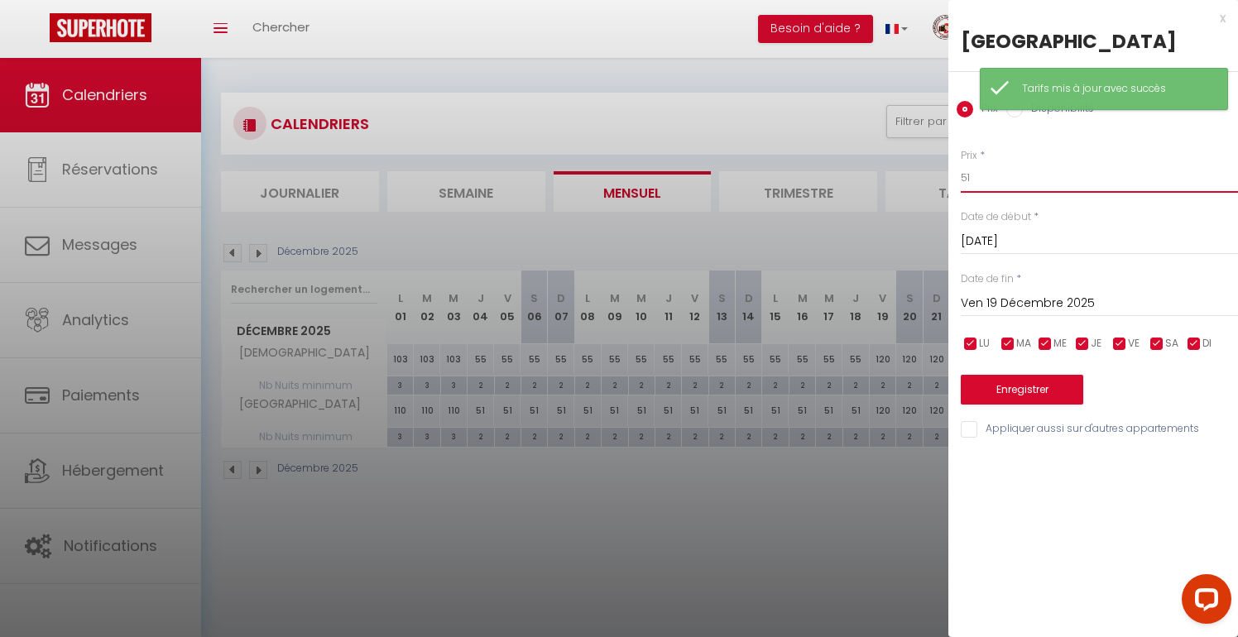
click at [1050, 187] on input "51" at bounding box center [1099, 178] width 277 height 30
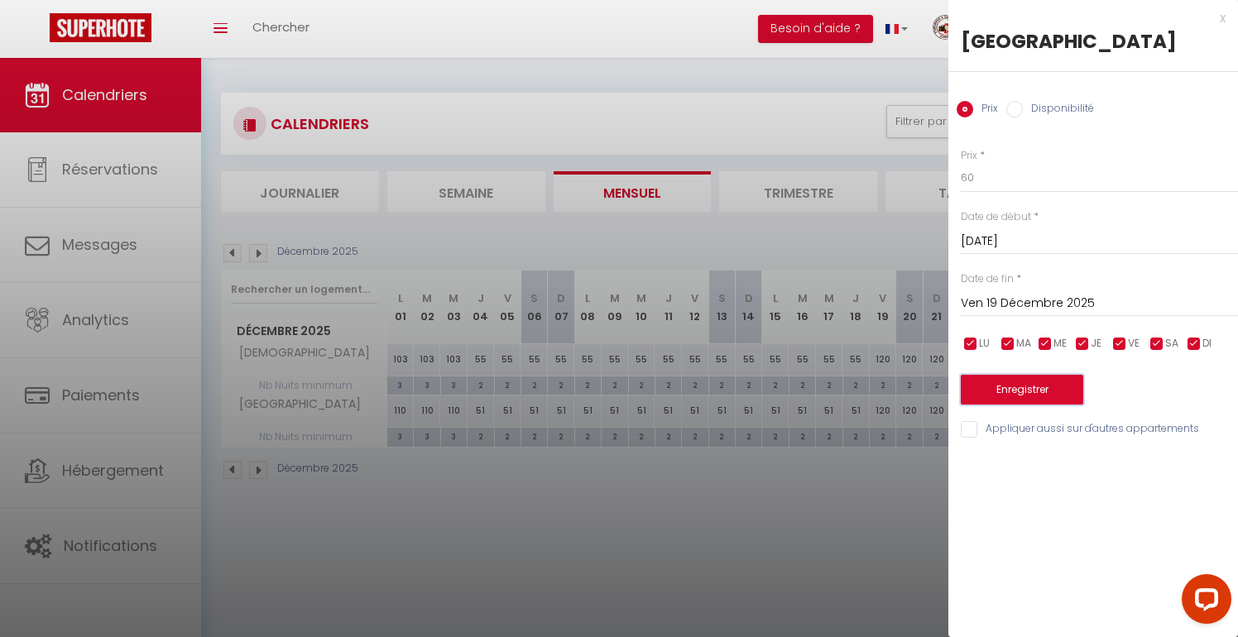
click at [1018, 402] on button "Enregistrer" at bounding box center [1022, 390] width 123 height 30
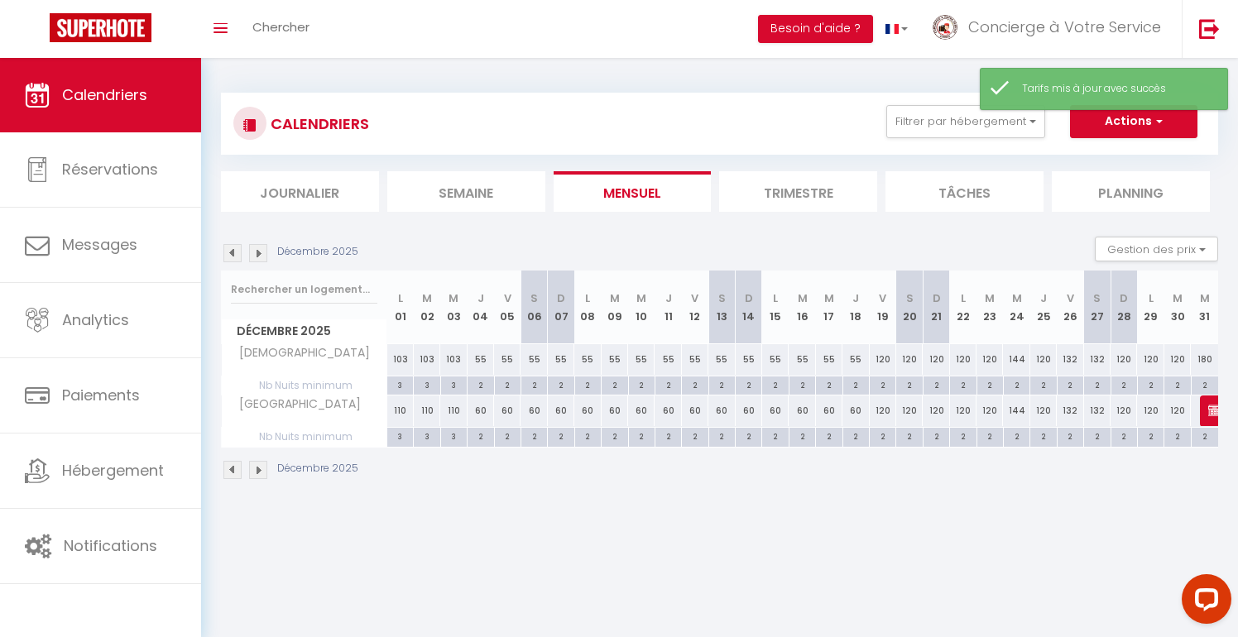
click at [886, 416] on div "120" at bounding box center [883, 411] width 26 height 31
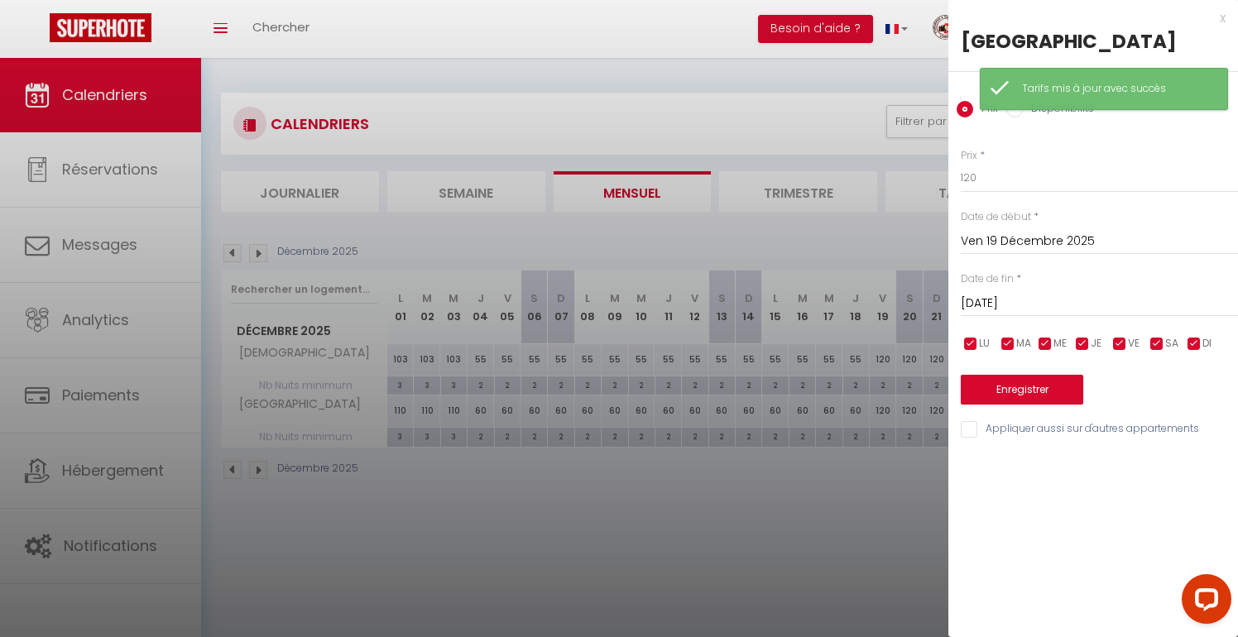
click at [1053, 293] on input "[DATE]" at bounding box center [1099, 304] width 277 height 22
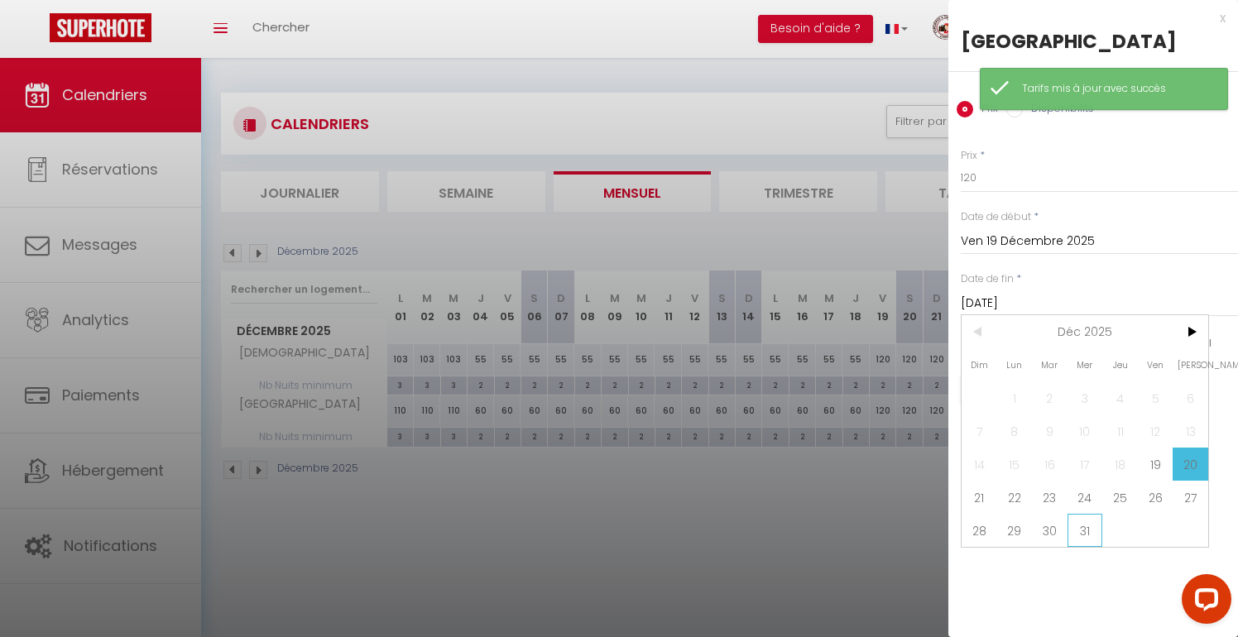
click at [1083, 537] on span "31" at bounding box center [1086, 530] width 36 height 33
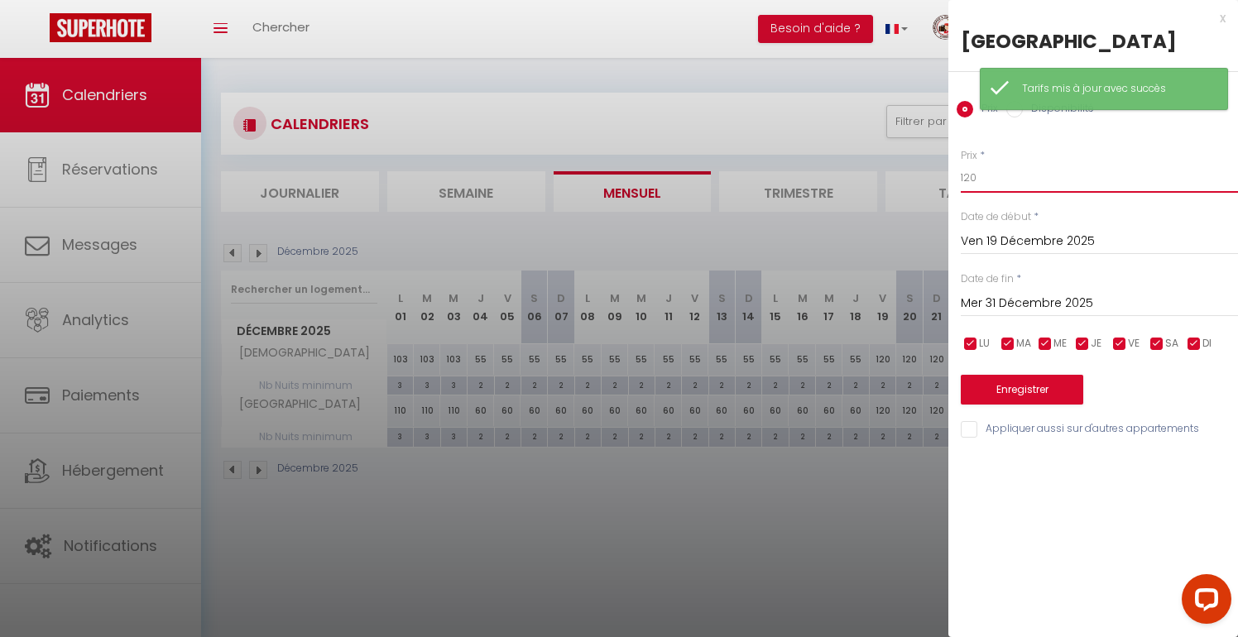
click at [1051, 185] on input "120" at bounding box center [1099, 178] width 277 height 30
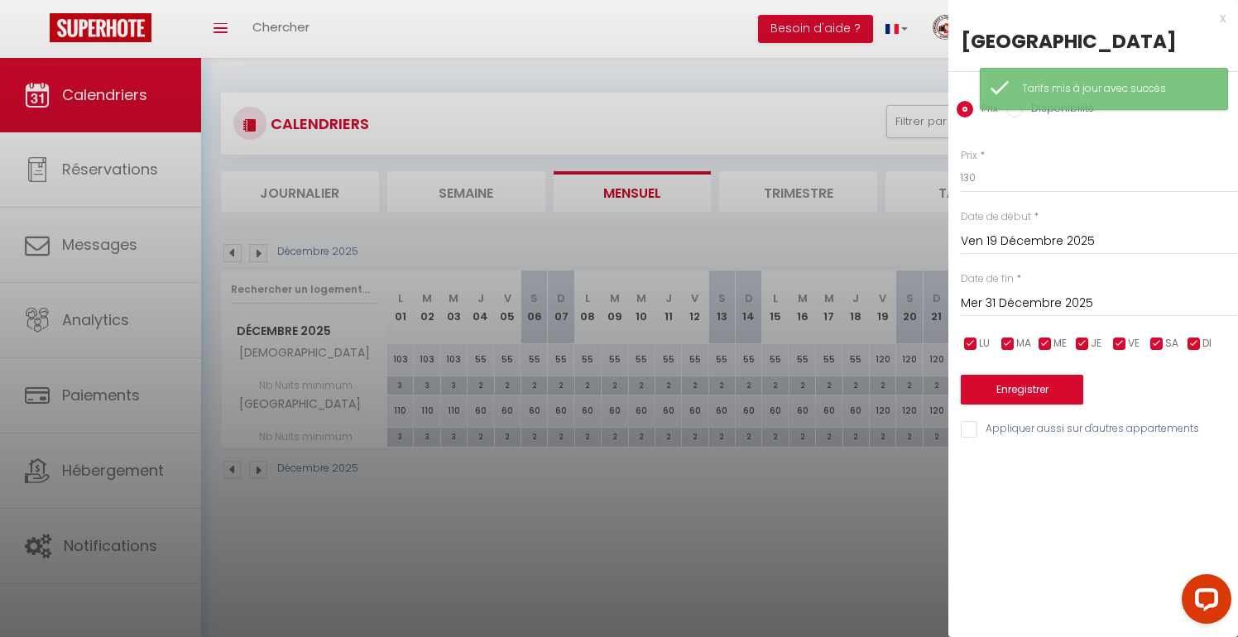
click at [1006, 373] on div "Enregistrer" at bounding box center [1099, 379] width 277 height 50
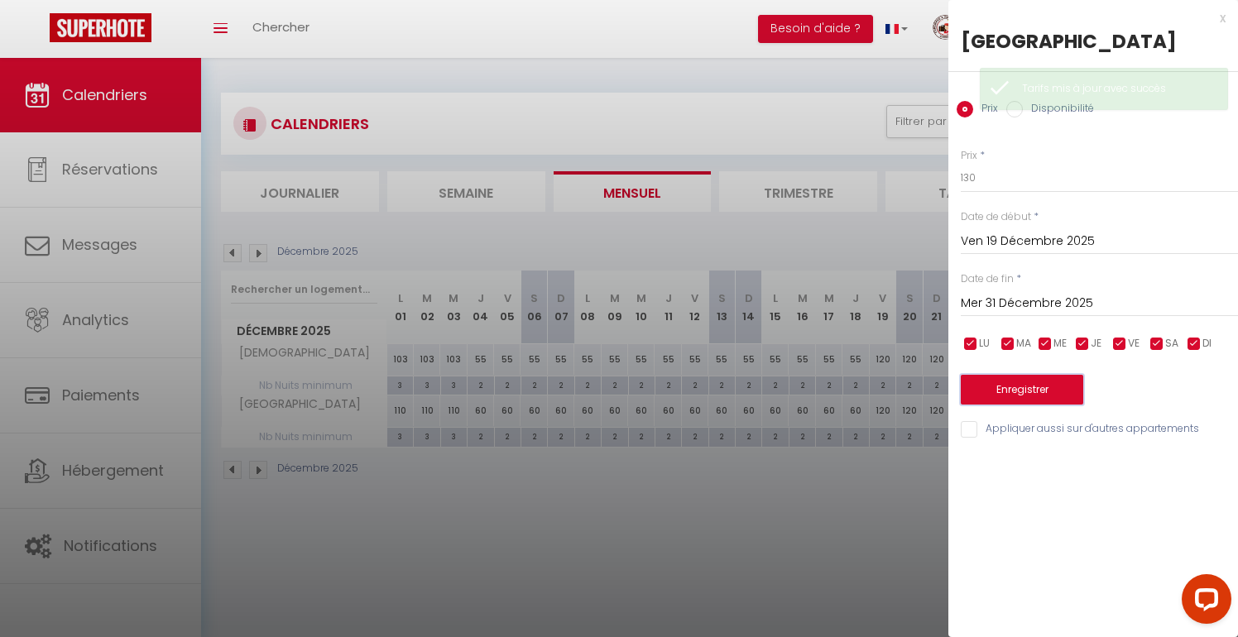
click at [1010, 386] on button "Enregistrer" at bounding box center [1022, 390] width 123 height 30
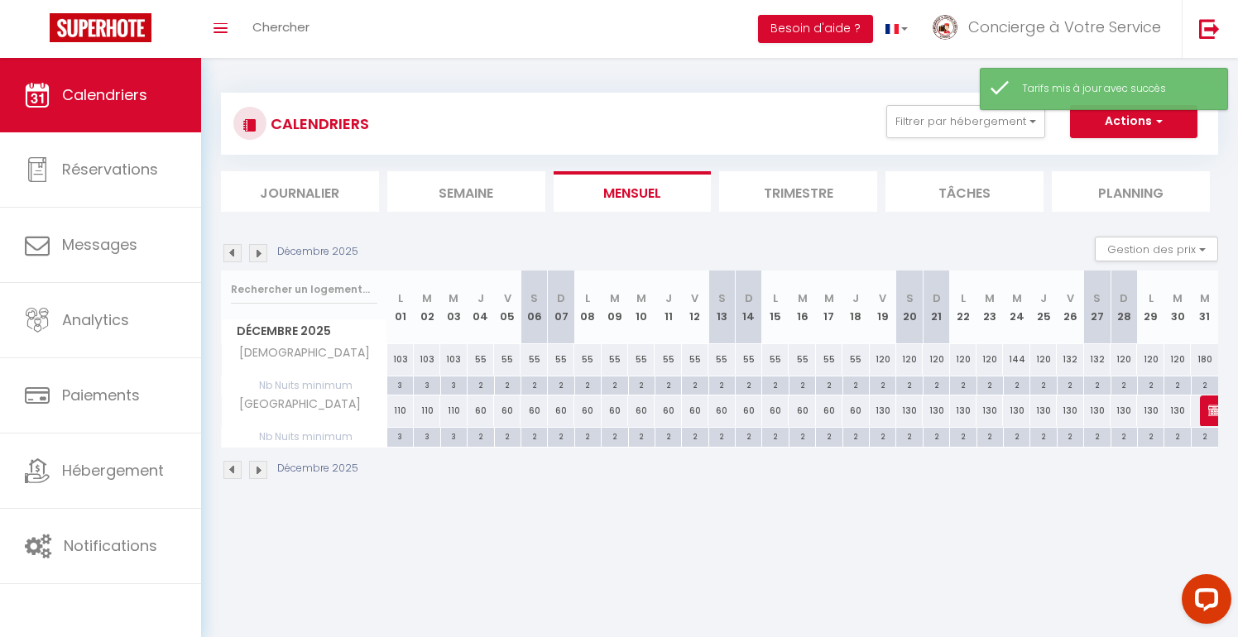
click at [1017, 405] on div "130" at bounding box center [1016, 411] width 26 height 31
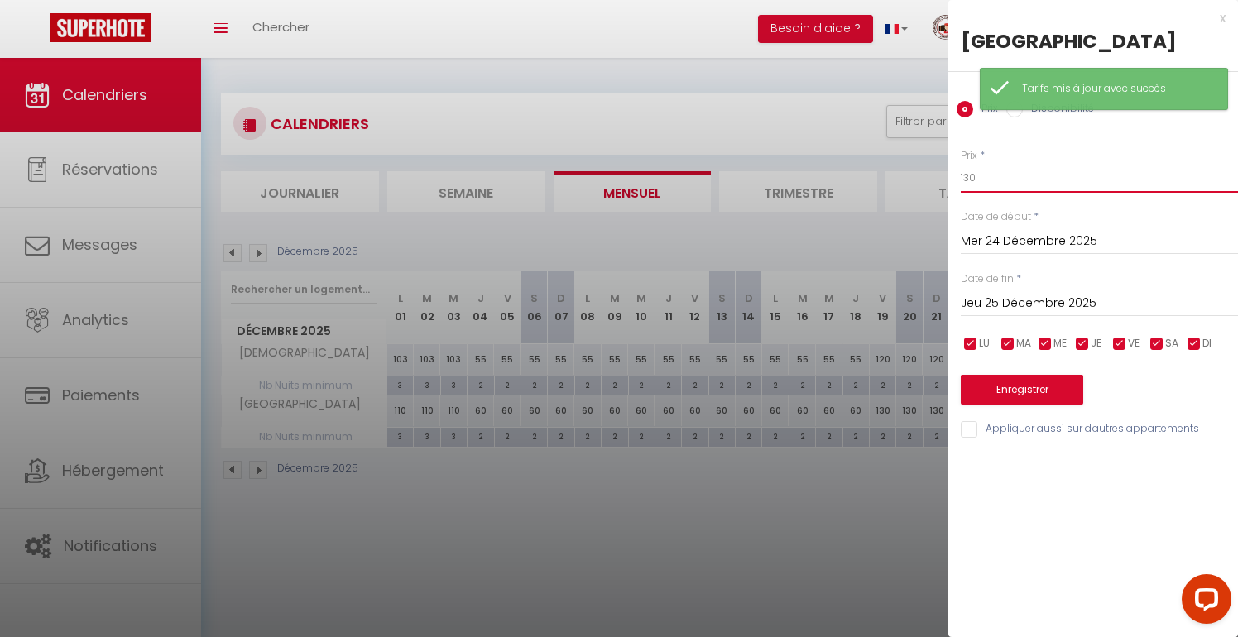
click at [1045, 179] on input "130" at bounding box center [1099, 178] width 277 height 30
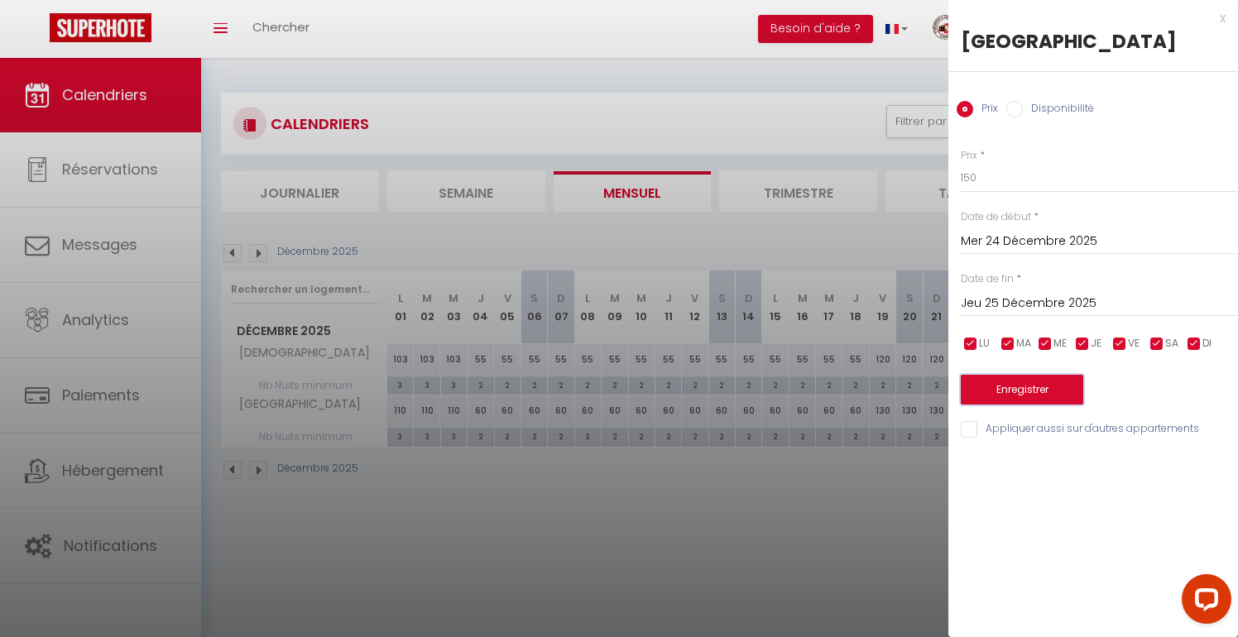
click at [1037, 377] on button "Enregistrer" at bounding box center [1022, 390] width 123 height 30
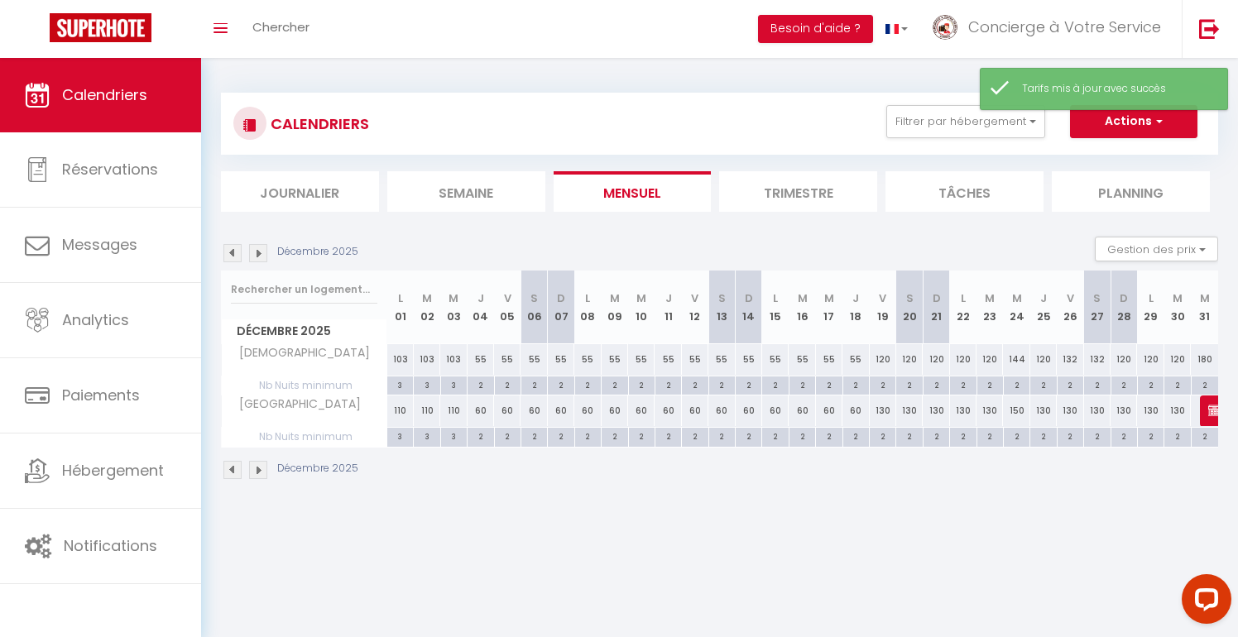
click at [1072, 417] on div "130" at bounding box center [1070, 411] width 26 height 31
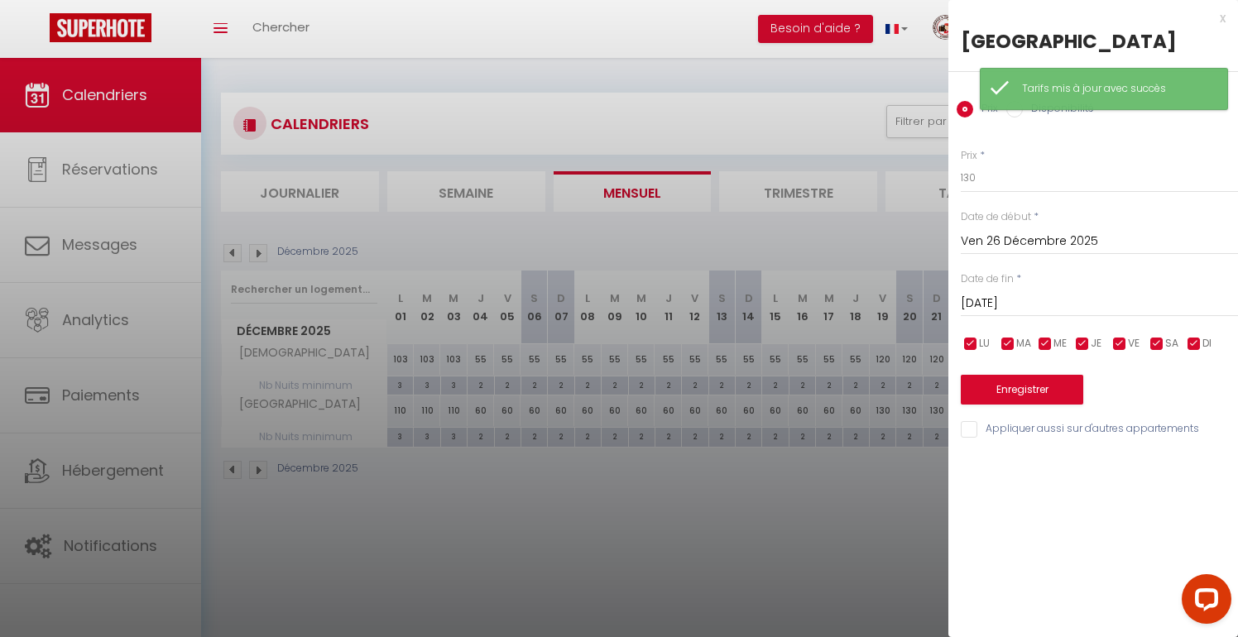
click at [1158, 289] on div "[DATE] < [DATE] > Dim Lun Mar Mer Jeu Ven Sam 1 2 3 4 5 6 7 8 9 10 11 12 13 14 …" at bounding box center [1099, 302] width 277 height 30
click at [1158, 298] on input "[DATE]" at bounding box center [1099, 304] width 277 height 22
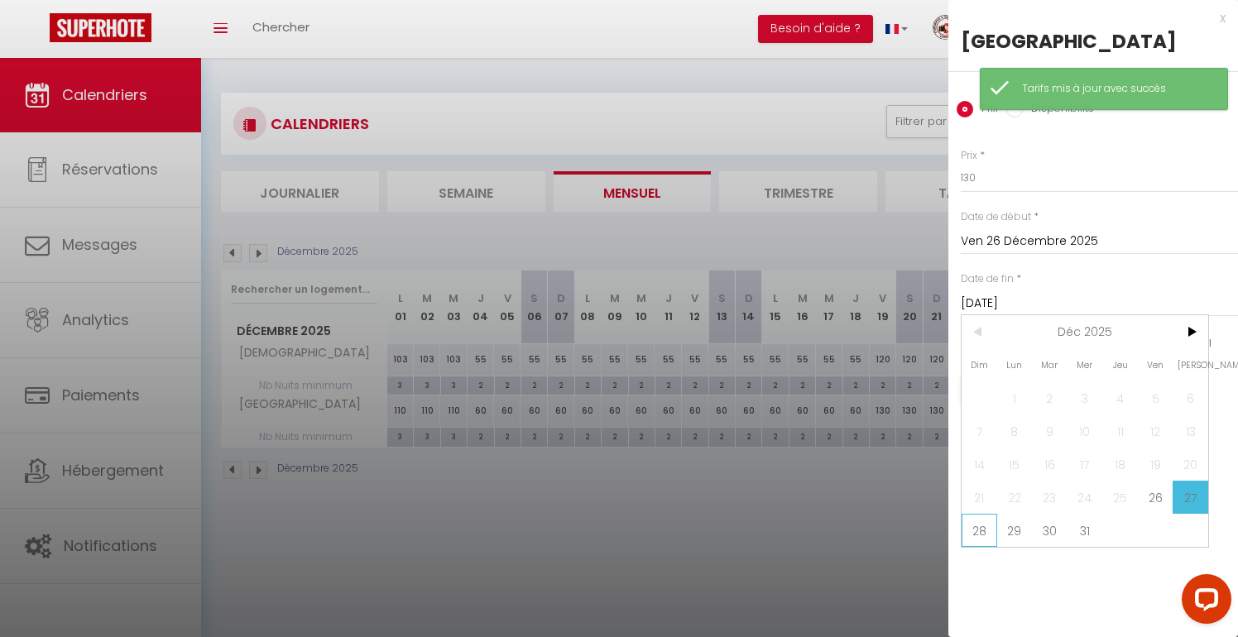
click at [984, 530] on span "28" at bounding box center [980, 530] width 36 height 33
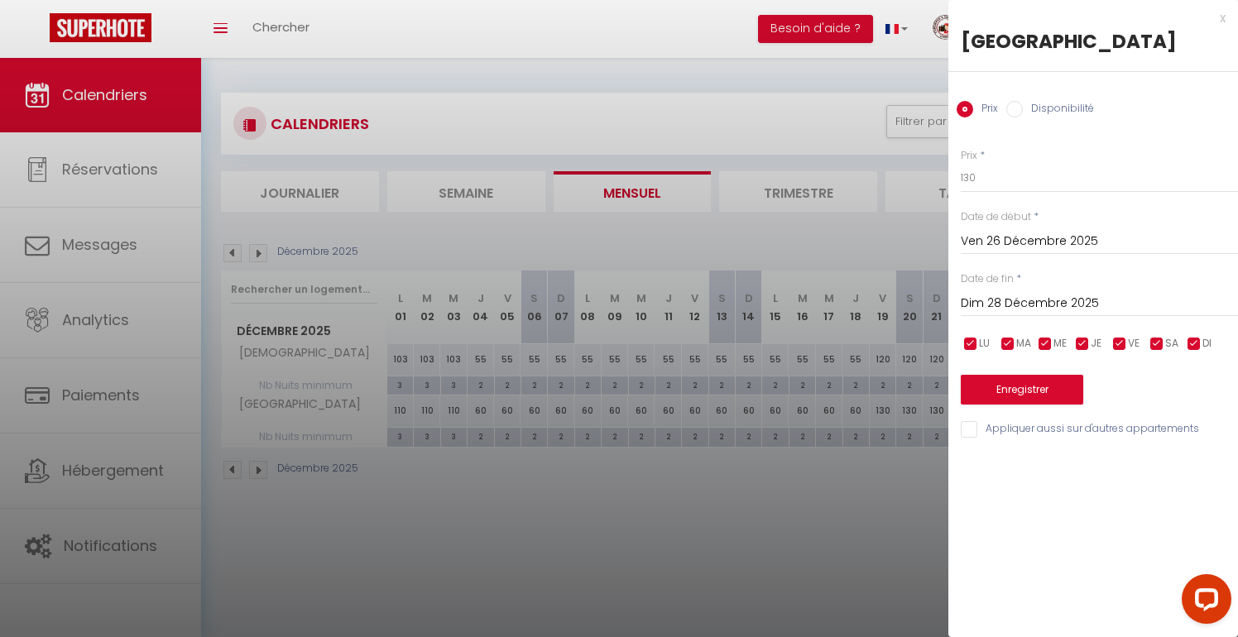
click at [1224, 23] on div "x" at bounding box center [1087, 18] width 277 height 20
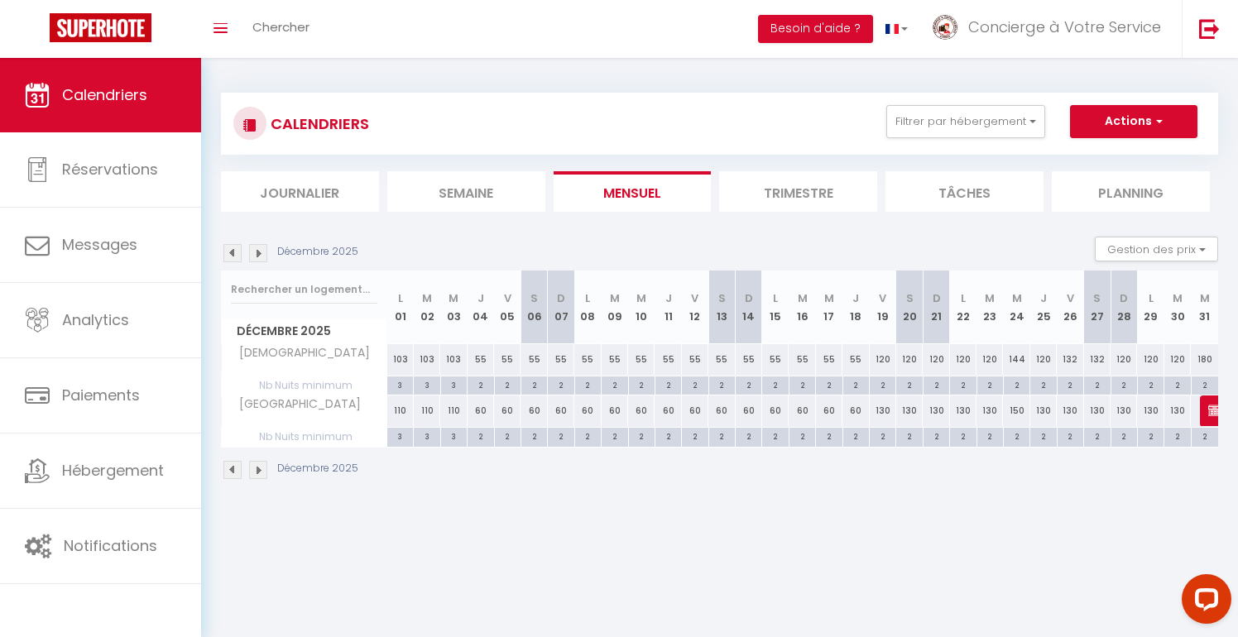
click at [1068, 420] on div "130" at bounding box center [1070, 411] width 26 height 31
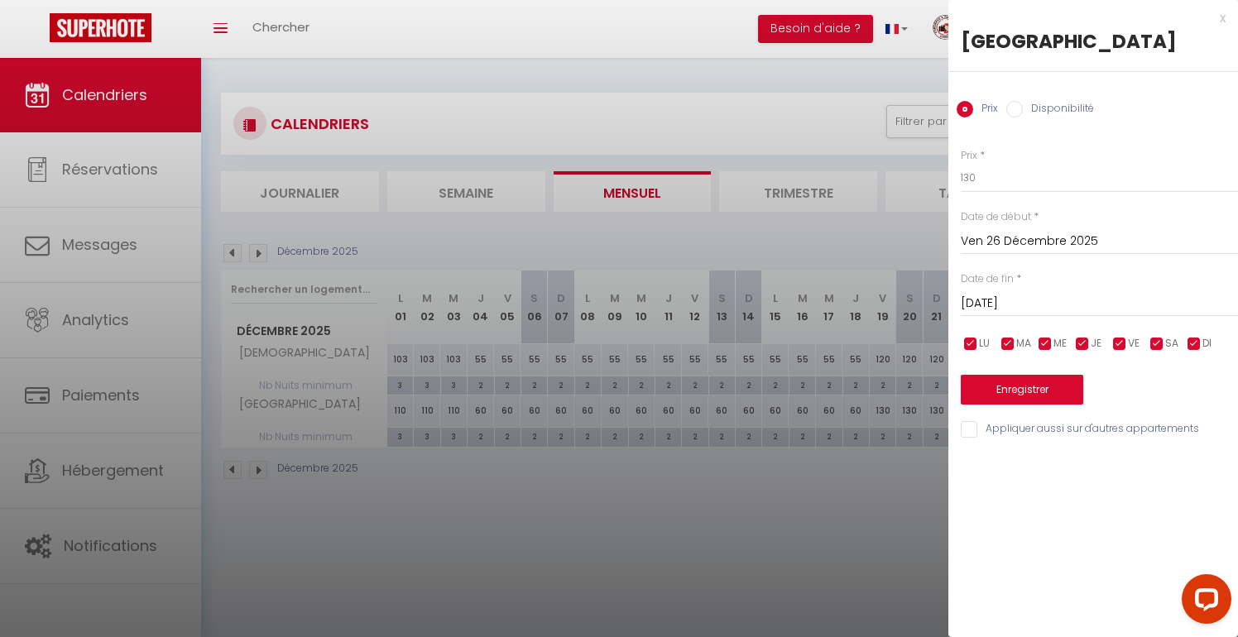
click at [1091, 305] on input "[DATE]" at bounding box center [1099, 304] width 277 height 22
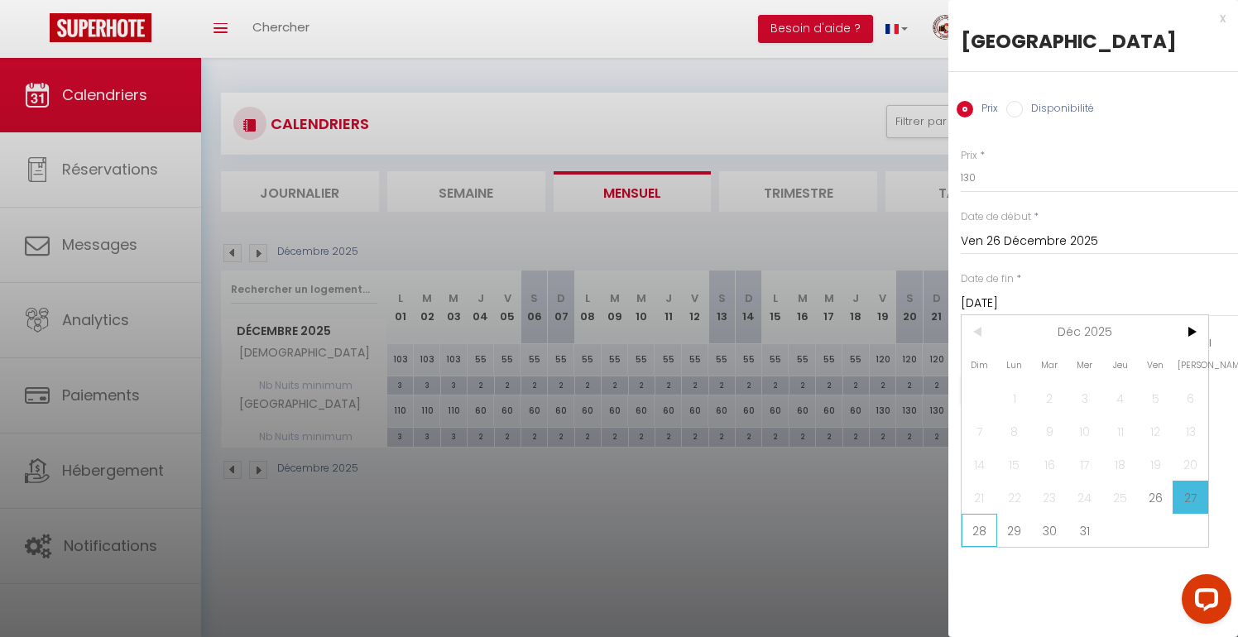
click at [971, 530] on span "28" at bounding box center [980, 530] width 36 height 33
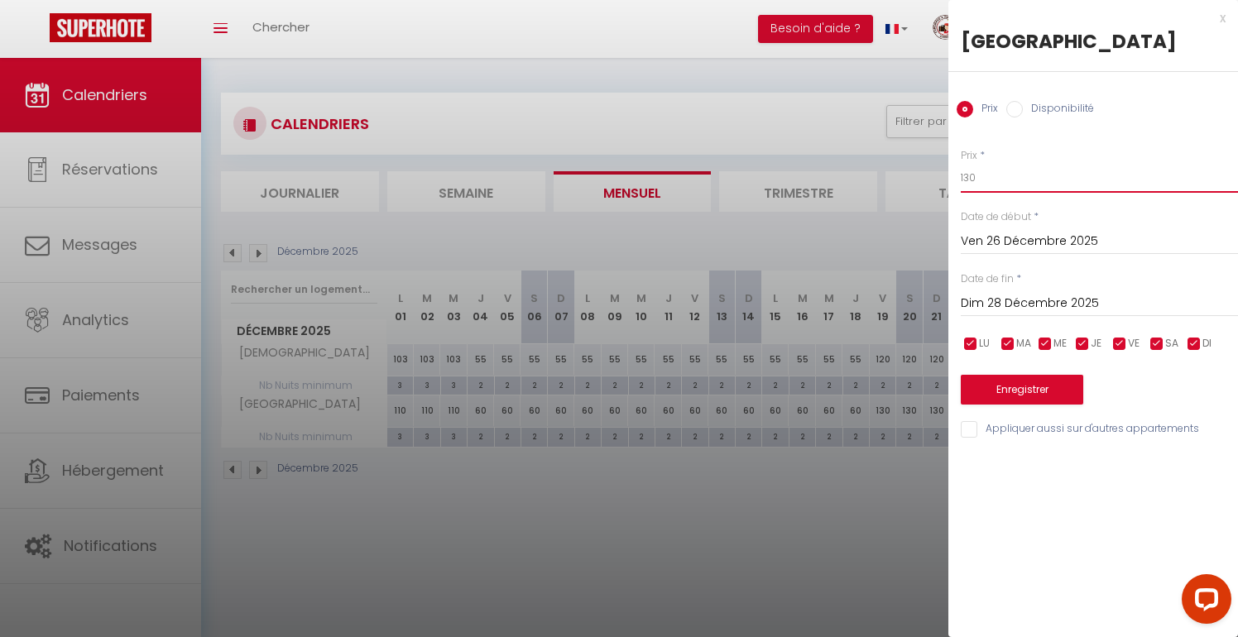
click at [970, 175] on input "130" at bounding box center [1099, 178] width 277 height 30
click at [993, 386] on button "Enregistrer" at bounding box center [1022, 390] width 123 height 30
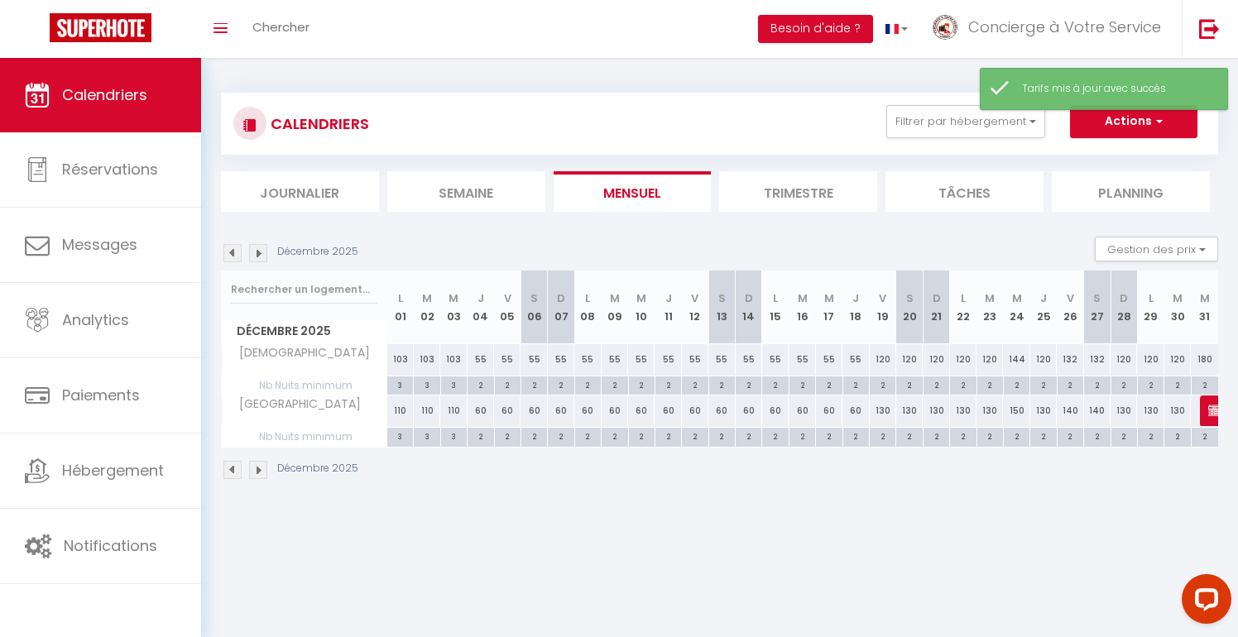
click at [261, 259] on img at bounding box center [258, 253] width 18 height 18
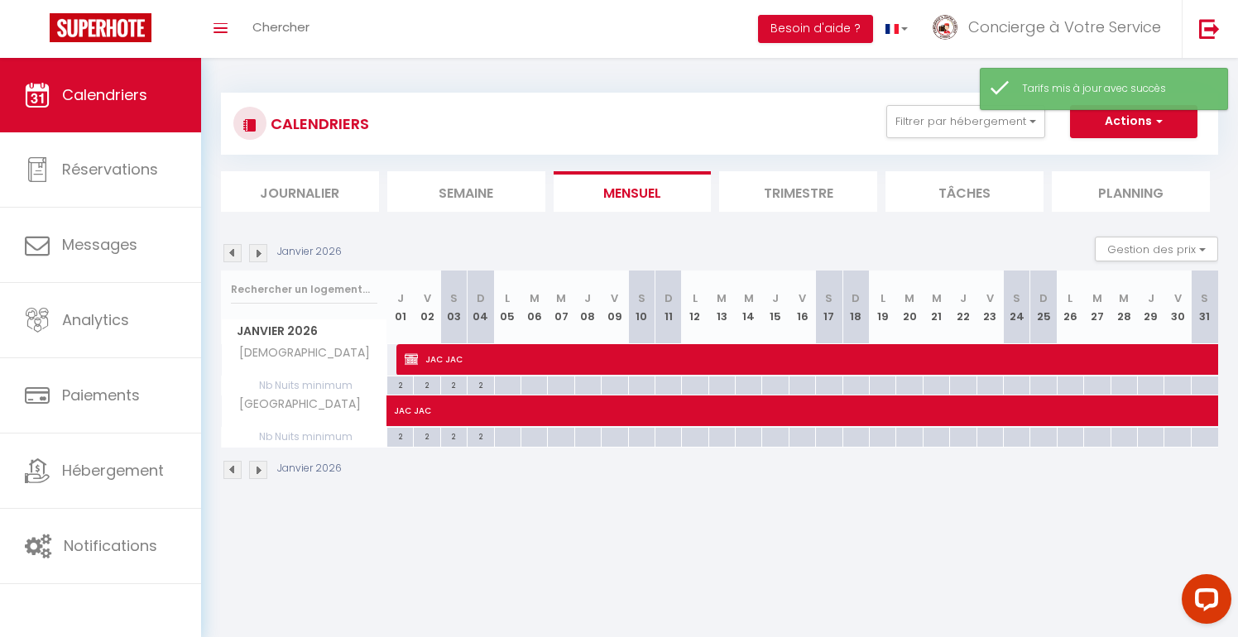
click at [229, 256] on img at bounding box center [233, 253] width 18 height 18
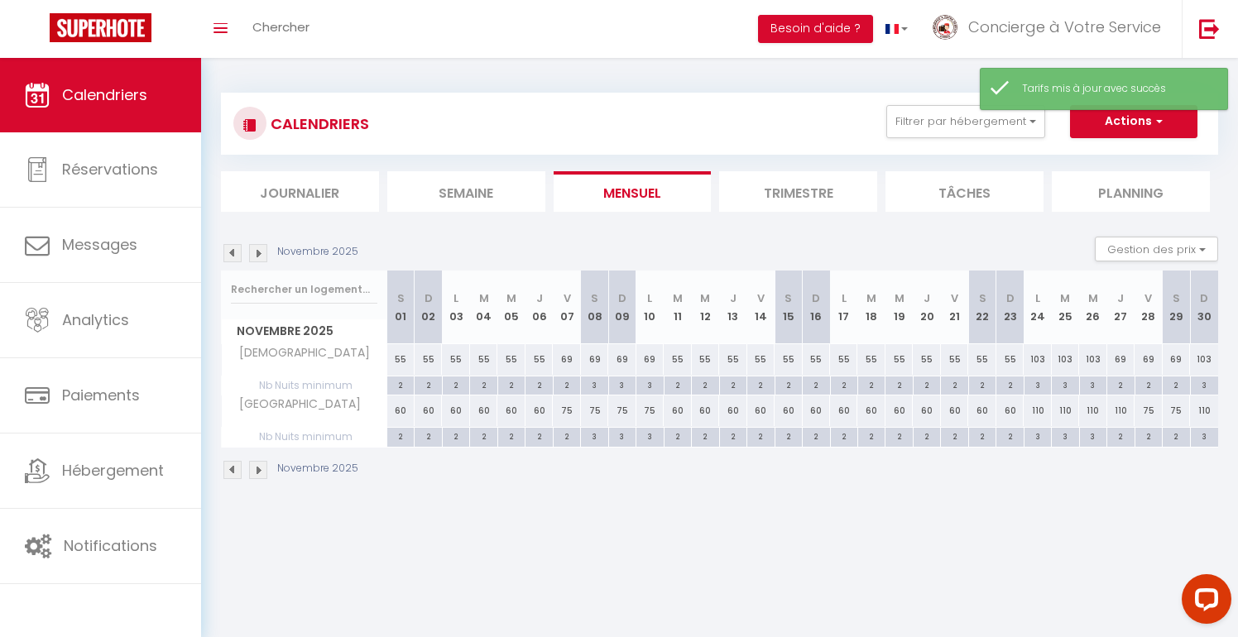
click at [229, 256] on img at bounding box center [233, 253] width 18 height 18
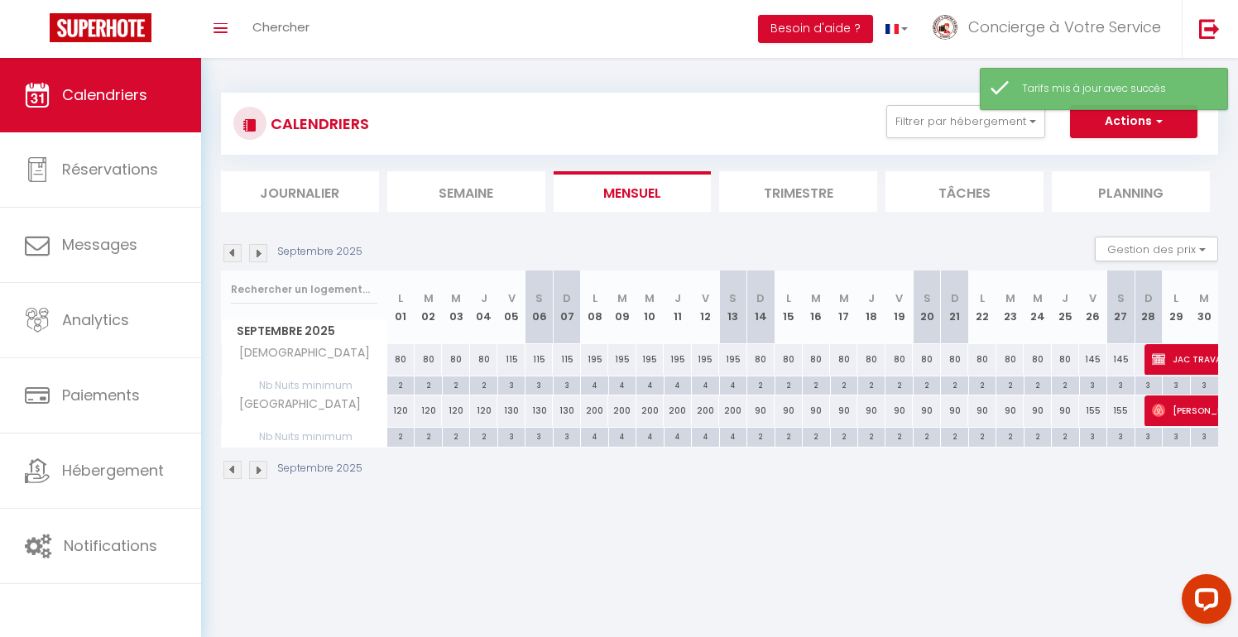
click at [229, 256] on img at bounding box center [233, 253] width 18 height 18
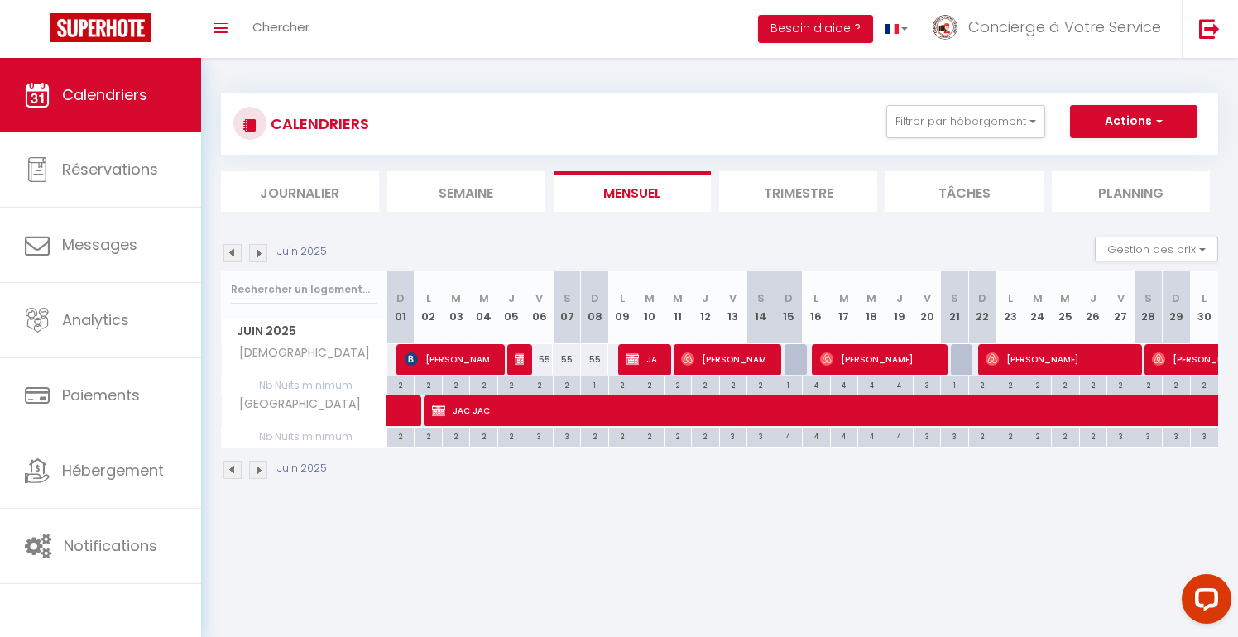
click at [258, 251] on img at bounding box center [258, 253] width 18 height 18
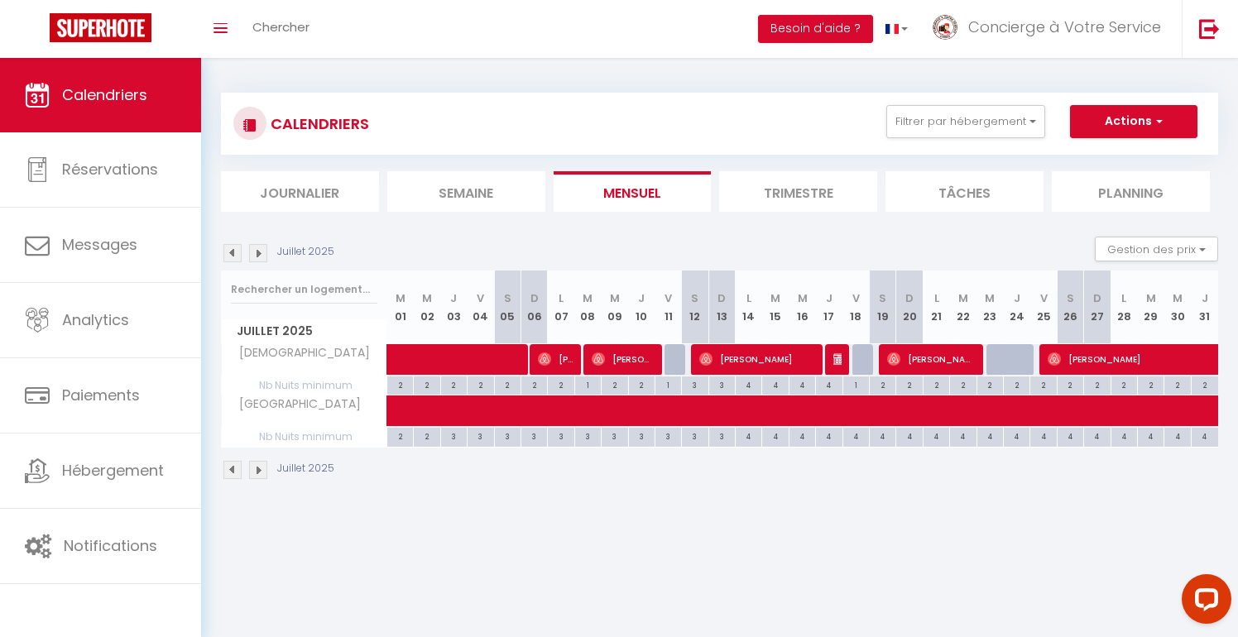
click at [258, 251] on img at bounding box center [258, 253] width 18 height 18
